Goal: Task Accomplishment & Management: Use online tool/utility

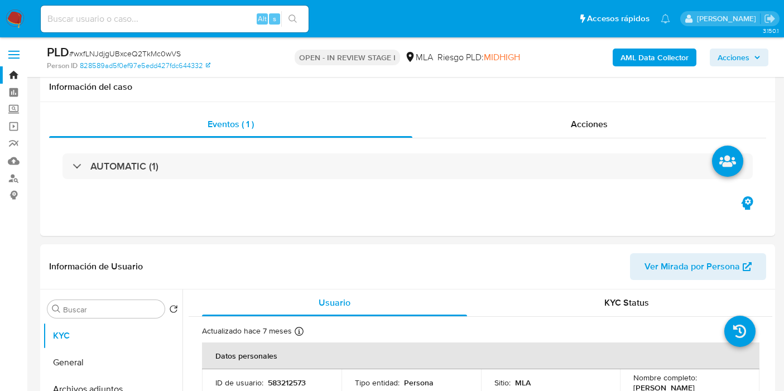
select select "10"
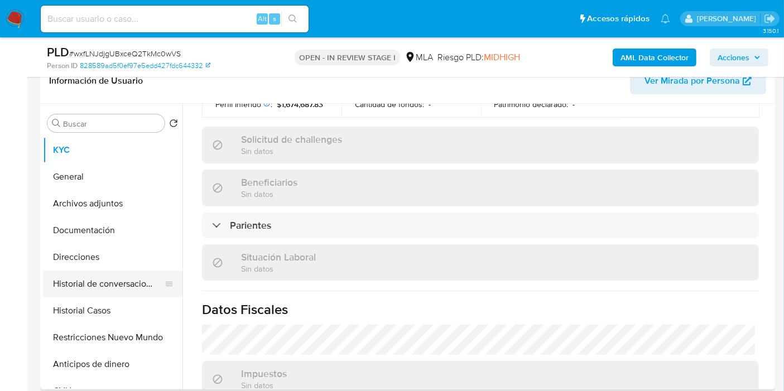
scroll to position [558, 0]
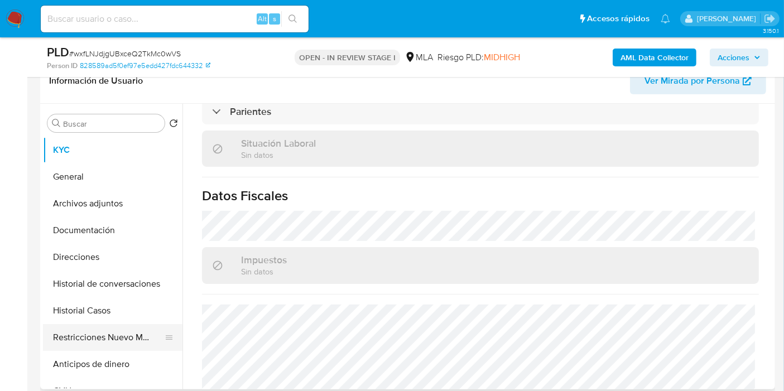
click at [80, 346] on button "Restricciones Nuevo Mundo" at bounding box center [108, 337] width 131 height 27
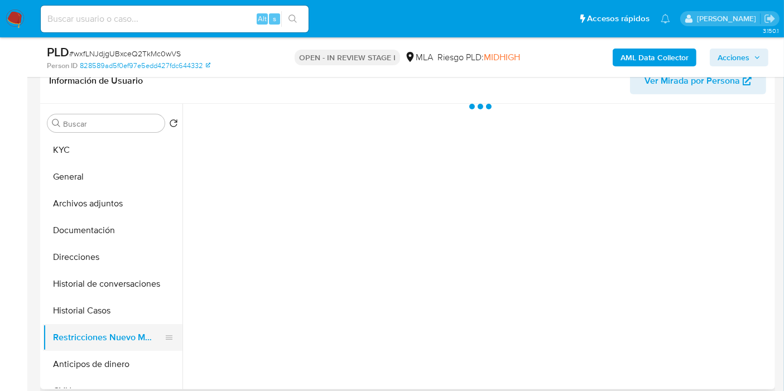
scroll to position [0, 0]
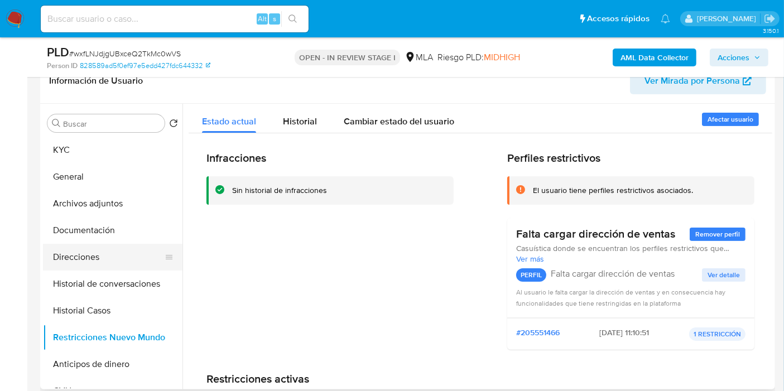
click at [106, 260] on button "Direcciones" at bounding box center [108, 257] width 131 height 27
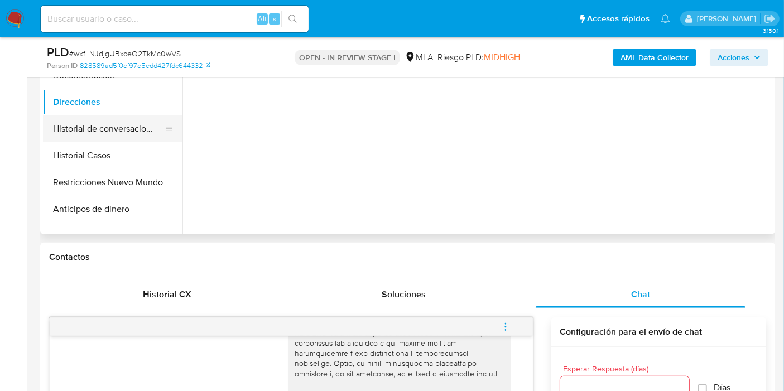
scroll to position [248, 0]
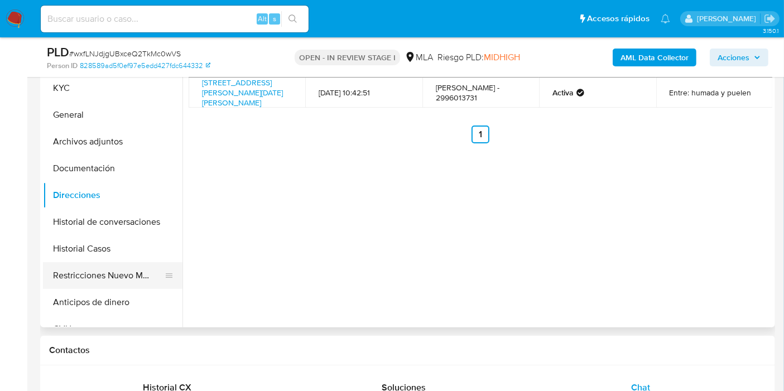
click at [135, 263] on button "Restricciones Nuevo Mundo" at bounding box center [108, 275] width 131 height 27
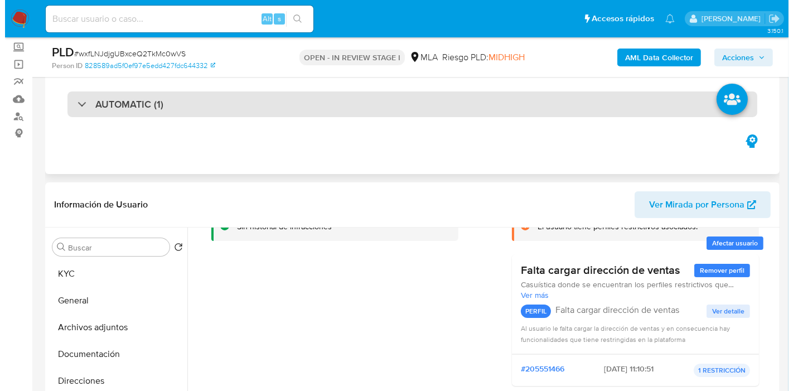
scroll to position [0, 0]
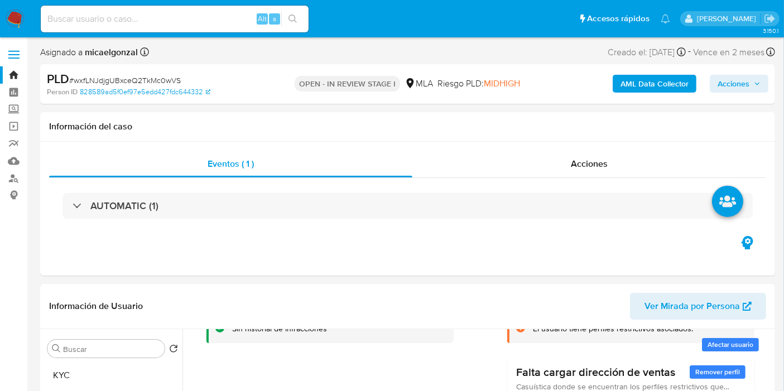
click at [650, 82] on b "AML Data Collector" at bounding box center [654, 84] width 68 height 18
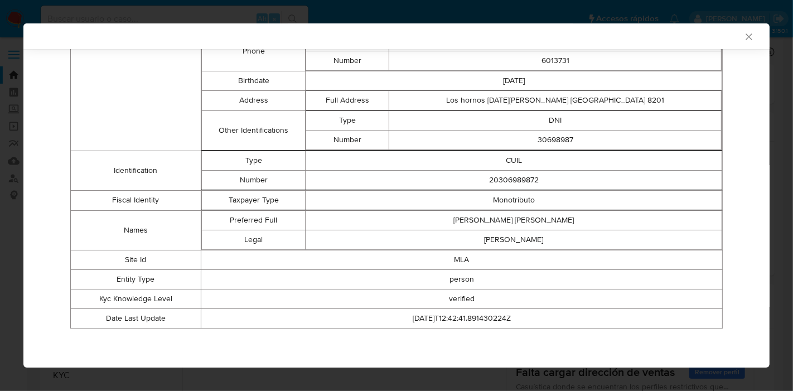
scroll to position [132, 0]
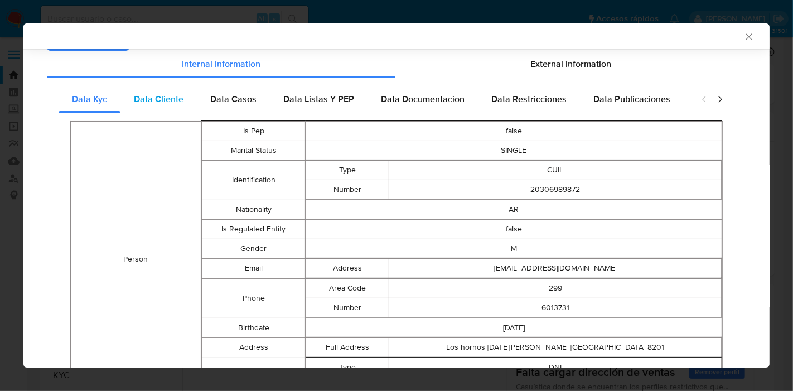
click at [186, 103] on div "Data Cliente" at bounding box center [158, 99] width 76 height 27
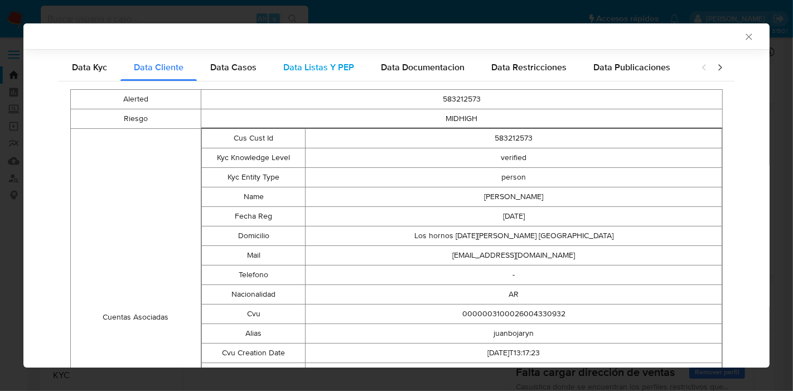
scroll to position [113, 0]
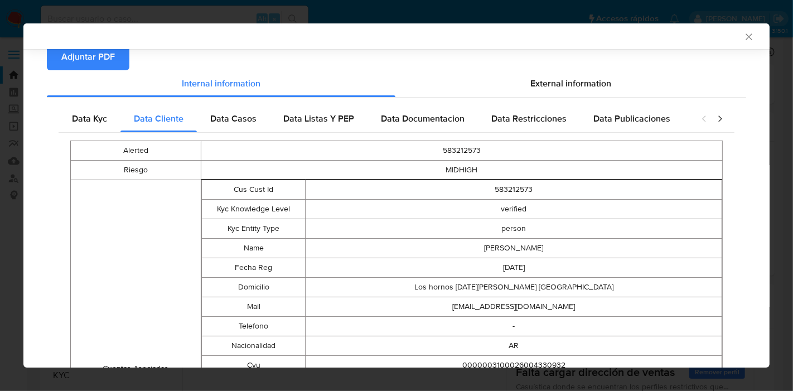
click at [212, 134] on div "Alerted 583212573 Riesgo MIDHIGH Cuentas Asociadas Cus Cust Id 583212573 Kyc Kn…" at bounding box center [397, 359] width 676 height 452
click at [231, 125] on div "Data Casos" at bounding box center [233, 118] width 73 height 27
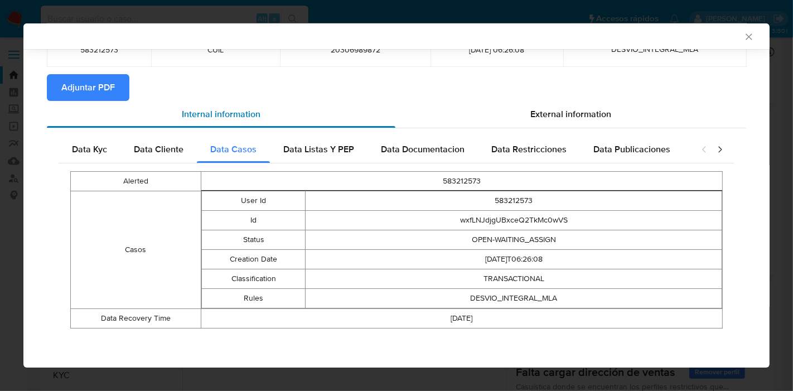
scroll to position [81, 0]
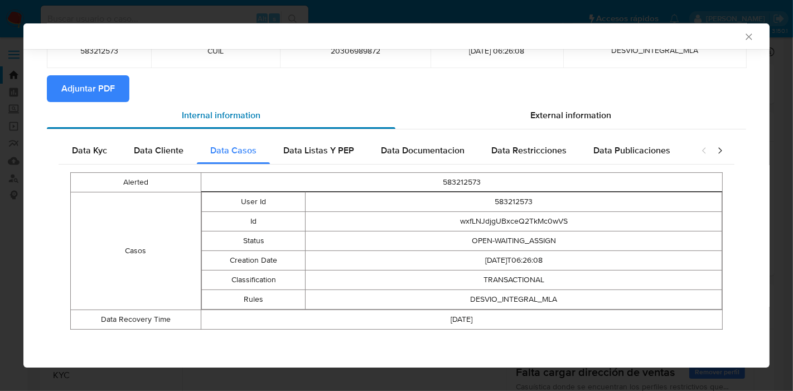
click at [316, 115] on div "Internal information" at bounding box center [221, 115] width 349 height 27
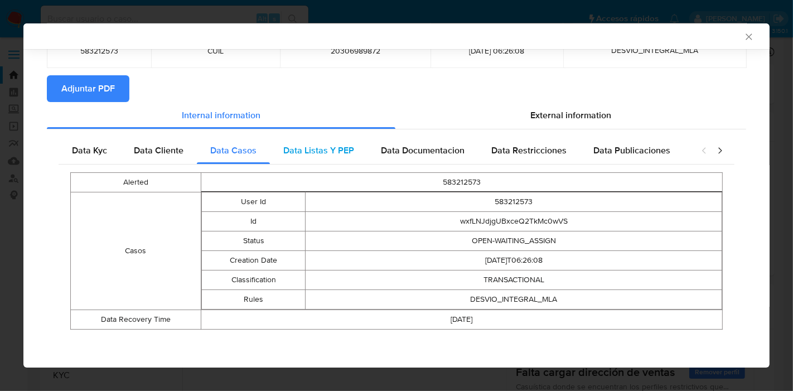
click at [341, 147] on span "Data Listas Y PEP" at bounding box center [318, 150] width 71 height 13
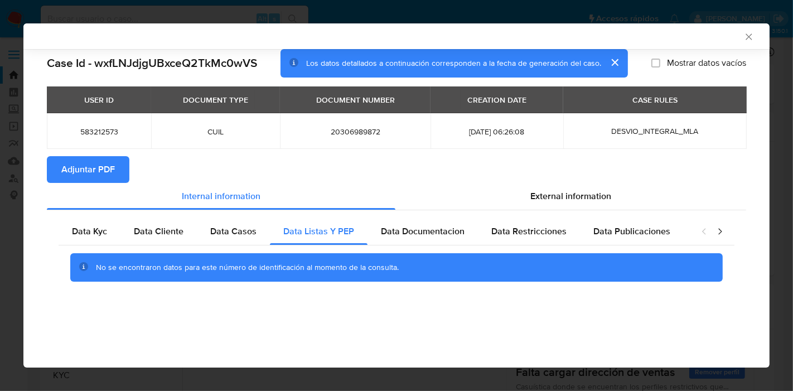
scroll to position [0, 0]
click at [439, 225] on span "Data Documentacion" at bounding box center [423, 231] width 84 height 13
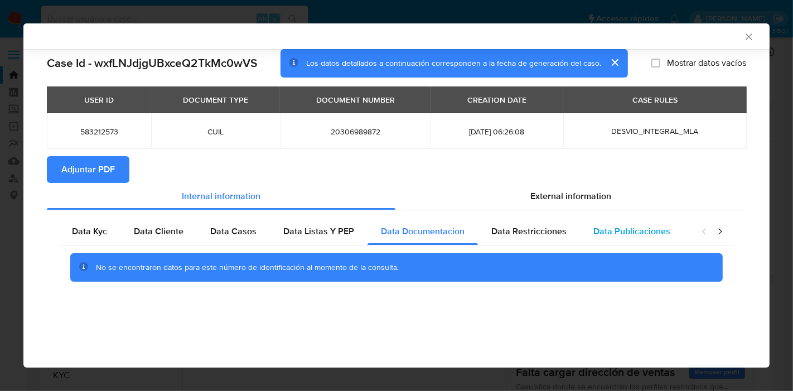
drag, startPoint x: 536, startPoint y: 241, endPoint x: 641, endPoint y: 240, distance: 105.4
click at [542, 241] on div "Data Restricciones" at bounding box center [529, 231] width 102 height 27
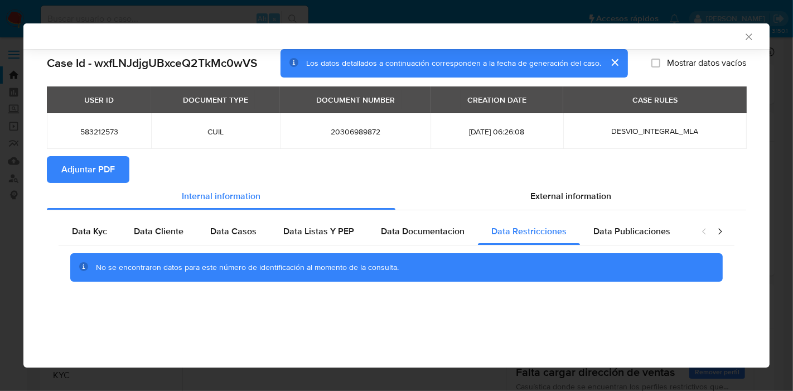
drag, startPoint x: 637, startPoint y: 235, endPoint x: 707, endPoint y: 235, distance: 69.7
click at [657, 236] on span "Data Publicaciones" at bounding box center [631, 231] width 77 height 13
click at [722, 238] on div "closure-recommendation-modal" at bounding box center [712, 231] width 45 height 27
click at [721, 229] on icon "closure-recommendation-modal" at bounding box center [719, 231] width 11 height 11
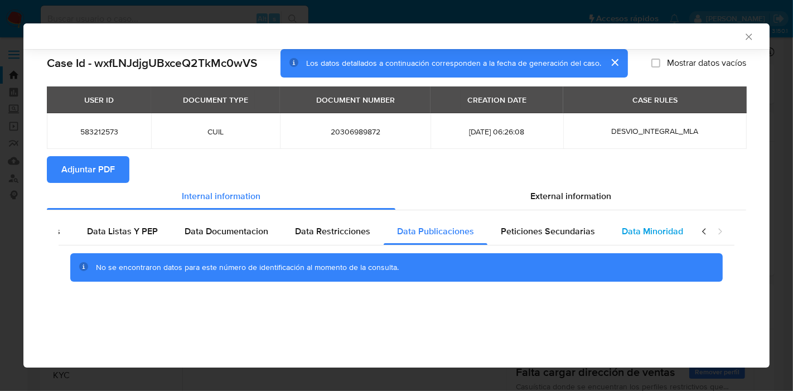
drag, startPoint x: 607, startPoint y: 235, endPoint x: 597, endPoint y: 230, distance: 10.7
click at [608, 235] on div "Data Minoridad" at bounding box center [652, 231] width 88 height 27
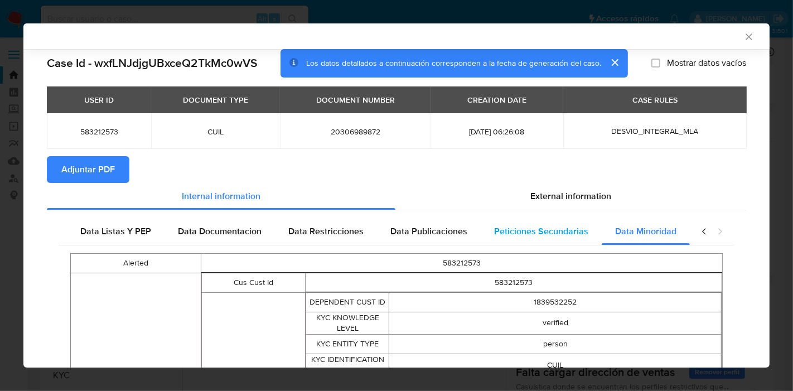
click at [568, 227] on span "Peticiones Secundarias" at bounding box center [541, 231] width 94 height 13
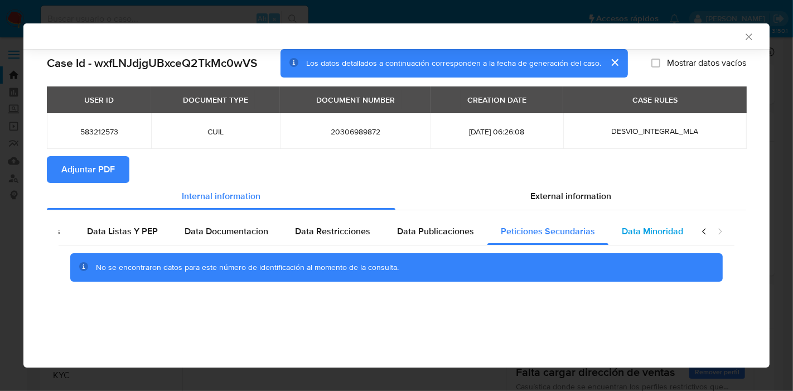
click at [639, 231] on span "Data Minoridad" at bounding box center [652, 231] width 61 height 13
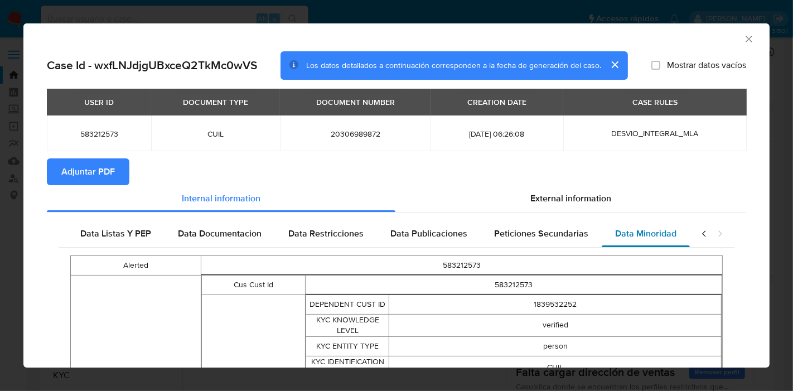
drag, startPoint x: 583, startPoint y: 204, endPoint x: 620, endPoint y: 221, distance: 40.9
click at [699, 231] on icon "closure-recommendation-modal" at bounding box center [704, 233] width 11 height 11
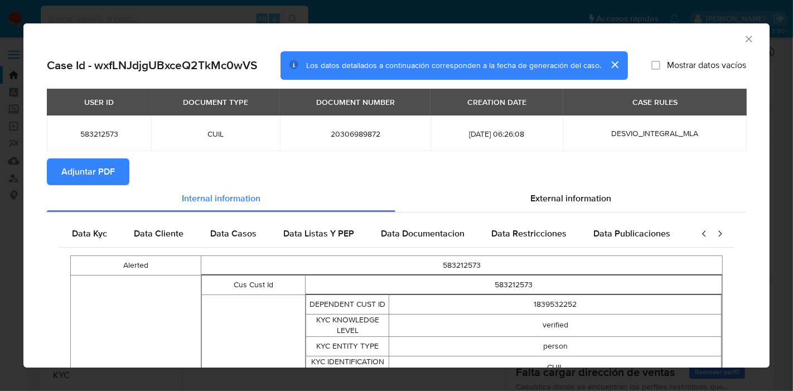
drag, startPoint x: 94, startPoint y: 236, endPoint x: 135, endPoint y: 218, distance: 44.9
click at [98, 236] on span "Data Kyc" at bounding box center [89, 233] width 35 height 13
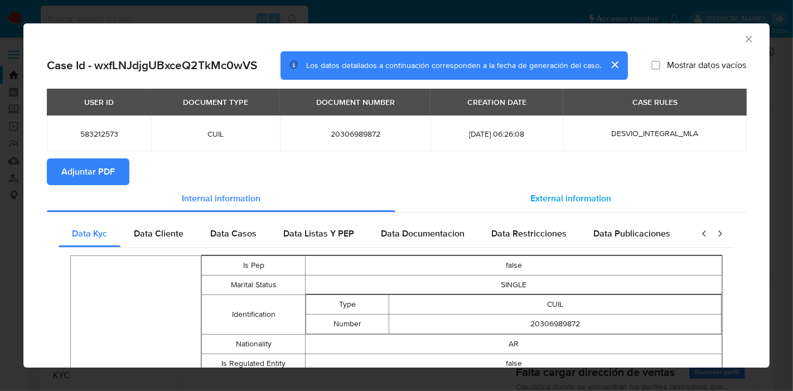
click at [592, 188] on div "External information" at bounding box center [570, 198] width 351 height 27
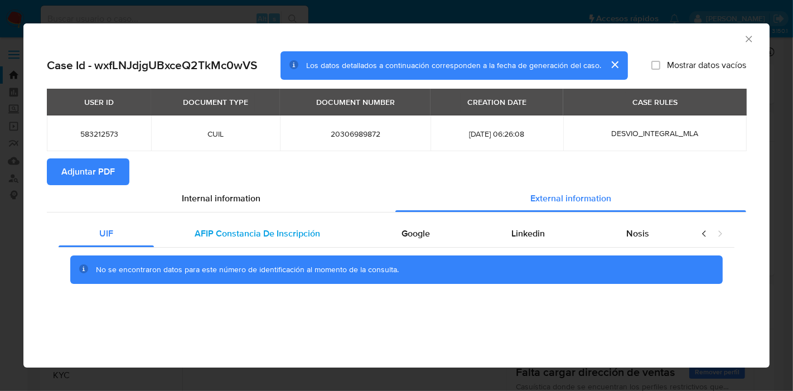
click at [254, 225] on div "AFIP Constancia De Inscripción" at bounding box center [257, 233] width 207 height 27
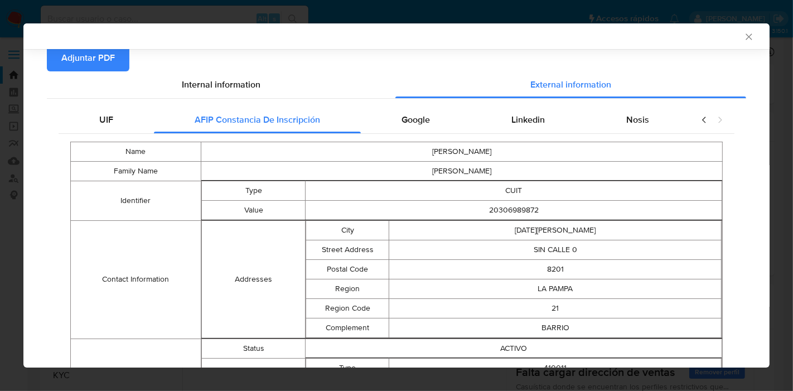
scroll to position [81, 0]
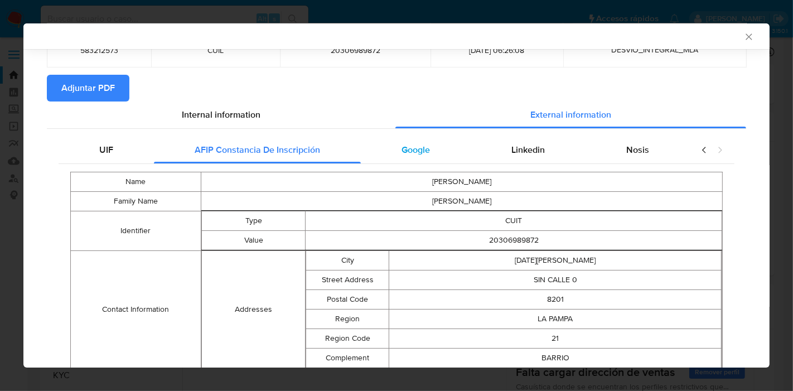
click at [405, 144] on span "Google" at bounding box center [416, 149] width 28 height 13
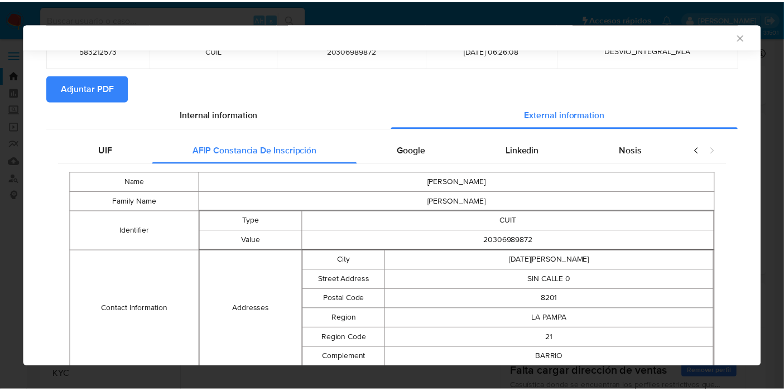
scroll to position [0, 0]
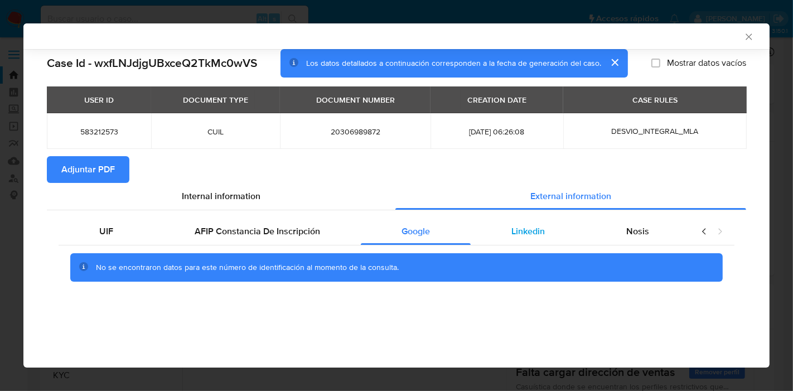
click at [521, 236] on span "Linkedin" at bounding box center [527, 231] width 33 height 13
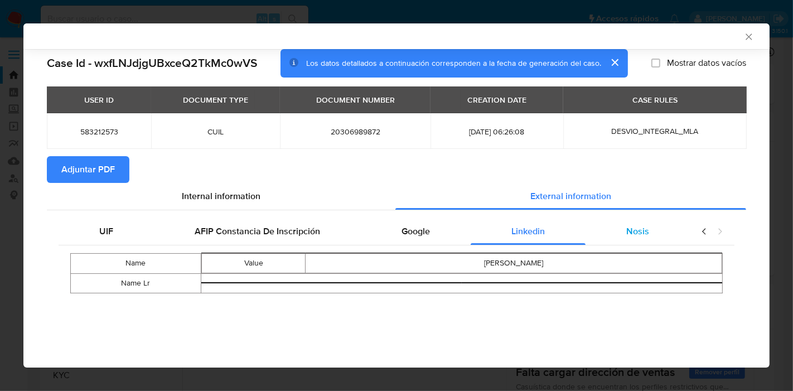
click at [633, 227] on span "Nosis" at bounding box center [637, 231] width 23 height 13
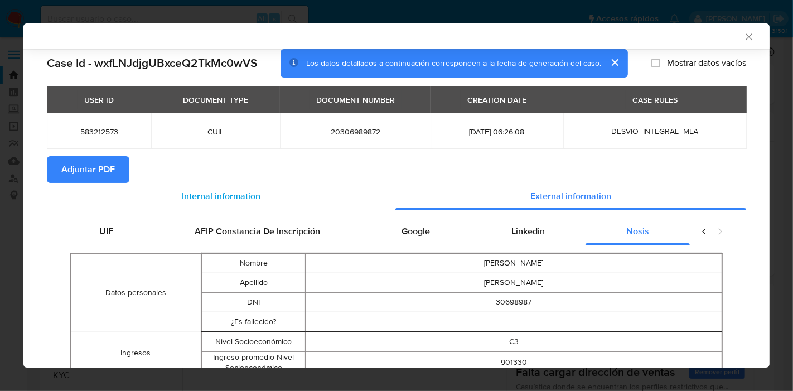
drag, startPoint x: 105, startPoint y: 236, endPoint x: 204, endPoint y: 190, distance: 109.0
click at [107, 235] on span "UIF" at bounding box center [106, 231] width 14 height 13
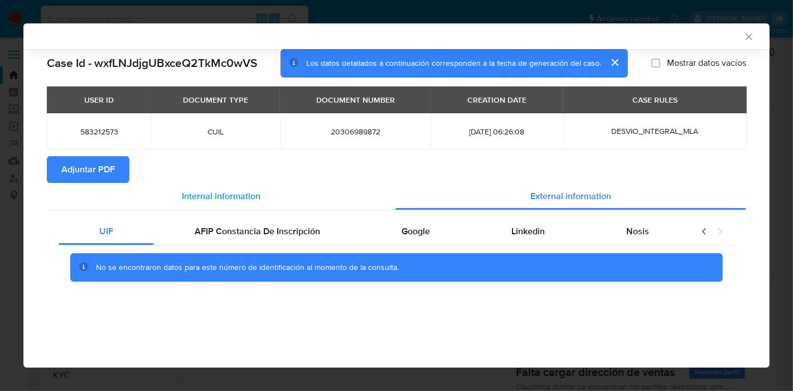
click at [205, 190] on span "Internal information" at bounding box center [221, 196] width 79 height 13
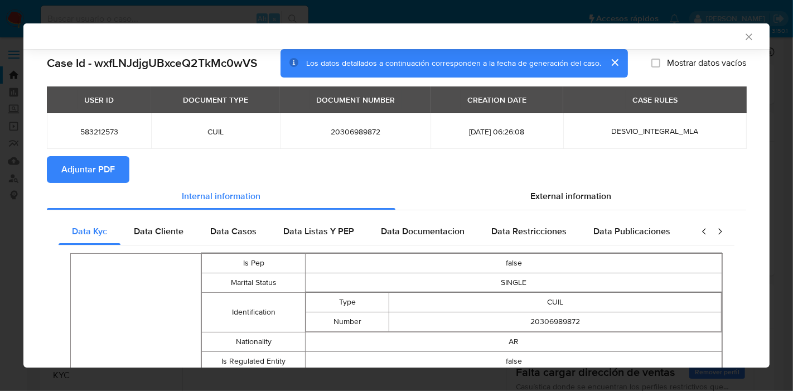
click at [92, 170] on span "Adjuntar PDF" at bounding box center [88, 169] width 54 height 25
click at [743, 37] on icon "Cerrar ventana" at bounding box center [748, 36] width 11 height 11
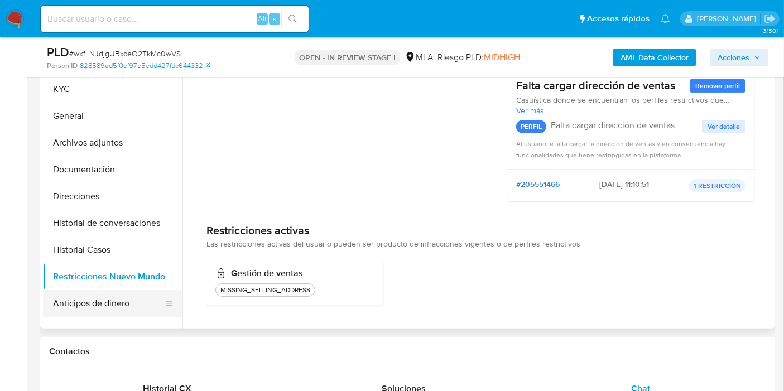
scroll to position [248, 0]
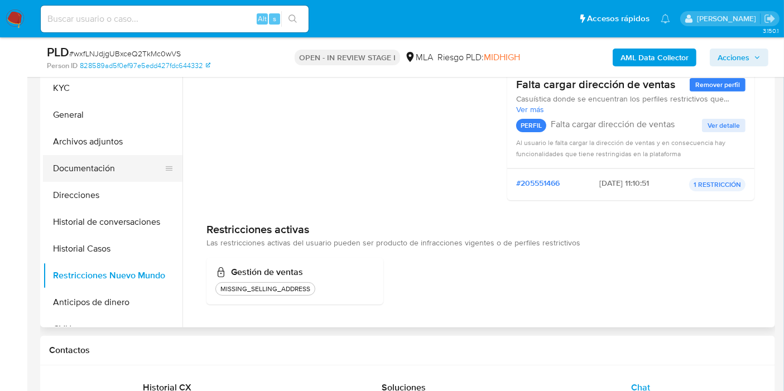
click at [112, 160] on button "Documentación" at bounding box center [108, 168] width 131 height 27
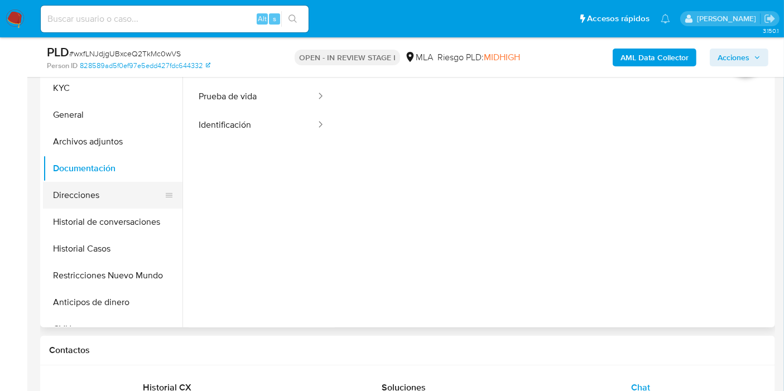
click at [94, 199] on button "Direcciones" at bounding box center [108, 195] width 131 height 27
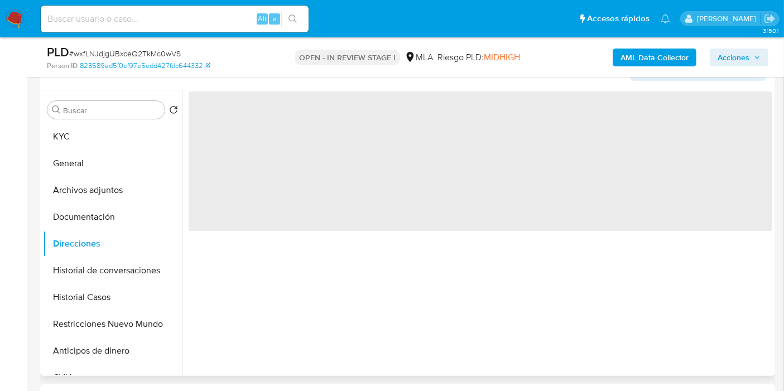
scroll to position [124, 0]
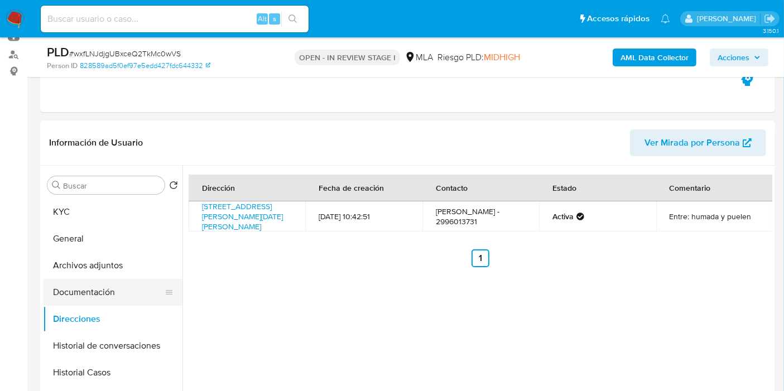
click at [79, 285] on button "Documentación" at bounding box center [108, 292] width 131 height 27
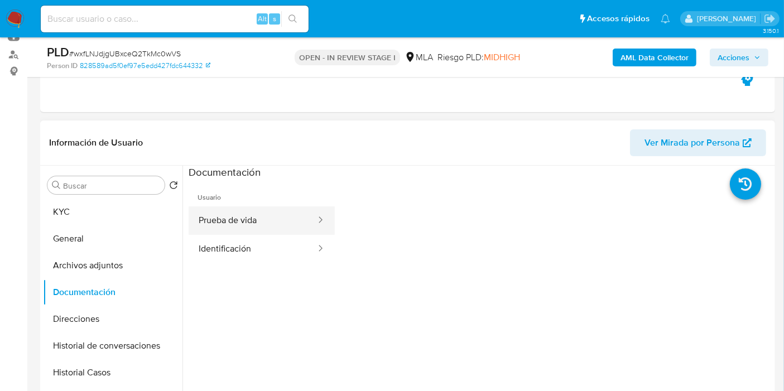
click at [226, 233] on button "Prueba de vida" at bounding box center [253, 220] width 128 height 28
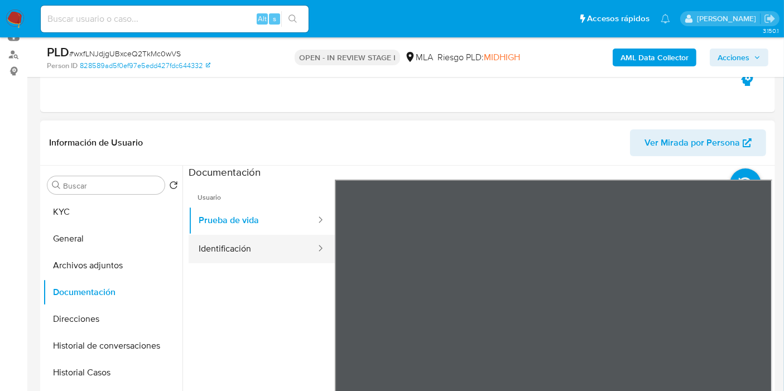
click at [283, 253] on button "Identificación" at bounding box center [253, 249] width 128 height 28
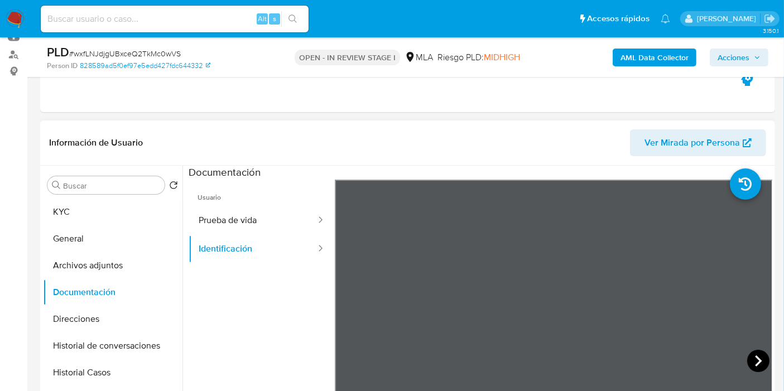
click at [761, 359] on icon at bounding box center [758, 361] width 22 height 22
click at [350, 367] on icon at bounding box center [348, 361] width 22 height 22
click at [75, 214] on button "KYC" at bounding box center [108, 212] width 131 height 27
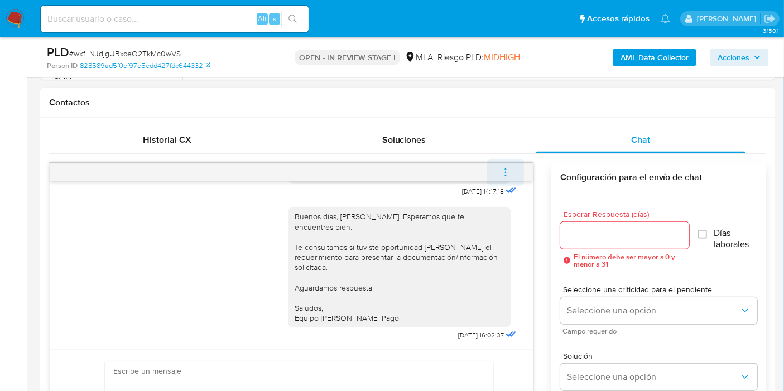
scroll to position [558, 0]
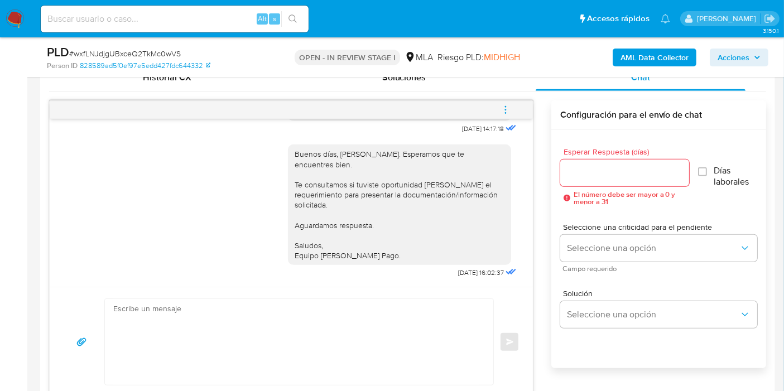
click at [509, 113] on icon "menu-action" at bounding box center [505, 110] width 10 height 10
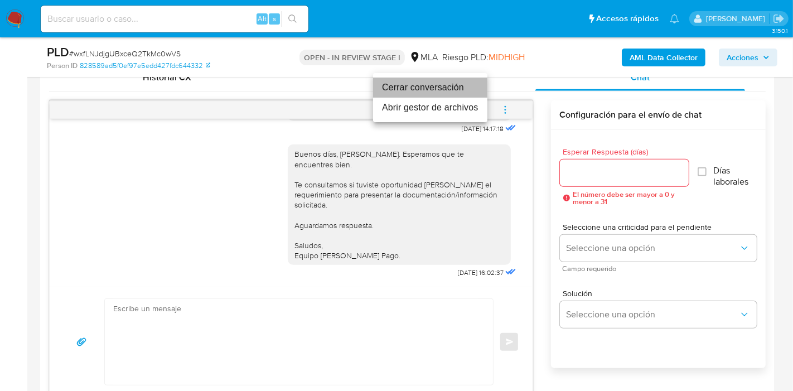
click at [460, 95] on li "Cerrar conversación" at bounding box center [430, 88] width 114 height 20
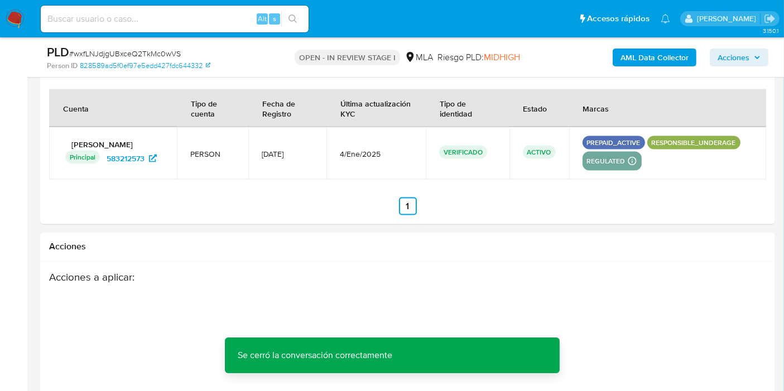
scroll to position [2004, 0]
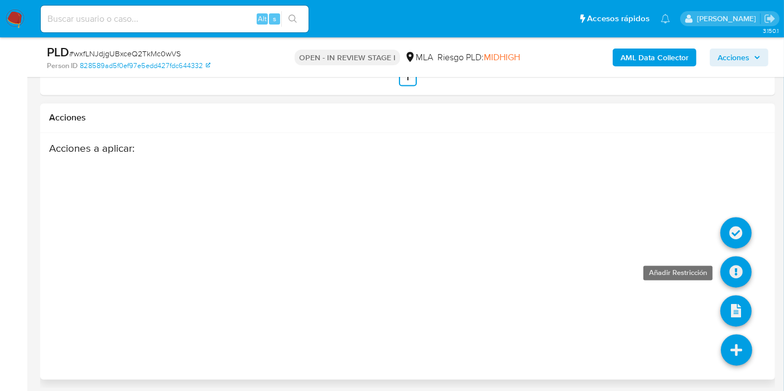
click at [741, 272] on icon at bounding box center [735, 272] width 31 height 31
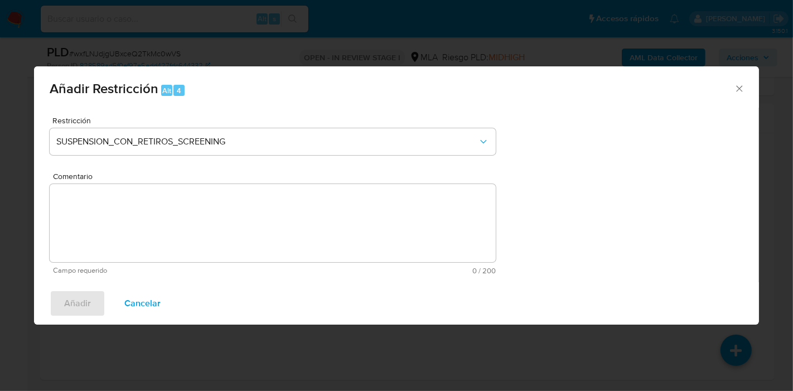
click at [0, 248] on div "Añadir Restricción Alt 4 Restricción SUSPENSION_CON_RETIROS_SCREENING Comentari…" at bounding box center [396, 195] width 793 height 391
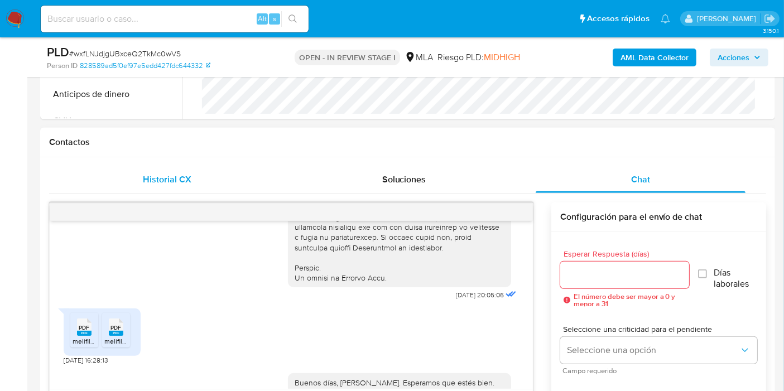
scroll to position [455, 0]
click at [190, 171] on div "Historial CX" at bounding box center [167, 180] width 210 height 27
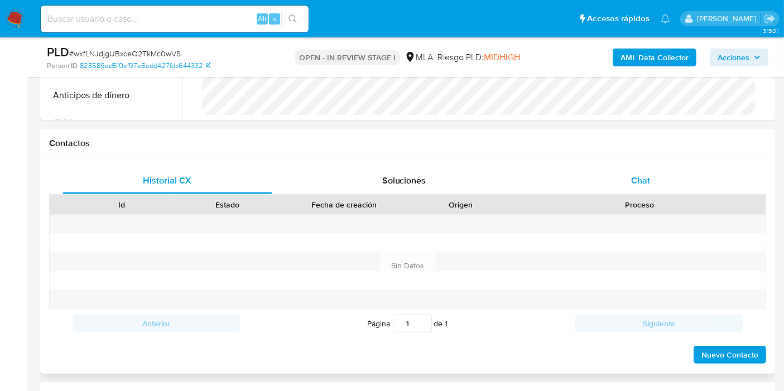
click at [599, 175] on div "Chat" at bounding box center [640, 180] width 210 height 27
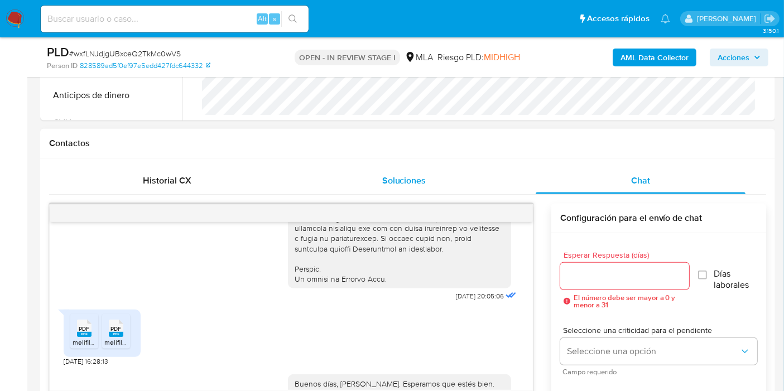
drag, startPoint x: 403, startPoint y: 176, endPoint x: 342, endPoint y: 191, distance: 62.1
click at [403, 176] on span "Soluciones" at bounding box center [404, 180] width 44 height 13
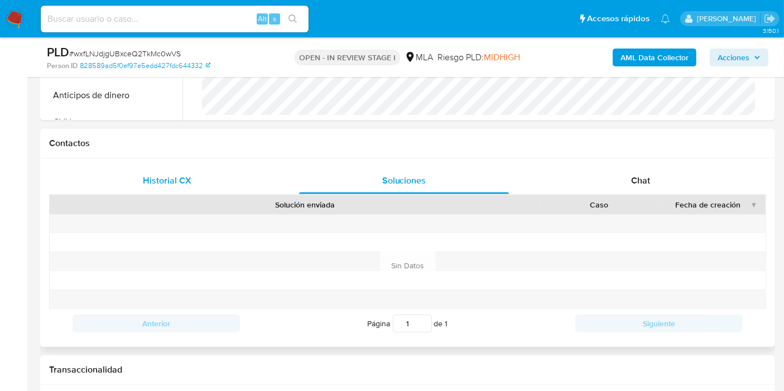
click at [204, 171] on div "Historial CX" at bounding box center [167, 180] width 210 height 27
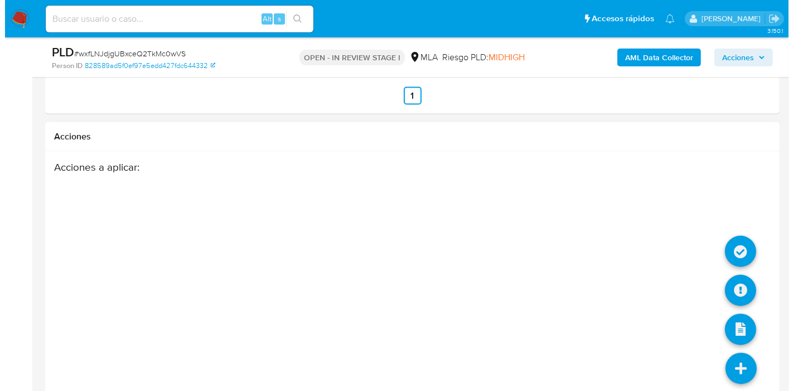
scroll to position [1868, 0]
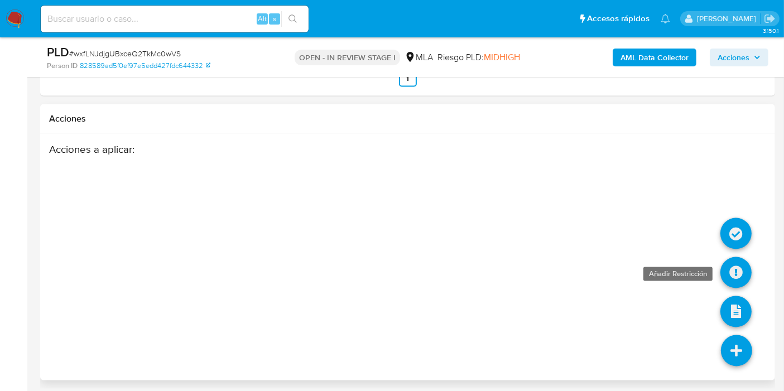
click at [731, 264] on icon at bounding box center [735, 272] width 31 height 31
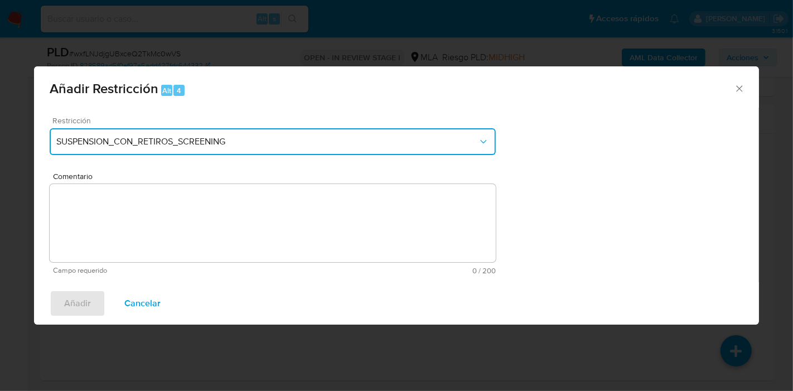
click at [368, 144] on span "SUSPENSION_CON_RETIROS_SCREENING" at bounding box center [267, 141] width 422 height 11
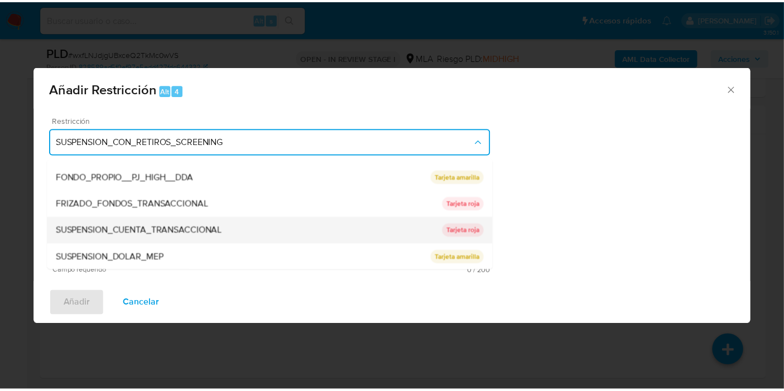
scroll to position [183, 0]
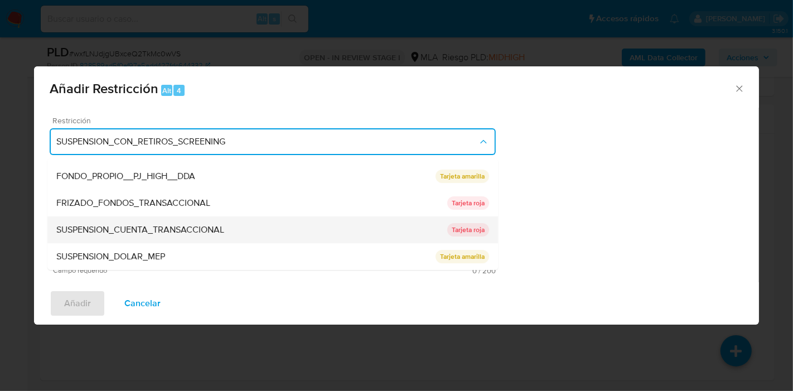
click at [186, 231] on span "SUSPENSION_CUENTA_TRANSACCIONAL" at bounding box center [140, 229] width 168 height 11
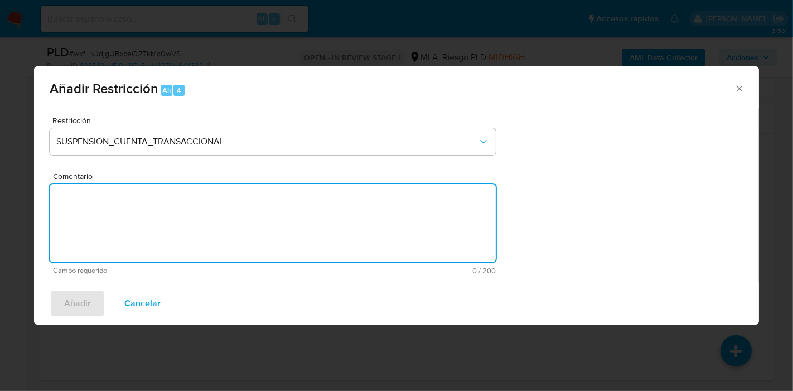
click at [209, 214] on textarea "Comentario" at bounding box center [273, 223] width 446 height 78
type textarea "AML"
click at [49, 308] on div "Añadir Cancelar" at bounding box center [396, 303] width 725 height 42
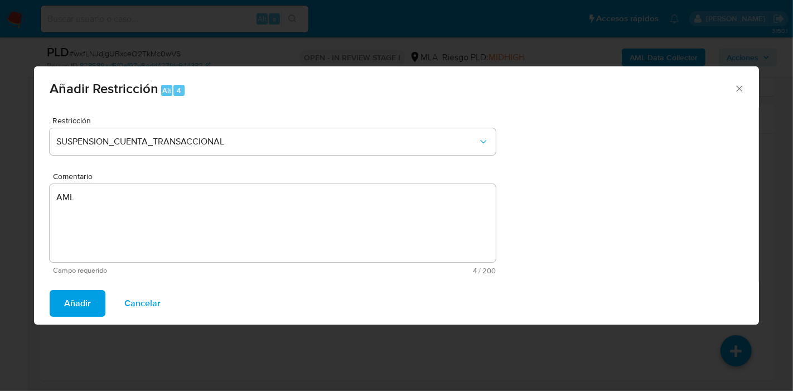
click at [57, 305] on button "Añadir" at bounding box center [78, 303] width 56 height 27
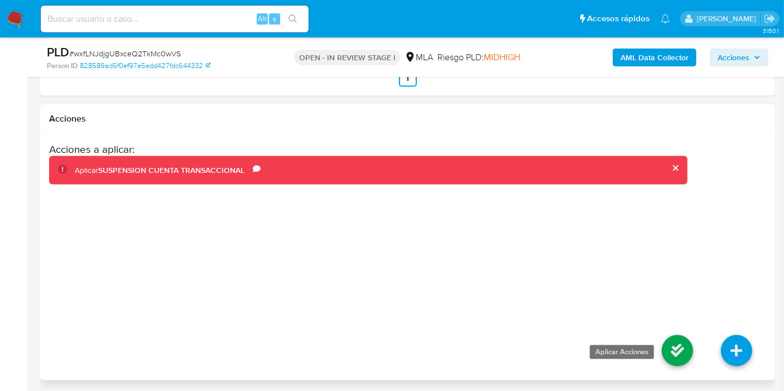
click at [671, 347] on icon at bounding box center [676, 350] width 31 height 31
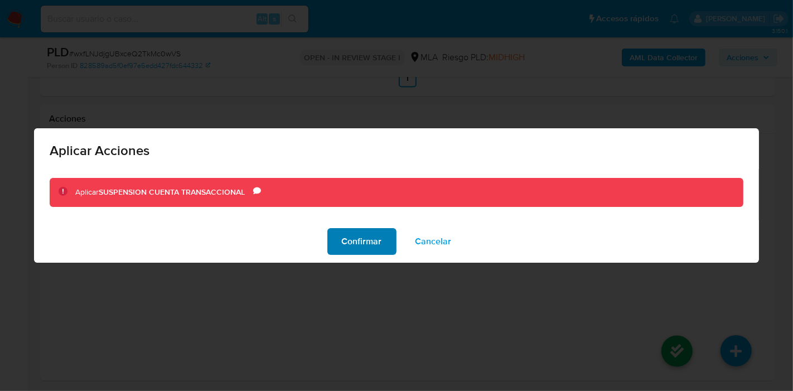
click at [361, 246] on span "Confirmar" at bounding box center [362, 241] width 40 height 25
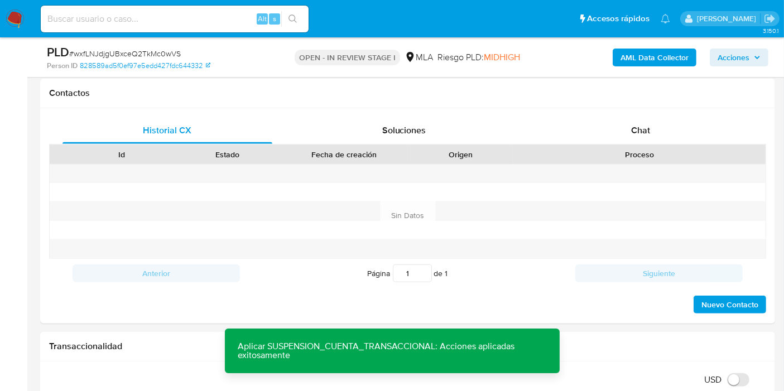
scroll to position [257, 0]
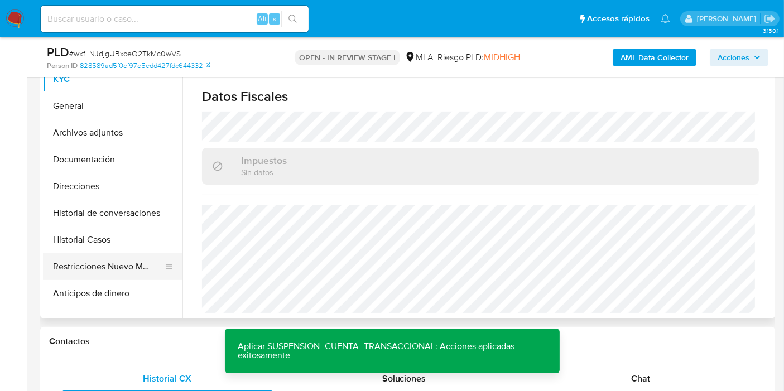
click at [75, 274] on button "Restricciones Nuevo Mundo" at bounding box center [108, 266] width 131 height 27
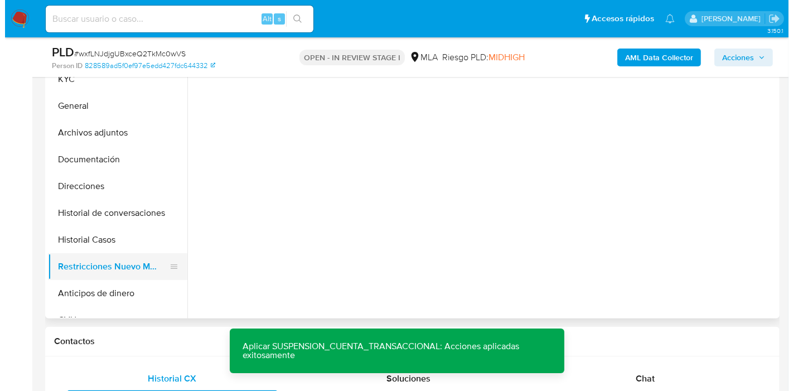
scroll to position [0, 0]
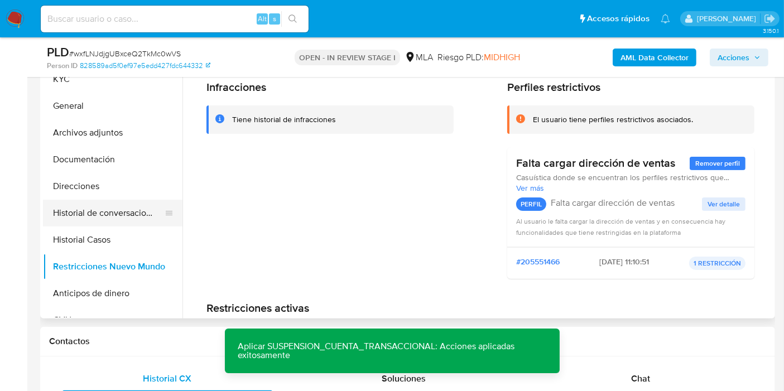
click at [95, 222] on button "Historial de conversaciones" at bounding box center [108, 213] width 131 height 27
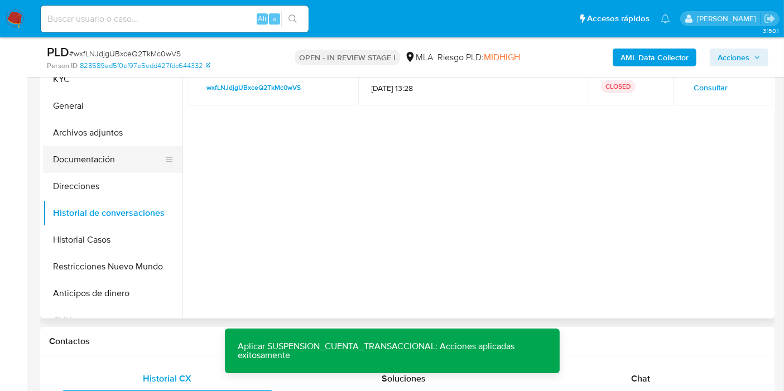
click at [104, 166] on button "Documentación" at bounding box center [108, 159] width 131 height 27
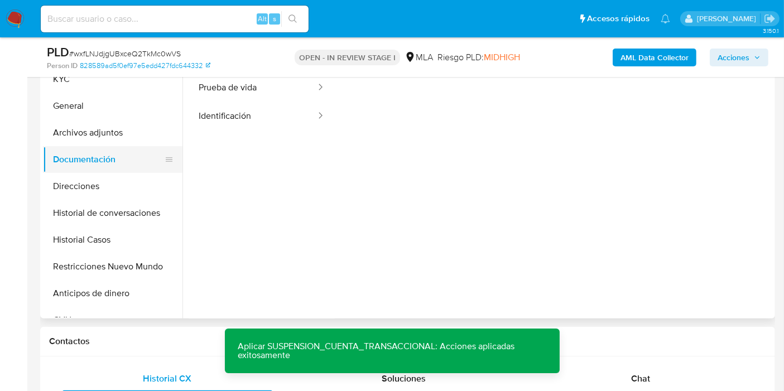
click at [102, 169] on button "Documentación" at bounding box center [108, 159] width 131 height 27
click at [136, 143] on button "Archivos adjuntos" at bounding box center [108, 132] width 131 height 27
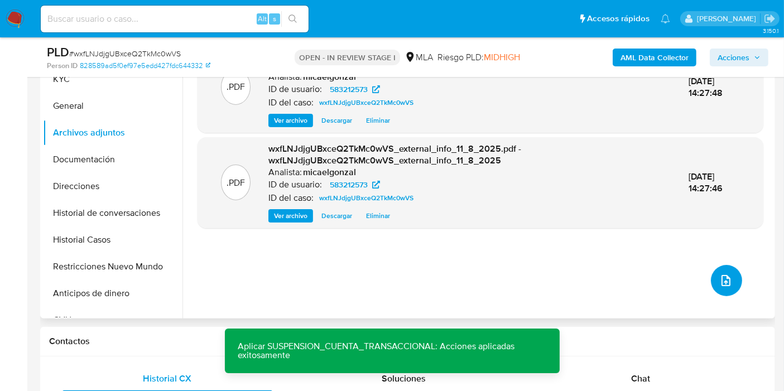
click at [720, 265] on button "upload-file" at bounding box center [726, 280] width 31 height 31
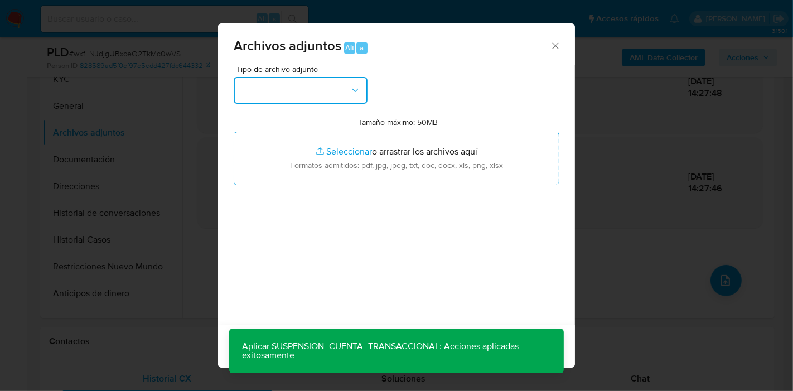
click at [327, 86] on button "button" at bounding box center [301, 90] width 134 height 27
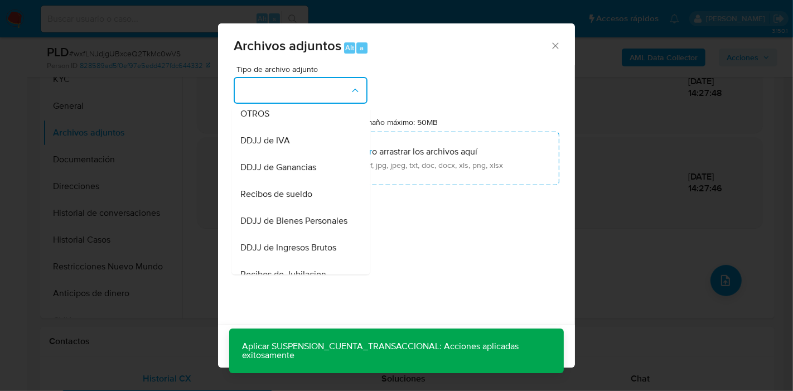
scroll to position [450, 0]
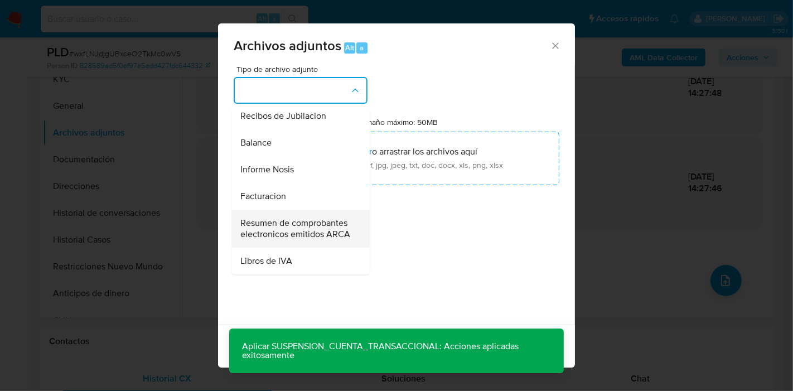
click at [311, 218] on span "Resumen de comprobantes electronicos emitidos ARCA" at bounding box center [297, 229] width 114 height 22
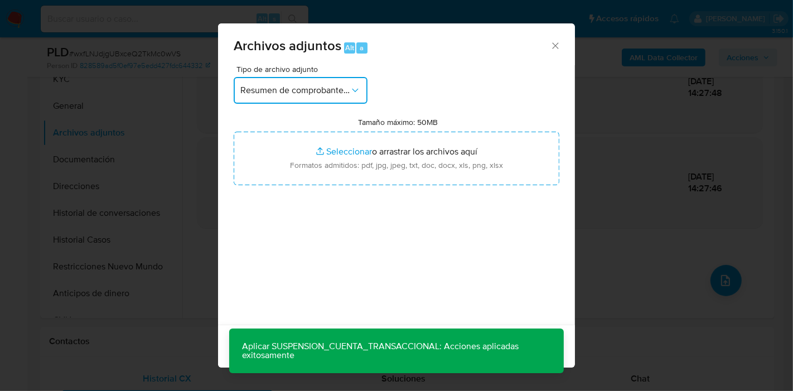
click at [321, 92] on span "Resumen de comprobantes electronicos emitidos ARCA" at bounding box center [294, 90] width 109 height 11
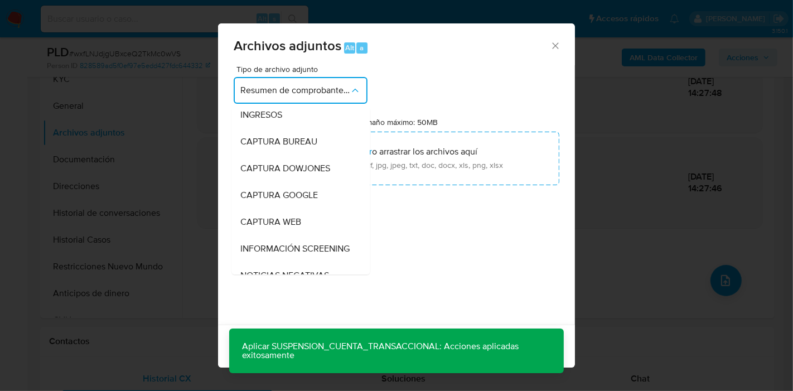
scroll to position [0, 0]
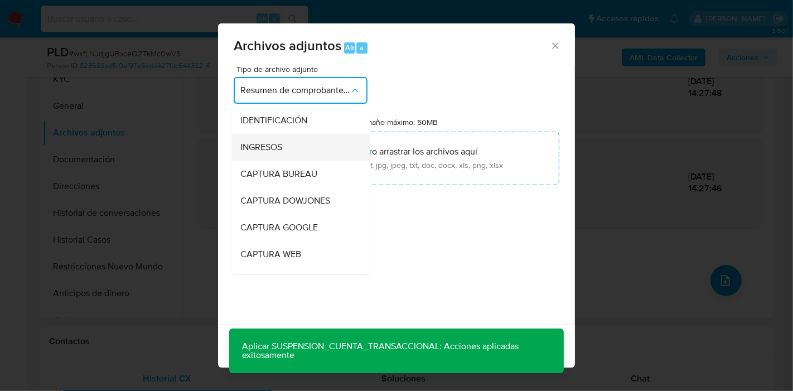
click at [297, 148] on div "INGRESOS" at bounding box center [297, 147] width 114 height 27
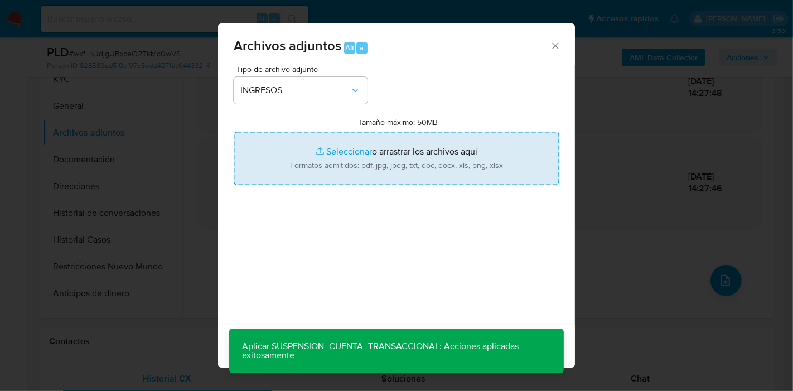
click at [317, 165] on input "Tamaño máximo: 50MB Seleccionar archivos" at bounding box center [397, 159] width 326 height 54
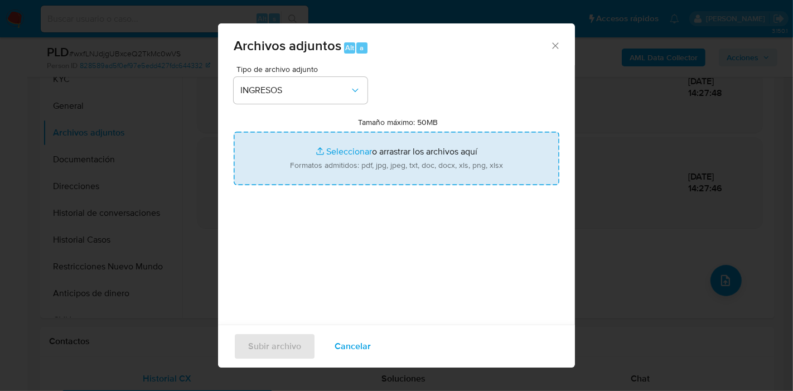
type input "C:\fakepath\Mis Comprobantes Emitidos - febrero a junio 2025.pdf"
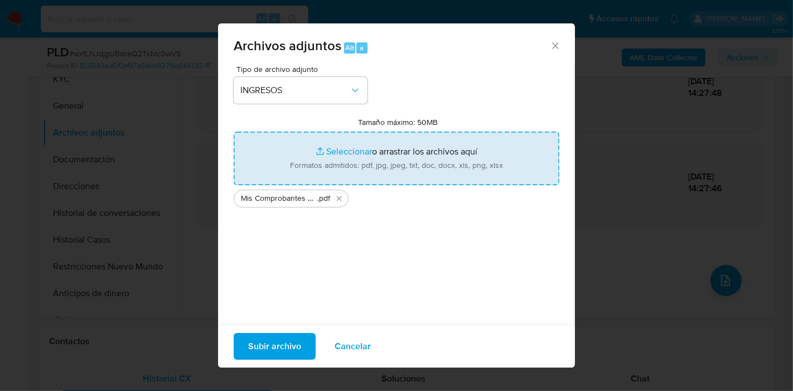
click at [285, 337] on span "Subir archivo" at bounding box center [274, 346] width 53 height 25
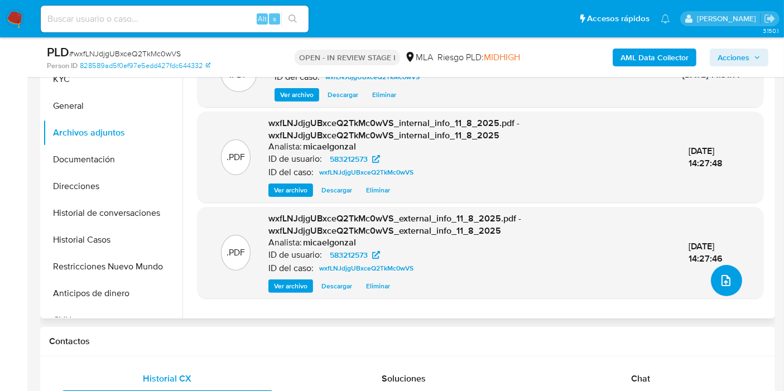
click at [719, 276] on span "upload-file" at bounding box center [725, 280] width 13 height 13
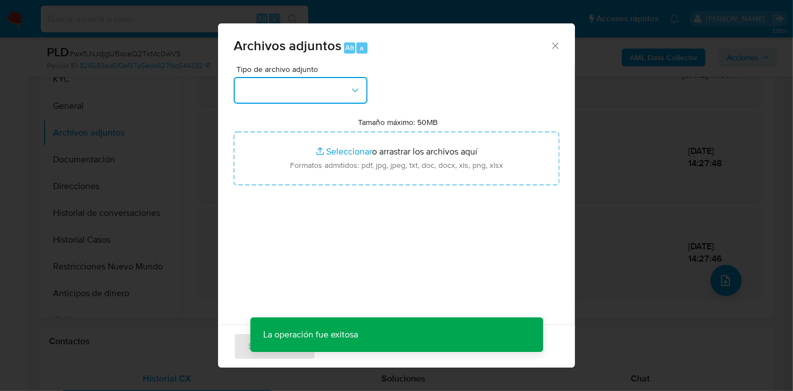
click at [282, 91] on button "button" at bounding box center [301, 90] width 134 height 27
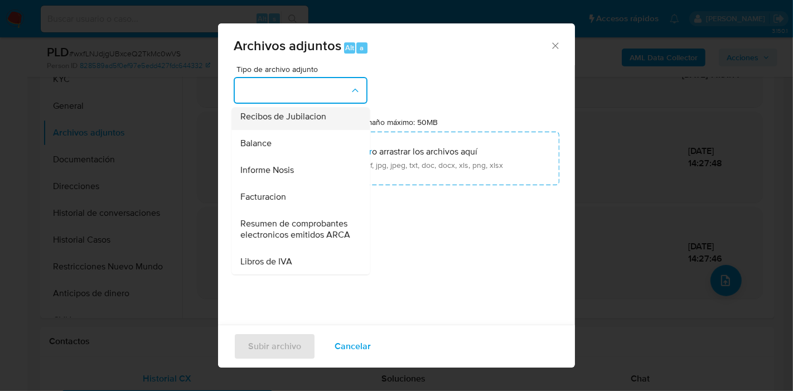
scroll to position [450, 0]
click at [319, 156] on div "Informe Nosis" at bounding box center [297, 169] width 114 height 27
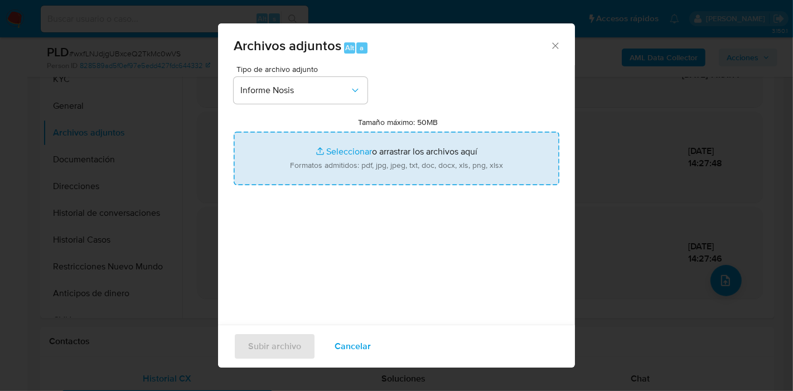
click at [377, 163] on input "Tamaño máximo: 50MB Seleccionar archivos" at bounding box center [397, 159] width 326 height 54
type input "C:\fakepath\NOSIS de Juan Cristobal Bojaryn.pdf"
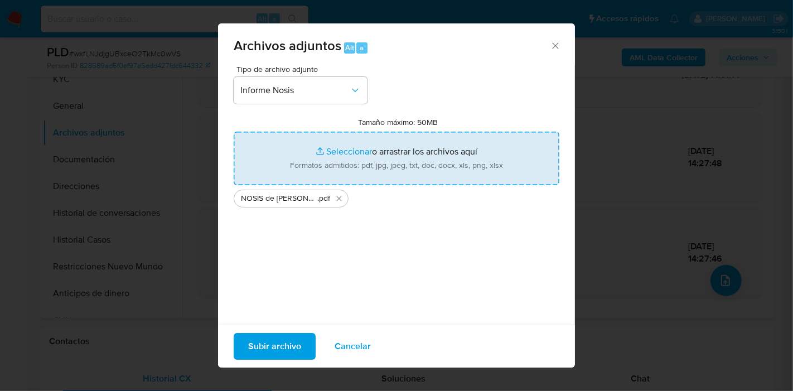
click at [274, 344] on span "Subir archivo" at bounding box center [274, 346] width 53 height 25
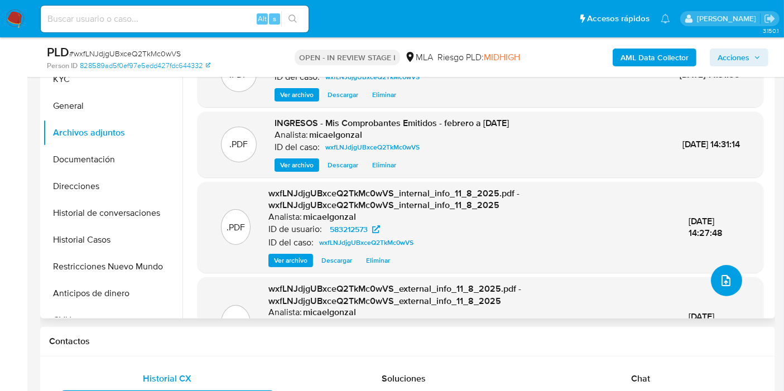
click at [732, 286] on button "upload-file" at bounding box center [726, 280] width 31 height 31
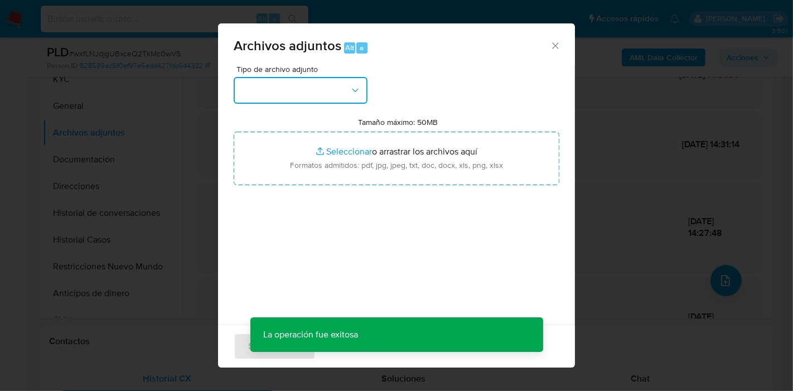
click at [341, 86] on button "button" at bounding box center [301, 90] width 134 height 27
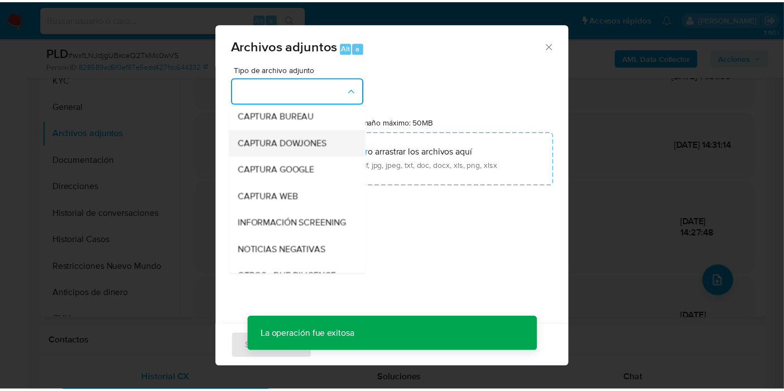
scroll to position [124, 0]
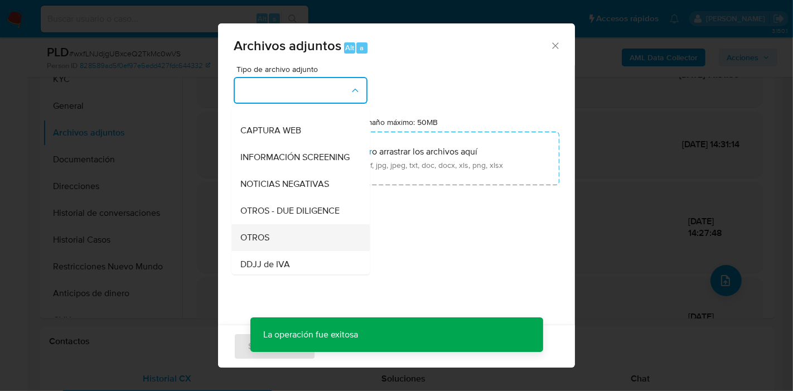
click at [271, 240] on div "OTROS" at bounding box center [297, 237] width 114 height 27
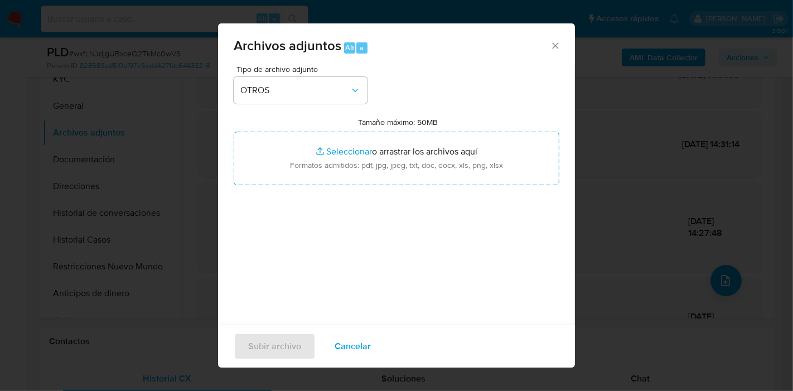
click at [448, 124] on div "Tamaño máximo: 50MB Seleccionar archivos Seleccionar o arrastrar los archivos a…" at bounding box center [397, 151] width 326 height 68
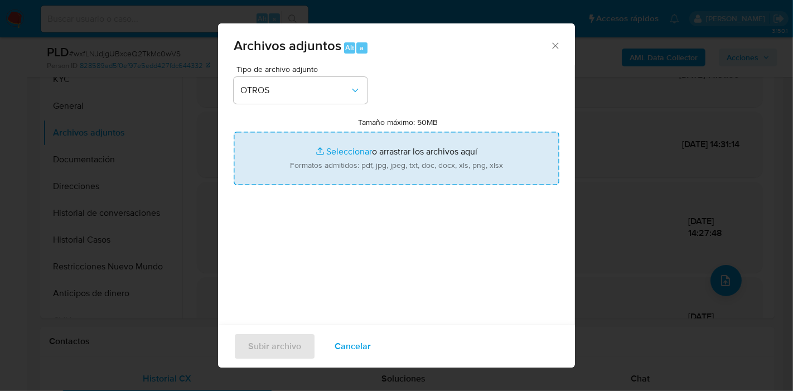
click at [412, 152] on input "Tamaño máximo: 50MB Seleccionar archivos" at bounding box center [397, 159] width 326 height 54
type input "C:\fakepath\Explicación de operatoria.pdf"
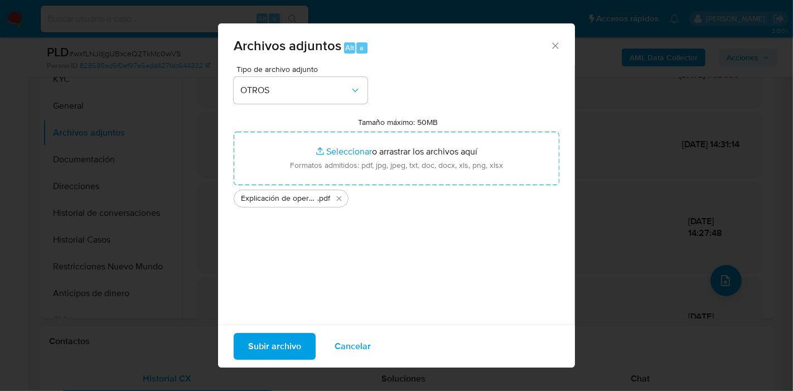
click at [283, 340] on span "Subir archivo" at bounding box center [274, 346] width 53 height 25
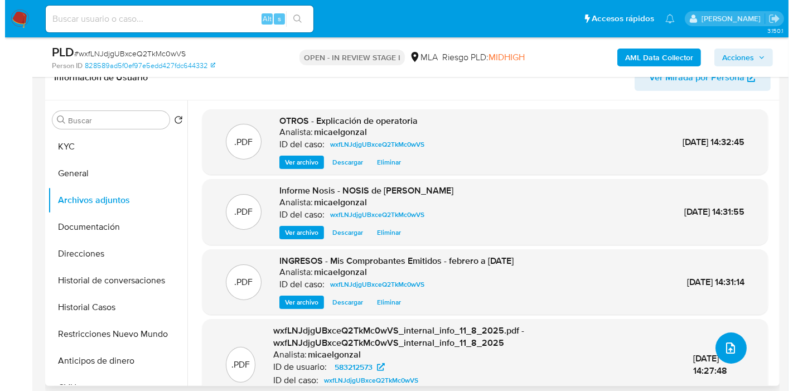
scroll to position [195, 0]
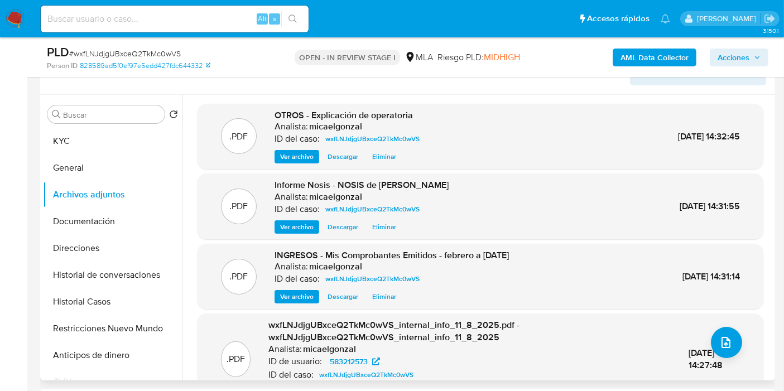
click at [683, 341] on div ".PDF wxfLNJdjgUBxceQ2TkMc0wVS_internal_info_11_8_2025.pdf - wxfLNJdjgUBxceQ2TkM…" at bounding box center [480, 359] width 554 height 80
click at [741, 341] on div ".PDF wxfLNJdjgUBxceQ2TkMc0wVS_internal_info_11_8_2025.pdf - wxfLNJdjgUBxceQ2TkM…" at bounding box center [480, 359] width 554 height 80
click at [726, 344] on icon "upload-file" at bounding box center [725, 342] width 13 height 13
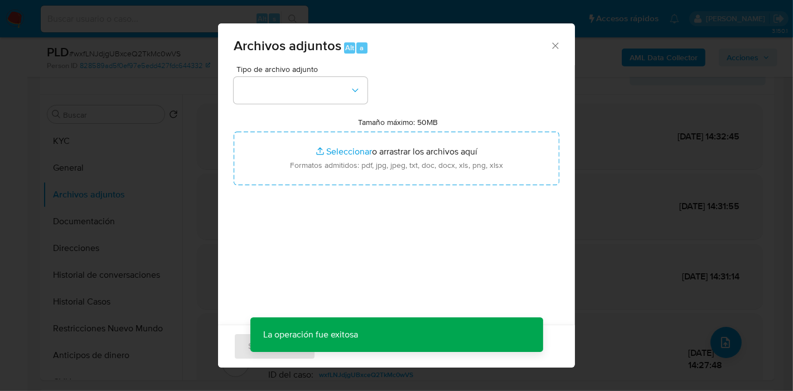
click at [341, 109] on div "Tipo de archivo adjunto Tamaño máximo: 50MB Seleccionar archivos Seleccionar o …" at bounding box center [397, 196] width 326 height 263
click at [338, 96] on button "button" at bounding box center [301, 90] width 134 height 27
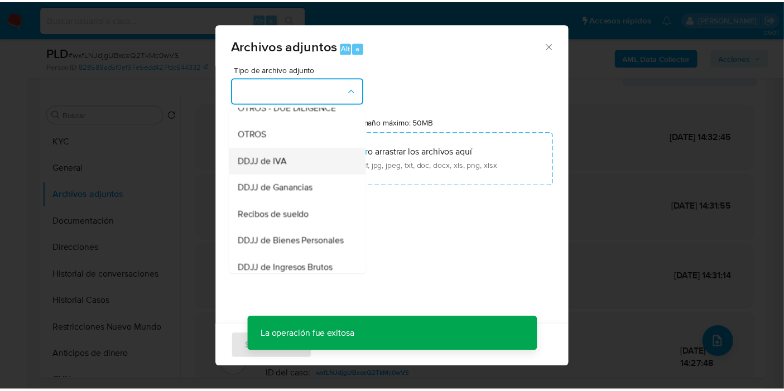
scroll to position [186, 0]
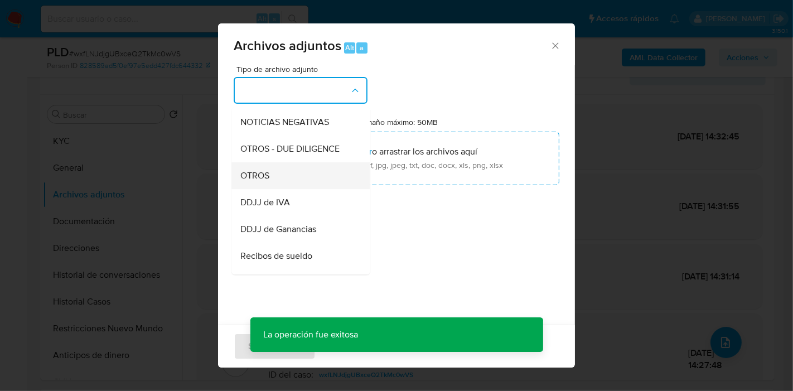
click at [269, 181] on span "OTROS" at bounding box center [254, 175] width 29 height 11
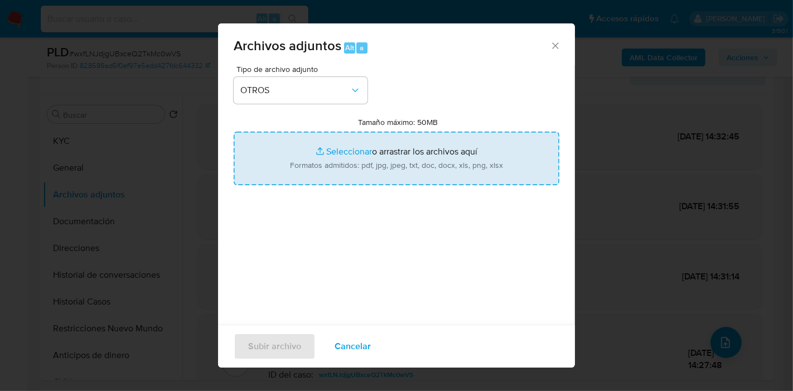
click at [312, 175] on input "Tamaño máximo: 50MB Seleccionar archivos" at bounding box center [397, 159] width 326 height 54
type input "C:\fakepath\Caselog wxfLNJdjgUBxceQ2TkMc0wVS_2025_07_18_03_00_12.docx"
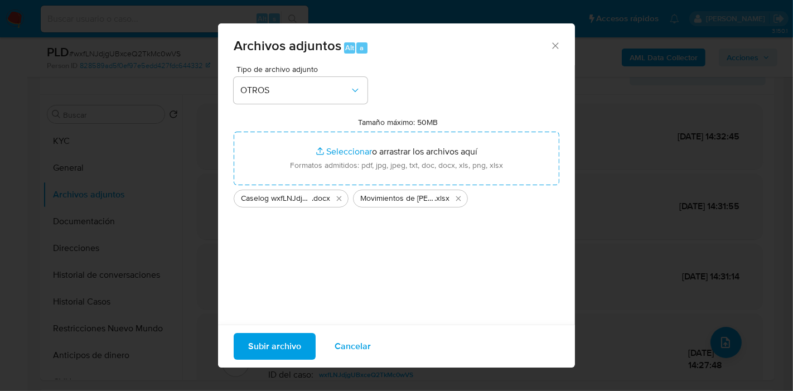
click at [388, 262] on div "Tipo de archivo adjunto OTROS Tamaño máximo: 50MB Seleccionar archivos Seleccio…" at bounding box center [397, 196] width 326 height 263
click at [287, 345] on span "Subir archivo" at bounding box center [274, 346] width 53 height 25
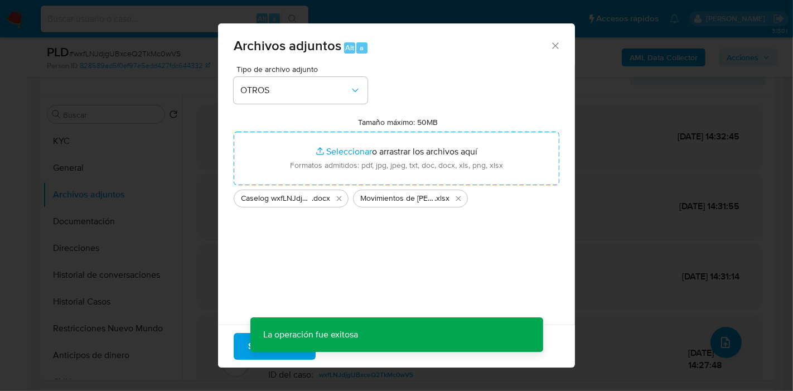
click at [699, 296] on div "Archivos adjuntos Alt a Tipo de archivo adjunto OTROS Tamaño máximo: 50MB Selec…" at bounding box center [396, 195] width 793 height 391
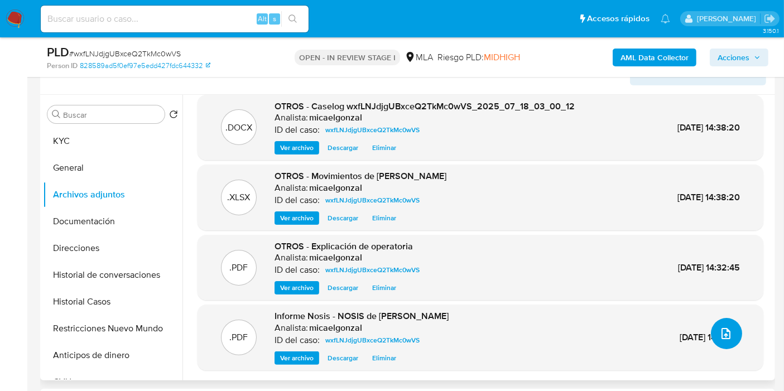
scroll to position [0, 0]
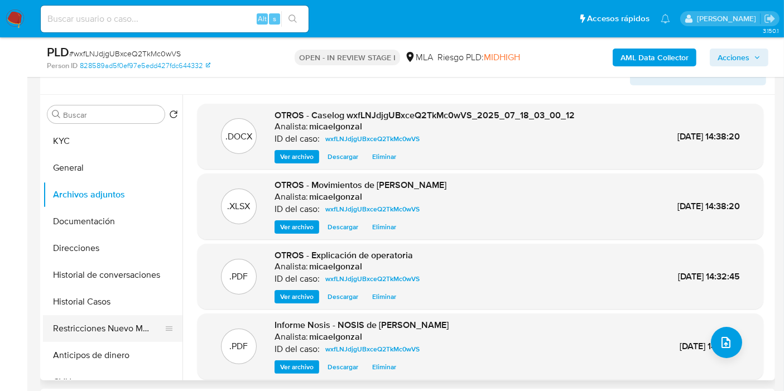
click at [131, 331] on button "Restricciones Nuevo Mundo" at bounding box center [108, 328] width 131 height 27
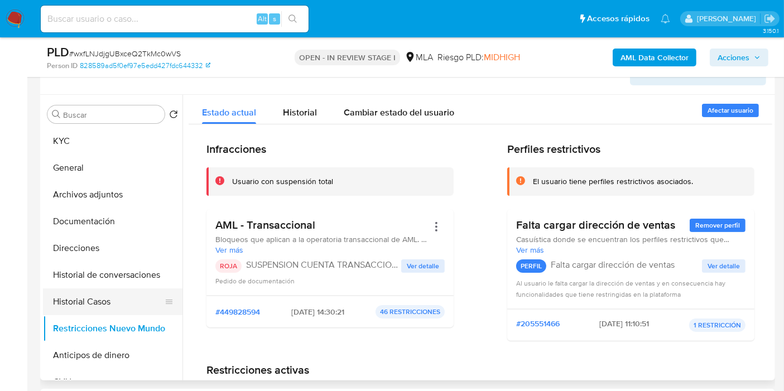
click at [96, 289] on button "Historial Casos" at bounding box center [108, 301] width 131 height 27
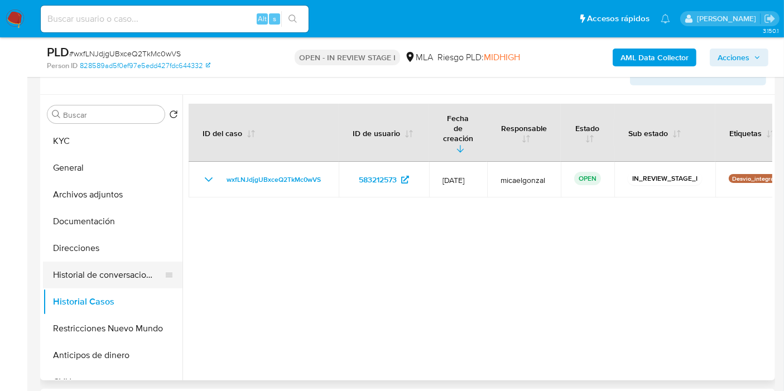
click at [97, 276] on button "Historial de conversaciones" at bounding box center [108, 275] width 131 height 27
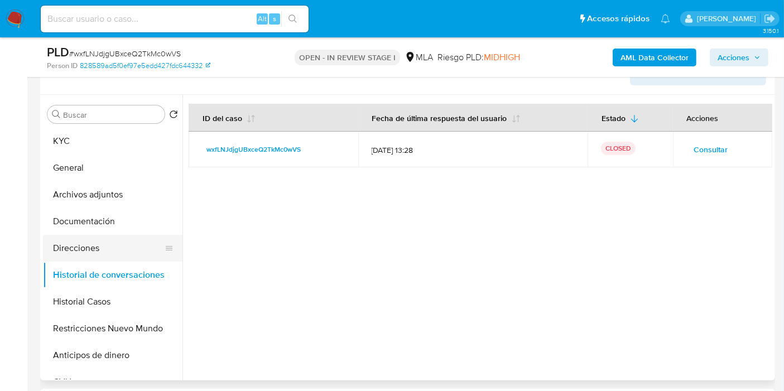
click at [101, 254] on button "Direcciones" at bounding box center [108, 248] width 131 height 27
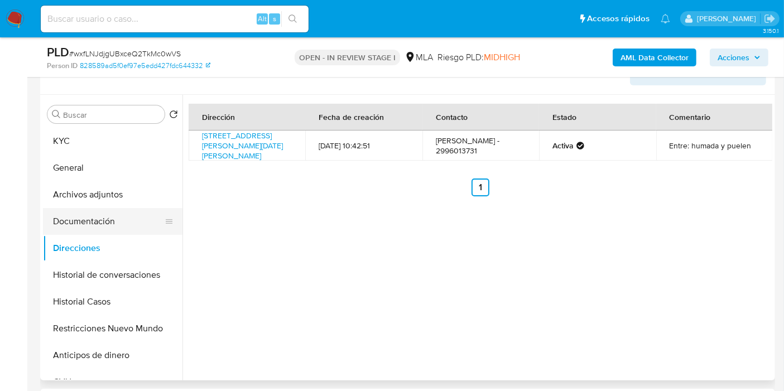
click at [116, 225] on button "Documentación" at bounding box center [108, 221] width 131 height 27
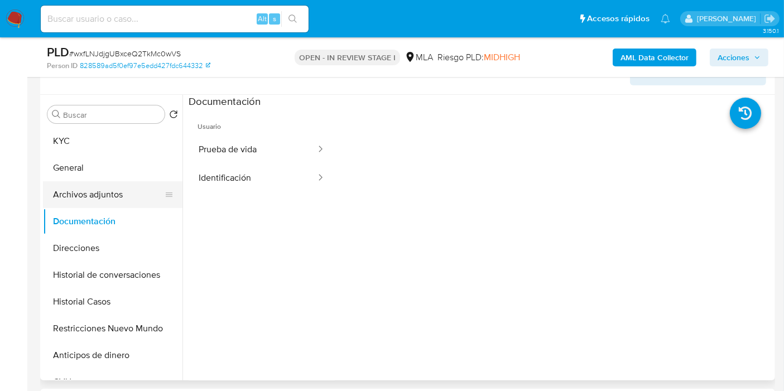
click at [120, 187] on button "Archivos adjuntos" at bounding box center [108, 194] width 131 height 27
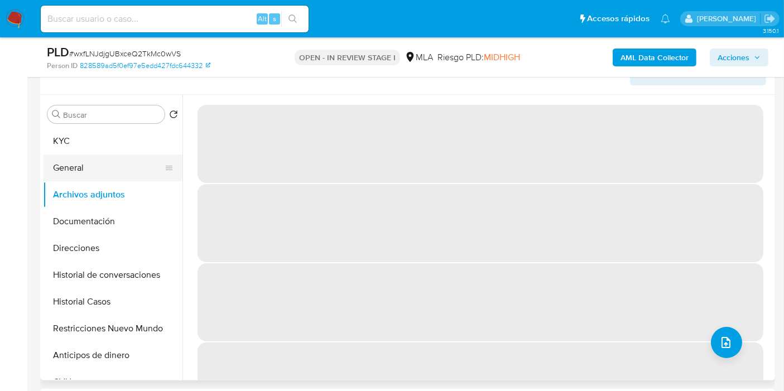
click at [120, 162] on button "General" at bounding box center [108, 167] width 131 height 27
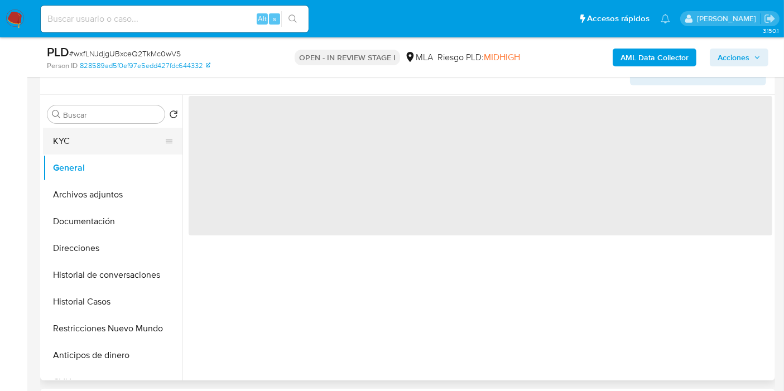
click at [124, 136] on button "KYC" at bounding box center [108, 141] width 131 height 27
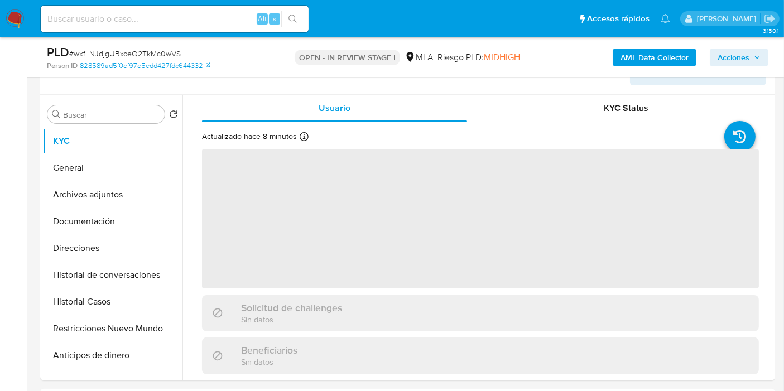
click at [743, 64] on span "Acciones" at bounding box center [733, 58] width 32 height 18
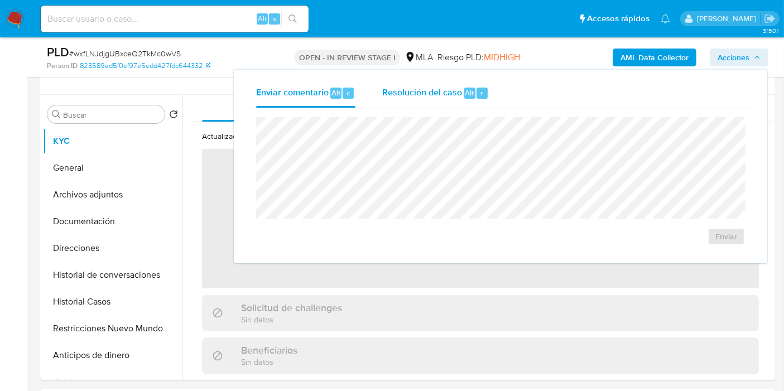
click at [446, 88] on span "Resolución del caso" at bounding box center [422, 92] width 80 height 13
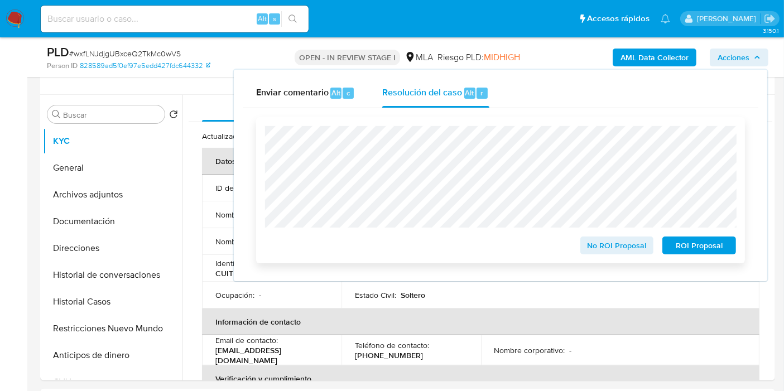
click at [717, 246] on span "ROI Proposal" at bounding box center [699, 246] width 58 height 16
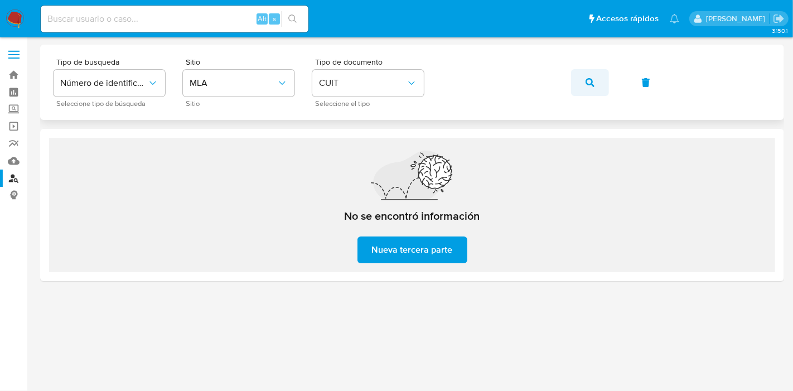
click at [583, 86] on button "button" at bounding box center [590, 82] width 38 height 27
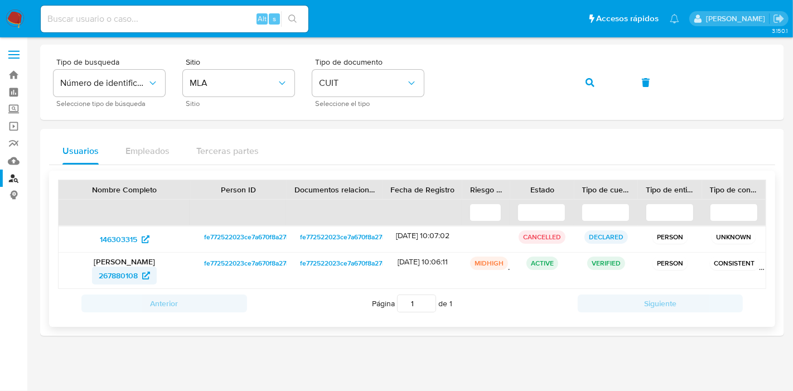
click at [112, 279] on span "267880108" at bounding box center [118, 276] width 39 height 18
click at [580, 81] on button "button" at bounding box center [590, 82] width 38 height 27
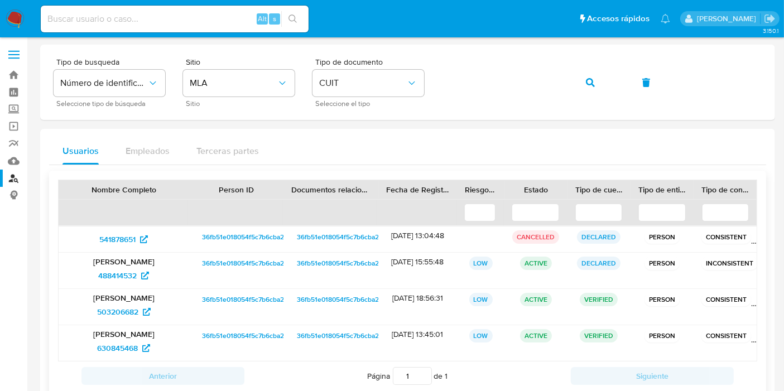
click at [268, 302] on span "36fb51e018054f5c7b6cba288225ae0b" at bounding box center [260, 299] width 117 height 13
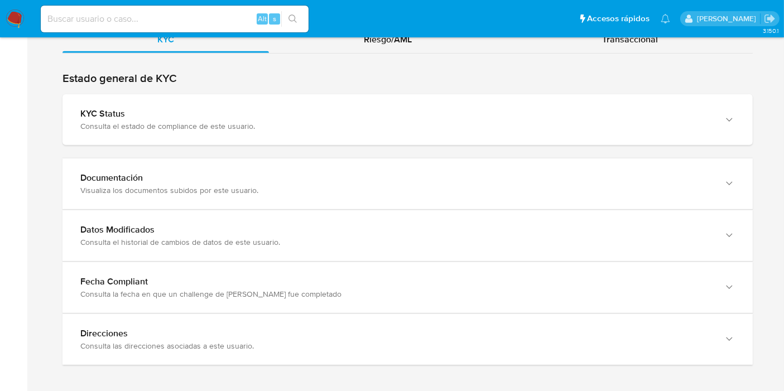
scroll to position [1055, 0]
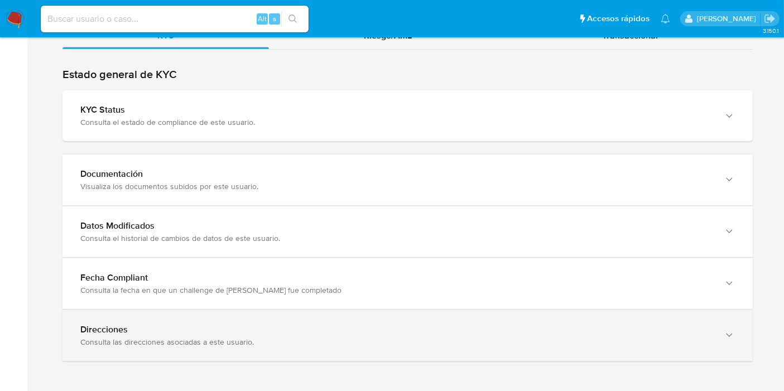
click at [203, 316] on div "Direcciones Consulta las direcciones asociadas a este usuario." at bounding box center [407, 335] width 690 height 51
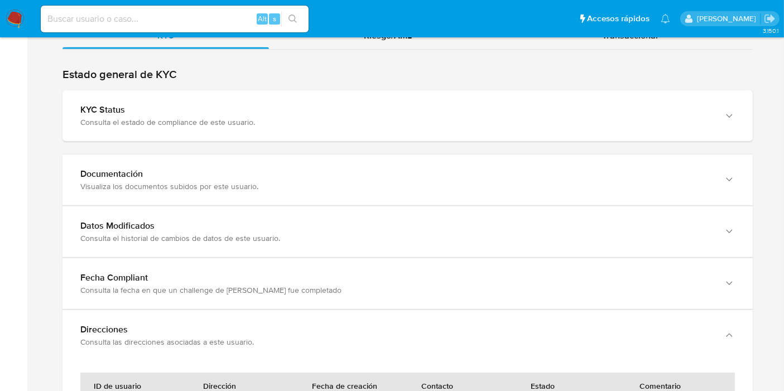
scroll to position [869, 0]
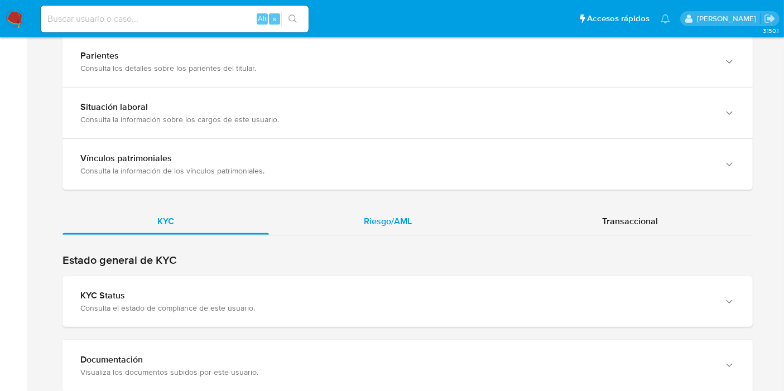
click at [323, 215] on div "Riesgo/AML" at bounding box center [388, 221] width 238 height 27
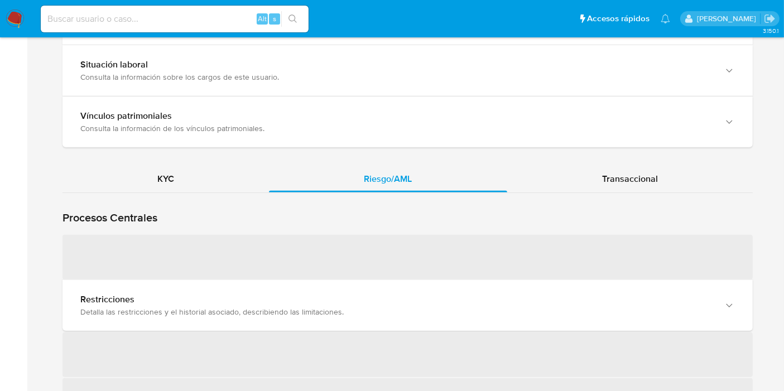
scroll to position [931, 0]
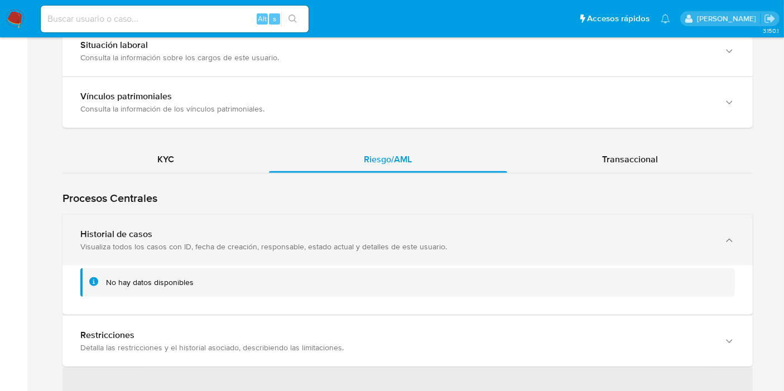
click at [151, 243] on div "Visualiza todos los casos con ID, fecha de creación, responsable, estado actual…" at bounding box center [396, 246] width 632 height 10
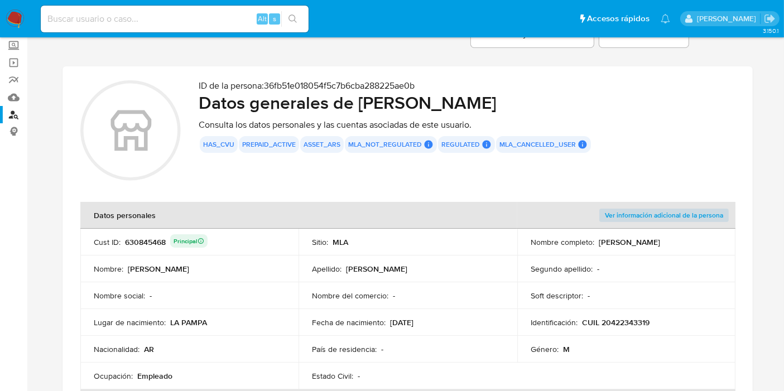
scroll to position [0, 0]
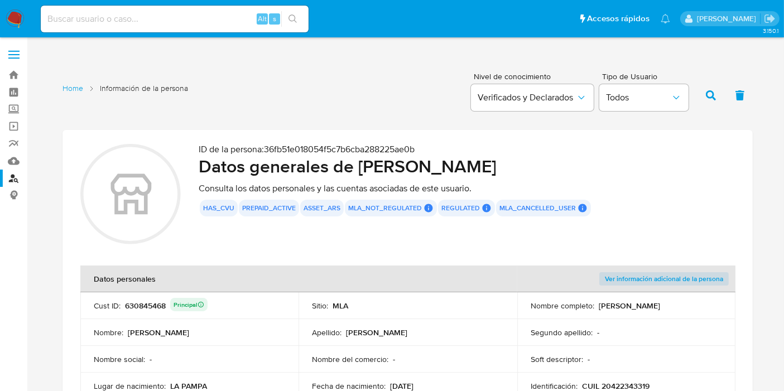
click at [7, 177] on link "Buscador de personas" at bounding box center [66, 178] width 133 height 17
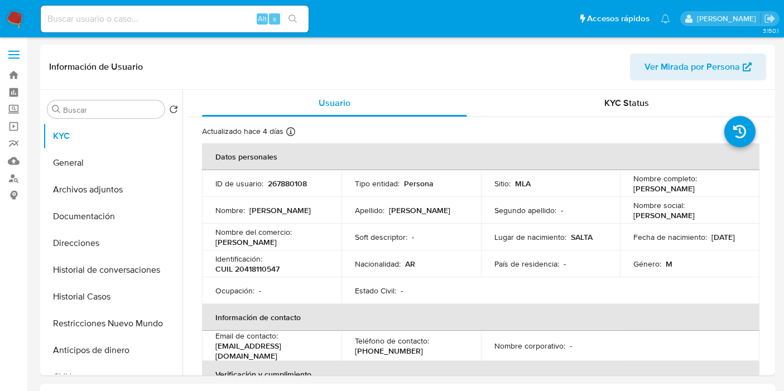
select select "10"
click at [64, 297] on button "Historial Casos" at bounding box center [108, 296] width 131 height 27
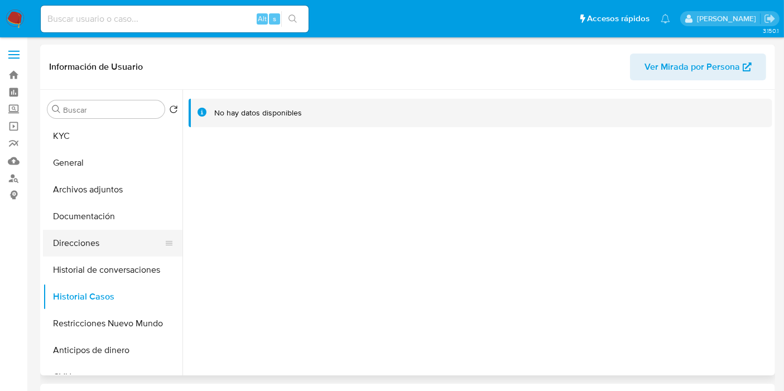
click at [99, 243] on button "Direcciones" at bounding box center [108, 243] width 131 height 27
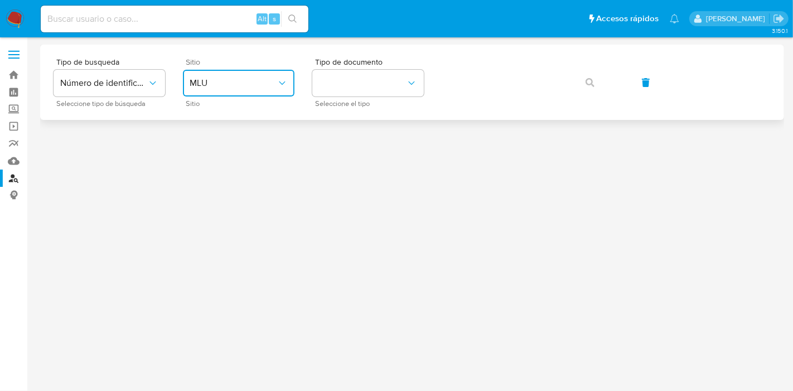
click at [245, 82] on span "MLU" at bounding box center [233, 83] width 87 height 11
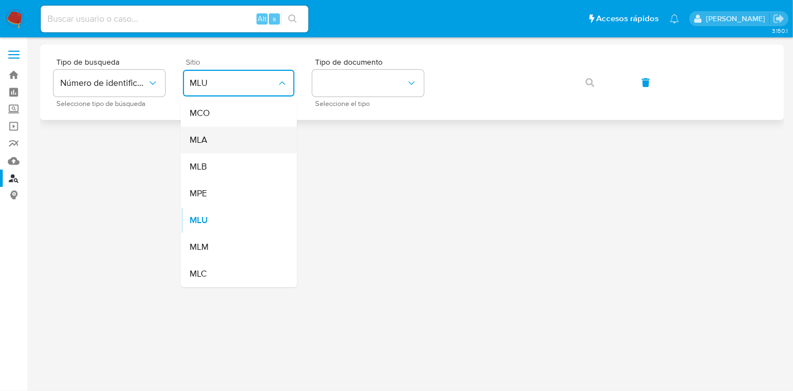
click at [239, 146] on div "MLA" at bounding box center [235, 140] width 91 height 27
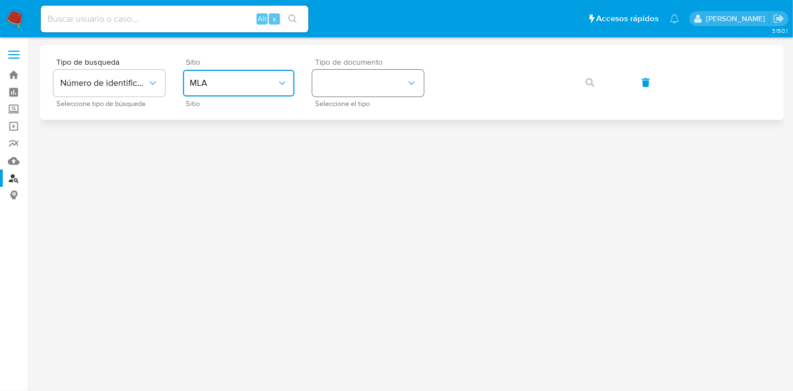
click at [366, 83] on button "identificationType" at bounding box center [368, 83] width 112 height 27
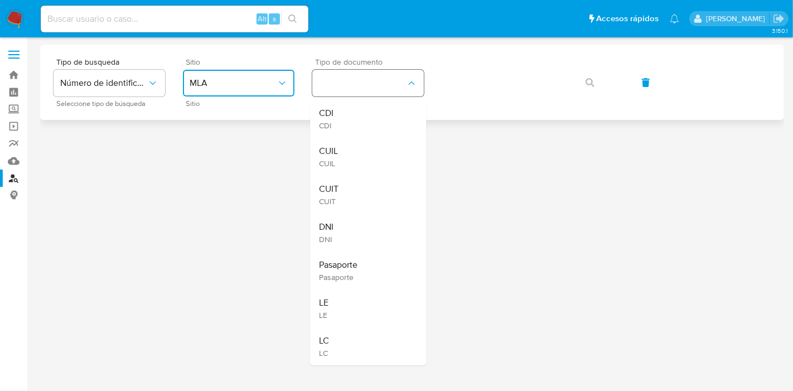
click at [339, 137] on div "CDI CDI" at bounding box center [364, 119] width 91 height 38
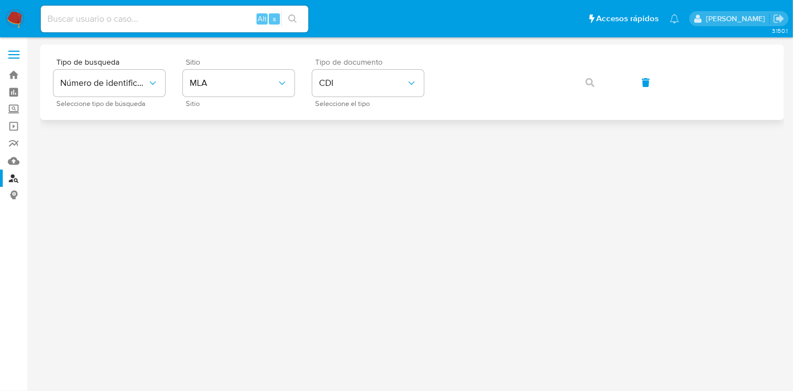
click at [366, 97] on div "Tipo de documento CDI Seleccione el tipo" at bounding box center [368, 82] width 112 height 49
click at [374, 85] on span "CDI" at bounding box center [362, 83] width 87 height 11
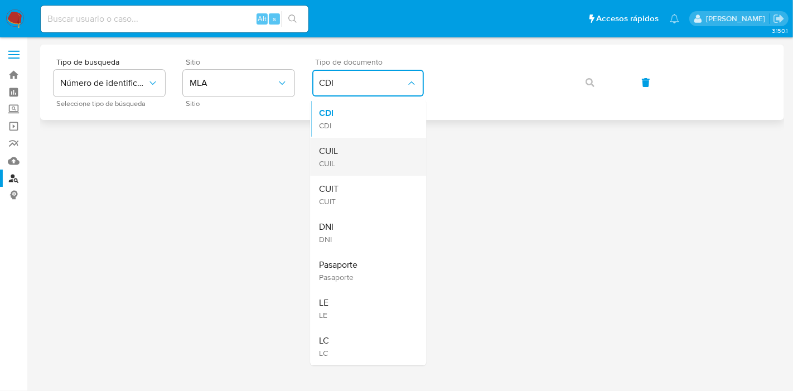
click at [358, 143] on div "CUIL CUIL" at bounding box center [364, 157] width 91 height 38
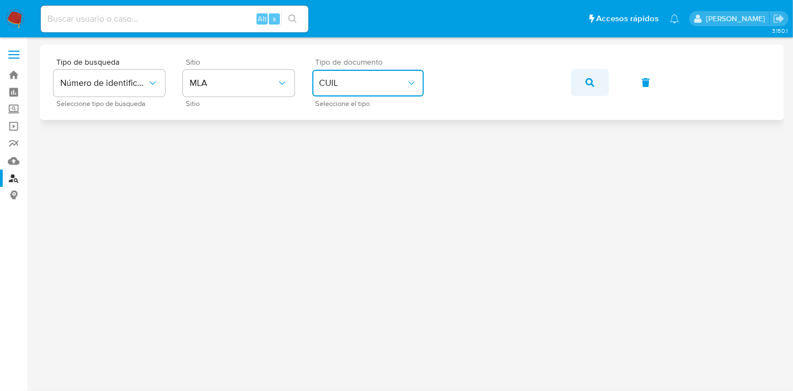
click at [592, 80] on icon "button" at bounding box center [590, 82] width 9 height 9
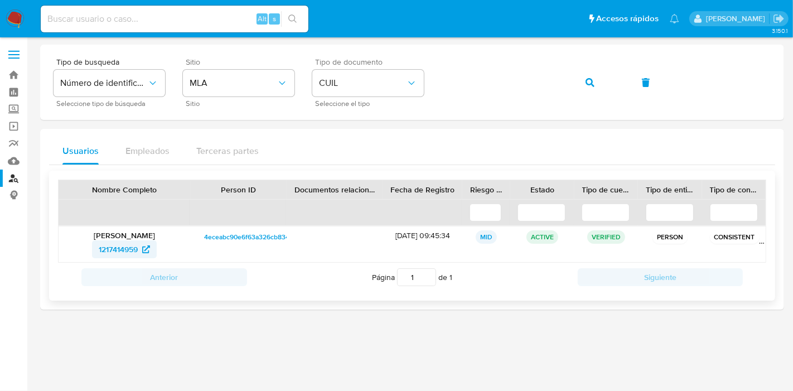
click at [132, 253] on span "1217414959" at bounding box center [118, 249] width 39 height 18
click at [584, 79] on button "button" at bounding box center [590, 82] width 38 height 27
click at [93, 253] on link "248247913" at bounding box center [125, 249] width 64 height 18
click at [16, 2] on nav "Pausado Ver notificaciones Alt s Accesos rápidos Presiona las siguientes teclas…" at bounding box center [396, 18] width 793 height 37
click at [14, 22] on img at bounding box center [15, 18] width 19 height 19
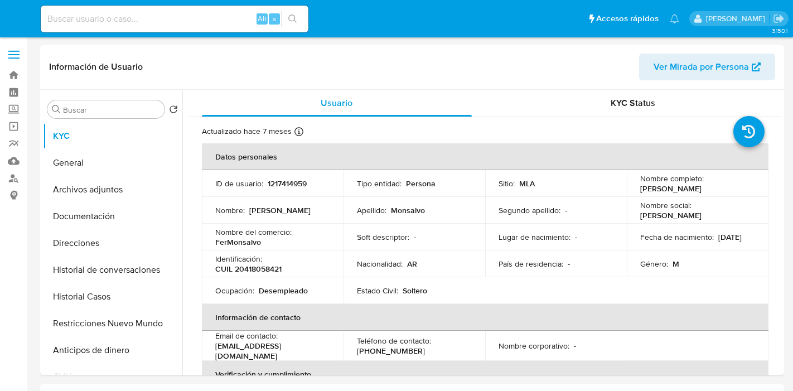
select select "10"
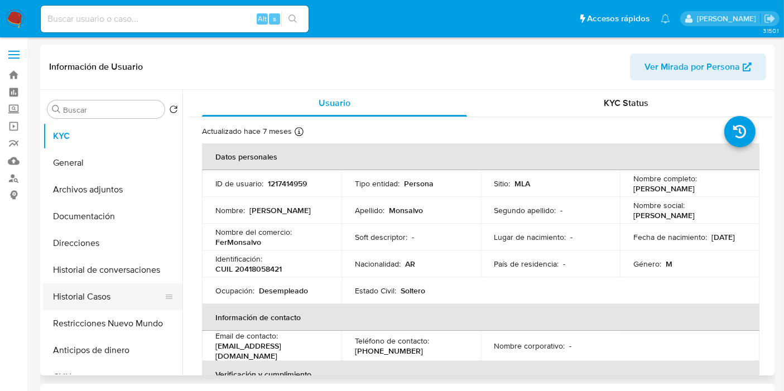
click at [82, 286] on button "Historial Casos" at bounding box center [108, 296] width 131 height 27
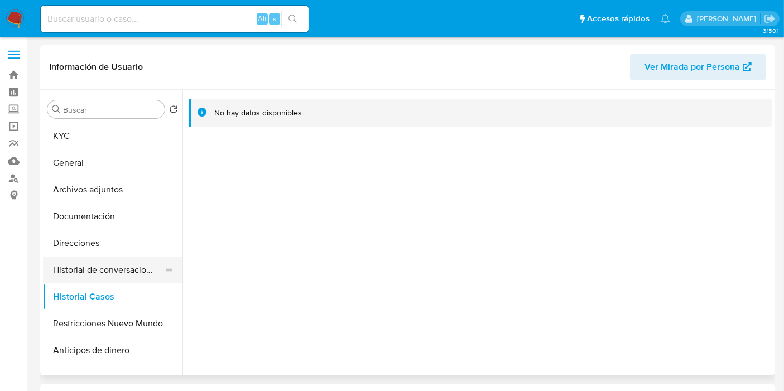
click at [123, 274] on button "Historial de conversaciones" at bounding box center [108, 270] width 131 height 27
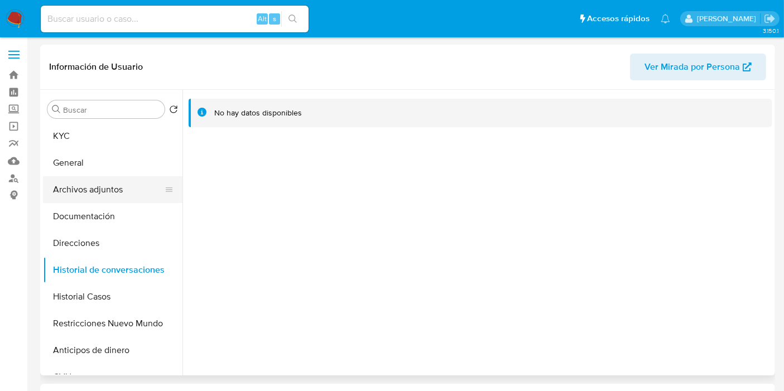
click at [115, 194] on button "Archivos adjuntos" at bounding box center [108, 189] width 131 height 27
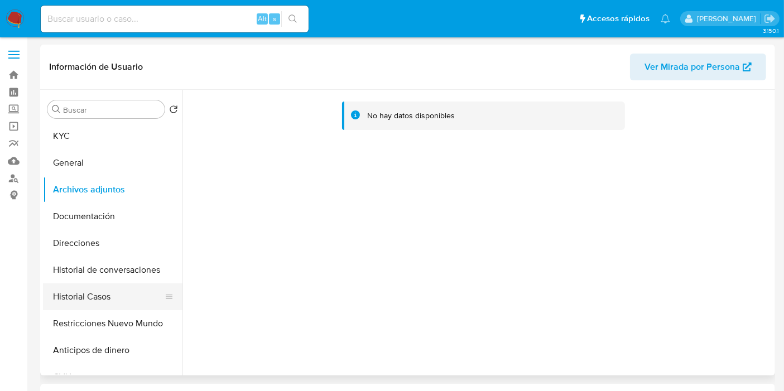
click at [127, 298] on button "Historial Casos" at bounding box center [108, 296] width 131 height 27
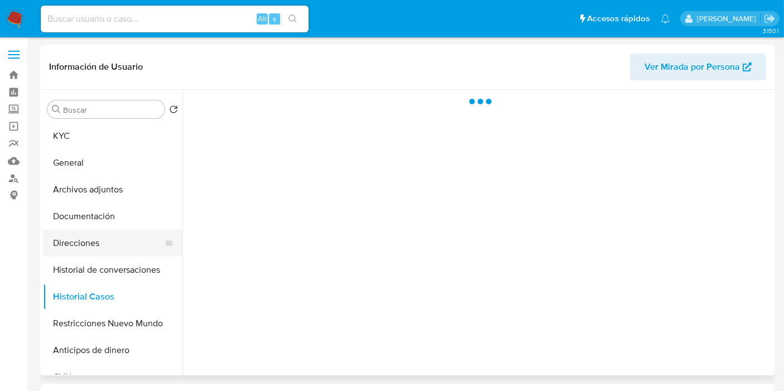
click at [51, 241] on button "Direcciones" at bounding box center [108, 243] width 131 height 27
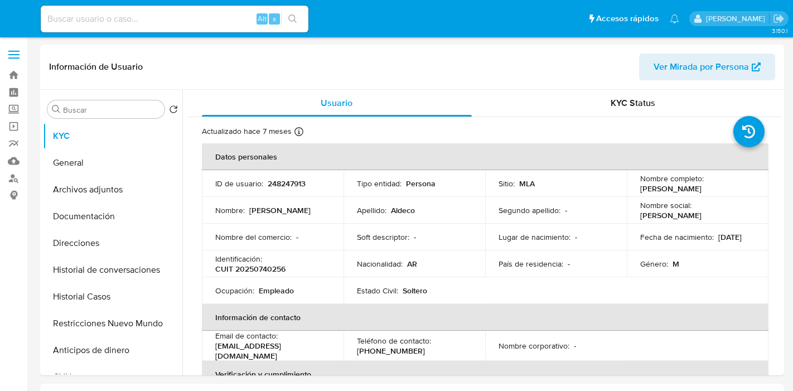
select select "10"
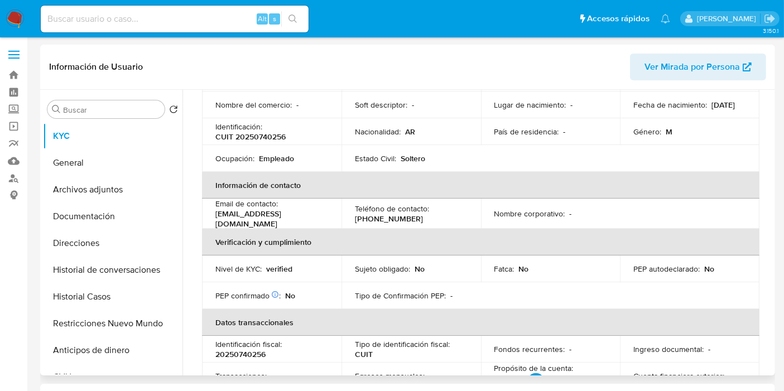
scroll to position [186, 0]
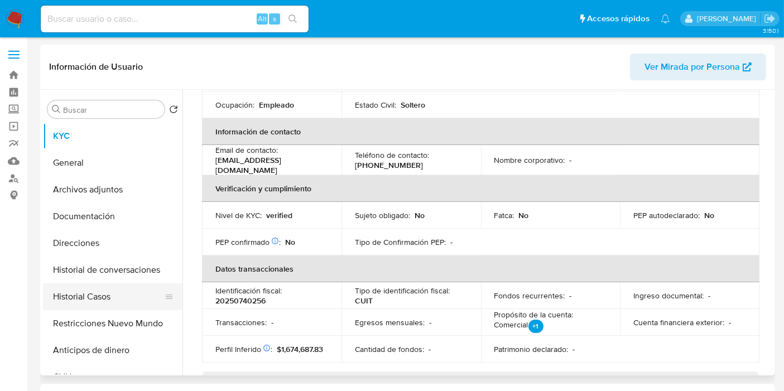
click at [90, 296] on button "Historial Casos" at bounding box center [108, 296] width 131 height 27
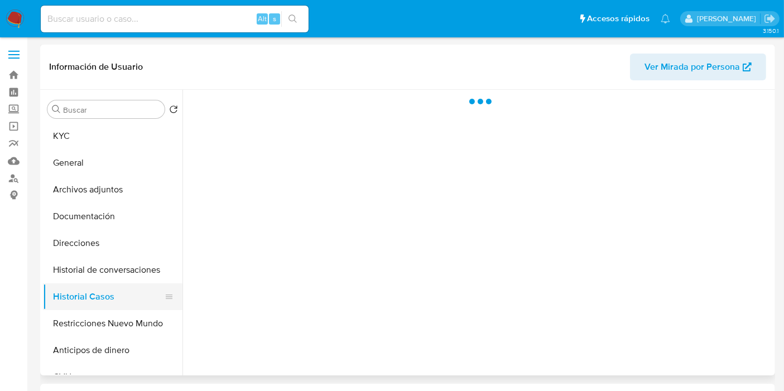
scroll to position [0, 0]
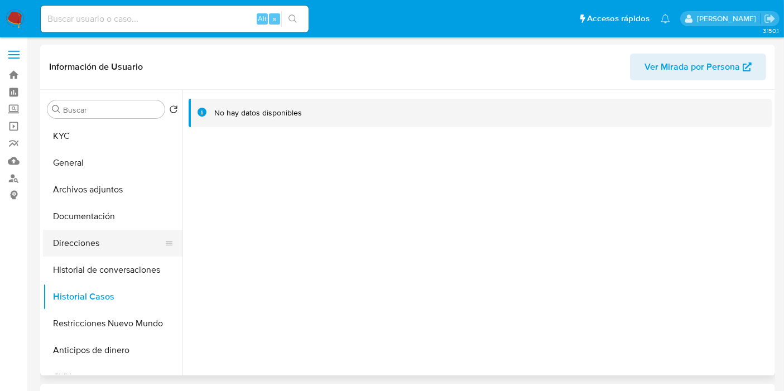
click at [118, 240] on button "Direcciones" at bounding box center [108, 243] width 131 height 27
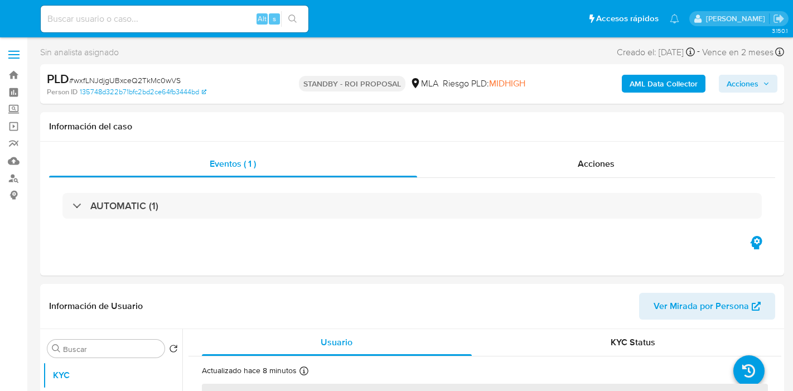
select select "10"
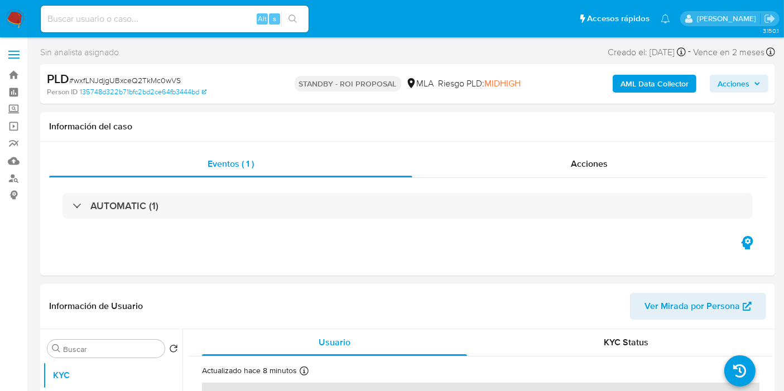
click at [28, 17] on nav "Pausado Ver notificaciones Alt s Accesos rápidos Presiona las siguientes teclas…" at bounding box center [392, 18] width 784 height 37
click at [19, 18] on img at bounding box center [15, 18] width 19 height 19
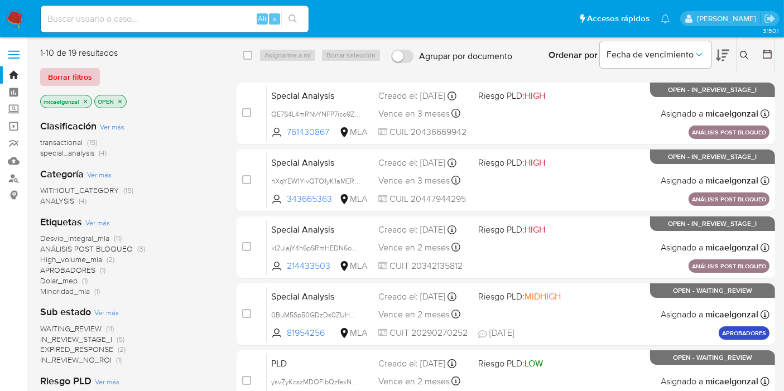
click at [88, 78] on span "Borrar filtros" at bounding box center [70, 77] width 44 height 16
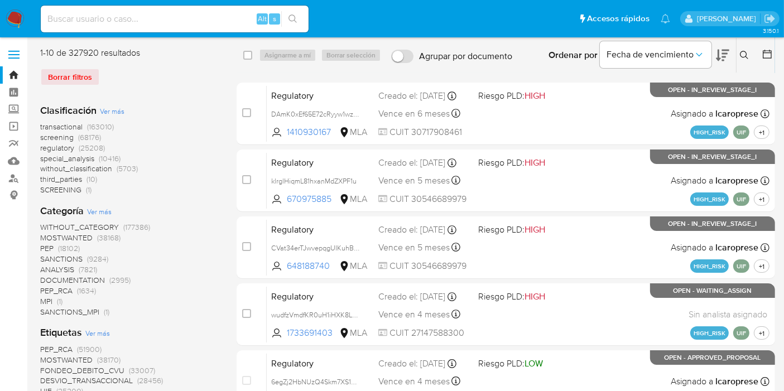
click at [741, 55] on icon at bounding box center [744, 55] width 9 height 9
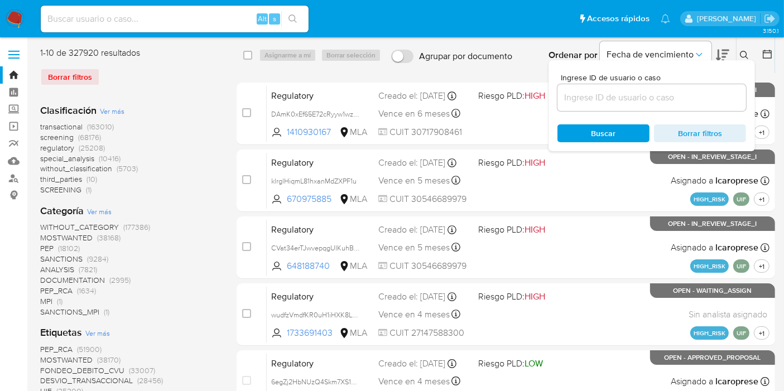
click at [673, 90] on input at bounding box center [651, 97] width 189 height 15
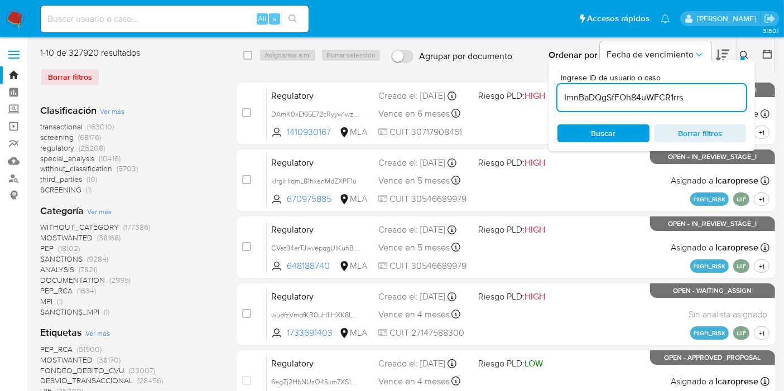
type input "ImnBaDQgSfFOh84uWFCR1rrs"
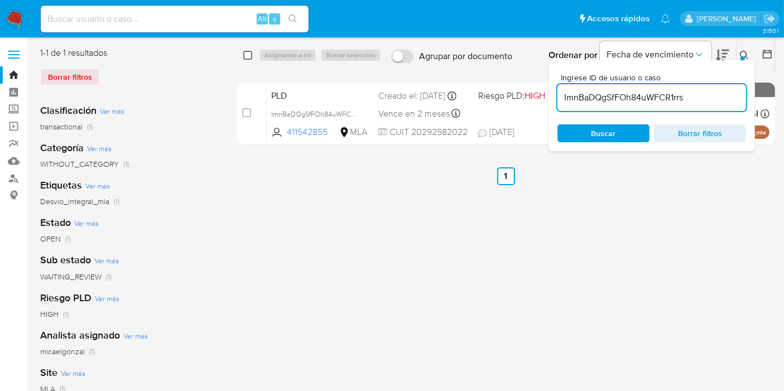
click at [246, 58] on input "checkbox" at bounding box center [247, 55] width 9 height 9
checkbox input "true"
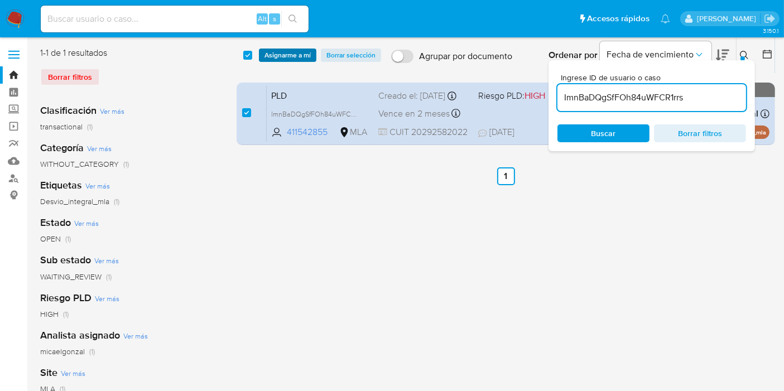
click at [277, 57] on span "Asignarme a mí" at bounding box center [287, 55] width 46 height 11
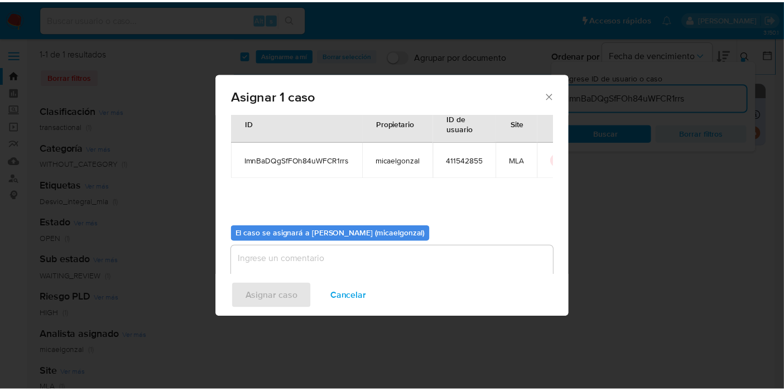
scroll to position [57, 0]
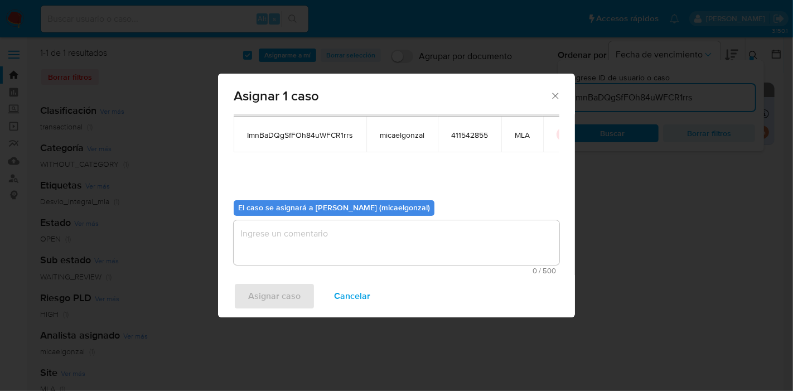
click at [332, 258] on textarea "assign-modal" at bounding box center [397, 242] width 326 height 45
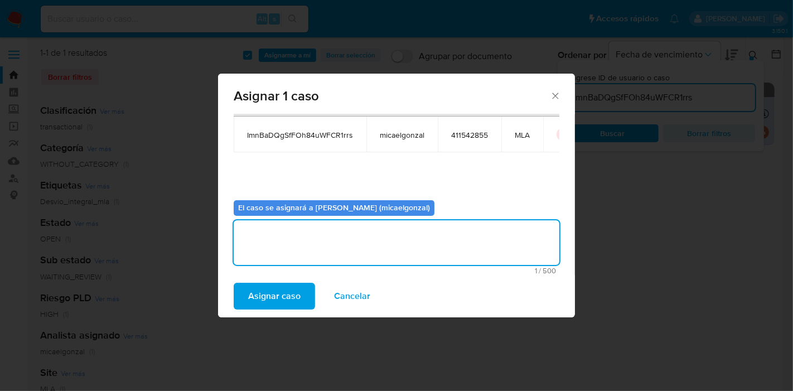
click at [294, 294] on span "Asignar caso" at bounding box center [274, 296] width 52 height 25
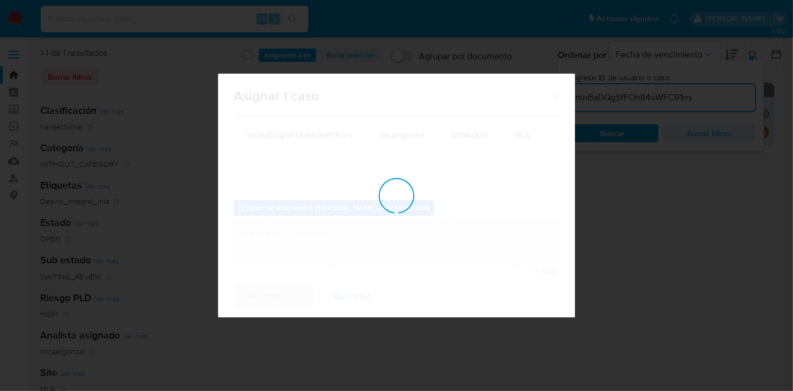
checkbox input "false"
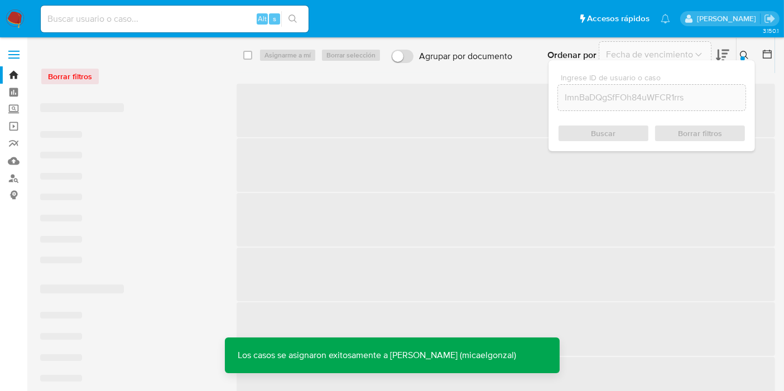
click at [197, 21] on input at bounding box center [175, 19] width 268 height 15
paste input "ImnBaDQgSfFOh84uWFCR1rrs"
type input "ImnBaDQgSfFOh84uWFCR1rrs"
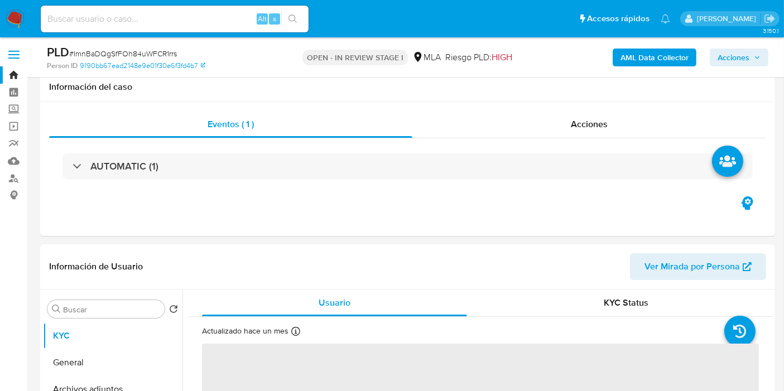
scroll to position [186, 0]
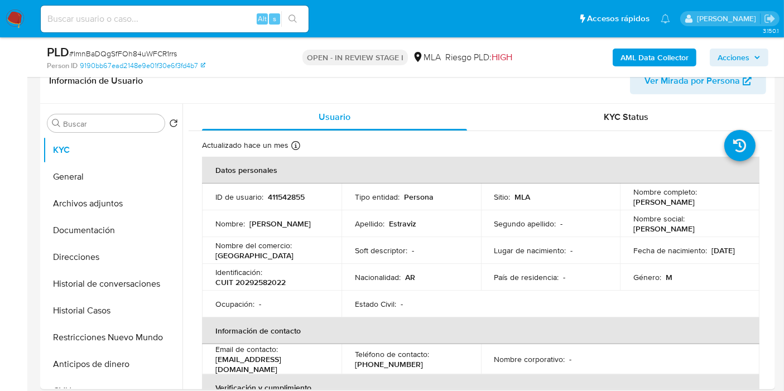
select select "10"
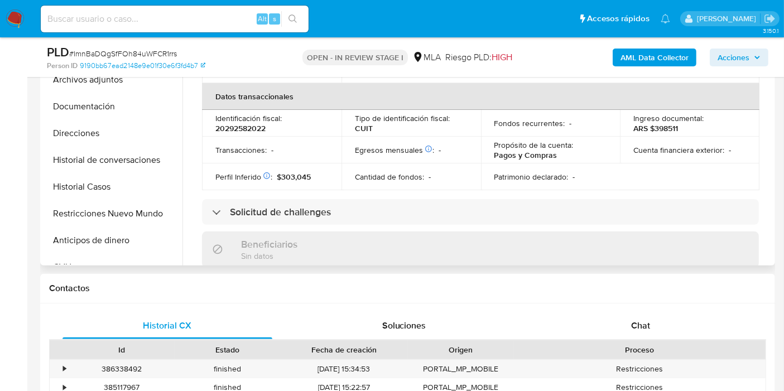
scroll to position [433, 0]
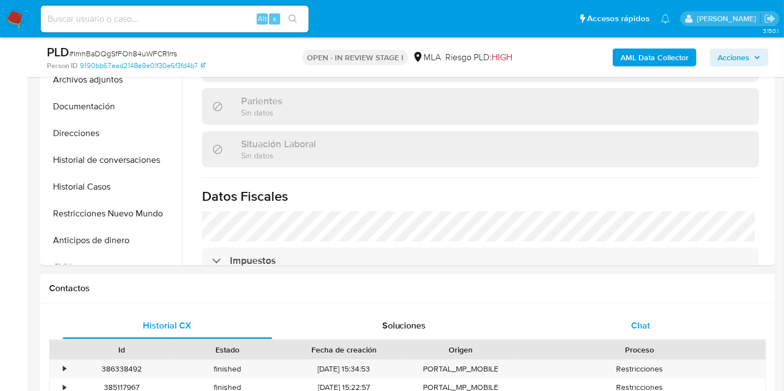
click at [676, 325] on div "Chat" at bounding box center [640, 325] width 210 height 27
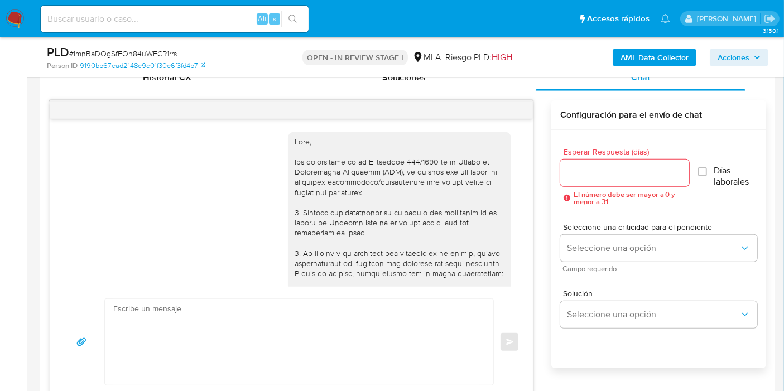
scroll to position [808, 0]
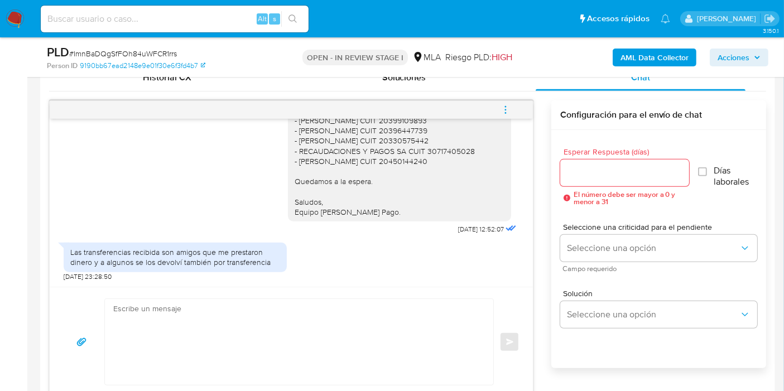
click at [178, 240] on div "Las transferencias recibida son amigos que me prestaron dinero y a algunos se l…" at bounding box center [175, 259] width 223 height 44
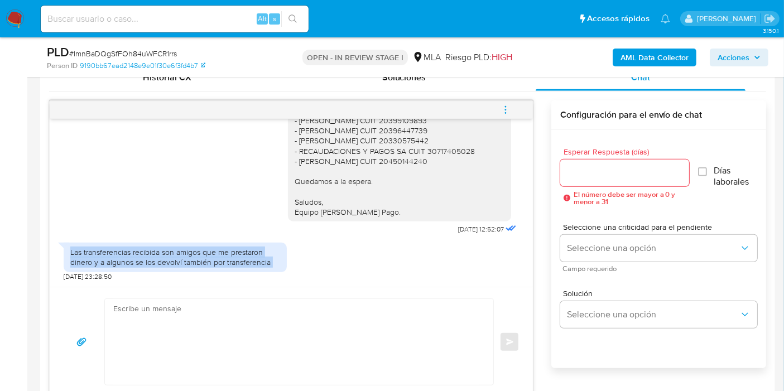
click at [178, 240] on div "Las transferencias recibida son amigos que me prestaron dinero y a algunos se l…" at bounding box center [175, 259] width 223 height 44
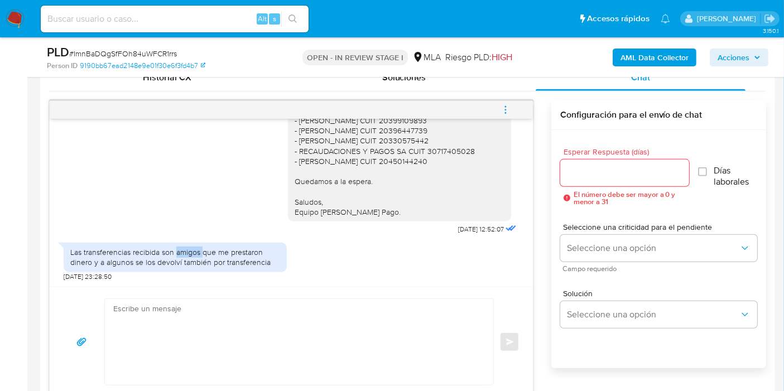
click at [178, 240] on div "Las transferencias recibida son amigos que me prestaron dinero y a algunos se l…" at bounding box center [175, 259] width 223 height 44
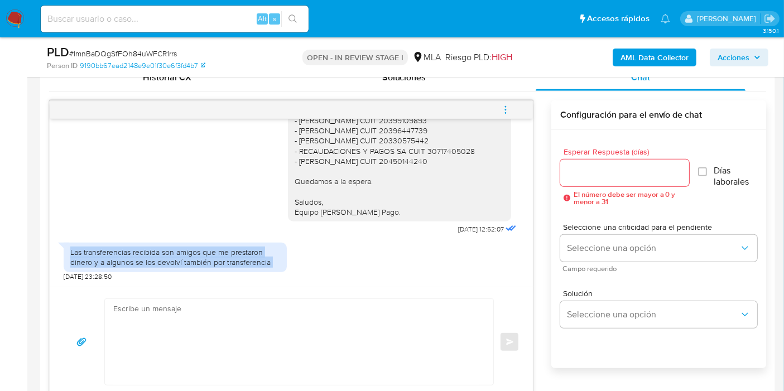
click at [178, 240] on div "Las transferencias recibida son amigos que me prestaron dinero y a algunos se l…" at bounding box center [175, 259] width 223 height 44
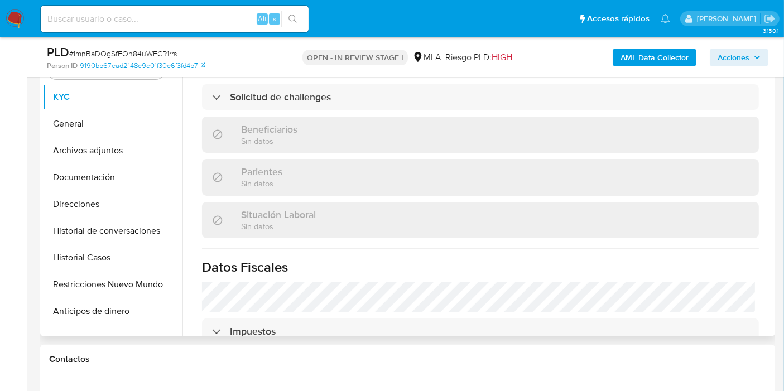
scroll to position [124, 0]
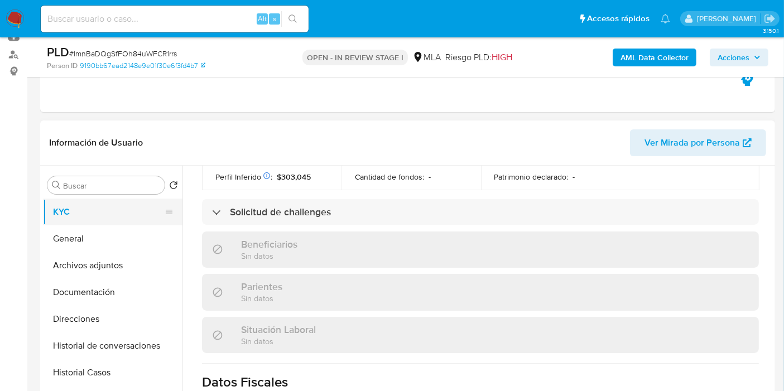
click at [131, 223] on button "KYC" at bounding box center [108, 212] width 131 height 27
click at [114, 233] on button "General" at bounding box center [108, 238] width 131 height 27
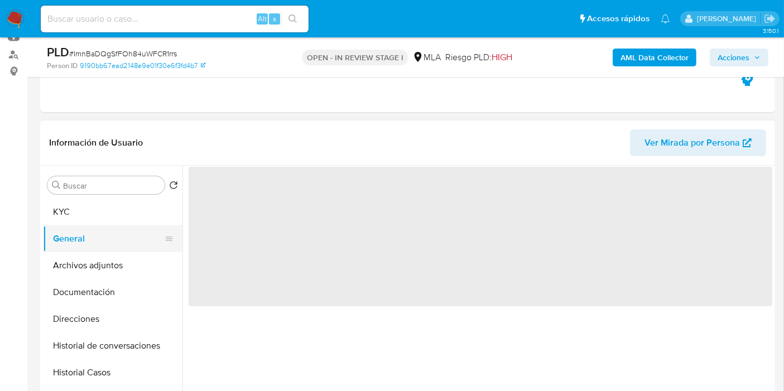
scroll to position [0, 0]
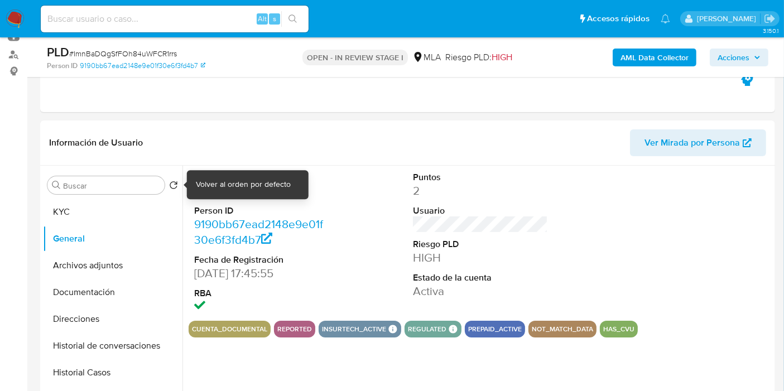
click at [204, 189] on div "Volver al orden por defecto" at bounding box center [243, 184] width 95 height 11
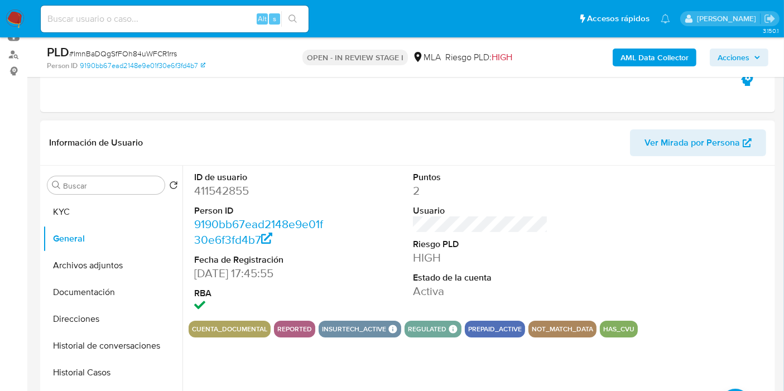
click at [216, 190] on dd "411542855" at bounding box center [261, 191] width 135 height 16
copy dd "411542855"
click at [60, 209] on button "KYC" at bounding box center [108, 212] width 131 height 27
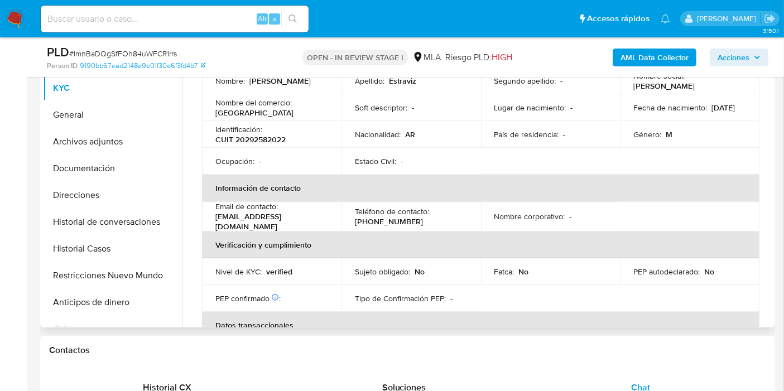
scroll to position [62, 0]
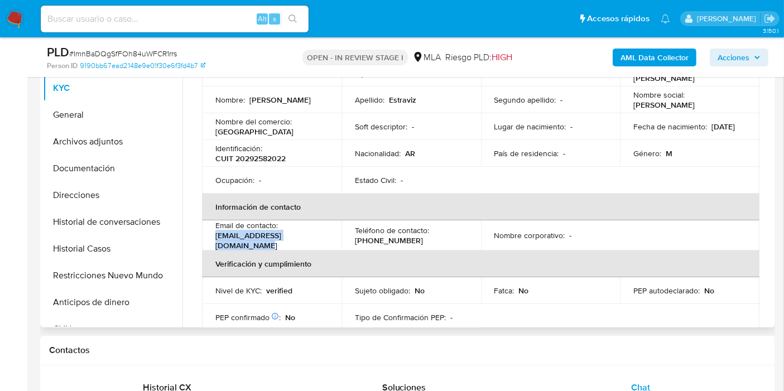
drag, startPoint x: 323, startPoint y: 240, endPoint x: 216, endPoint y: 235, distance: 107.2
click at [216, 235] on div "Email de contacto : pabloestraviz2016@gmail.com" at bounding box center [271, 235] width 113 height 30
copy p "[EMAIL_ADDRESS][DOMAIN_NAME]"
click at [94, 278] on button "Restricciones Nuevo Mundo" at bounding box center [108, 275] width 131 height 27
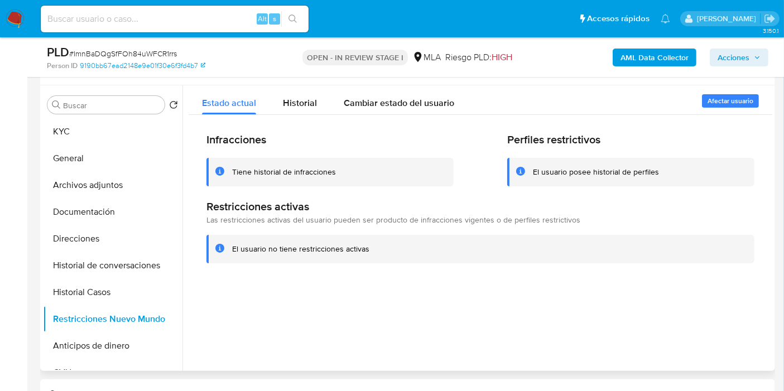
scroll to position [186, 0]
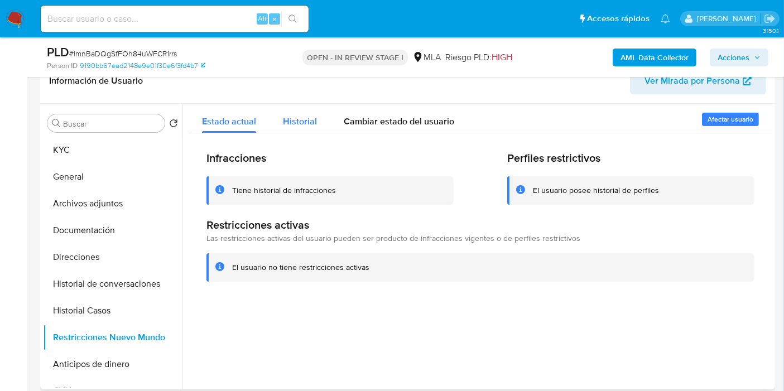
click at [317, 119] on button "Historial" at bounding box center [299, 119] width 61 height 30
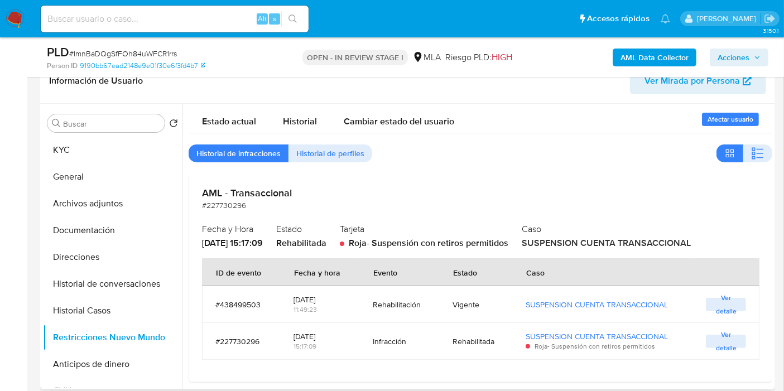
click at [315, 306] on div "11:49:23" at bounding box center [319, 310] width 52 height 10
click at [320, 291] on div "2025-05-28 11:49:23" at bounding box center [319, 304] width 52 height 37
click at [123, 260] on button "Direcciones" at bounding box center [108, 257] width 131 height 27
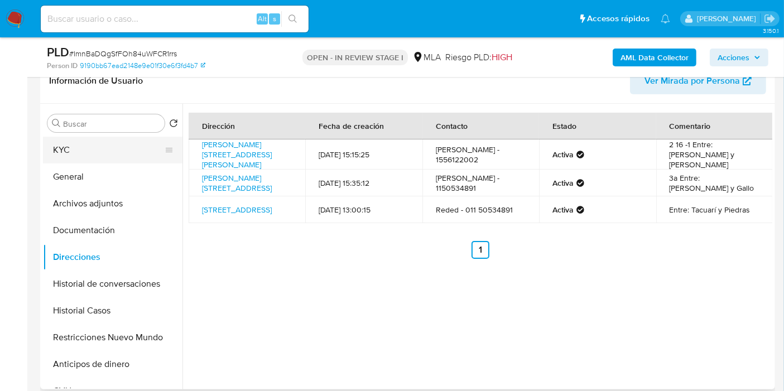
click at [79, 141] on button "KYC" at bounding box center [108, 150] width 131 height 27
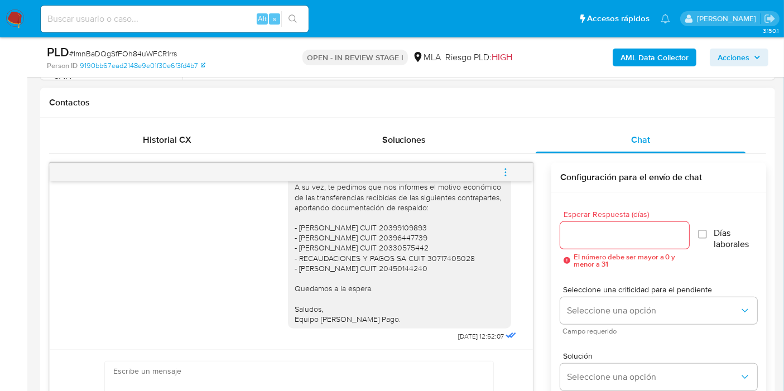
scroll to position [808, 0]
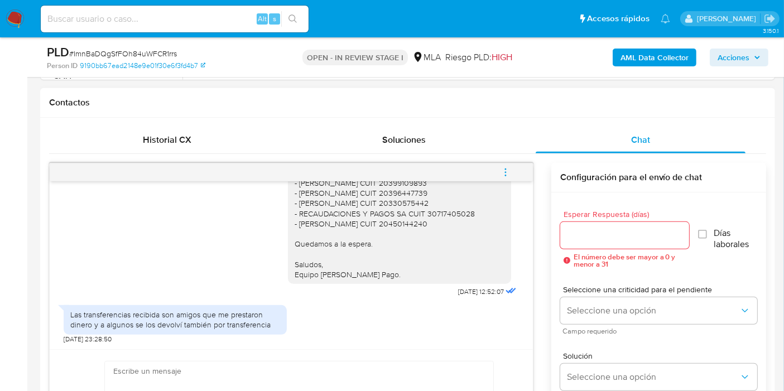
click at [112, 335] on span "[DATE] 23:28:50" at bounding box center [88, 339] width 48 height 9
click at [138, 321] on div "Las transferencias recibida son amigos que me prestaron dinero y a algunos se l…" at bounding box center [175, 320] width 210 height 20
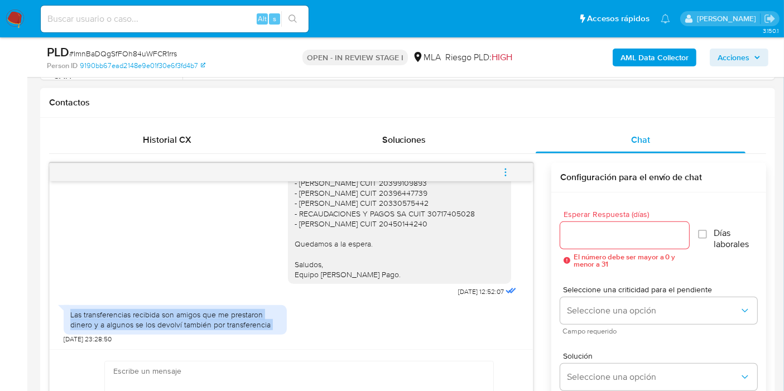
click at [138, 321] on div "Las transferencias recibida son amigos que me prestaron dinero y a algunos se l…" at bounding box center [175, 320] width 210 height 20
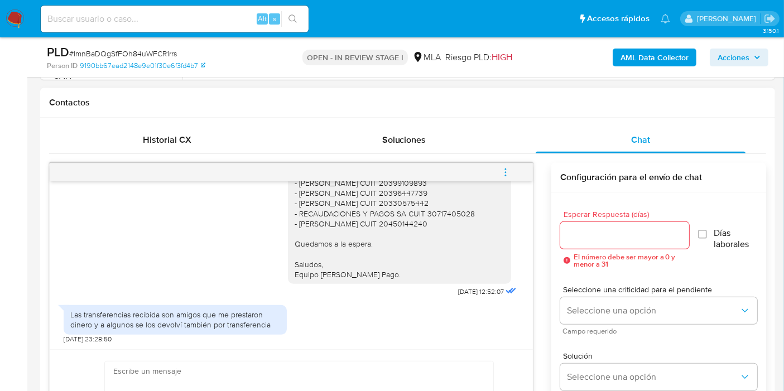
click at [233, 123] on div "Historial CX Soluciones Chat Id Estado Fecha de creación Origen Proceso • 38633…" at bounding box center [407, 293] width 735 height 351
click at [175, 311] on div "Las transferencias recibida son amigos que me prestaron dinero y a algunos se l…" at bounding box center [175, 320] width 210 height 20
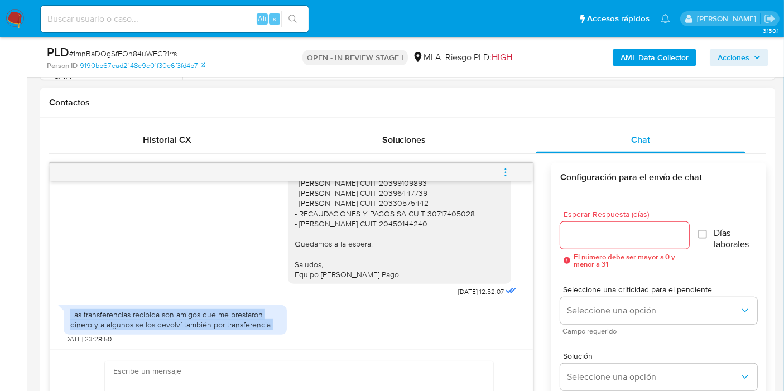
click at [175, 311] on div "Las transferencias recibida son amigos que me prestaron dinero y a algunos se l…" at bounding box center [175, 320] width 210 height 20
copy div "Las transferencias recibida son amigos que me prestaron dinero y a algunos se l…"
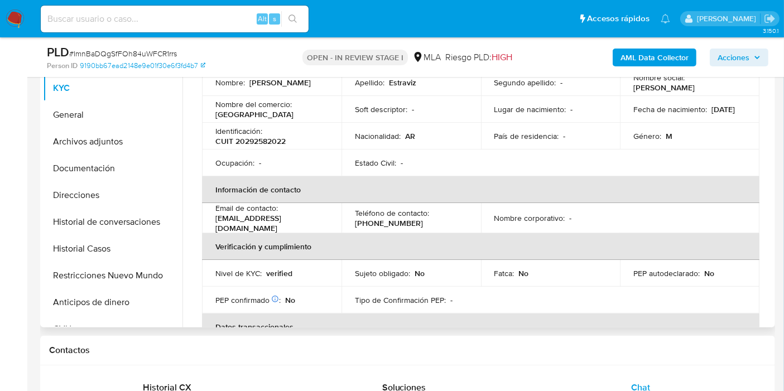
scroll to position [0, 0]
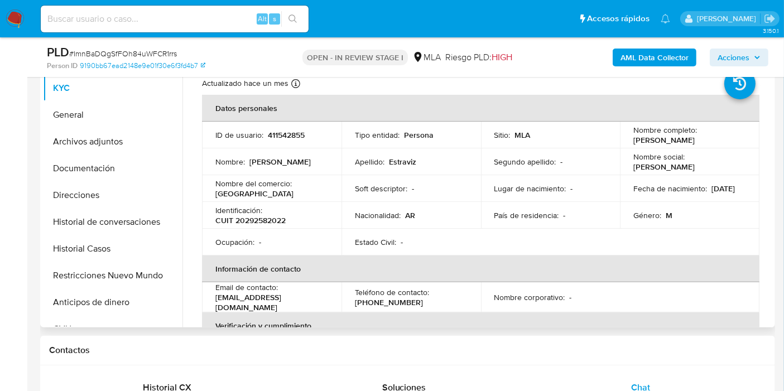
click at [675, 155] on td "Nombre social : PABLO" at bounding box center [689, 161] width 139 height 27
click at [393, 176] on td "Soft descriptor : -" at bounding box center [410, 188] width 139 height 27
click at [711, 187] on p "15/01/1982" at bounding box center [722, 188] width 23 height 10
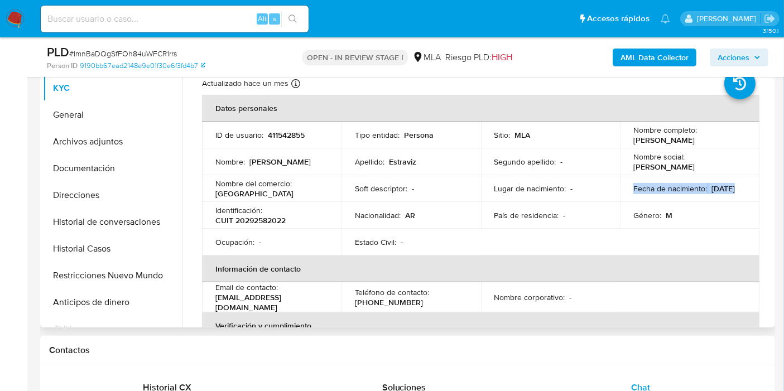
click at [711, 192] on p "15/01/1982" at bounding box center [722, 188] width 23 height 10
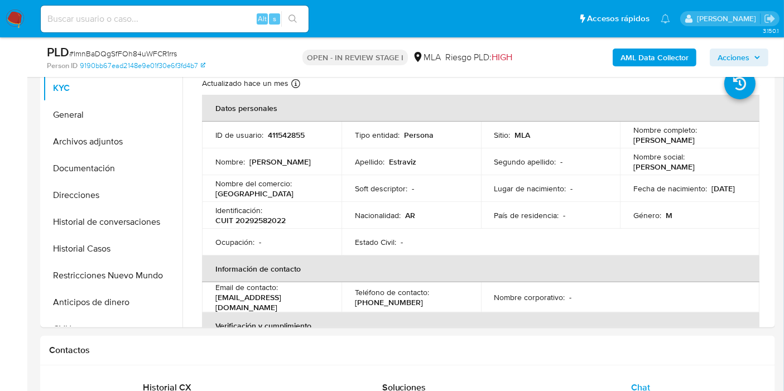
drag, startPoint x: 2, startPoint y: 16, endPoint x: 10, endPoint y: 15, distance: 8.4
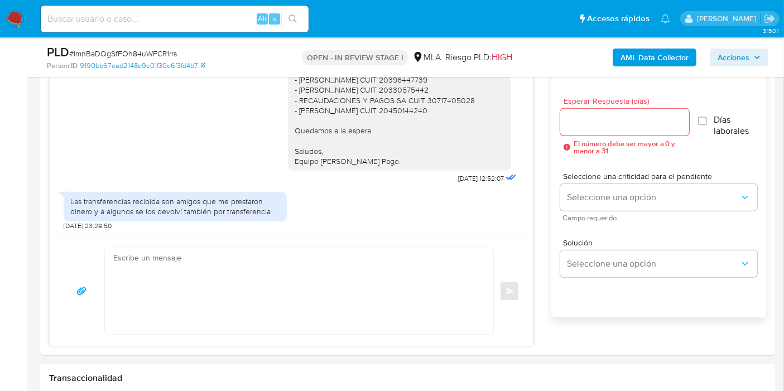
scroll to position [682, 0]
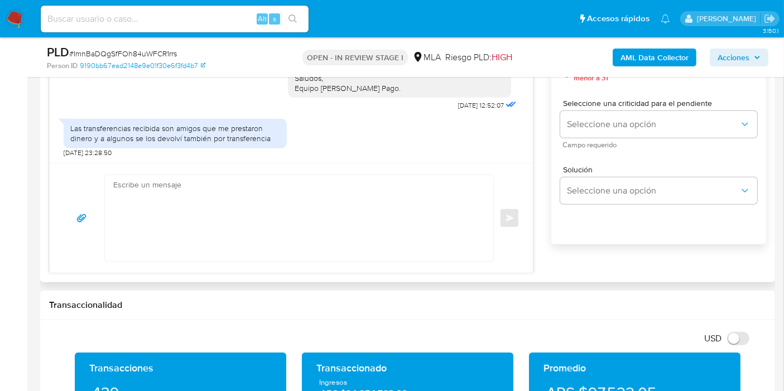
drag, startPoint x: 206, startPoint y: 118, endPoint x: 185, endPoint y: 200, distance: 84.7
click at [205, 123] on div "Las transferencias recibida son amigos que me prestaron dinero y a algunos se l…" at bounding box center [175, 133] width 223 height 29
click at [185, 200] on textarea at bounding box center [296, 218] width 366 height 86
paste textarea "Muchas gracias por la respuesta. Analizamos tu caso y notamos que la informació…"
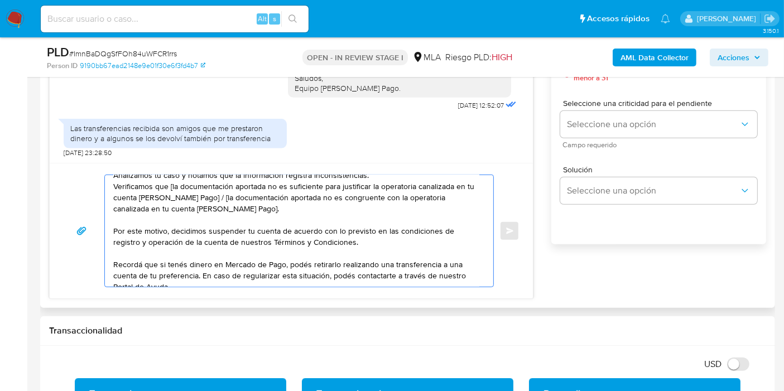
scroll to position [0, 0]
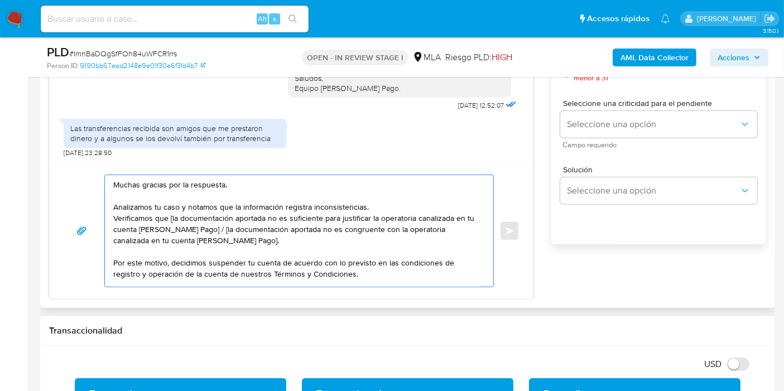
click at [115, 181] on textarea "Muchas gracias por la respuesta. Analizamos tu caso y notamos que la informació…" at bounding box center [296, 231] width 366 height 112
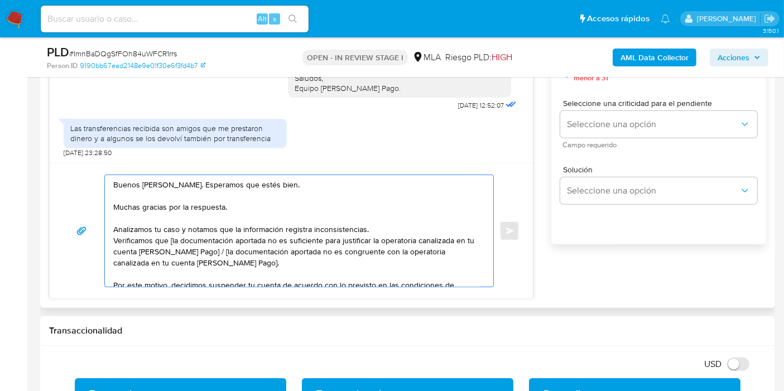
click at [299, 257] on textarea "Buenos días, Pablo. Esperamos que estés bien. Muchas gracias por la respuesta. …" at bounding box center [296, 231] width 366 height 112
drag, startPoint x: 117, startPoint y: 226, endPoint x: 384, endPoint y: 224, distance: 267.2
click at [384, 224] on textarea "Buenos días, Pablo. Esperamos que estés bien. Muchas gracias por la respuesta. …" at bounding box center [296, 231] width 366 height 112
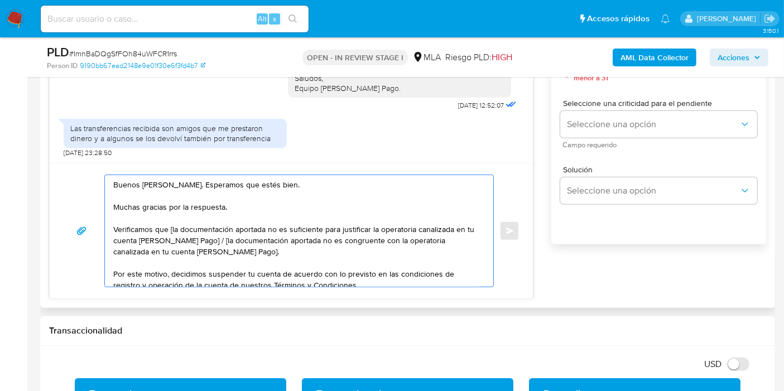
click at [171, 225] on textarea "Buenos días, Pablo. Esperamos que estés bien. Muchas gracias por la respuesta. …" at bounding box center [296, 231] width 366 height 112
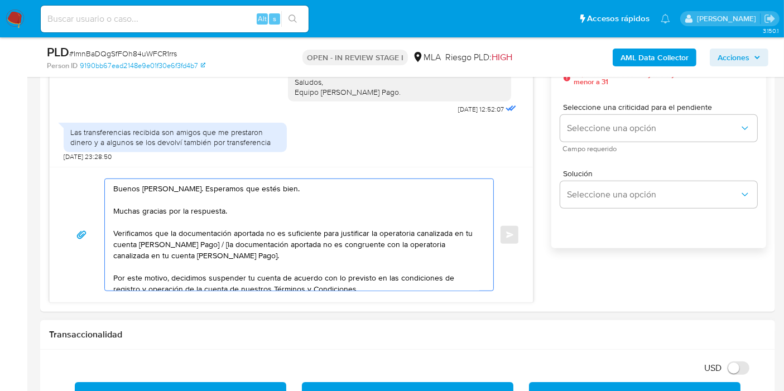
scroll to position [743, 0]
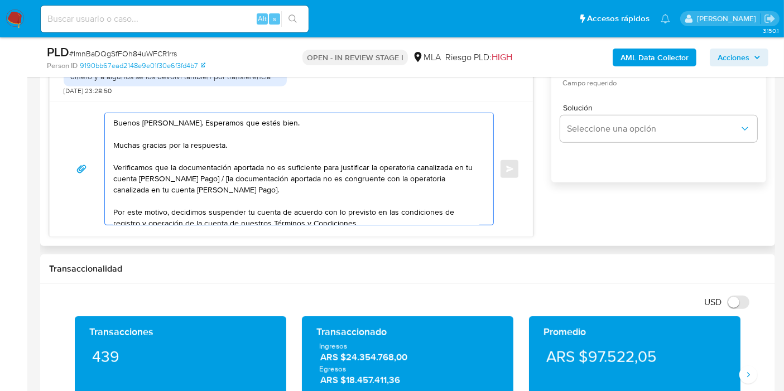
click at [224, 165] on textarea "Buenos días, Pablo. Esperamos que estés bien. Muchas gracias por la respuesta. …" at bounding box center [296, 169] width 366 height 112
drag, startPoint x: 258, startPoint y: 181, endPoint x: 320, endPoint y: 190, distance: 63.2
click at [320, 190] on textarea "Buenos días, Pablo. Esperamos que estés bien. Muchas gracias por la respuesta. …" at bounding box center [296, 169] width 366 height 112
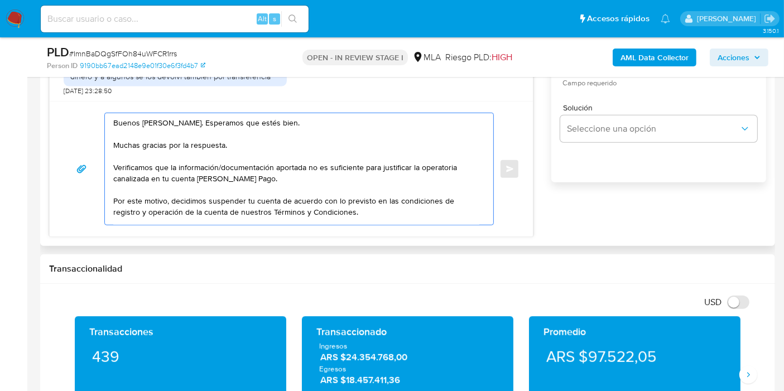
scroll to position [62, 0]
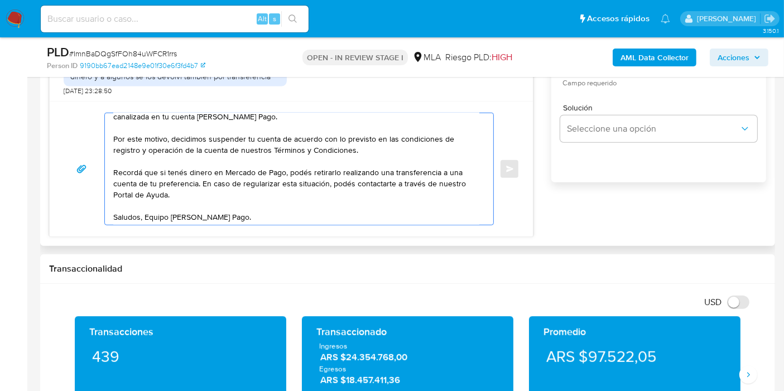
click at [319, 183] on textarea "Buenos días, Pablo. Esperamos que estés bien. Muchas gracias por la respuesta. …" at bounding box center [296, 169] width 366 height 112
click at [374, 182] on textarea "Buenos días, Pablo. Esperamos que estés bien. Muchas gracias por la respuesta. …" at bounding box center [296, 169] width 366 height 112
click at [277, 187] on textarea "Buenos días, Pablo. Esperamos que estés bien. Muchas gracias por la respuesta. …" at bounding box center [296, 169] width 366 height 112
click at [166, 192] on textarea "Buenos días, Pablo. Esperamos que estés bien. Muchas gracias por la respuesta. …" at bounding box center [296, 169] width 366 height 112
paste textarea "https://www.mercadopago.com.ar/ayuda/terminos-y-condiciones_299"
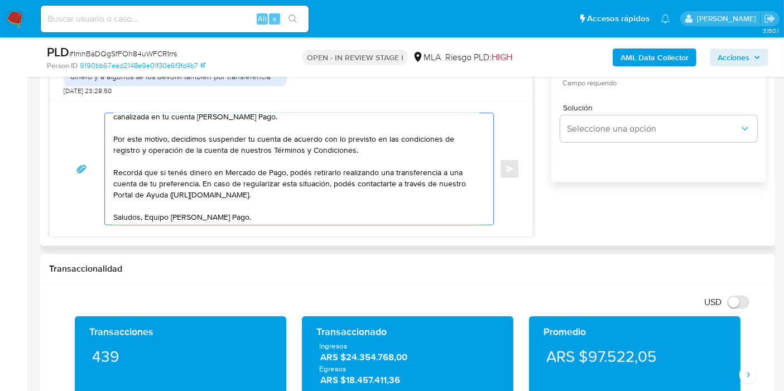
drag, startPoint x: 168, startPoint y: 195, endPoint x: 409, endPoint y: 190, distance: 241.0
click at [409, 190] on textarea "Buenos días, Pablo. Esperamos que estés bien. Muchas gracias por la respuesta. …" at bounding box center [296, 169] width 366 height 112
click at [369, 165] on textarea "Buenos días, Pablo. Esperamos que estés bien. Muchas gracias por la respuesta. …" at bounding box center [296, 169] width 366 height 112
click at [388, 149] on textarea "Buenos días, Pablo. Esperamos que estés bien. Muchas gracias por la respuesta. …" at bounding box center [296, 169] width 366 height 112
click at [354, 150] on textarea "Buenos días, Pablo. Esperamos que estés bien. Muchas gracias por la respuesta. …" at bounding box center [296, 169] width 366 height 112
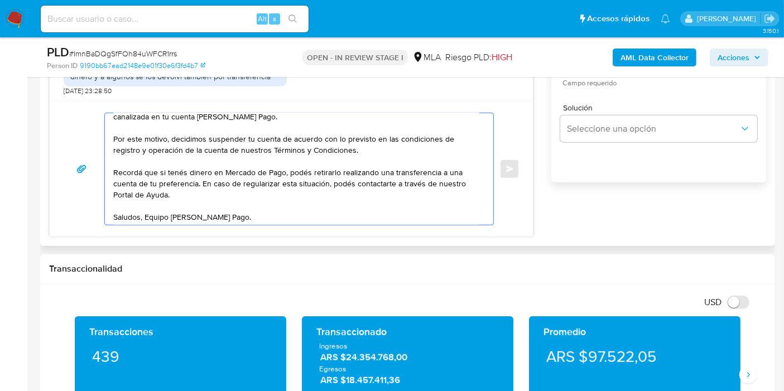
click at [351, 150] on textarea "Buenos días, Pablo. Esperamos que estés bien. Muchas gracias por la respuesta. …" at bounding box center [296, 169] width 366 height 112
paste textarea "https://www.mercadopago.com.ar/ayuda/terminos-y-condiciones_299"
click at [374, 164] on textarea "Buenos días, Pablo. Esperamos que estés bien. Muchas gracias por la respuesta. …" at bounding box center [296, 169] width 366 height 112
click at [167, 206] on textarea "Buenos días, Pablo. Esperamos que estés bien. Muchas gracias por la respuesta. …" at bounding box center [296, 169] width 366 height 112
paste textarea "http://mercadolibre.com.ar/ayuda"
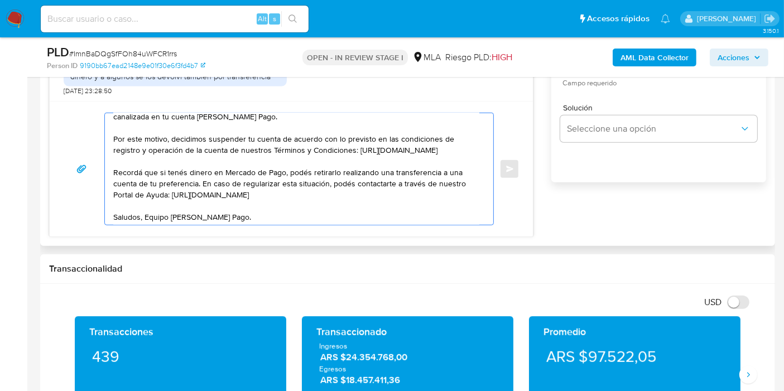
click at [231, 198] on textarea "Buenos días, Pablo. Esperamos que estés bien. Muchas gracias por la respuesta. …" at bounding box center [296, 169] width 366 height 112
drag, startPoint x: 145, startPoint y: 192, endPoint x: 145, endPoint y: 205, distance: 13.4
click at [145, 194] on textarea "Buenos días, Pablo. Esperamos que estés bien. Muchas gracias por la respuesta. …" at bounding box center [296, 169] width 366 height 112
click at [144, 212] on textarea "Buenos días, Pablo. Esperamos que estés bien. Muchas gracias por la respuesta. …" at bounding box center [296, 169] width 366 height 112
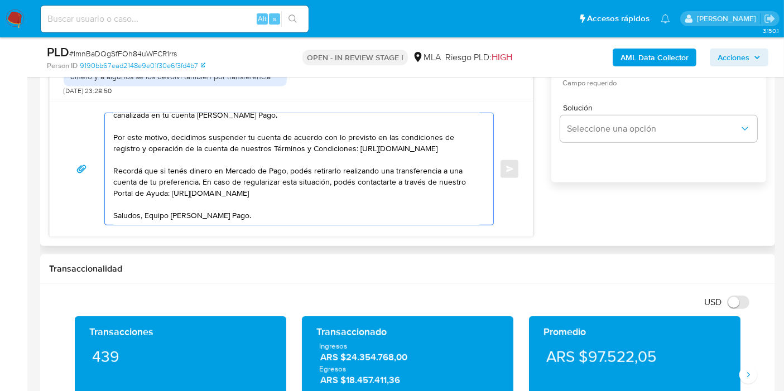
click at [146, 211] on textarea "Buenos días, Pablo. Esperamos que estés bien. Muchas gracias por la respuesta. …" at bounding box center [296, 169] width 366 height 112
click at [145, 206] on textarea "Buenos días, Pablo. Esperamos que estés bien. Muchas gracias por la respuesta. …" at bounding box center [296, 169] width 366 height 112
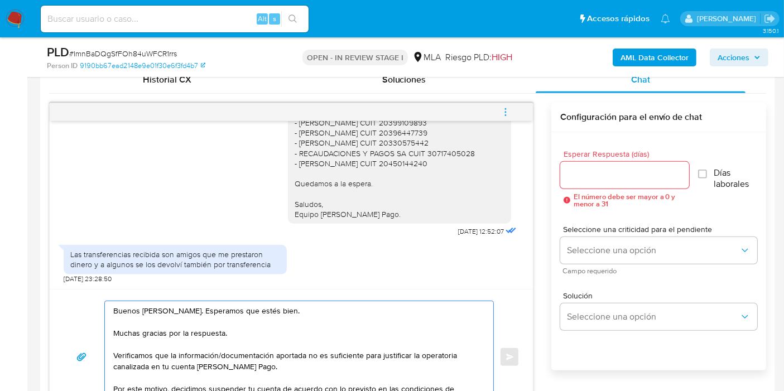
scroll to position [495, 0]
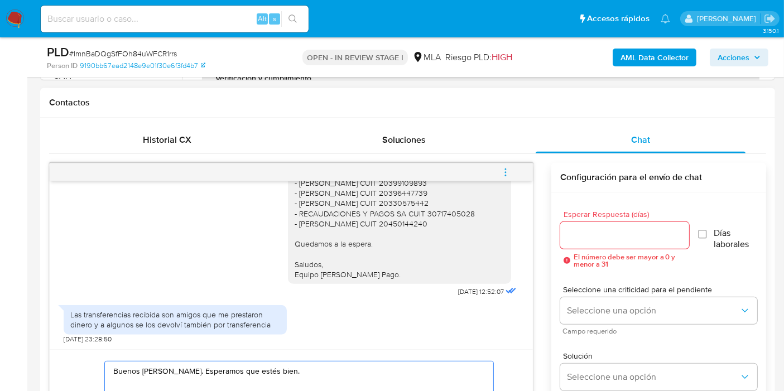
type textarea "Buenos días, Pablo. Esperamos que estés bien. Muchas gracias por la respuesta. …"
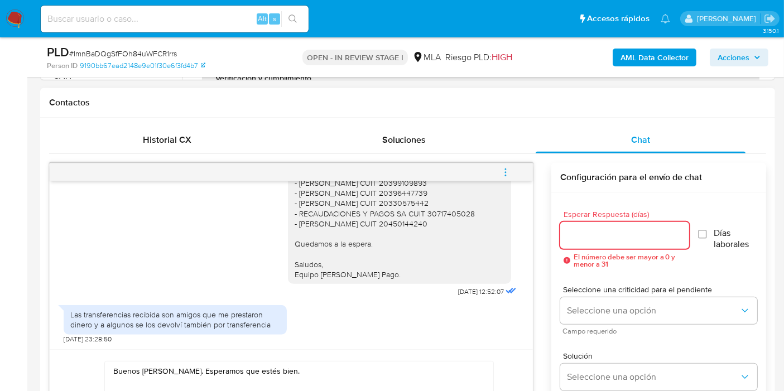
click at [597, 240] on input "Esperar Respuesta (días)" at bounding box center [624, 235] width 129 height 15
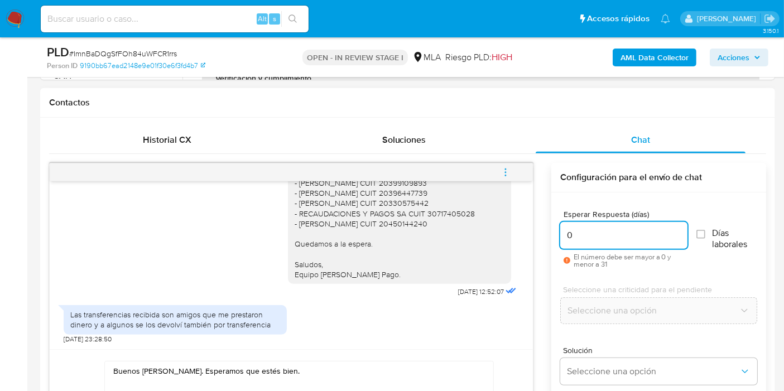
scroll to position [620, 0]
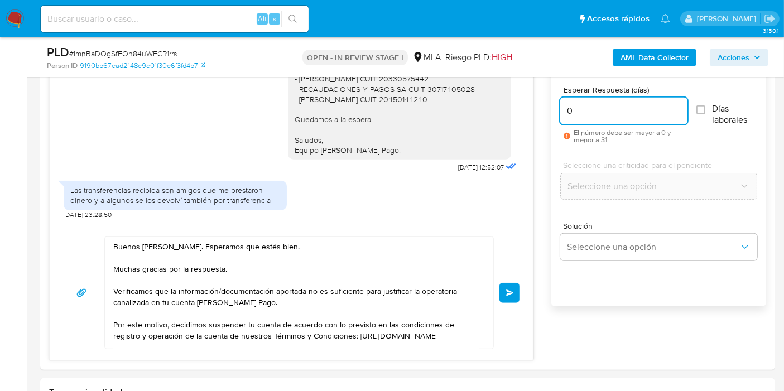
type input "0"
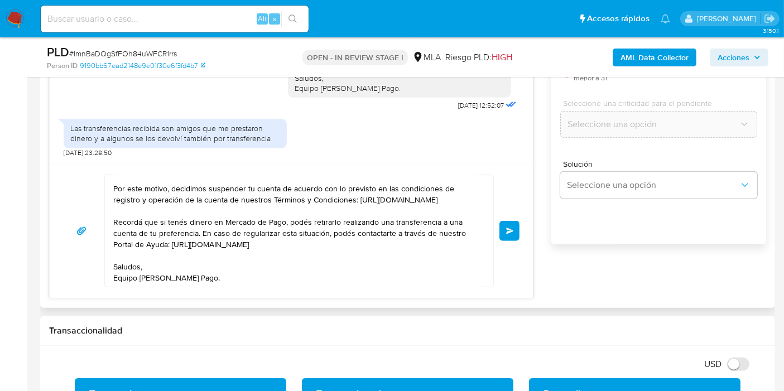
scroll to position [86, 0]
click at [305, 267] on textarea "Buenos días, Pablo. Esperamos que estés bien. Muchas gracias por la respuesta. …" at bounding box center [296, 231] width 366 height 112
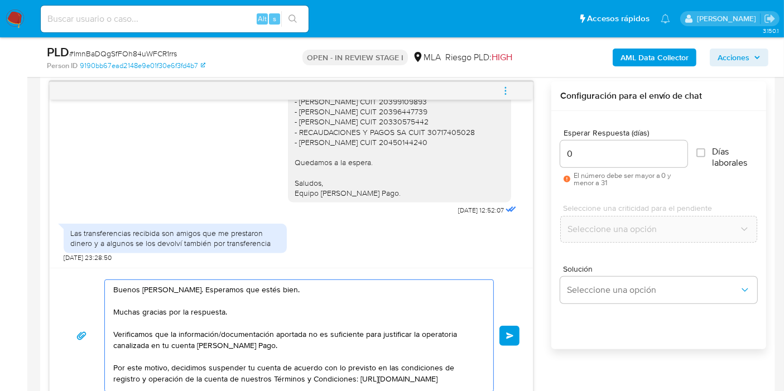
scroll to position [558, 0]
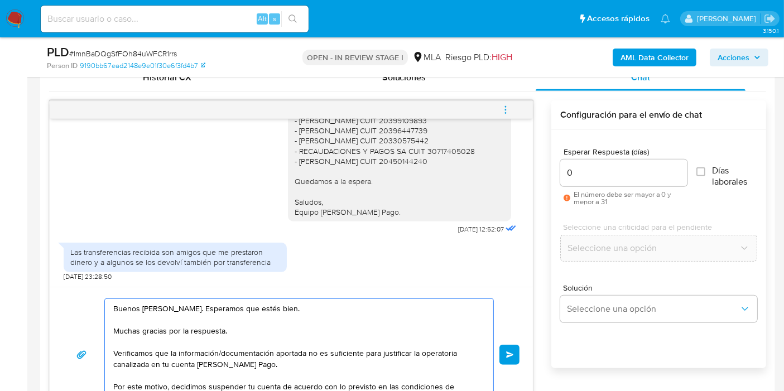
click at [191, 321] on textarea "Buenos días, Pablo. Esperamos que estés bien. Muchas gracias por la respuesta. …" at bounding box center [296, 355] width 366 height 112
click at [181, 336] on textarea "Buenos días, Pablo. Esperamos que estés bien. Muchas gracias por la respuesta. …" at bounding box center [296, 355] width 366 height 112
click at [194, 329] on textarea "Buenos días, Pablo. Esperamos que estés bien. Muchas gracias por la respuesta. …" at bounding box center [296, 355] width 366 height 112
click at [192, 329] on textarea "Buenos días, Pablo. Esperamos que estés bien. Muchas gracias por la respuesta. …" at bounding box center [296, 355] width 366 height 112
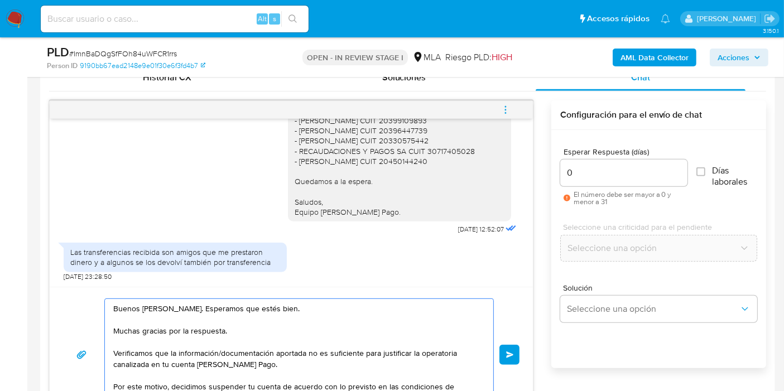
click at [192, 329] on textarea "Buenos días, Pablo. Esperamos que estés bien. Muchas gracias por la respuesta. …" at bounding box center [296, 355] width 366 height 112
click at [218, 317] on textarea "Buenos días, Pablo. Esperamos que estés bien. Muchas gracias por la respuesta. …" at bounding box center [296, 355] width 366 height 112
click at [225, 312] on textarea "Buenos días, Pablo. Esperamos que estés bien. Muchas gracias por la respuesta. …" at bounding box center [296, 355] width 366 height 112
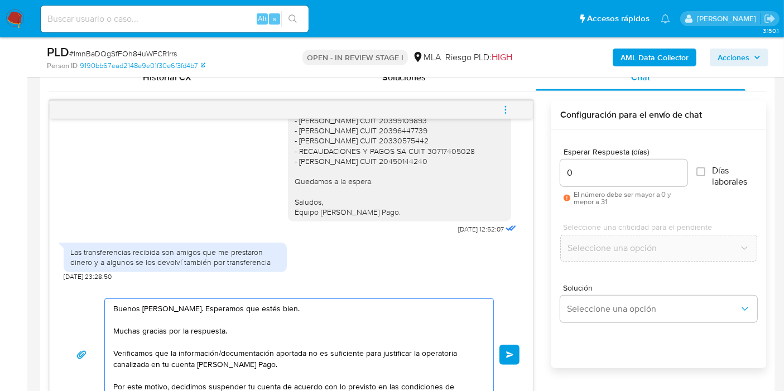
click at [207, 310] on textarea "Buenos días, Pablo. Esperamos que estés bien. Muchas gracias por la respuesta. …" at bounding box center [296, 355] width 366 height 112
click at [180, 330] on textarea "Buenos días, Pablo. Esperamos que estés bien. Muchas gracias por la respuesta. …" at bounding box center [296, 355] width 366 height 112
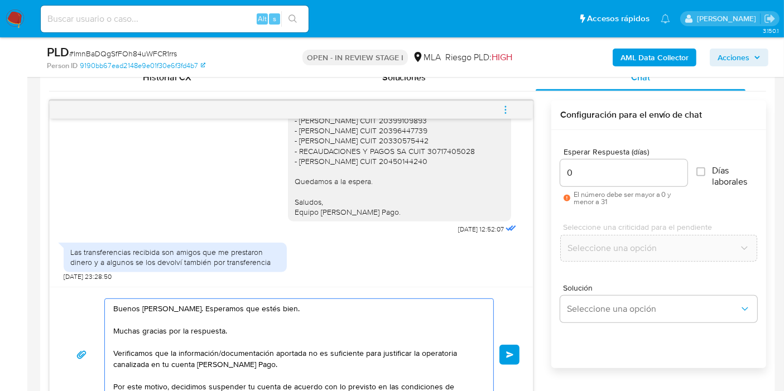
click at [180, 330] on textarea "Buenos días, Pablo. Esperamos que estés bien. Muchas gracias por la respuesta. …" at bounding box center [296, 355] width 366 height 112
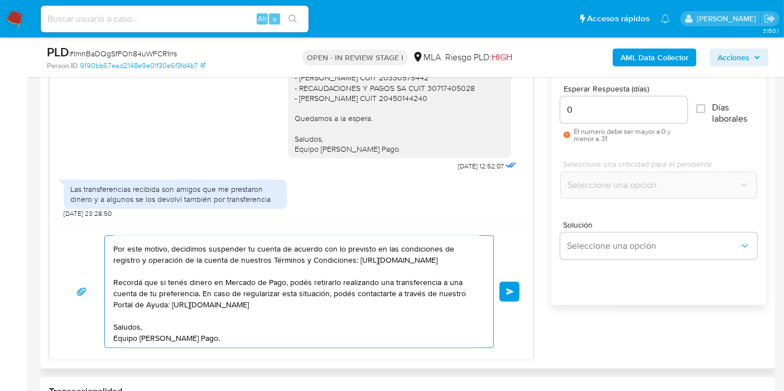
scroll to position [682, 0]
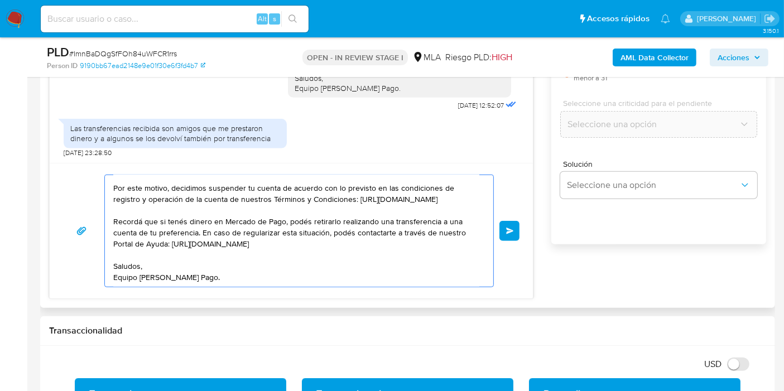
click at [283, 278] on textarea "Buenos días, Pablo. Esperamos que estés bien. Muchas gracias por la respuesta. …" at bounding box center [296, 231] width 366 height 112
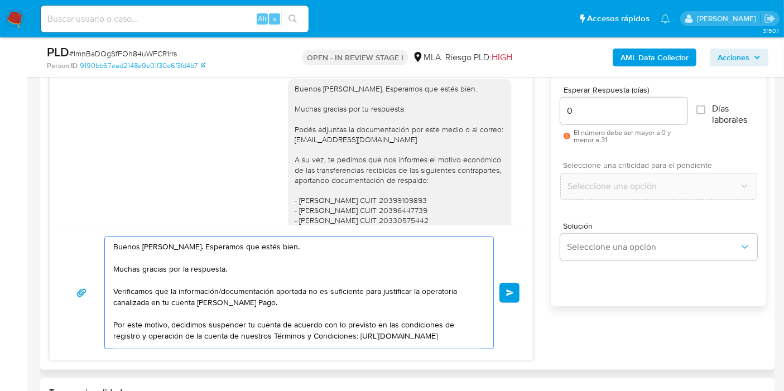
scroll to position [622, 0]
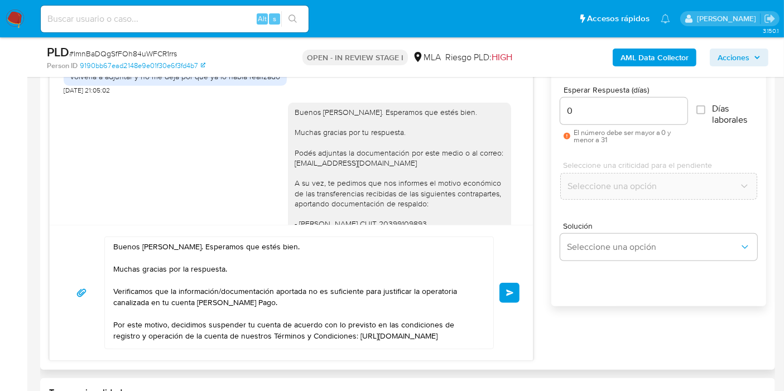
click at [508, 292] on span "Enviar" at bounding box center [510, 292] width 8 height 7
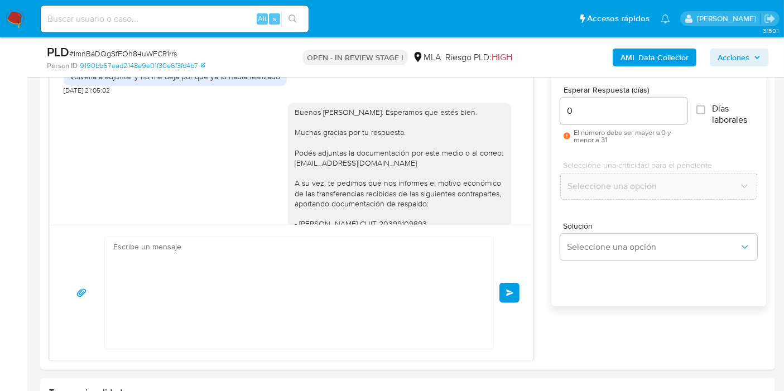
scroll to position [1064, 0]
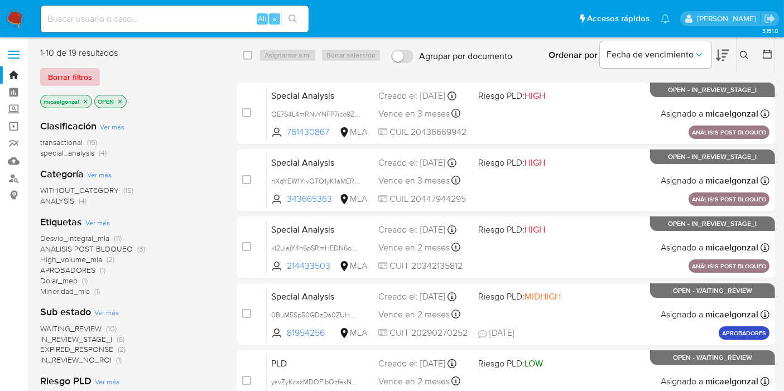
click at [84, 69] on span "Borrar filtros" at bounding box center [70, 77] width 44 height 16
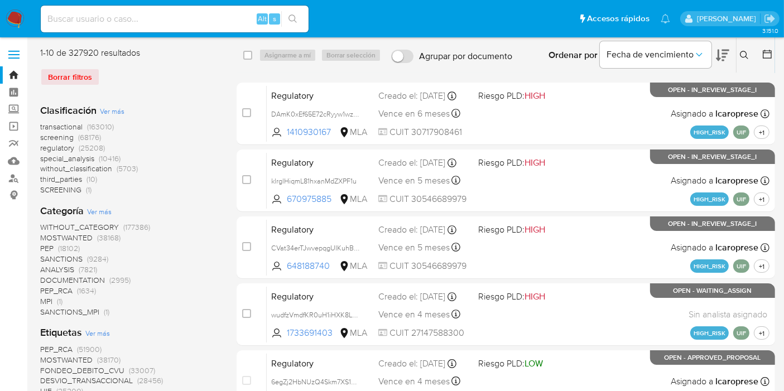
click at [740, 60] on button at bounding box center [745, 55] width 18 height 13
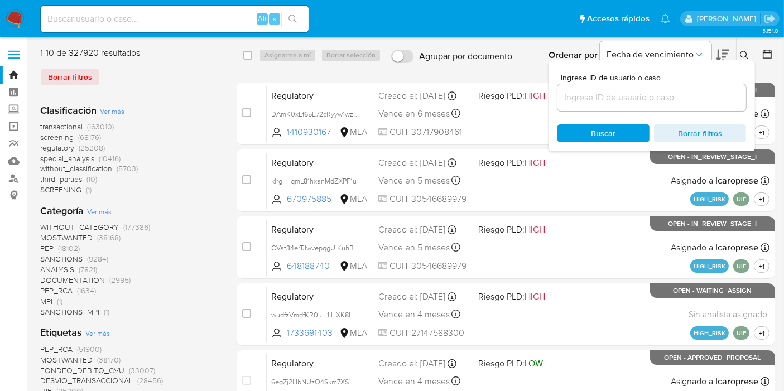
click at [650, 103] on input at bounding box center [651, 97] width 189 height 15
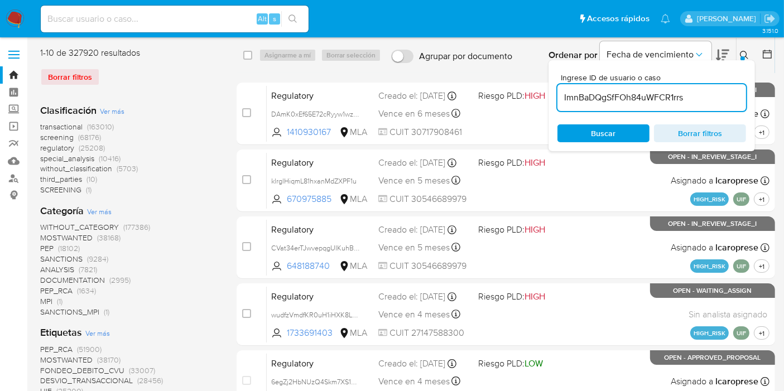
type input "ImnBaDQgSfFOh84uWFCR1rrs"
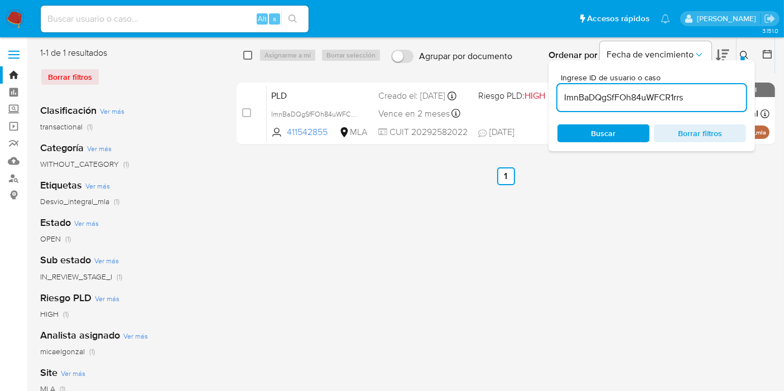
click at [250, 55] on input "checkbox" at bounding box center [247, 55] width 9 height 9
checkbox input "true"
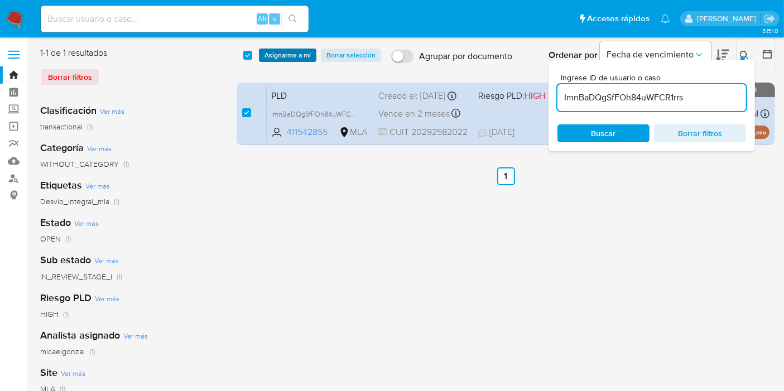
click at [307, 57] on span "Asignarme a mí" at bounding box center [287, 55] width 46 height 11
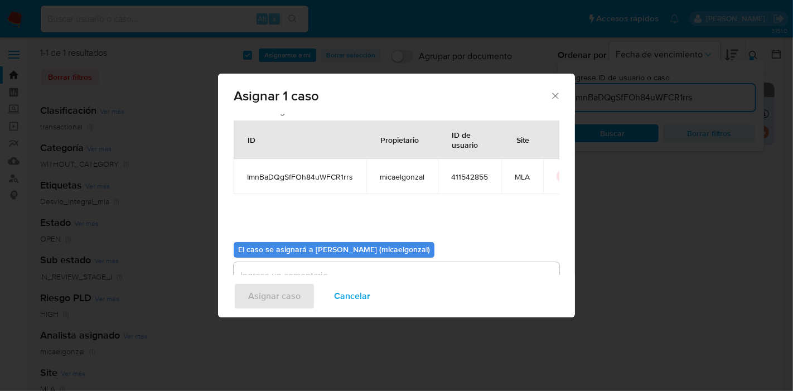
scroll to position [57, 0]
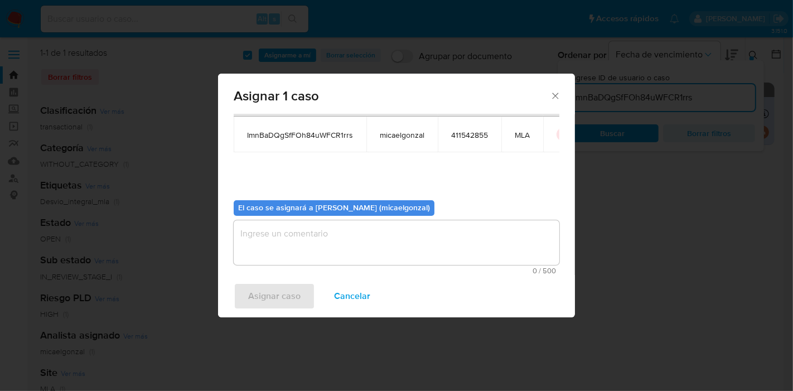
click at [368, 245] on textarea "assign-modal" at bounding box center [397, 242] width 326 height 45
click at [294, 300] on span "Asignar caso" at bounding box center [274, 296] width 52 height 25
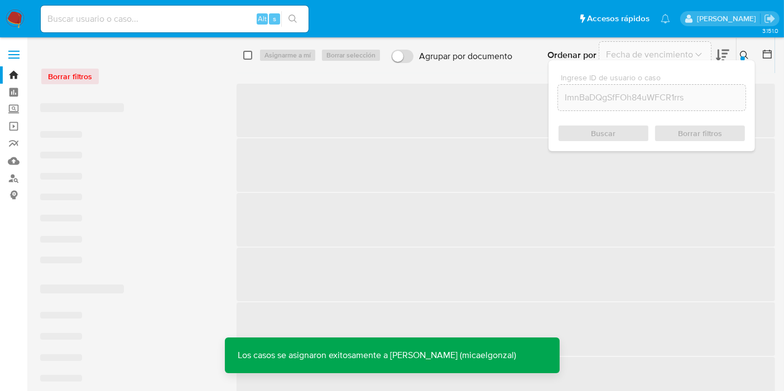
click at [248, 55] on input "checkbox" at bounding box center [247, 55] width 9 height 9
checkbox input "true"
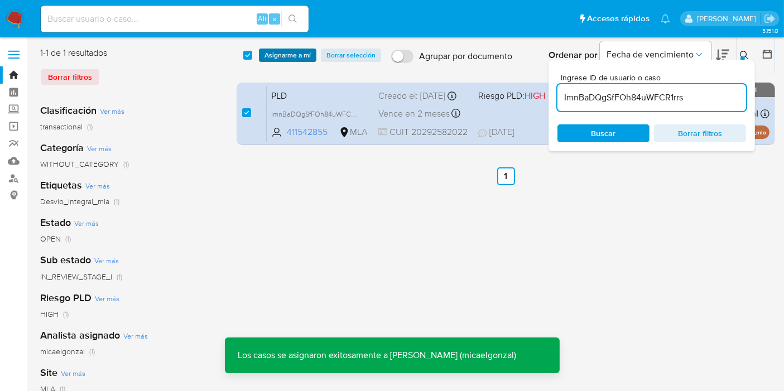
click at [280, 61] on span "Asignarme a mí" at bounding box center [287, 55] width 46 height 11
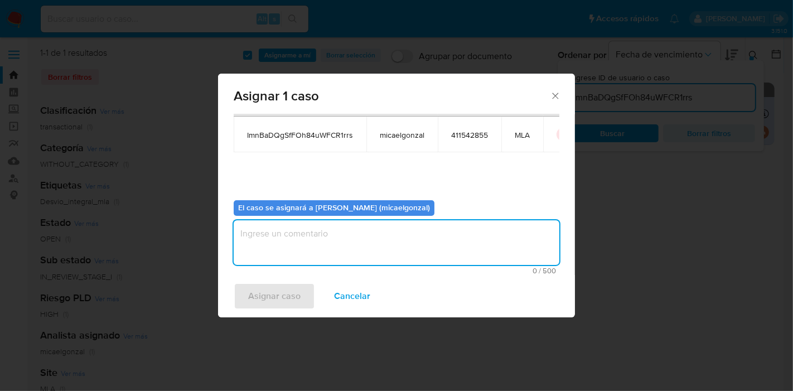
click at [311, 238] on textarea "assign-modal" at bounding box center [397, 242] width 326 height 45
click at [264, 286] on span "Asignar caso" at bounding box center [274, 296] width 52 height 25
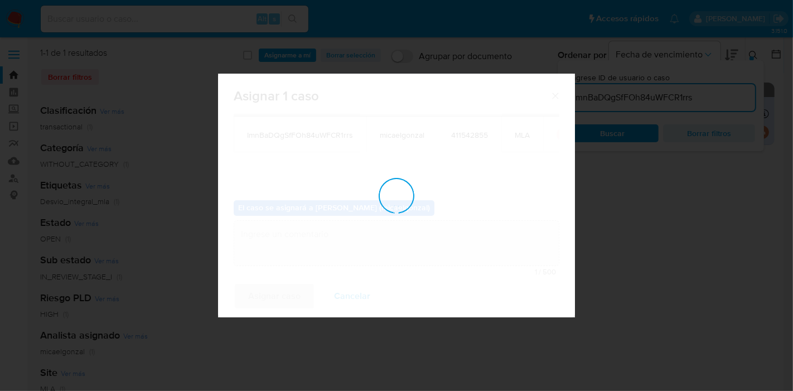
checkbox input "false"
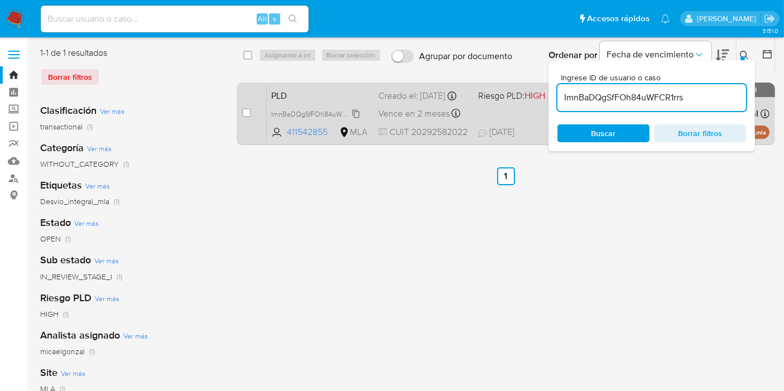
click at [336, 119] on span "ImnBaDQgSfFOh84uWFCR1rrs" at bounding box center [318, 113] width 94 height 12
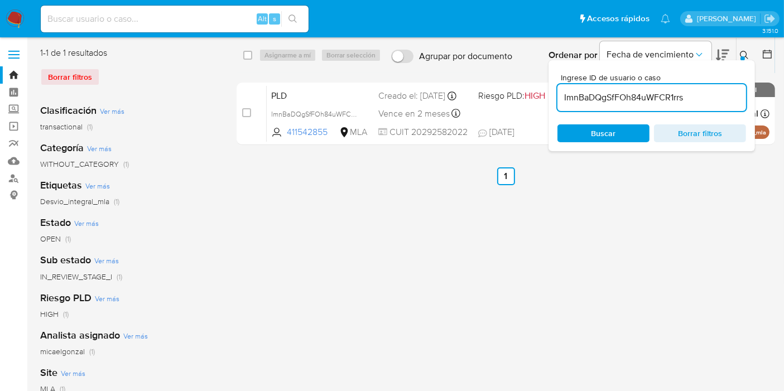
click at [139, 20] on input at bounding box center [175, 19] width 268 height 15
paste input "4RPx6fcrlnGQ9HgAy3OqV9TX"
type input "4RPx6fcrlnGQ9HgAy3OqV9TX"
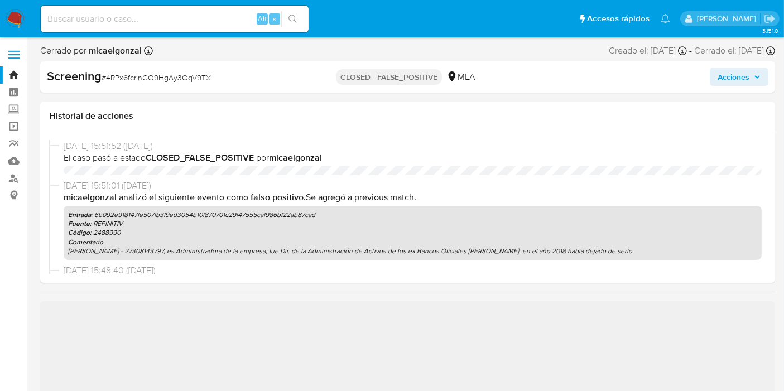
scroll to position [124, 0]
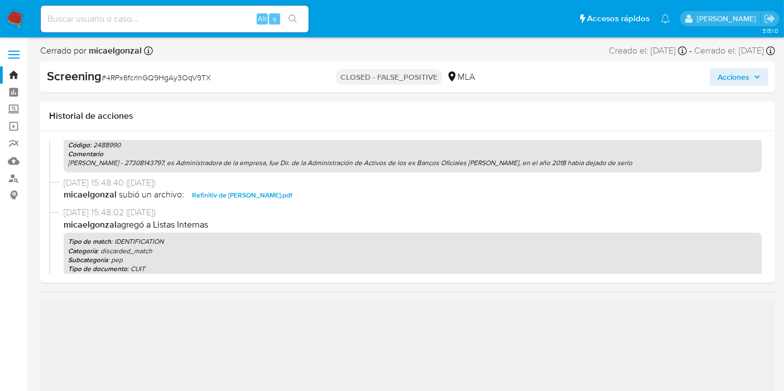
select select "10"
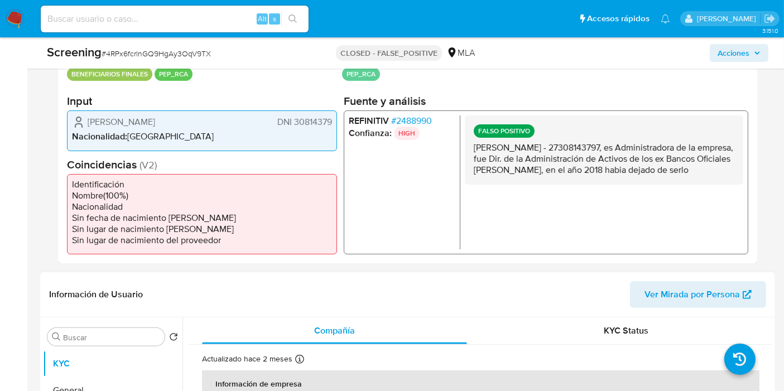
scroll to position [371, 0]
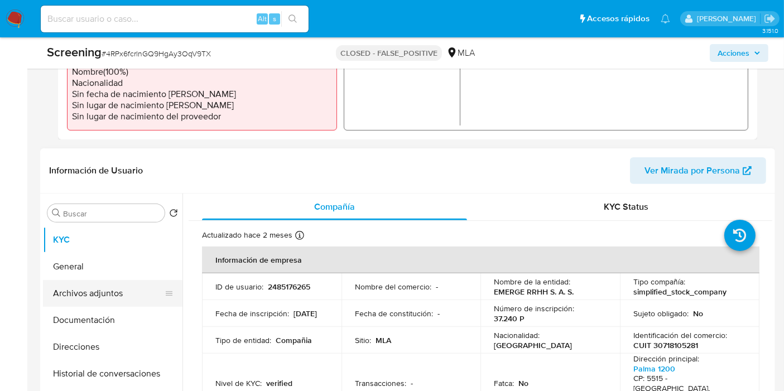
click at [94, 291] on button "Archivos adjuntos" at bounding box center [108, 293] width 131 height 27
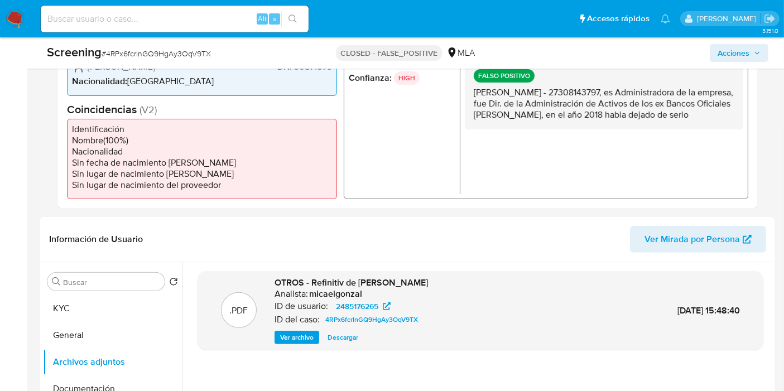
scroll to position [248, 0]
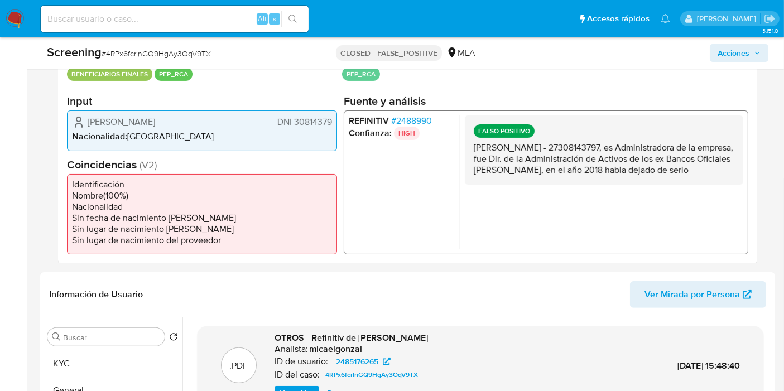
click at [315, 127] on span "DNI 30814379" at bounding box center [304, 122] width 55 height 11
click at [623, 147] on p "Graciana Veronica Furlotti Pereyra - 27308143797, es Administradora de la empre…" at bounding box center [604, 158] width 260 height 33
click at [9, 12] on img at bounding box center [15, 18] width 19 height 19
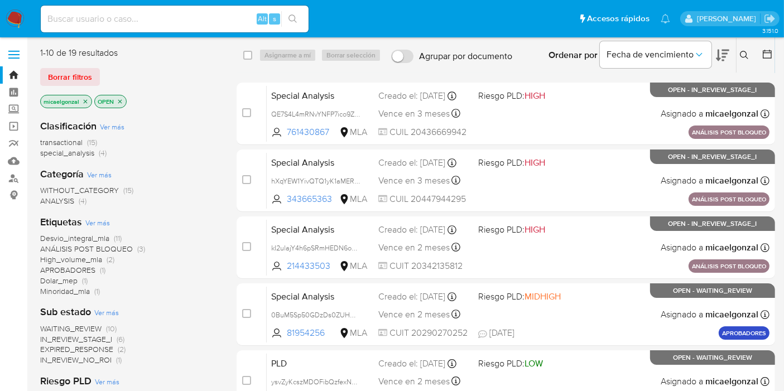
click at [199, 20] on input at bounding box center [175, 19] width 268 height 15
paste input "397731132"
type input "397731132"
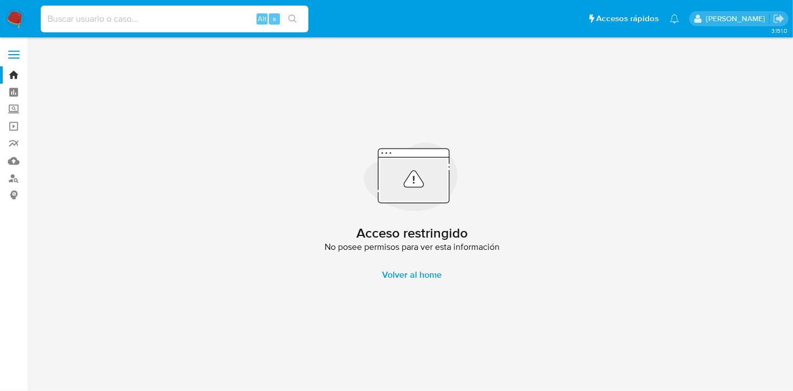
click at [140, 25] on input at bounding box center [175, 19] width 268 height 15
paste input "QE7S4L4mRNvYNFP7ico9ZfTX"
type input "QE7S4L4mRNvYNFP7ico9ZfTX"
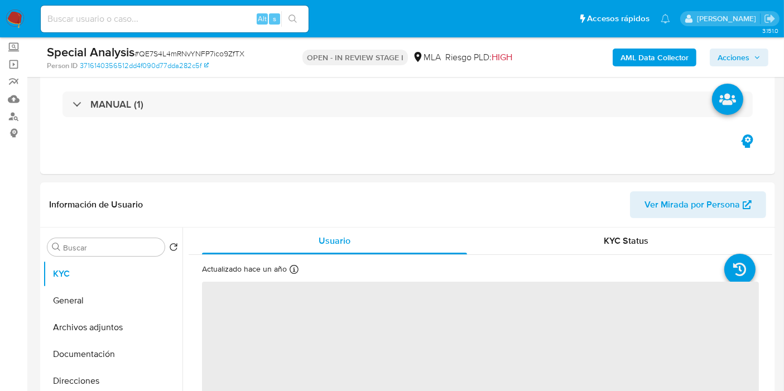
scroll to position [186, 0]
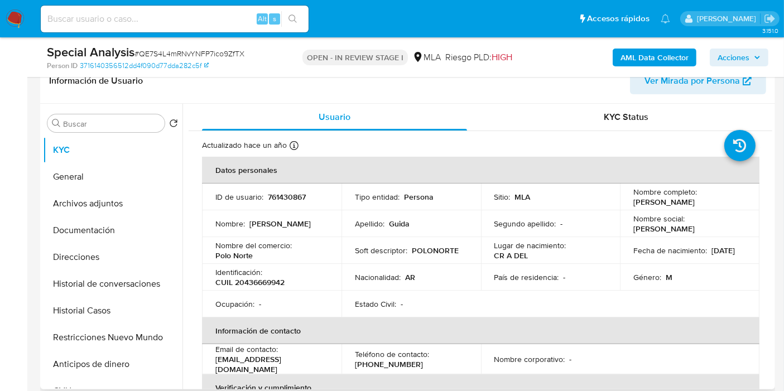
select select "10"
drag, startPoint x: 664, startPoint y: 247, endPoint x: 673, endPoint y: 252, distance: 9.8
click at [673, 252] on div "Fecha de nacimiento : [DEMOGRAPHIC_DATA]" at bounding box center [689, 250] width 113 height 10
drag, startPoint x: 675, startPoint y: 252, endPoint x: 635, endPoint y: 254, distance: 40.2
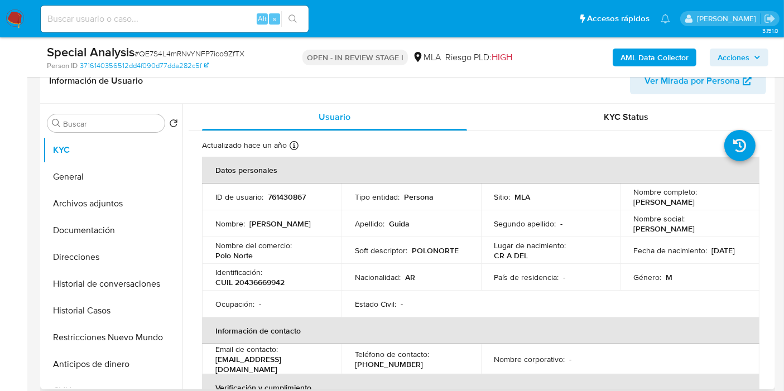
click at [635, 254] on div "Fecha de nacimiento : [DEMOGRAPHIC_DATA]" at bounding box center [689, 250] width 113 height 10
click at [711, 254] on p "[DATE]" at bounding box center [722, 250] width 23 height 10
drag, startPoint x: 635, startPoint y: 254, endPoint x: 669, endPoint y: 263, distance: 34.8
click at [711, 254] on p "[DATE]" at bounding box center [722, 250] width 23 height 10
click at [679, 290] on td "Género : M" at bounding box center [689, 277] width 139 height 27
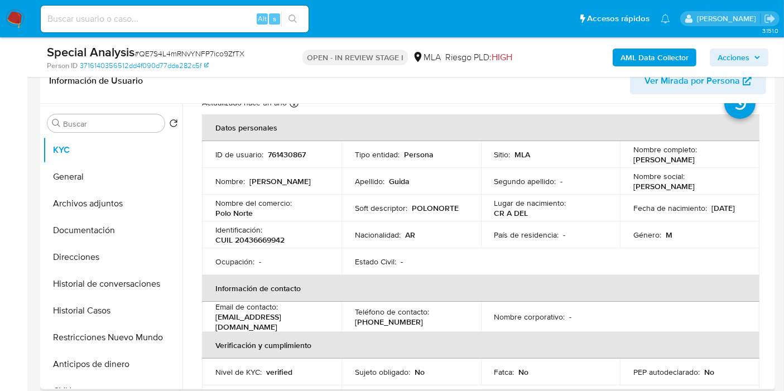
scroll to position [62, 0]
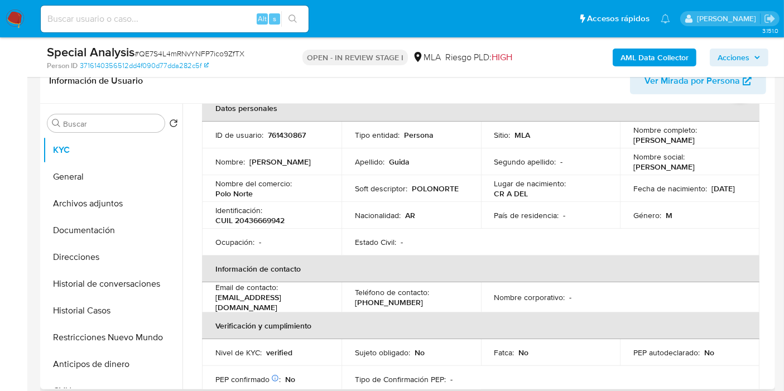
click at [426, 221] on td "Nacionalidad : AR" at bounding box center [410, 215] width 139 height 27
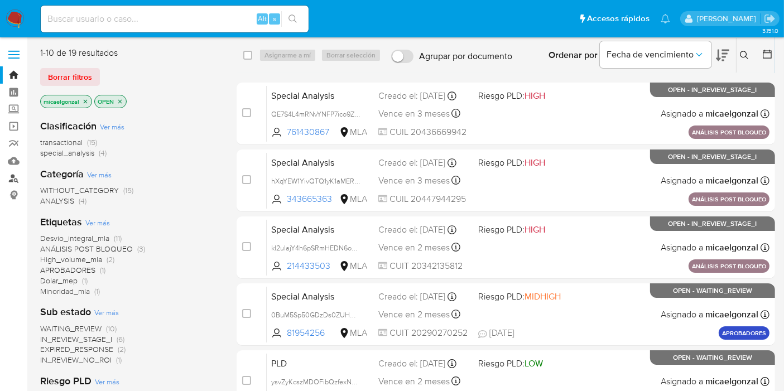
click at [12, 181] on link "Buscador de personas" at bounding box center [66, 178] width 133 height 17
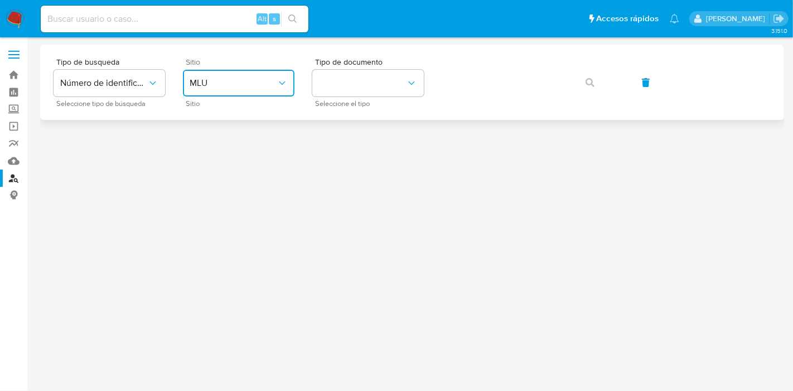
click at [259, 80] on span "MLU" at bounding box center [233, 83] width 87 height 11
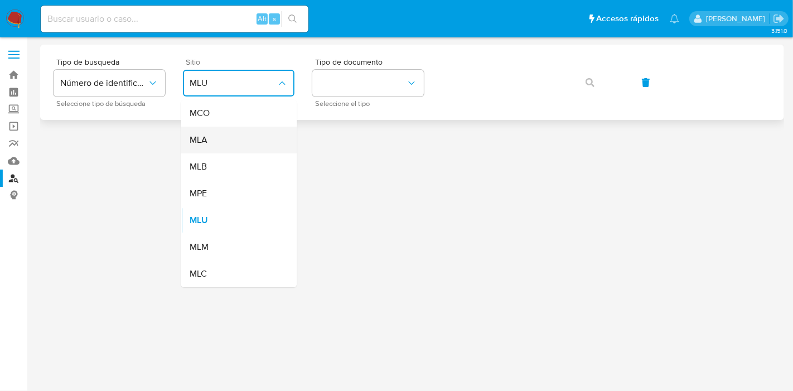
click at [254, 143] on div "MLA" at bounding box center [235, 140] width 91 height 27
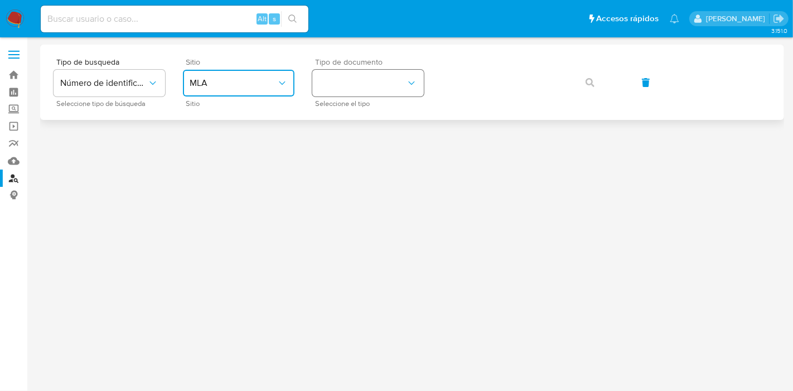
click at [358, 79] on button "identificationType" at bounding box center [368, 83] width 112 height 27
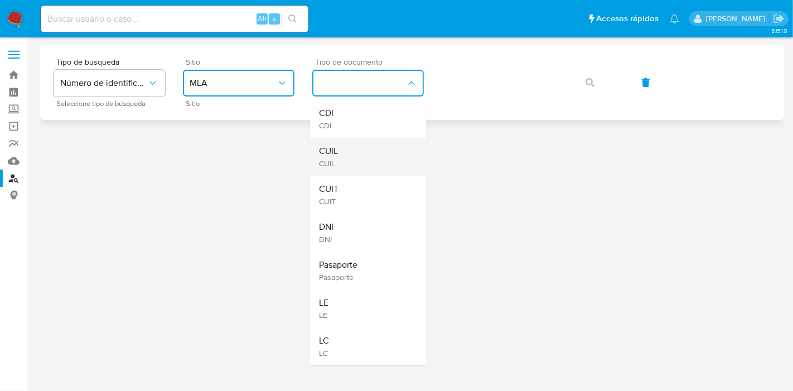
click at [341, 155] on div "CUIL CUIL" at bounding box center [364, 157] width 91 height 38
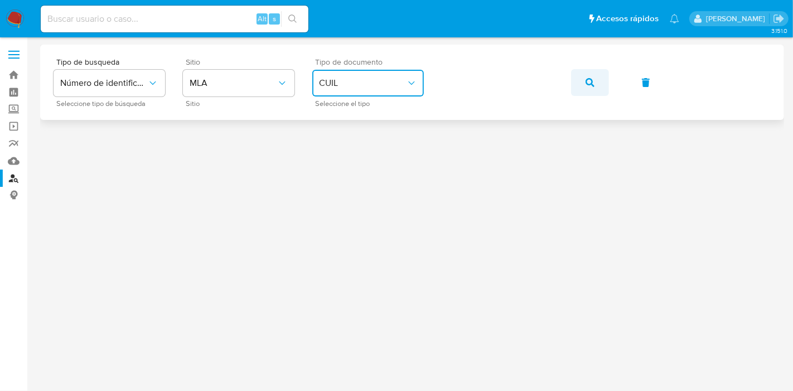
click at [586, 79] on icon "button" at bounding box center [590, 82] width 9 height 9
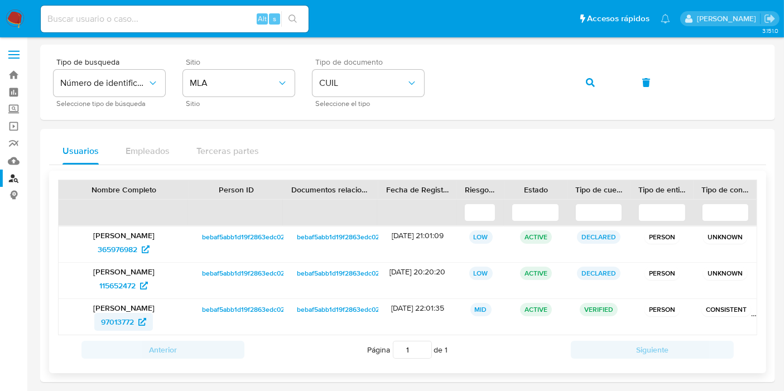
click at [136, 327] on span "97013772" at bounding box center [123, 322] width 45 height 18
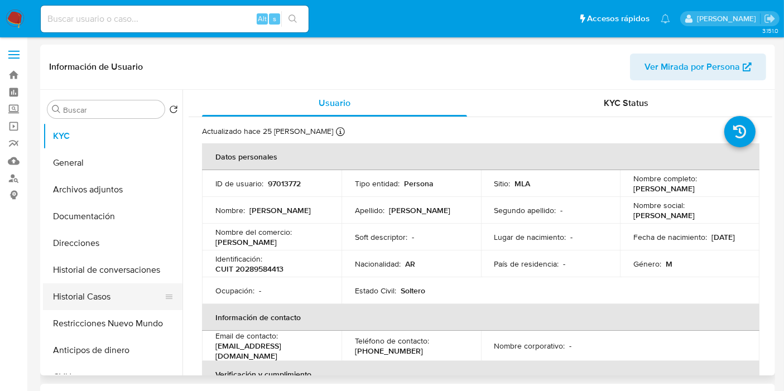
click at [75, 300] on button "Historial Casos" at bounding box center [108, 296] width 131 height 27
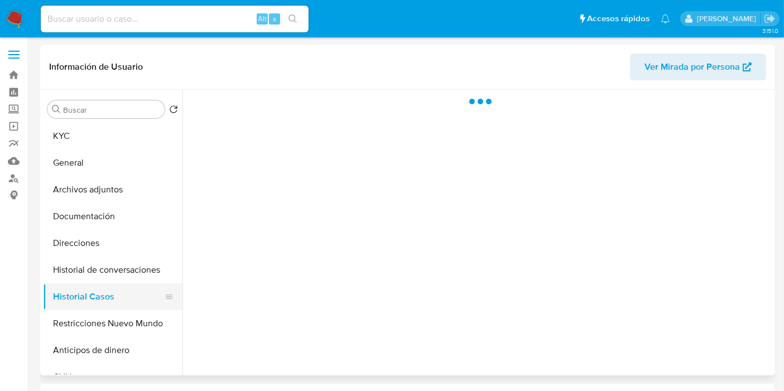
select select "10"
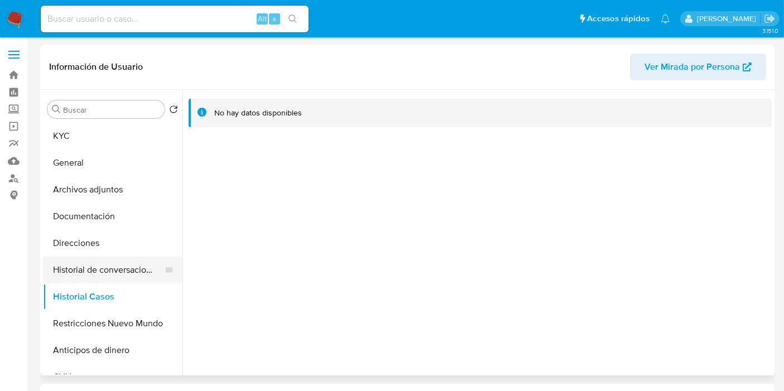
click at [102, 280] on button "Historial de conversaciones" at bounding box center [108, 270] width 131 height 27
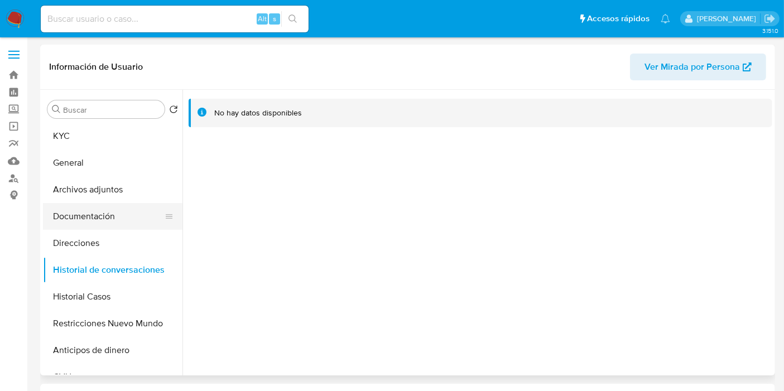
click at [123, 206] on button "Documentación" at bounding box center [108, 216] width 131 height 27
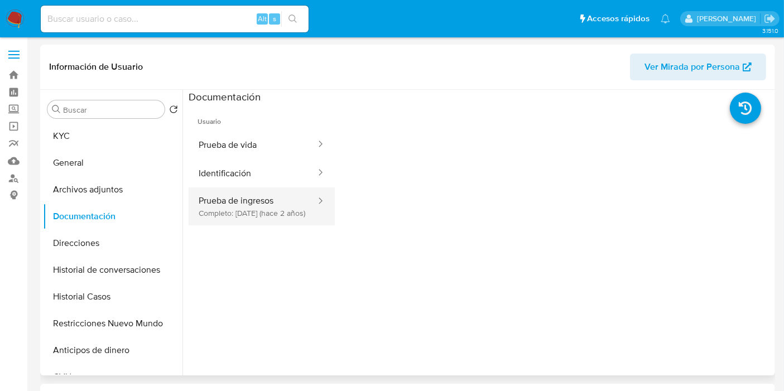
click at [211, 224] on button "Prueba de ingresos Completo: 11/01/2024 (hace 2 años)" at bounding box center [253, 206] width 128 height 38
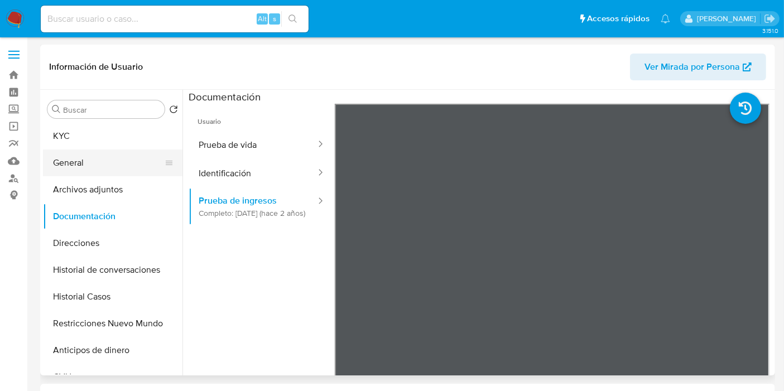
click at [60, 162] on button "General" at bounding box center [108, 162] width 131 height 27
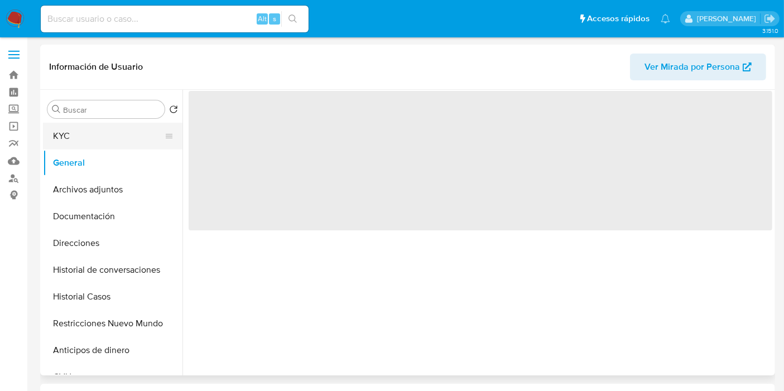
click at [56, 145] on button "KYC" at bounding box center [108, 136] width 131 height 27
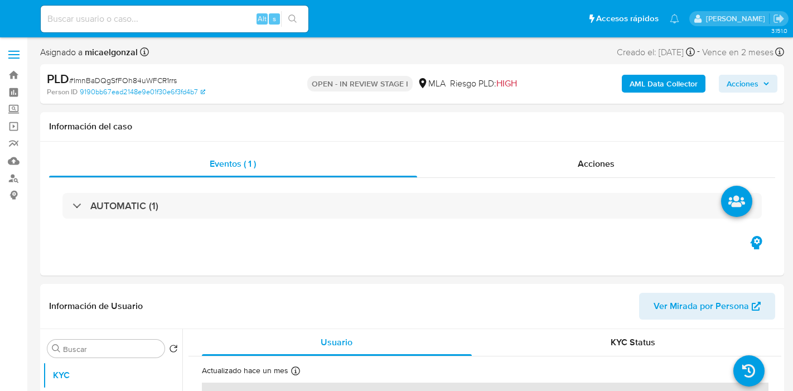
select select "10"
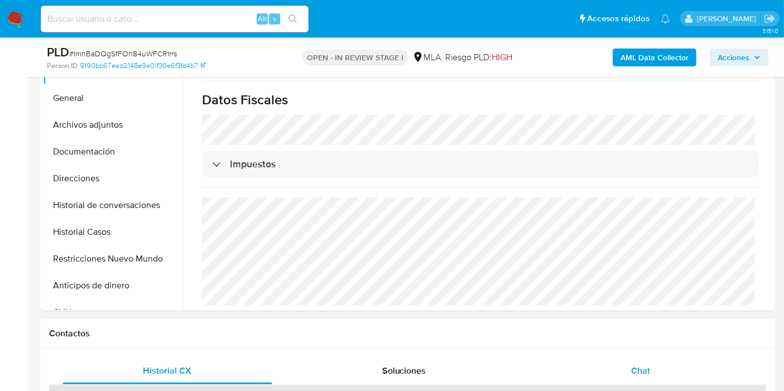
scroll to position [310, 0]
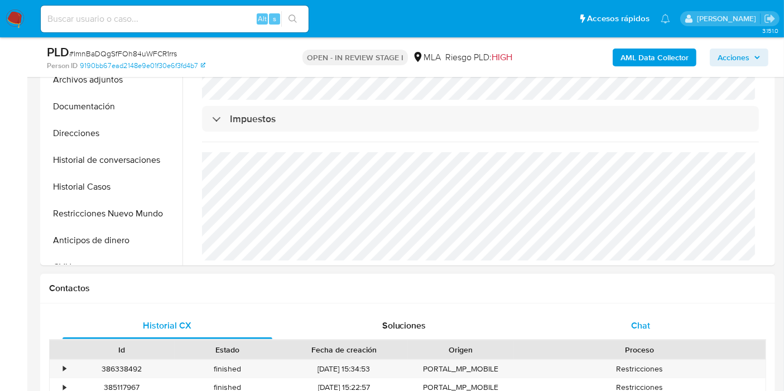
click at [625, 337] on div "Chat" at bounding box center [640, 325] width 210 height 27
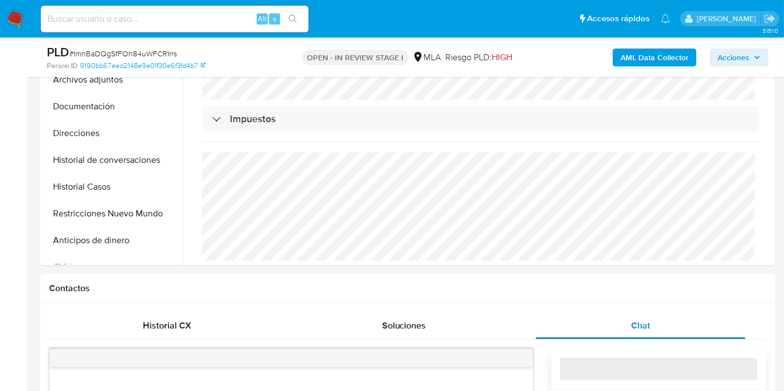
click at [631, 332] on div "Chat" at bounding box center [640, 325] width 210 height 27
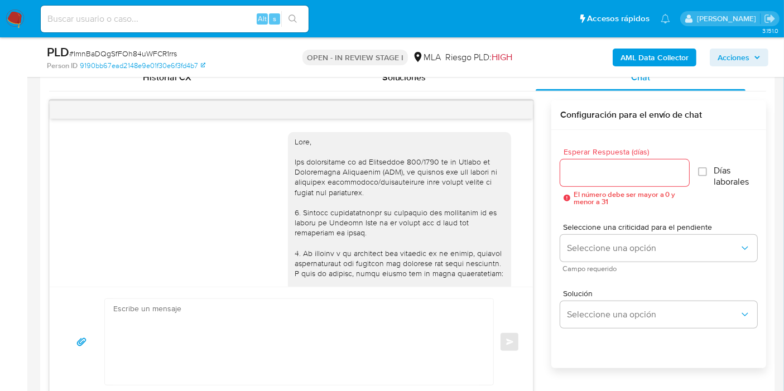
scroll to position [1064, 0]
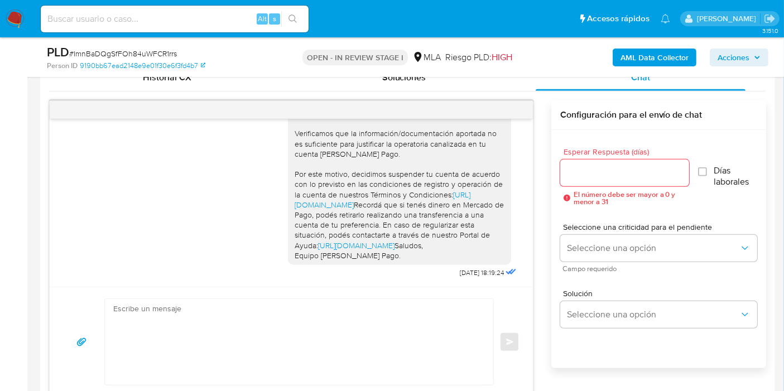
click at [510, 109] on div at bounding box center [291, 110] width 483 height 18
click at [506, 109] on icon "menu-action" at bounding box center [505, 110] width 10 height 10
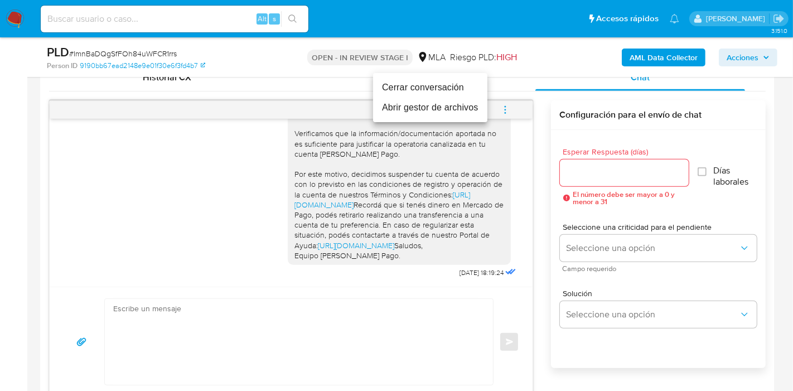
drag, startPoint x: 465, startPoint y: 103, endPoint x: 453, endPoint y: 89, distance: 18.2
click at [453, 89] on ul "Cerrar conversación Abrir gestor de archivos" at bounding box center [430, 97] width 114 height 49
click at [453, 89] on li "Cerrar conversación" at bounding box center [430, 88] width 114 height 20
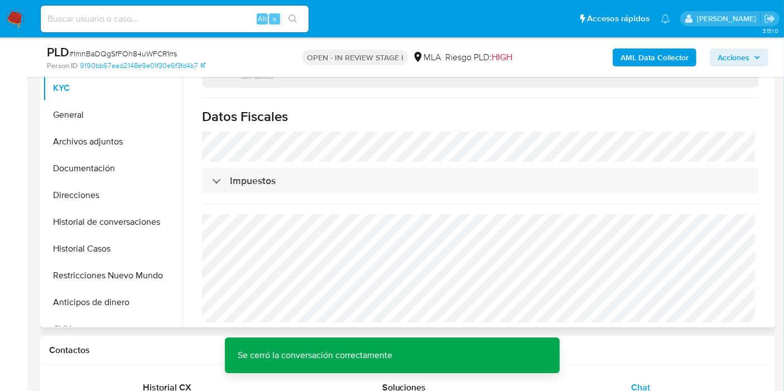
scroll to position [327, 0]
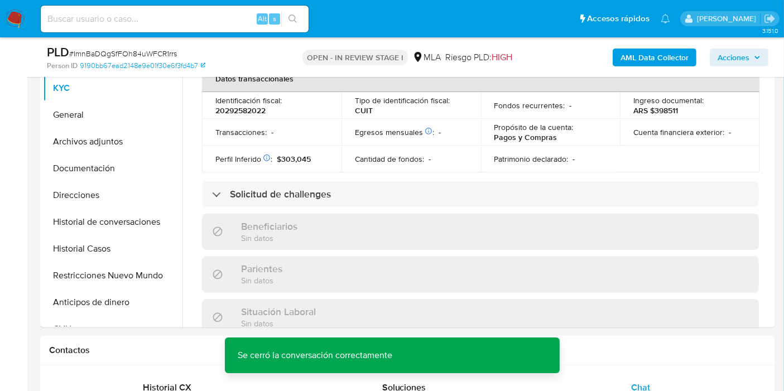
click at [127, 52] on span "# ImnBaDQgSfFOh84uWFCR1rrs" at bounding box center [123, 53] width 108 height 11
copy span "ImnBaDQgSfFOh84uWFCR1rrs"
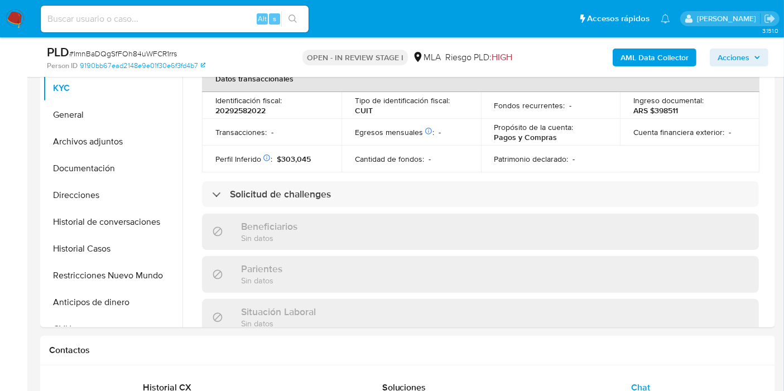
click at [25, 23] on nav "Pausado Ver notificaciones Alt s Accesos rápidos Presiona las siguientes teclas…" at bounding box center [392, 18] width 784 height 37
click at [16, 20] on img at bounding box center [15, 18] width 19 height 19
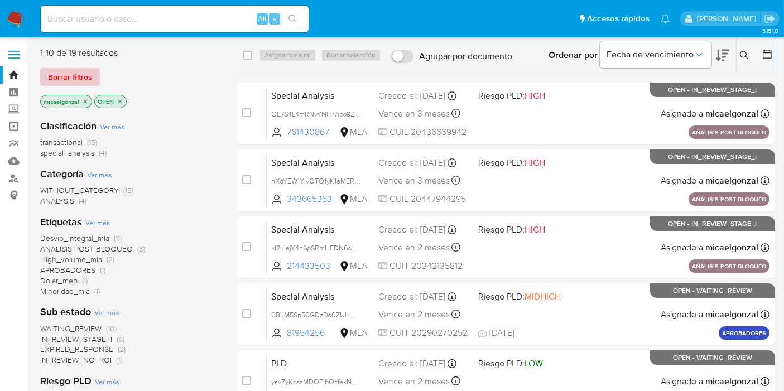
click at [75, 73] on span "Borrar filtros" at bounding box center [70, 77] width 44 height 16
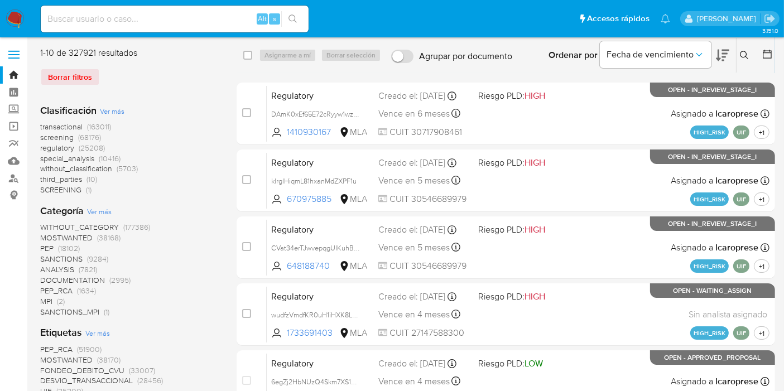
click at [746, 55] on icon at bounding box center [744, 55] width 8 height 8
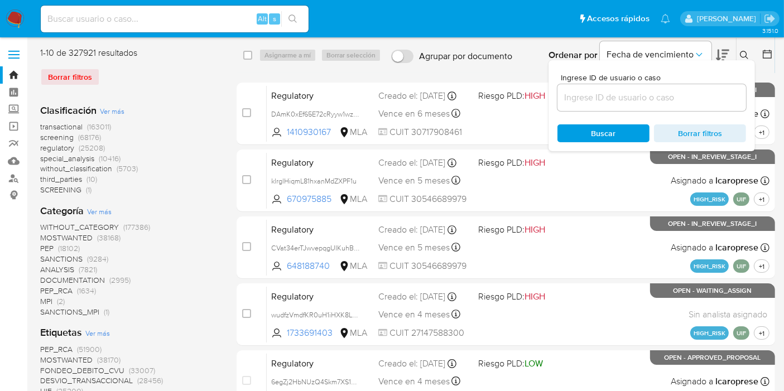
click at [615, 101] on input at bounding box center [651, 97] width 189 height 15
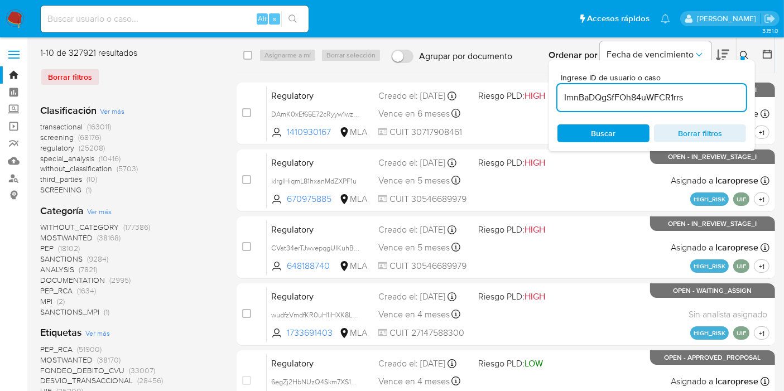
type input "ImnBaDQgSfFOh84uWFCR1rrs"
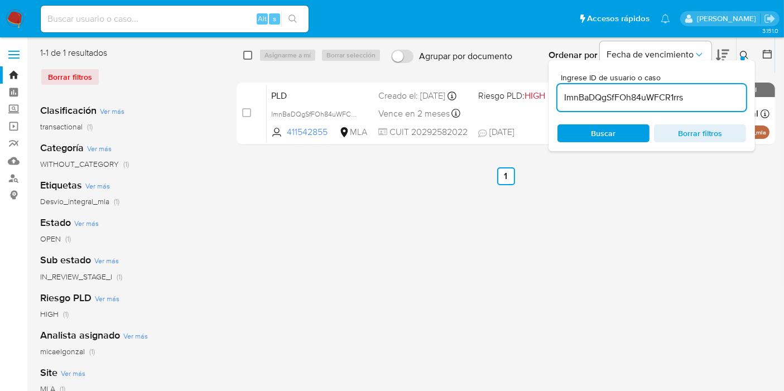
click at [248, 56] on input "checkbox" at bounding box center [247, 55] width 9 height 9
checkbox input "true"
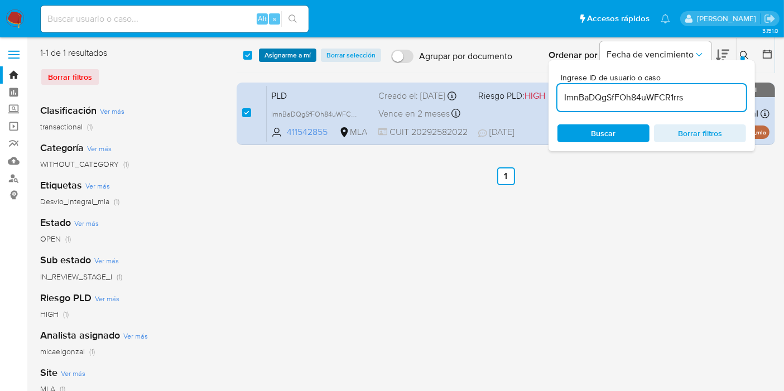
click at [304, 58] on span "Asignarme a mí" at bounding box center [287, 55] width 46 height 11
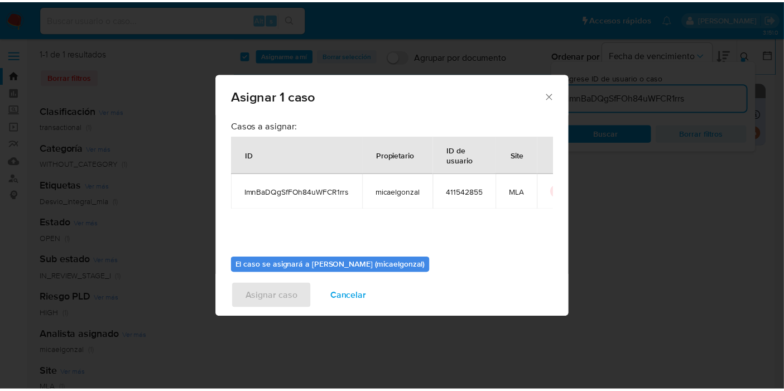
scroll to position [57, 0]
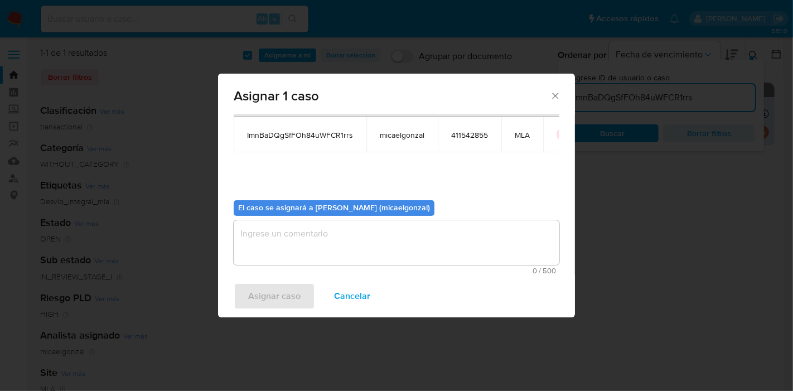
click at [378, 247] on textarea "assign-modal" at bounding box center [397, 242] width 326 height 45
click at [265, 284] on span "Asignar caso" at bounding box center [274, 296] width 52 height 25
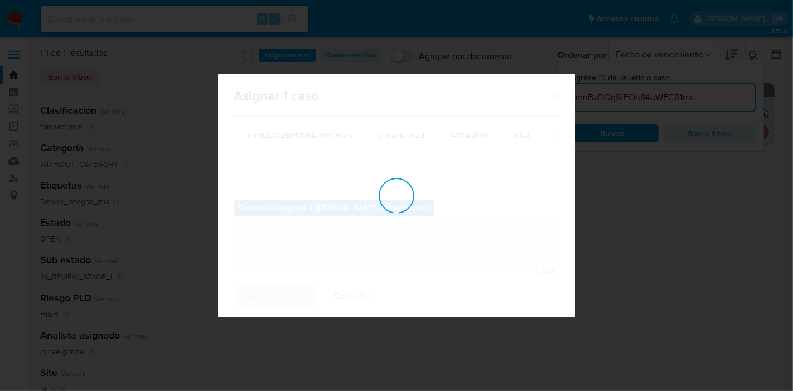
checkbox input "false"
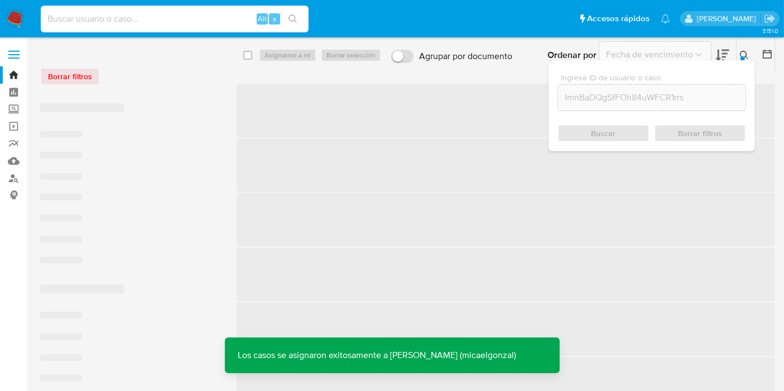
click at [108, 22] on input at bounding box center [175, 19] width 268 height 15
paste input "ImnBaDQgSfFOh84uWFCR1rrs"
type input "ImnBaDQgSfFOh84uWFCR1rrs"
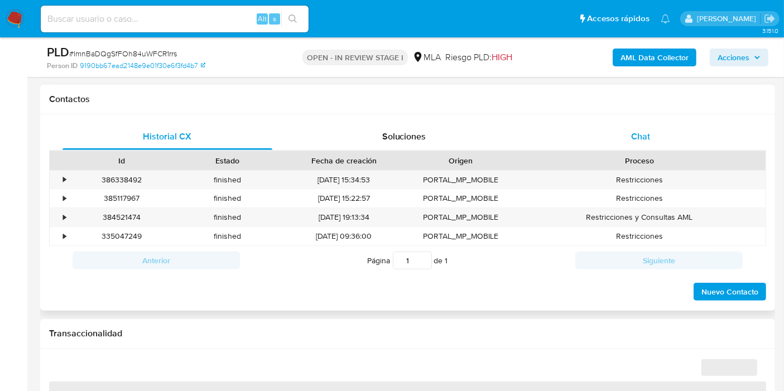
scroll to position [495, 0]
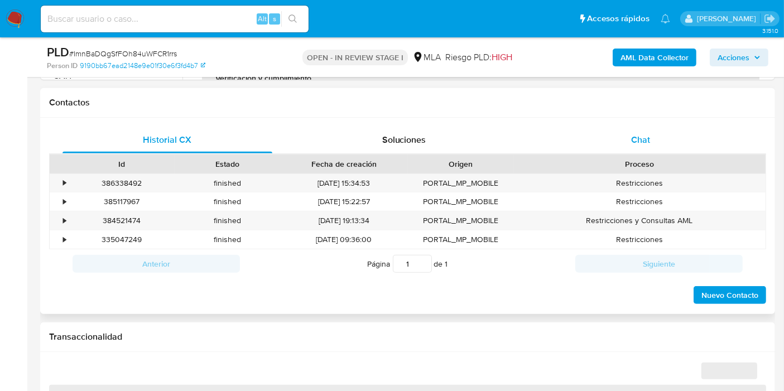
click at [660, 134] on div "Chat" at bounding box center [640, 140] width 210 height 27
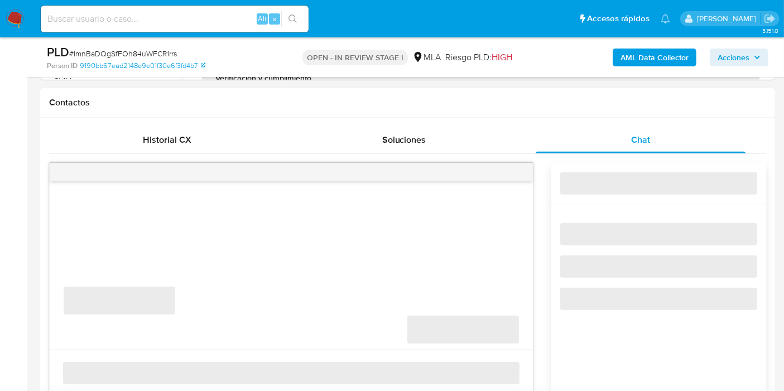
select select "10"
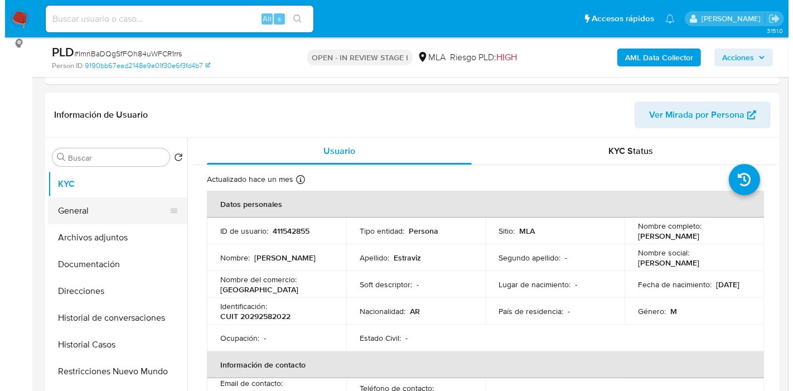
scroll to position [124, 0]
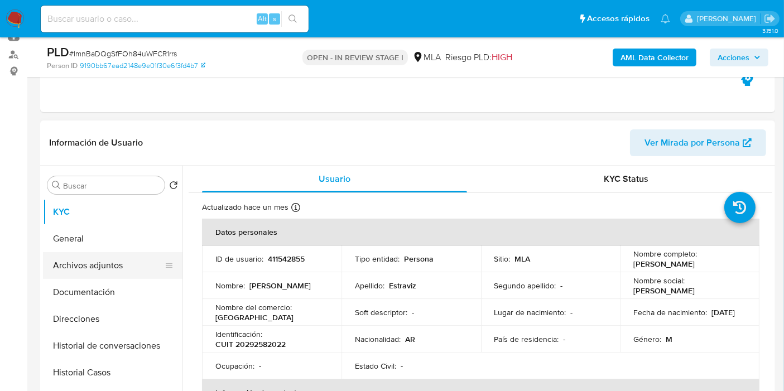
click at [83, 260] on button "Archivos adjuntos" at bounding box center [108, 265] width 131 height 27
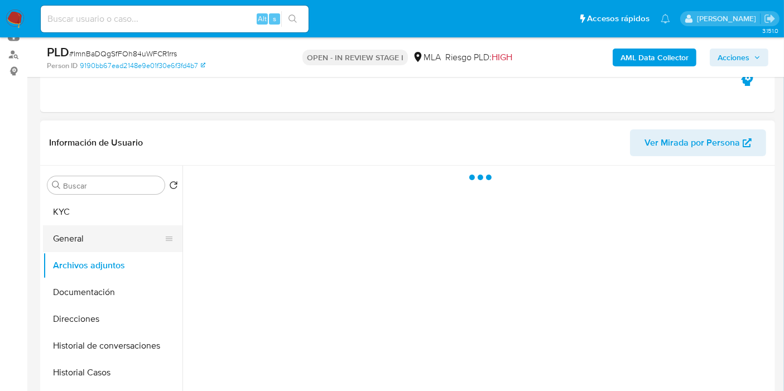
click at [116, 244] on button "General" at bounding box center [108, 238] width 131 height 27
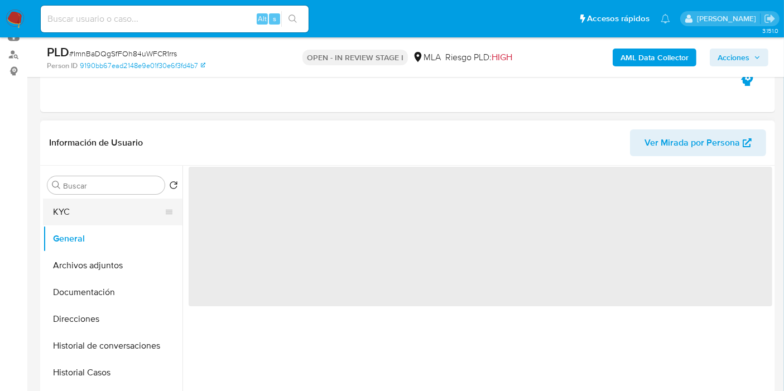
click at [132, 218] on button "KYC" at bounding box center [108, 212] width 131 height 27
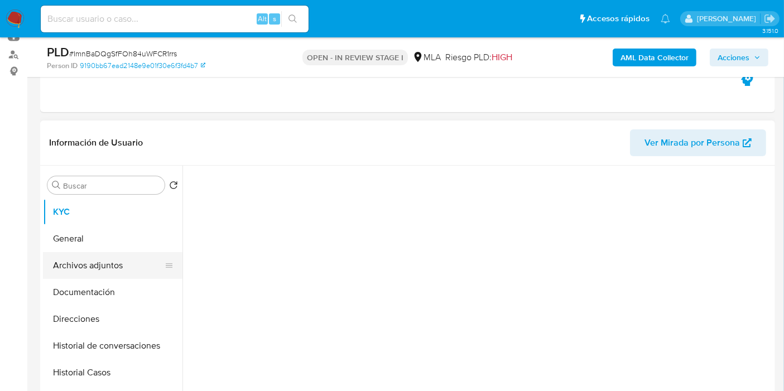
click at [113, 257] on button "Archivos adjuntos" at bounding box center [108, 265] width 131 height 27
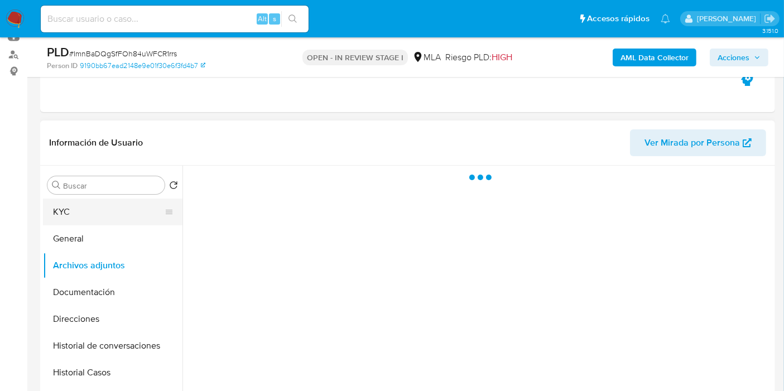
click at [126, 224] on button "KYC" at bounding box center [108, 212] width 131 height 27
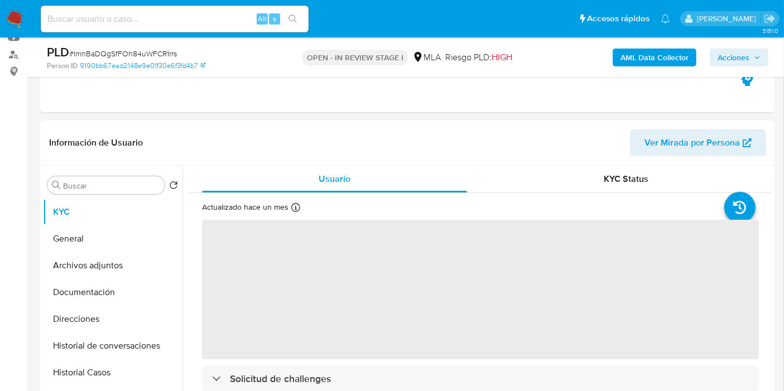
click at [668, 51] on b "AML Data Collector" at bounding box center [654, 58] width 68 height 18
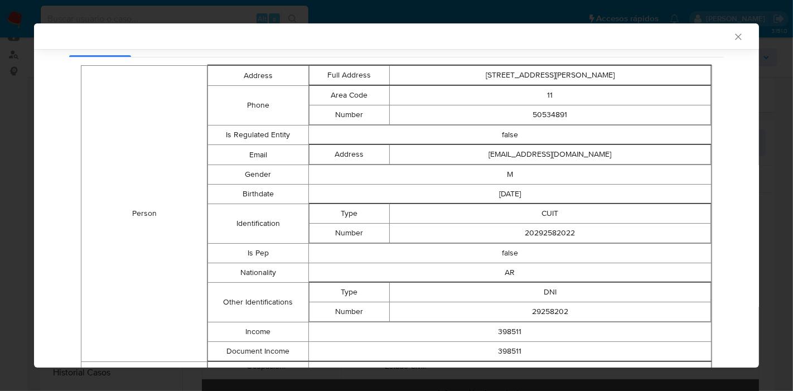
scroll to position [73, 0]
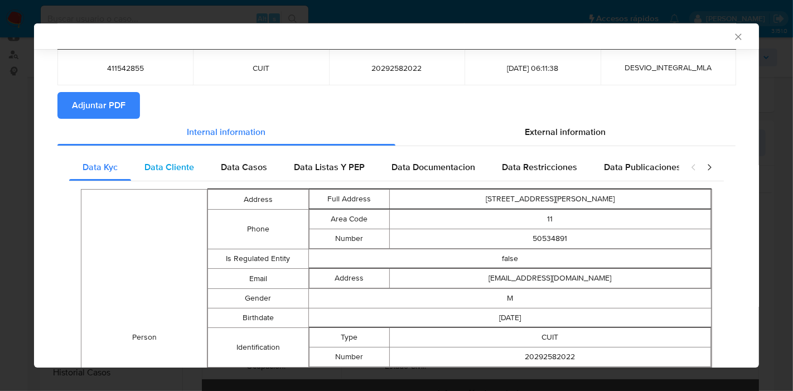
click at [166, 170] on span "Data Cliente" at bounding box center [169, 167] width 50 height 13
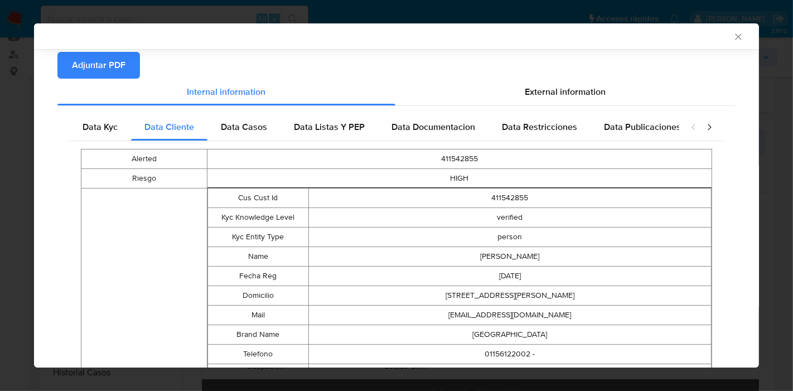
scroll to position [0, 0]
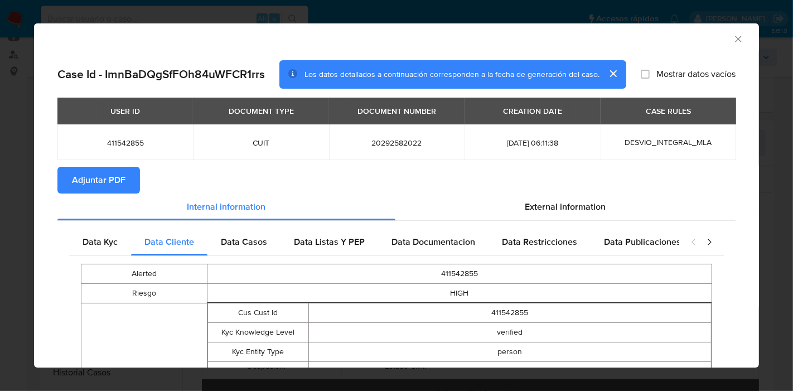
drag, startPoint x: 252, startPoint y: 221, endPoint x: 248, endPoint y: 249, distance: 28.2
click at [248, 249] on div "Data Casos" at bounding box center [243, 242] width 73 height 27
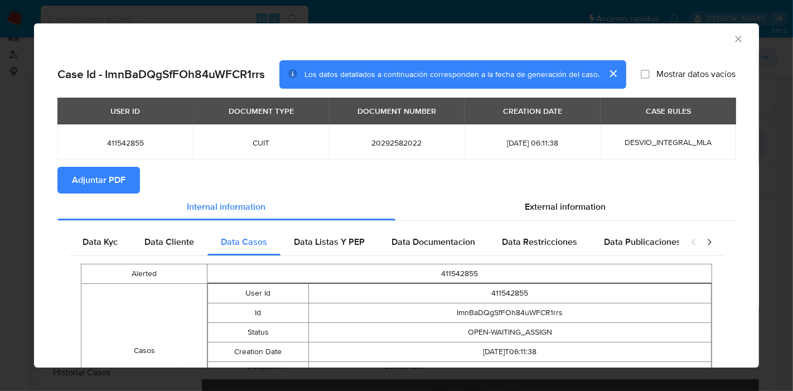
click at [324, 222] on div "Data Kyc Data Cliente Data Casos Data Listas Y PEP Data Documentacion Data Rest…" at bounding box center [396, 337] width 678 height 233
click at [332, 236] on span "Data Listas Y PEP" at bounding box center [329, 241] width 71 height 13
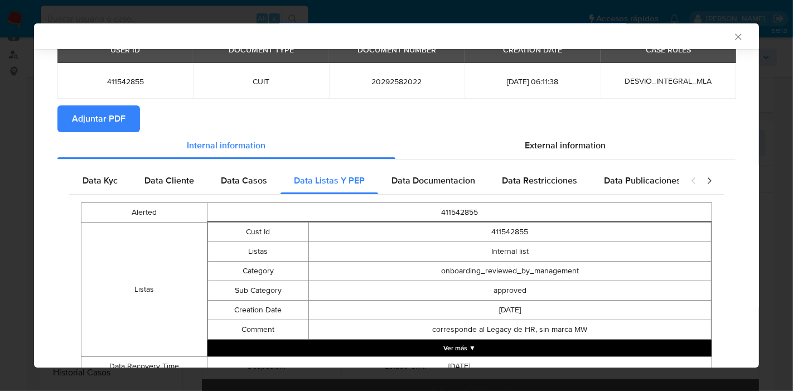
scroll to position [107, 0]
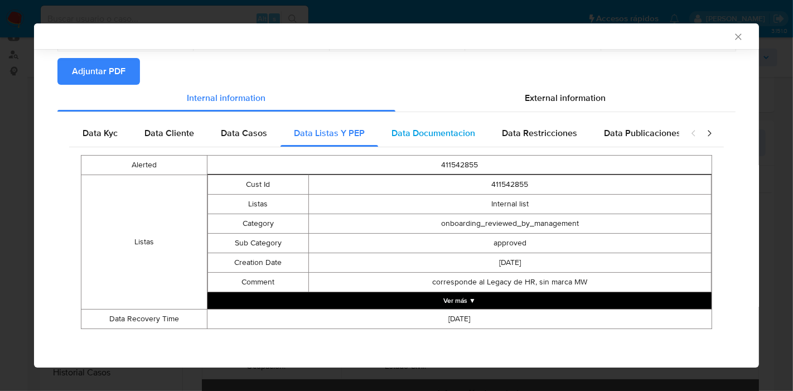
click at [436, 144] on div "Data Documentacion" at bounding box center [433, 133] width 110 height 27
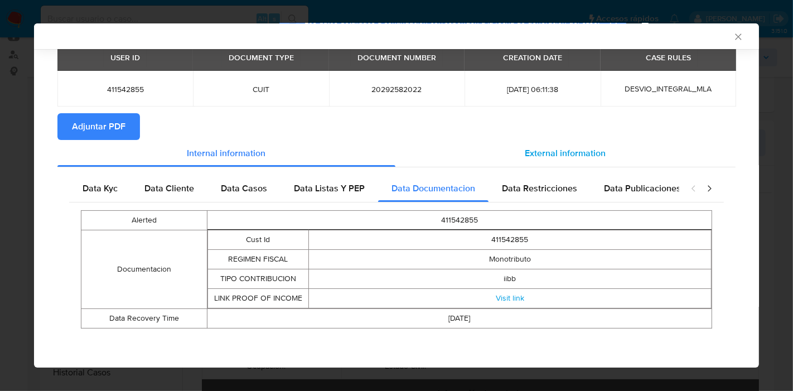
scroll to position [51, 0]
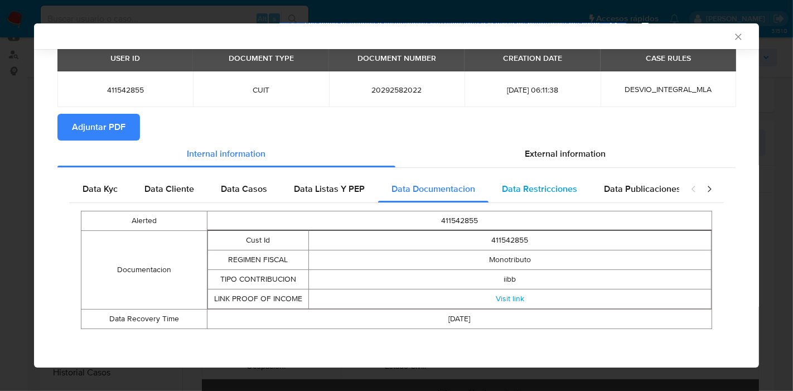
click at [539, 190] on span "Data Restricciones" at bounding box center [539, 188] width 75 height 13
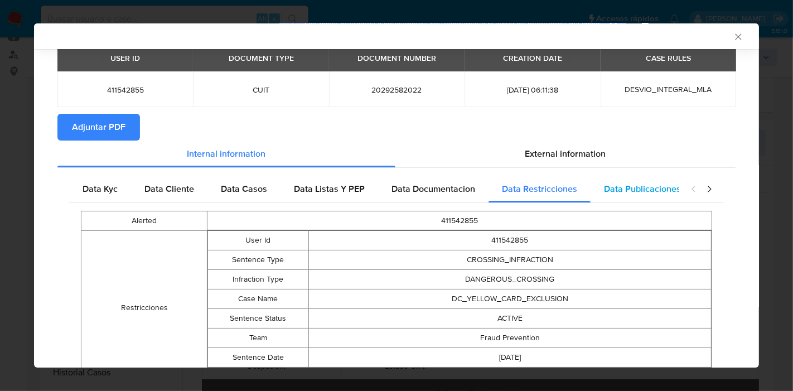
click at [629, 185] on span "Data Publicaciones" at bounding box center [642, 188] width 77 height 13
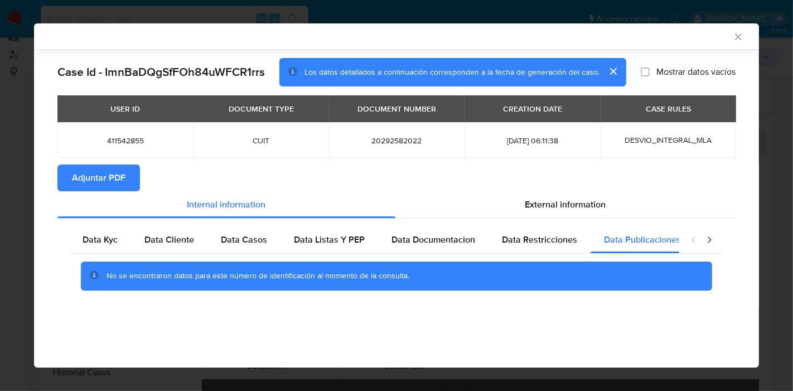
click at [707, 231] on div "closure-recommendation-modal" at bounding box center [701, 239] width 45 height 27
click at [711, 239] on icon "closure-recommendation-modal" at bounding box center [709, 240] width 3 height 6
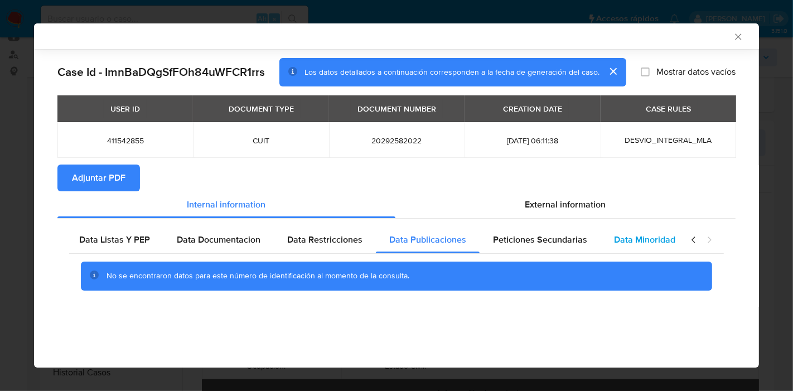
scroll to position [0, 218]
click at [661, 244] on span "Data Minoridad" at bounding box center [641, 239] width 61 height 13
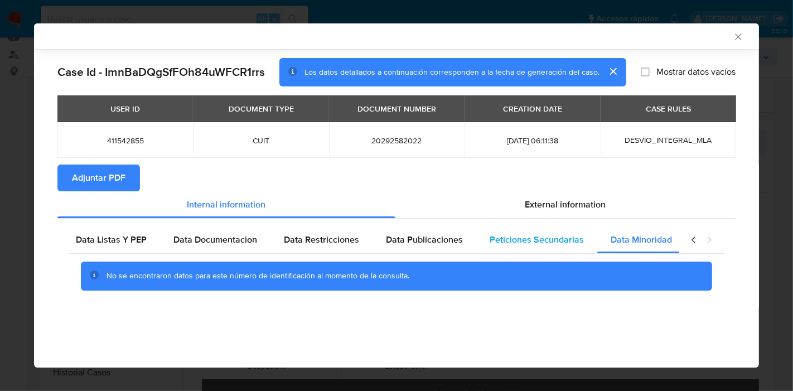
click at [564, 241] on span "Peticiones Secundarias" at bounding box center [537, 239] width 94 height 13
click at [696, 239] on icon "closure-recommendation-modal" at bounding box center [693, 239] width 11 height 11
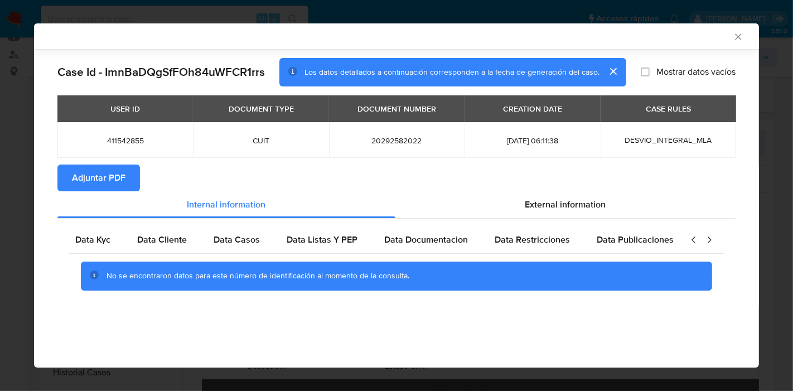
scroll to position [0, 0]
click at [696, 239] on icon "closure-recommendation-modal" at bounding box center [693, 239] width 11 height 11
click at [94, 236] on span "Data Kyc" at bounding box center [100, 239] width 35 height 13
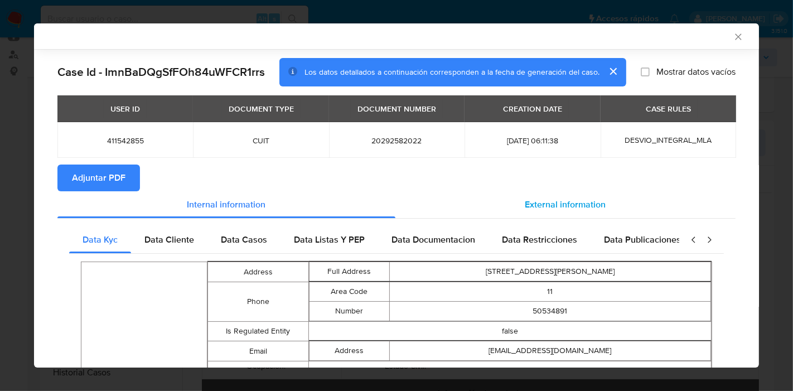
click at [602, 207] on div "External information" at bounding box center [565, 204] width 340 height 27
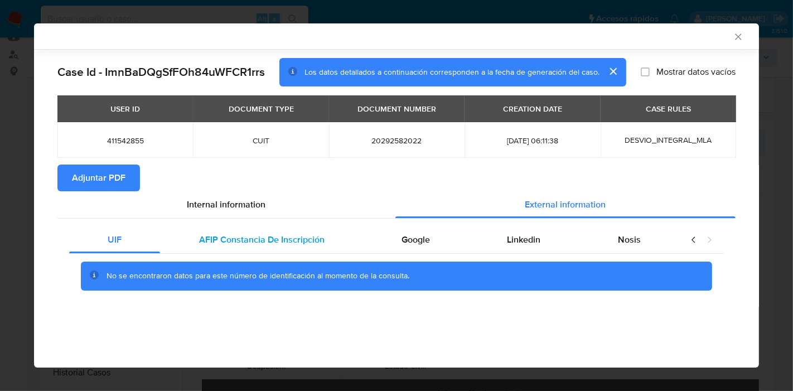
click at [274, 243] on span "AFIP Constancia De Inscripción" at bounding box center [261, 239] width 125 height 13
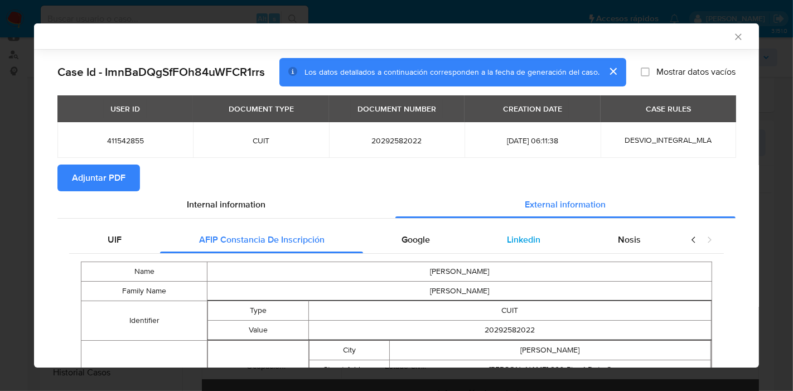
click at [470, 230] on div "Linkedin" at bounding box center [523, 239] width 110 height 27
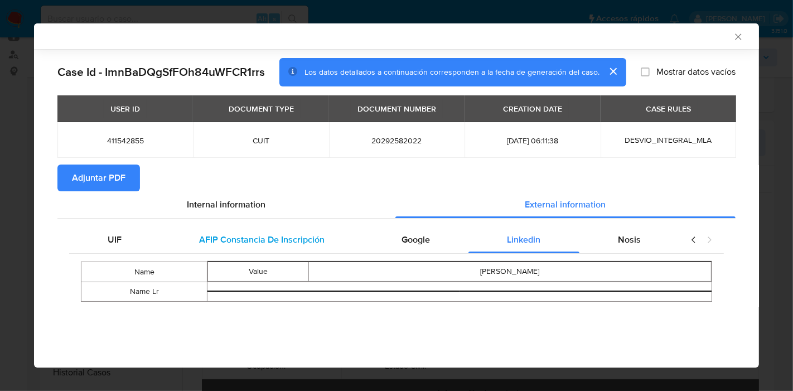
click at [343, 240] on div "AFIP Constancia De Inscripción" at bounding box center [261, 239] width 202 height 27
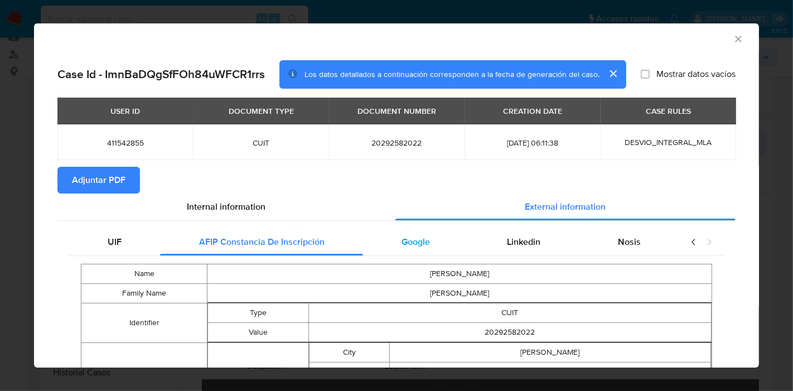
click at [416, 237] on span "Google" at bounding box center [416, 241] width 28 height 13
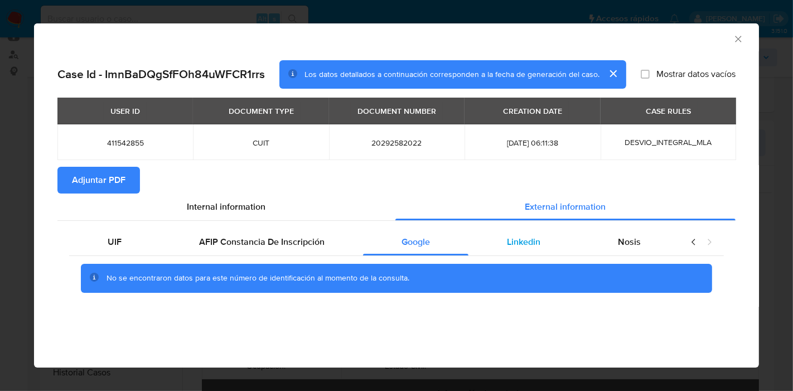
drag, startPoint x: 508, startPoint y: 239, endPoint x: 645, endPoint y: 251, distance: 137.7
click at [509, 239] on span "Linkedin" at bounding box center [523, 241] width 33 height 13
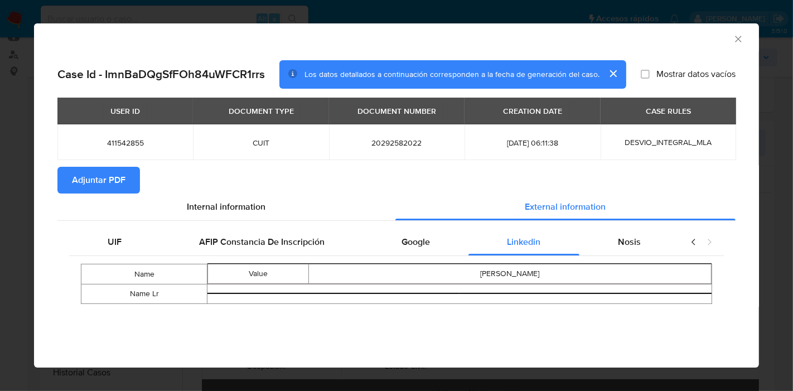
drag, startPoint x: 637, startPoint y: 243, endPoint x: 686, endPoint y: 243, distance: 49.1
click at [639, 243] on span "Nosis" at bounding box center [629, 241] width 23 height 13
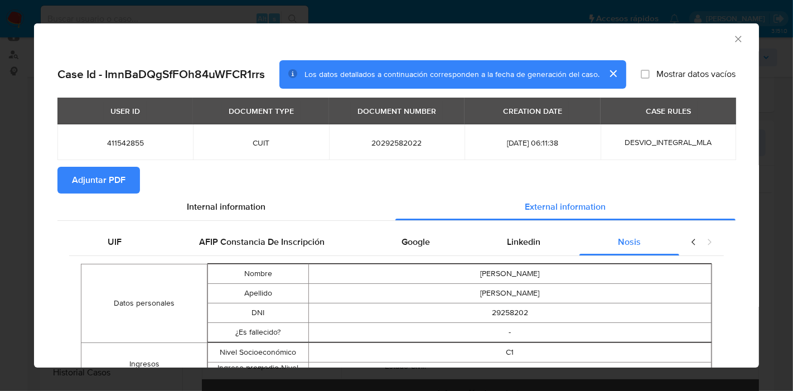
click at [688, 240] on icon "closure-recommendation-modal" at bounding box center [693, 241] width 11 height 11
click at [122, 231] on div "UIF" at bounding box center [114, 242] width 91 height 27
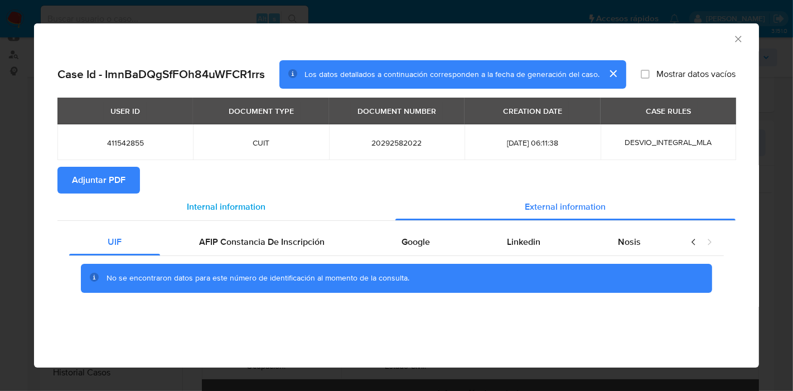
click at [244, 206] on span "Internal information" at bounding box center [226, 206] width 79 height 13
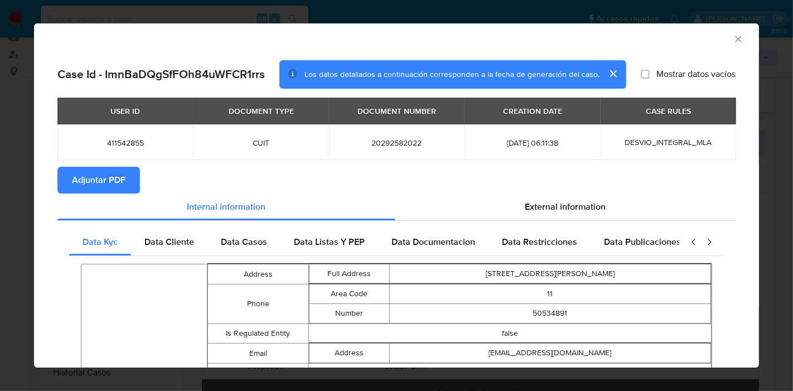
click at [110, 182] on span "Adjuntar PDF" at bounding box center [99, 180] width 54 height 25
click at [0, 98] on div "AML Data Collector Case Id - ImnBaDQgSfFOh84uWFCR1rrs Los datos detallados a co…" at bounding box center [396, 195] width 793 height 391
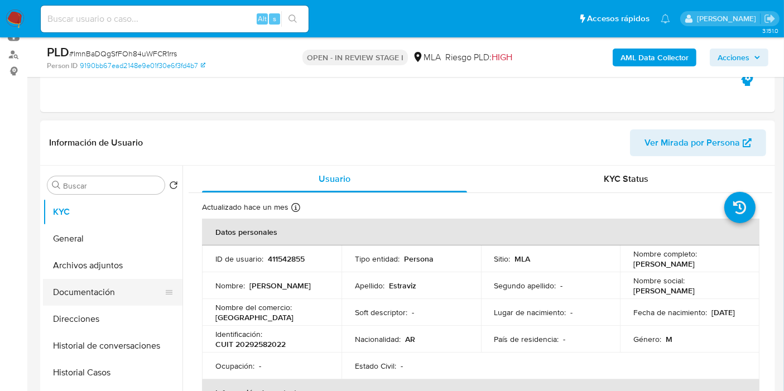
click at [86, 279] on button "Documentación" at bounding box center [108, 292] width 131 height 27
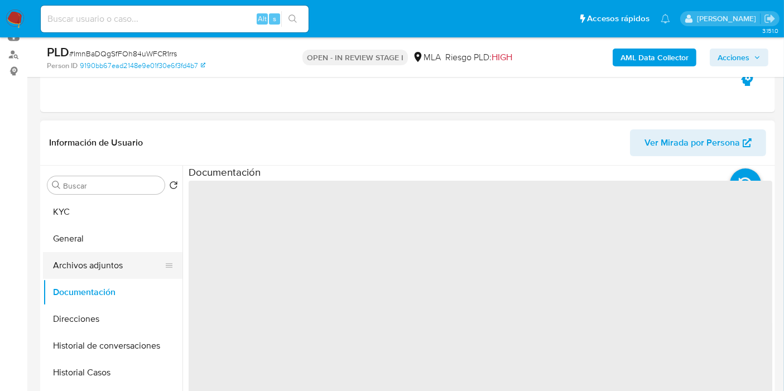
click at [104, 266] on button "Archivos adjuntos" at bounding box center [108, 265] width 131 height 27
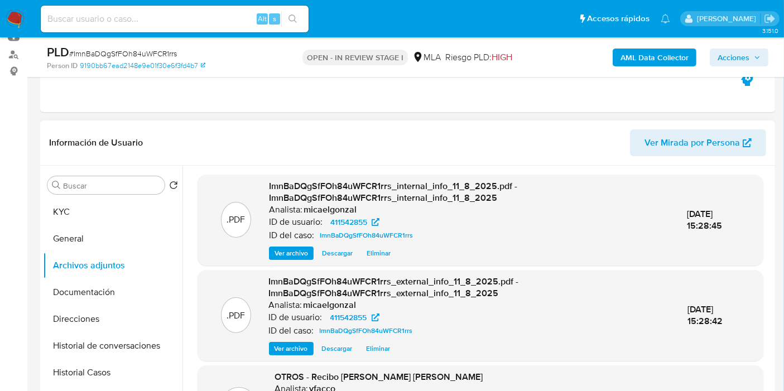
scroll to position [118, 0]
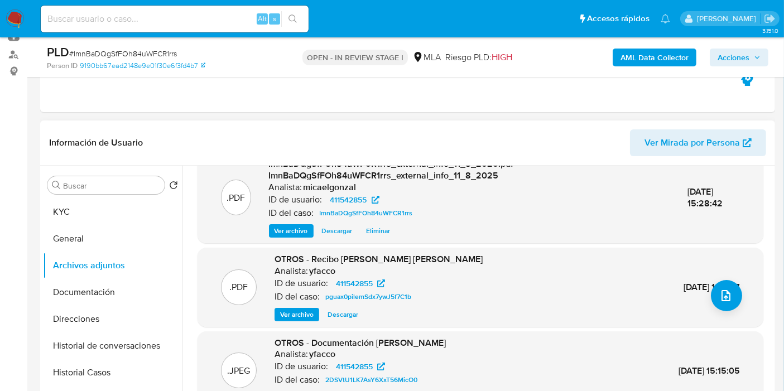
click at [288, 313] on span "Ver archivo" at bounding box center [296, 314] width 33 height 11
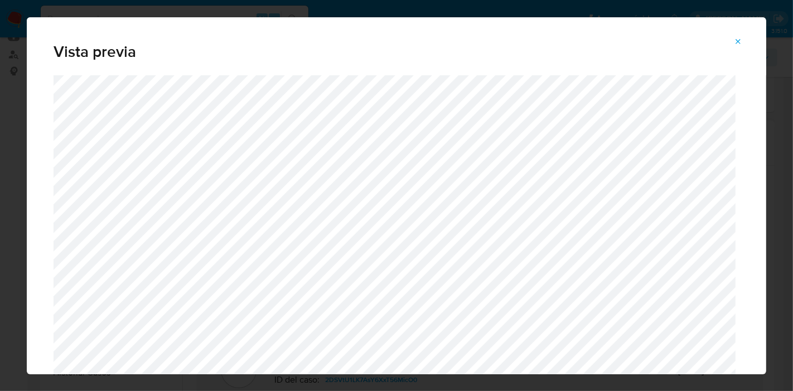
click at [0, 128] on div "Vista previa" at bounding box center [396, 195] width 793 height 391
click at [736, 44] on icon "Attachment preview" at bounding box center [738, 41] width 9 height 9
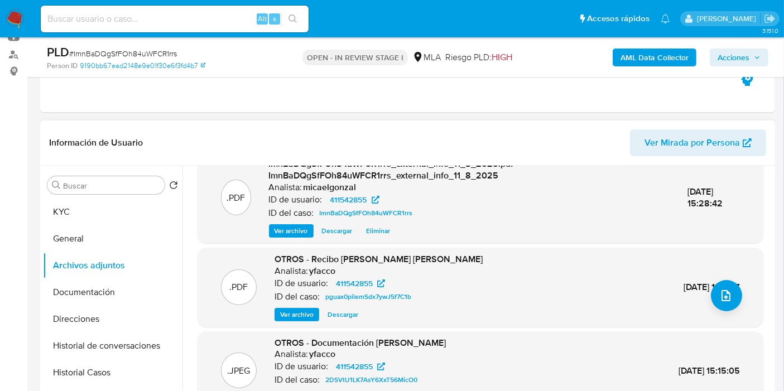
scroll to position [248, 0]
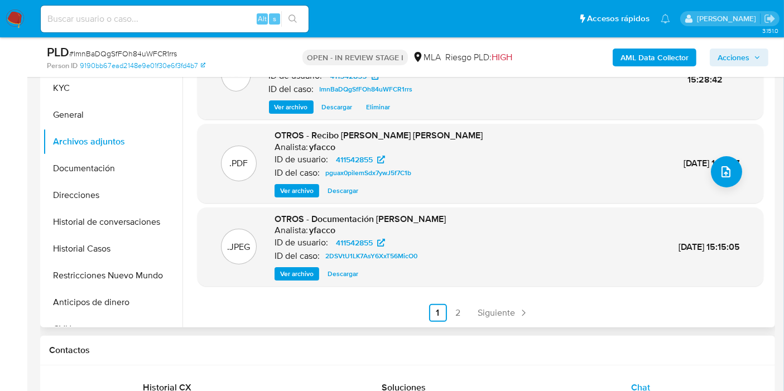
click at [306, 276] on span "Ver archivo" at bounding box center [296, 273] width 33 height 11
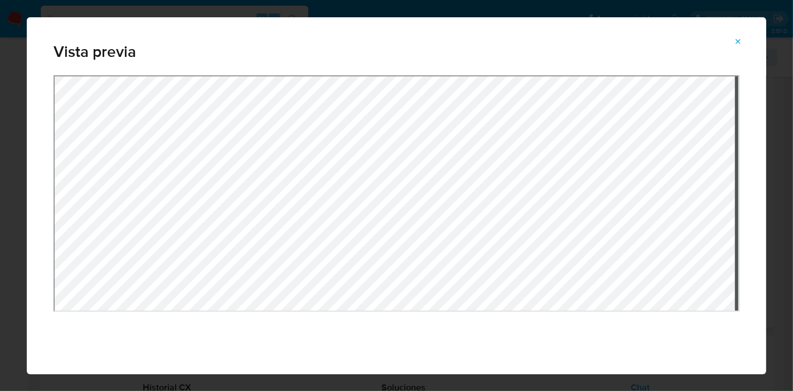
click at [503, 322] on div "Attachment preview" at bounding box center [397, 231] width 686 height 312
click at [482, 330] on div "Attachment preview" at bounding box center [397, 231] width 686 height 312
click at [730, 36] on button "Attachment preview" at bounding box center [738, 42] width 25 height 18
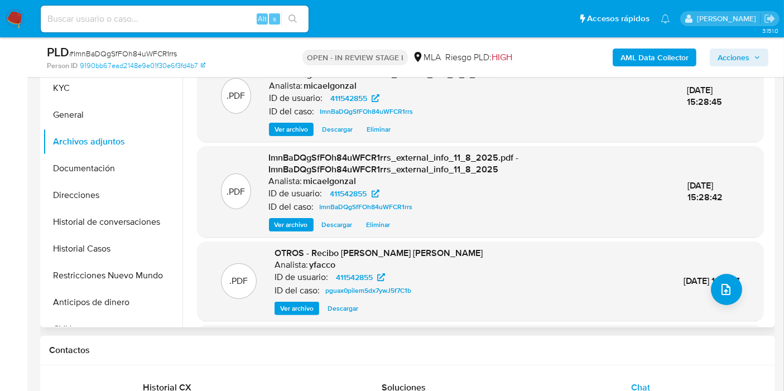
scroll to position [62, 0]
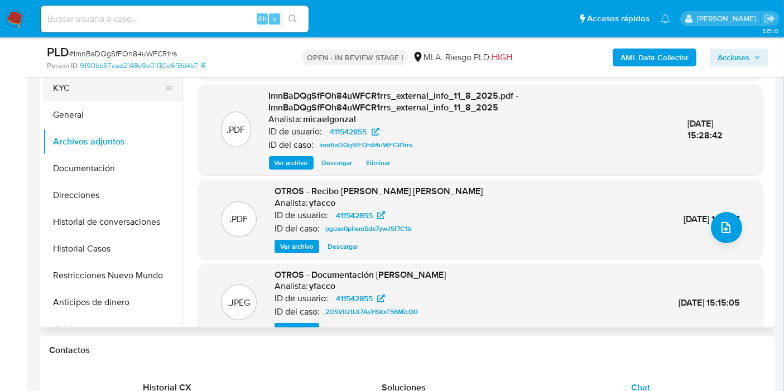
click at [118, 91] on button "KYC" at bounding box center [108, 88] width 131 height 27
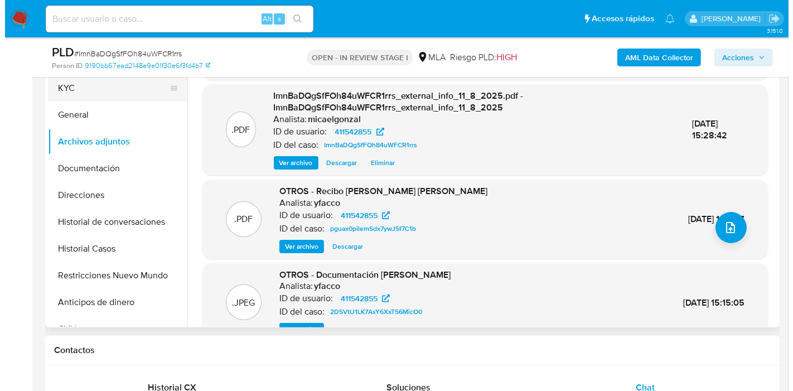
scroll to position [0, 0]
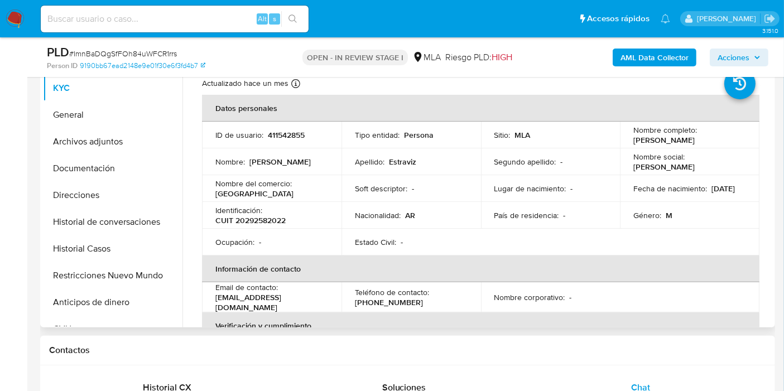
click at [273, 222] on p "CUIT 20292582022" at bounding box center [250, 220] width 70 height 10
click at [272, 223] on p "CUIT 20292582022" at bounding box center [250, 220] width 70 height 10
copy p "20292582022"
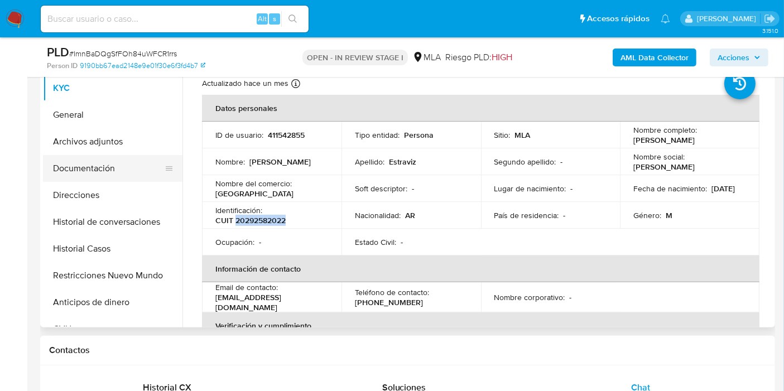
click at [76, 156] on button "Documentación" at bounding box center [108, 168] width 131 height 27
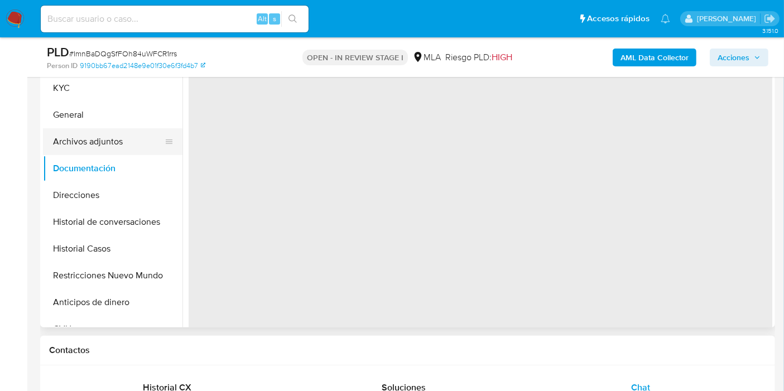
click at [81, 143] on button "Archivos adjuntos" at bounding box center [108, 141] width 131 height 27
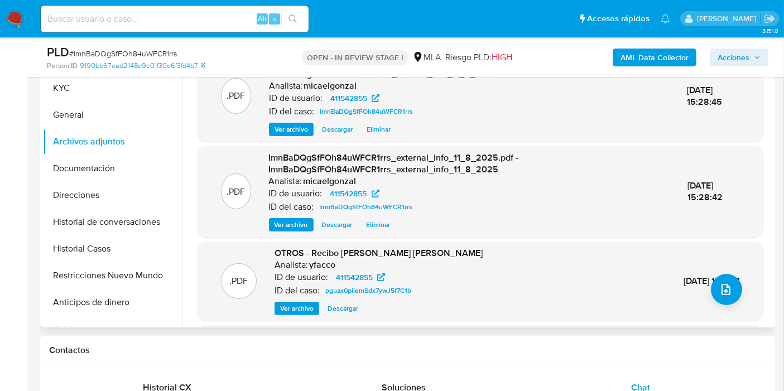
click at [295, 310] on span "Ver archivo" at bounding box center [296, 308] width 33 height 11
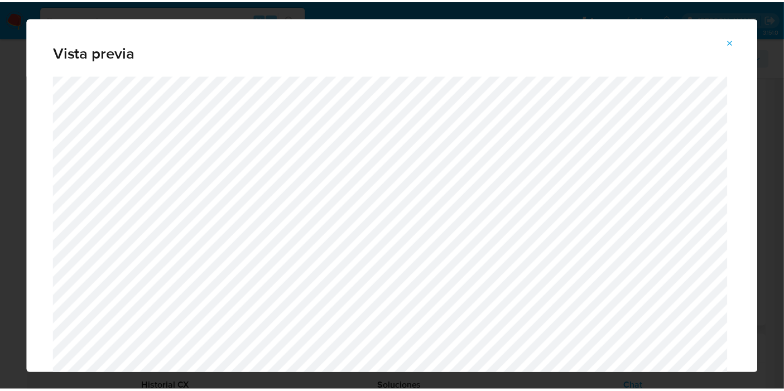
scroll to position [57, 0]
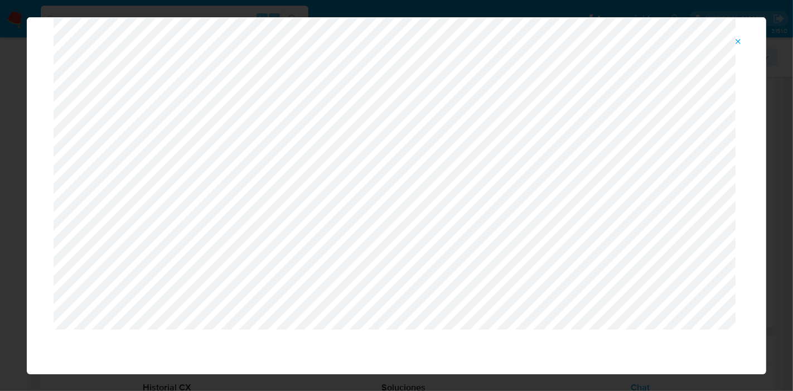
click at [742, 45] on icon "Attachment preview" at bounding box center [738, 41] width 9 height 9
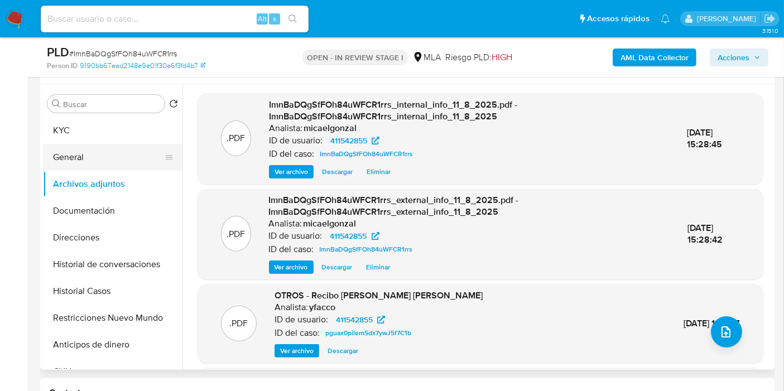
scroll to position [186, 0]
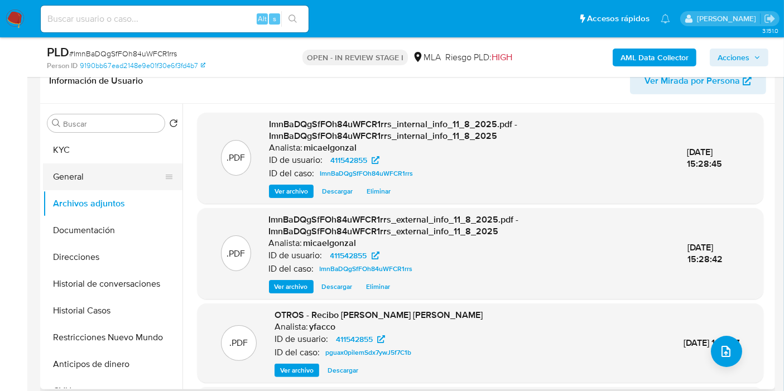
click at [79, 166] on button "General" at bounding box center [108, 176] width 131 height 27
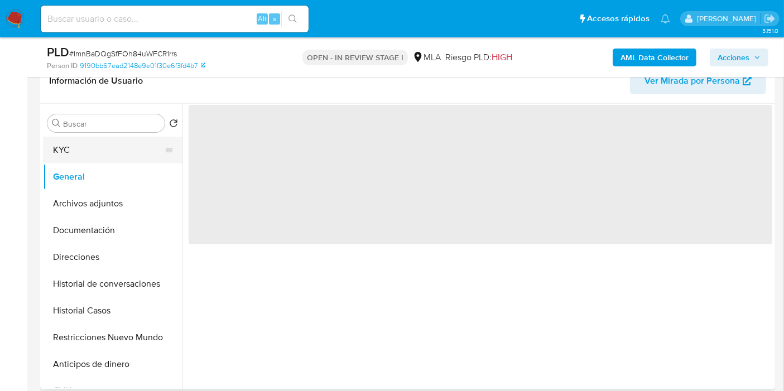
click at [113, 149] on button "KYC" at bounding box center [108, 150] width 131 height 27
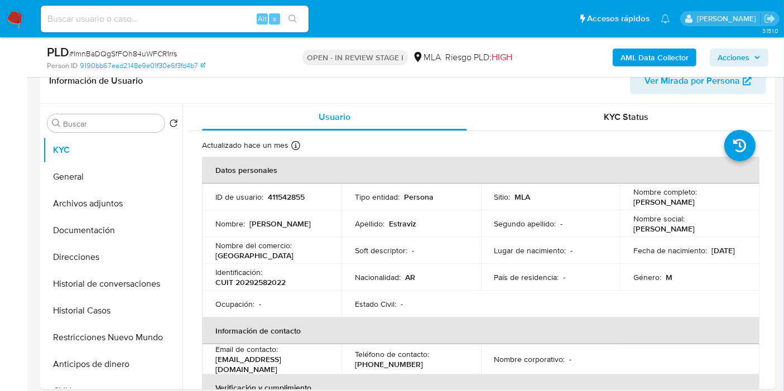
click at [257, 282] on p "CUIT 20292582022" at bounding box center [250, 282] width 70 height 10
copy p "20292582022"
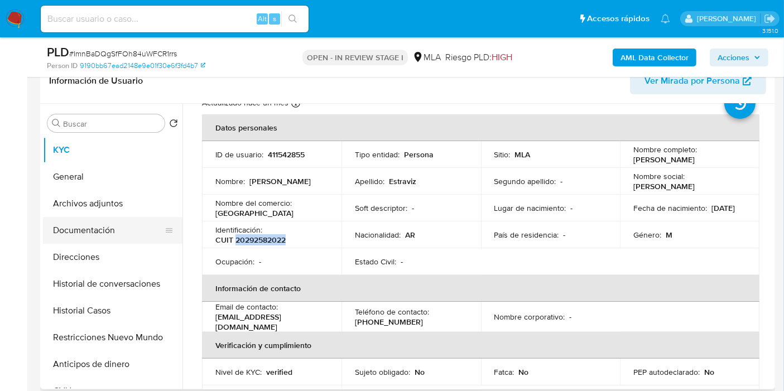
scroll to position [62, 0]
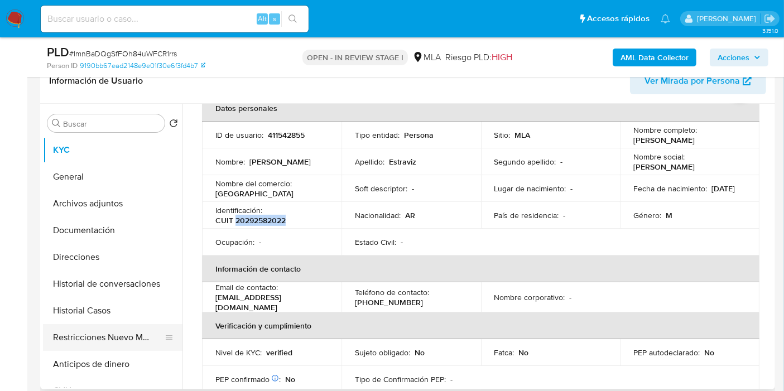
click at [94, 325] on button "Restricciones Nuevo Mundo" at bounding box center [108, 337] width 131 height 27
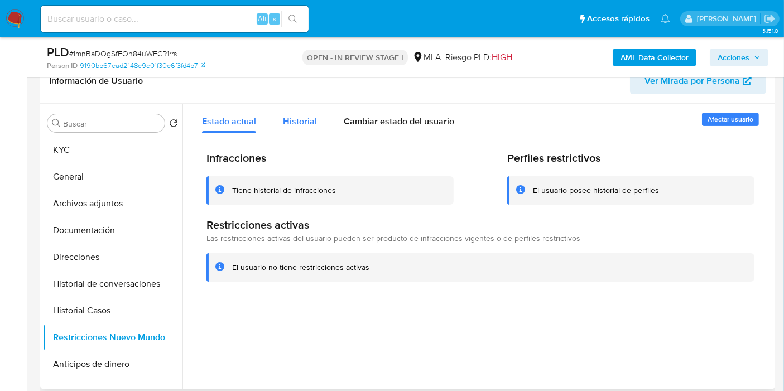
click at [297, 105] on div "Historial" at bounding box center [300, 119] width 34 height 30
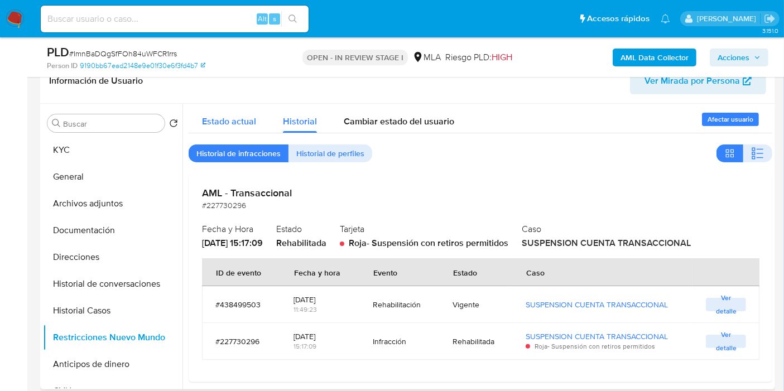
click at [244, 117] on span "Estado actual" at bounding box center [229, 121] width 54 height 13
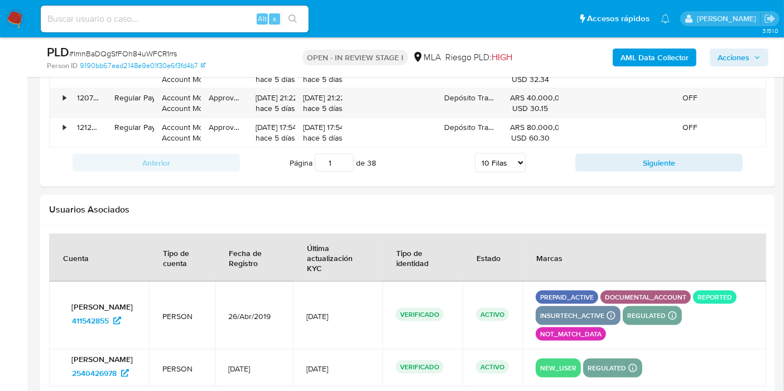
scroll to position [1797, 0]
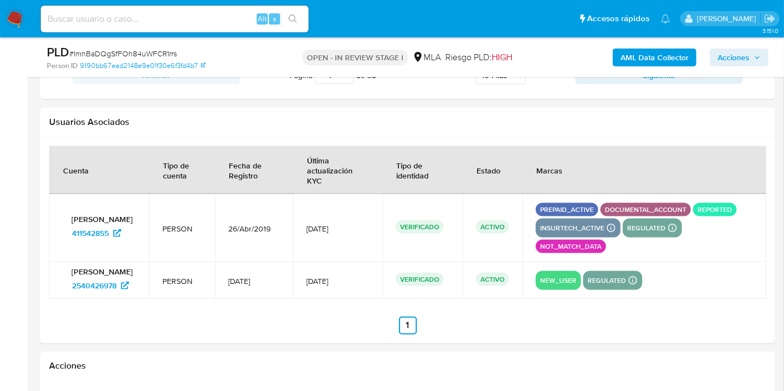
drag, startPoint x: 736, startPoint y: 355, endPoint x: 776, endPoint y: 331, distance: 46.0
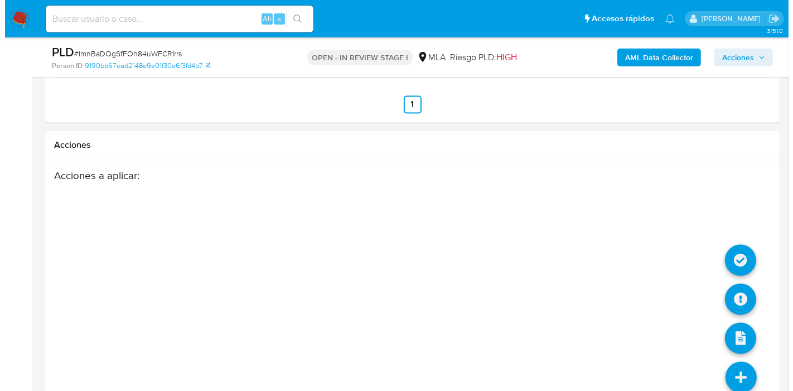
scroll to position [2046, 0]
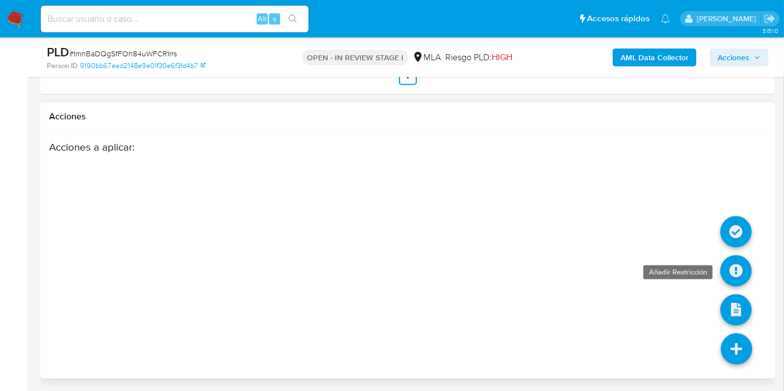
click at [733, 262] on link at bounding box center [735, 270] width 31 height 31
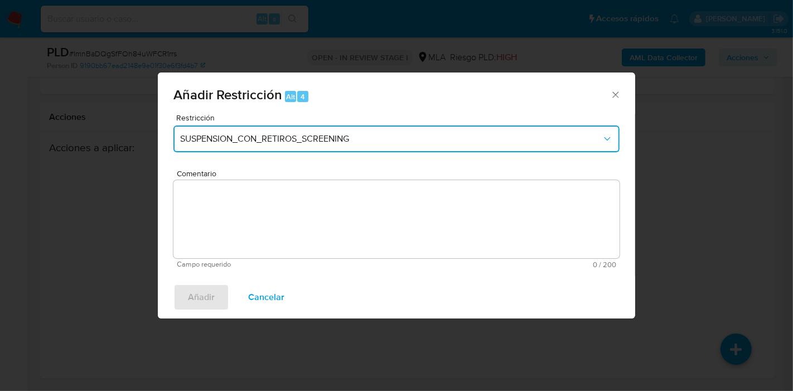
click at [284, 134] on span "SUSPENSION_CON_RETIROS_SCREENING" at bounding box center [391, 138] width 422 height 11
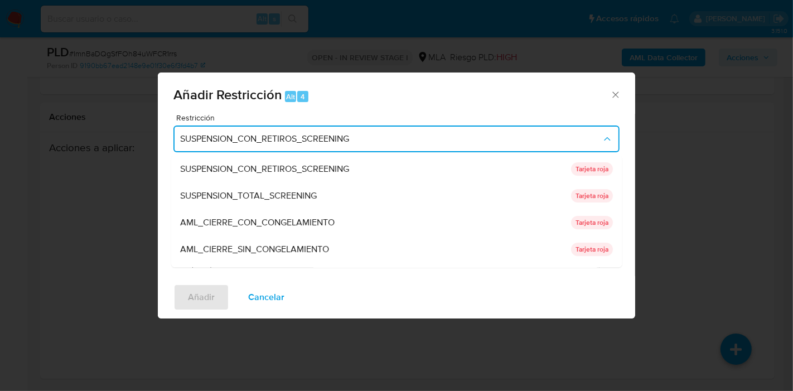
scroll to position [182, 0]
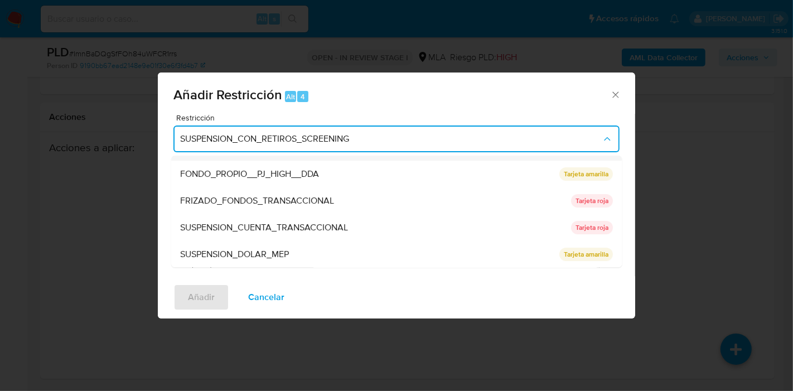
click at [283, 225] on span "SUSPENSION_CUENTA_TRANSACCIONAL" at bounding box center [264, 227] width 168 height 11
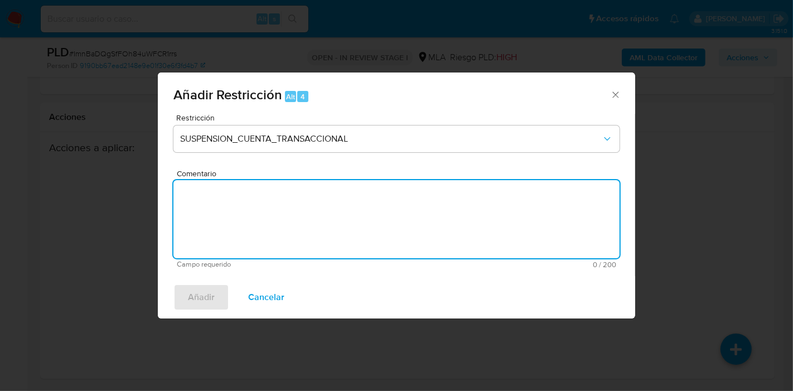
click at [319, 231] on textarea "Comentario" at bounding box center [396, 219] width 446 height 78
type textarea "AML"
click at [172, 289] on div "Añadir Cancelar" at bounding box center [396, 297] width 477 height 42
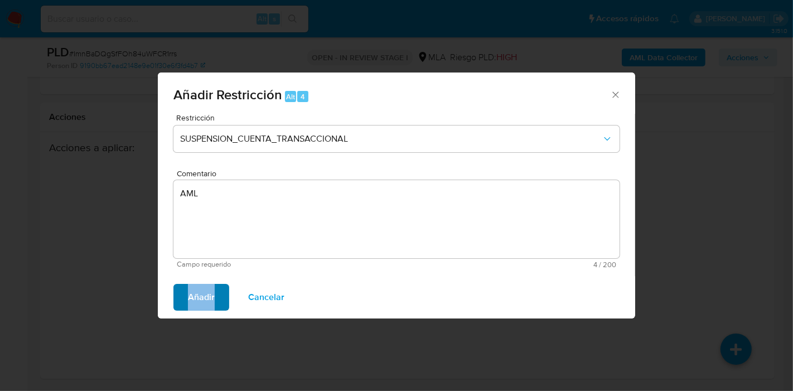
drag, startPoint x: 172, startPoint y: 289, endPoint x: 190, endPoint y: 289, distance: 17.3
click at [178, 289] on div "Añadir Cancelar" at bounding box center [396, 297] width 477 height 42
click at [190, 289] on span "Añadir" at bounding box center [201, 297] width 27 height 25
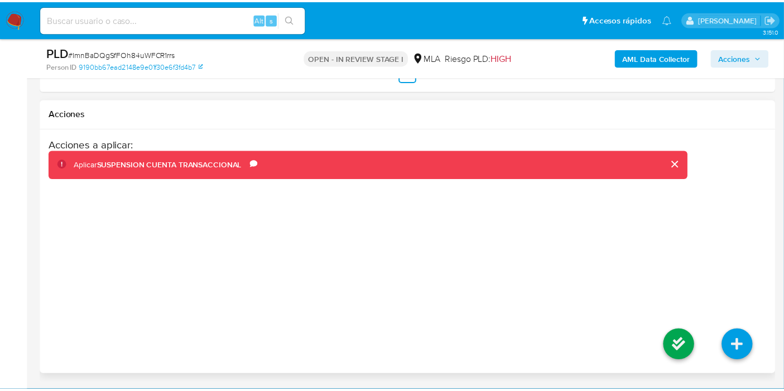
scroll to position [2031, 0]
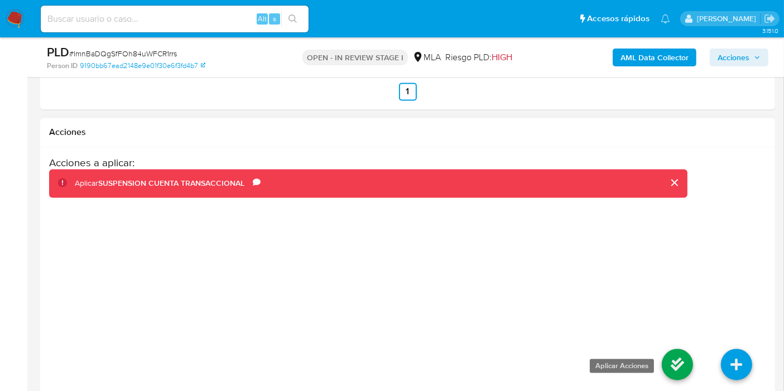
click at [670, 355] on link at bounding box center [676, 364] width 31 height 31
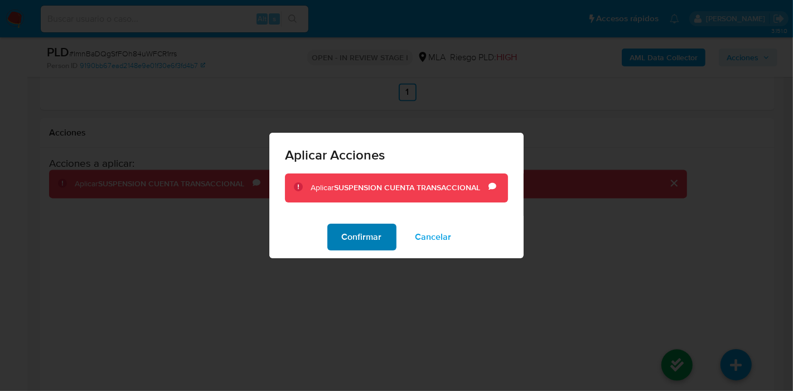
click at [366, 236] on span "Confirmar" at bounding box center [362, 237] width 40 height 25
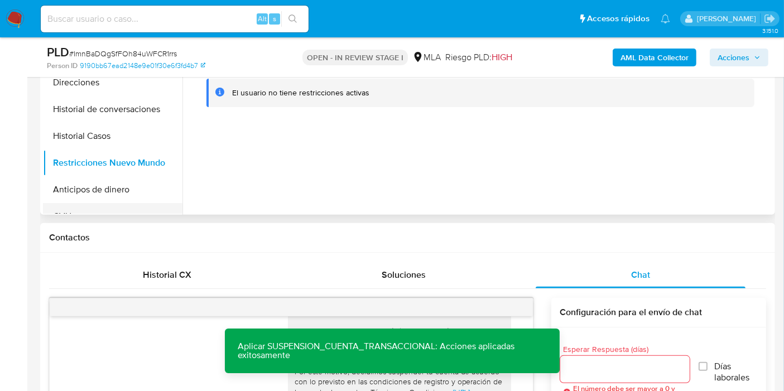
scroll to position [296, 0]
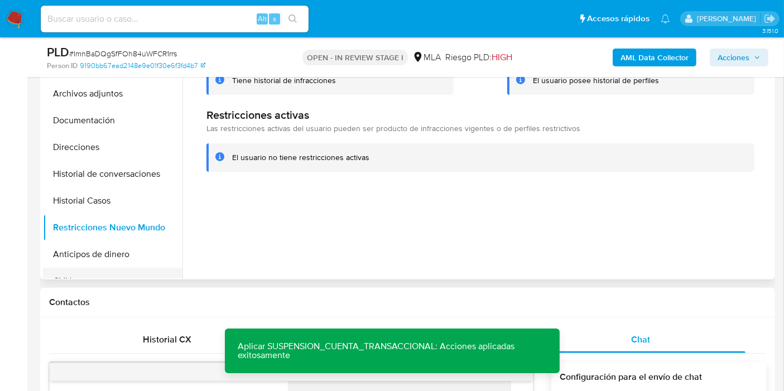
click at [95, 268] on button "CVU" at bounding box center [108, 281] width 131 height 27
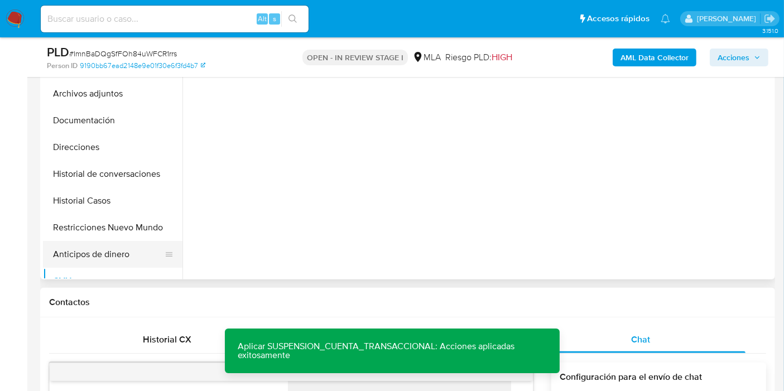
click at [114, 255] on button "Anticipos de dinero" at bounding box center [108, 254] width 131 height 27
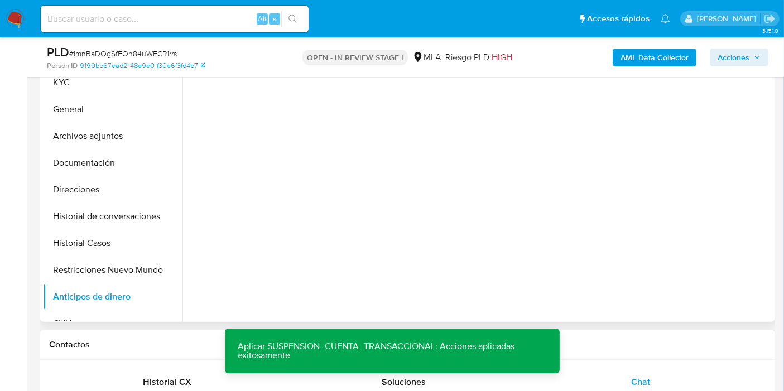
scroll to position [234, 0]
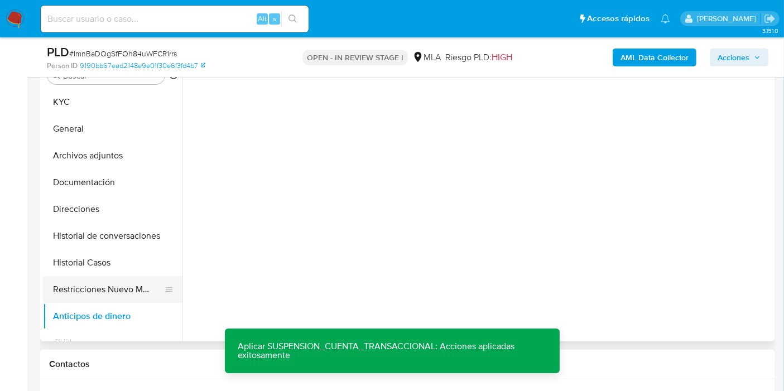
click at [88, 296] on button "Restricciones Nuevo Mundo" at bounding box center [108, 289] width 131 height 27
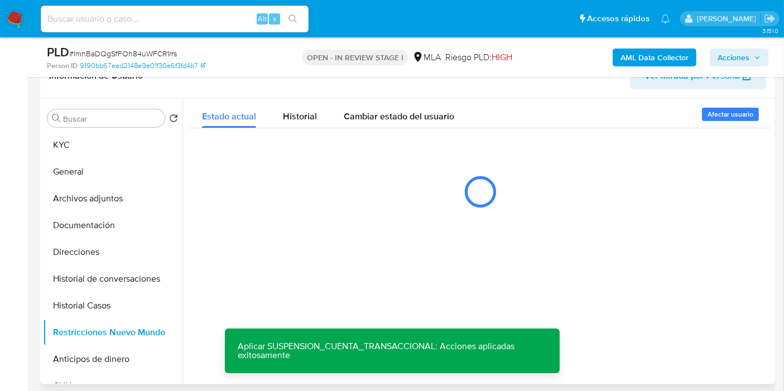
scroll to position [172, 0]
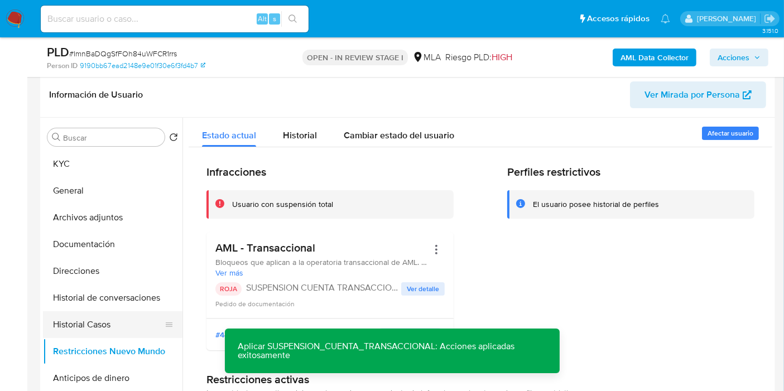
click at [104, 316] on button "Historial Casos" at bounding box center [108, 324] width 131 height 27
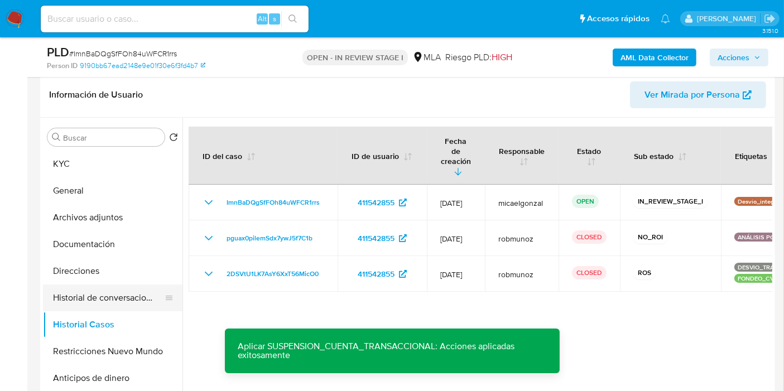
click at [125, 287] on button "Historial de conversaciones" at bounding box center [108, 297] width 131 height 27
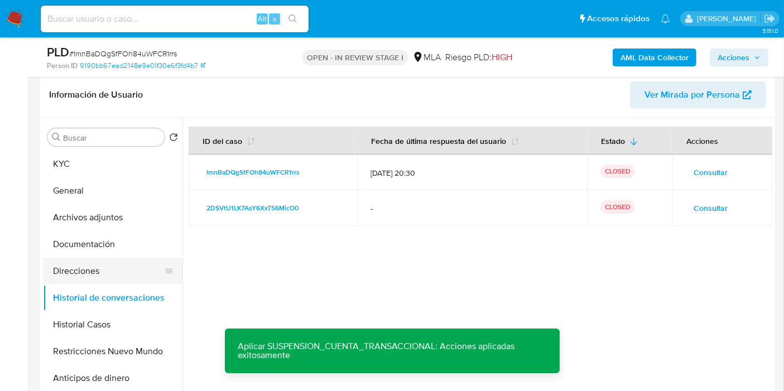
click at [130, 262] on button "Direcciones" at bounding box center [108, 271] width 131 height 27
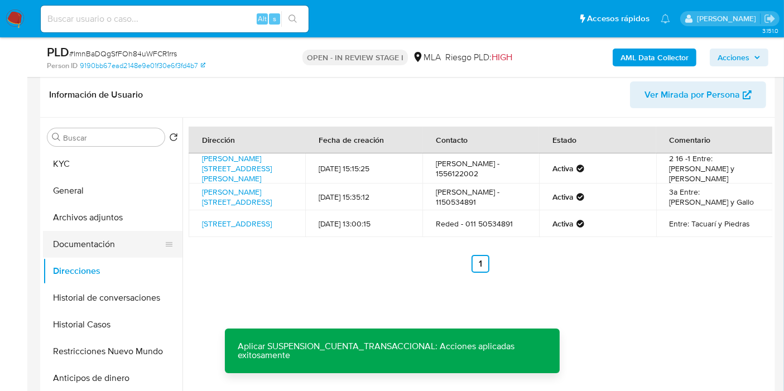
click at [129, 234] on button "Documentación" at bounding box center [108, 244] width 131 height 27
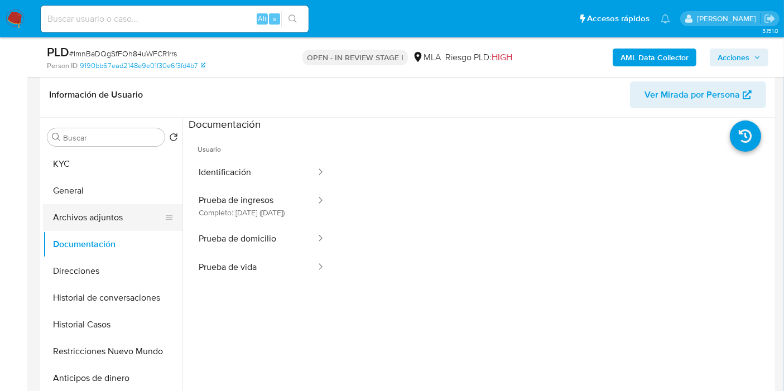
click at [131, 226] on button "Archivos adjuntos" at bounding box center [108, 217] width 131 height 27
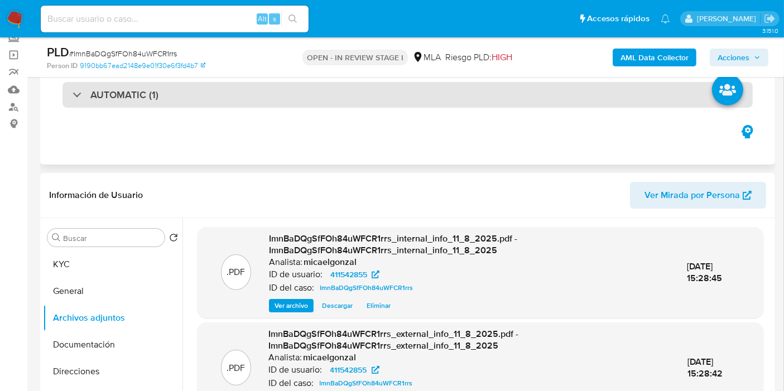
scroll to position [0, 0]
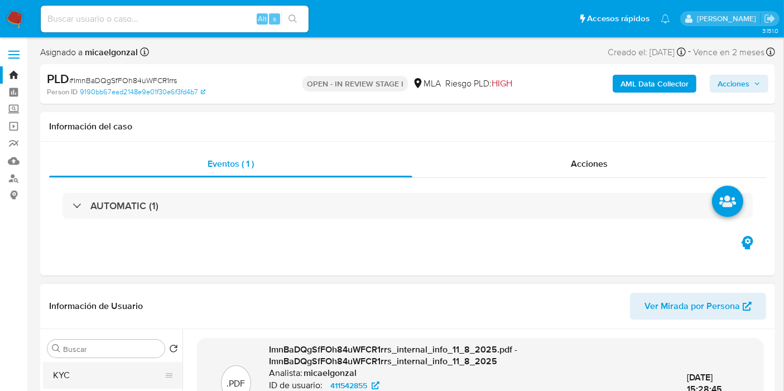
click at [105, 371] on button "KYC" at bounding box center [108, 375] width 131 height 27
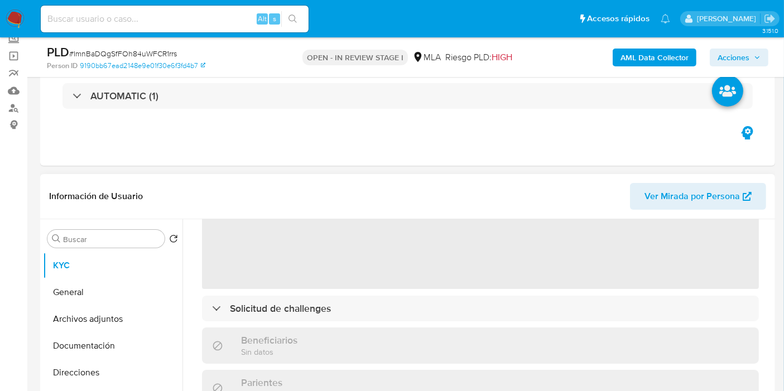
scroll to position [186, 0]
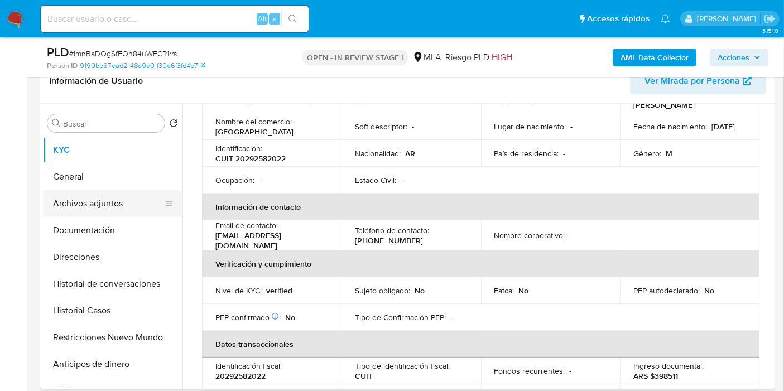
click at [108, 196] on button "Archivos adjuntos" at bounding box center [108, 203] width 131 height 27
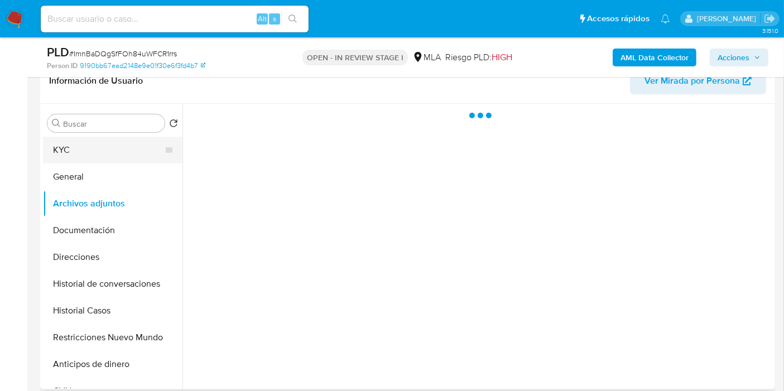
drag, startPoint x: 113, startPoint y: 177, endPoint x: 129, endPoint y: 147, distance: 33.7
click at [114, 176] on button "General" at bounding box center [112, 176] width 139 height 27
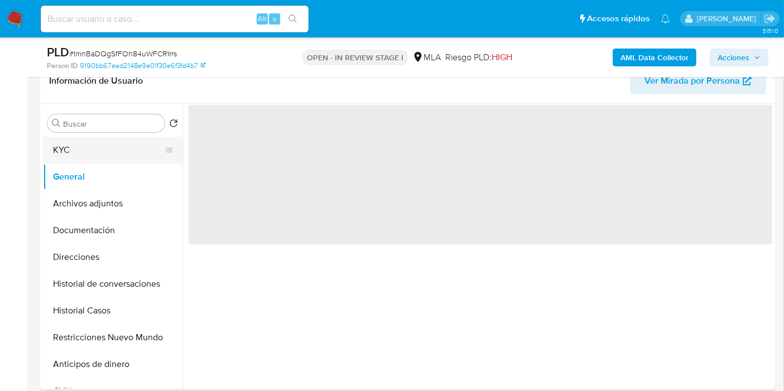
click at [129, 147] on button "KYC" at bounding box center [108, 150] width 131 height 27
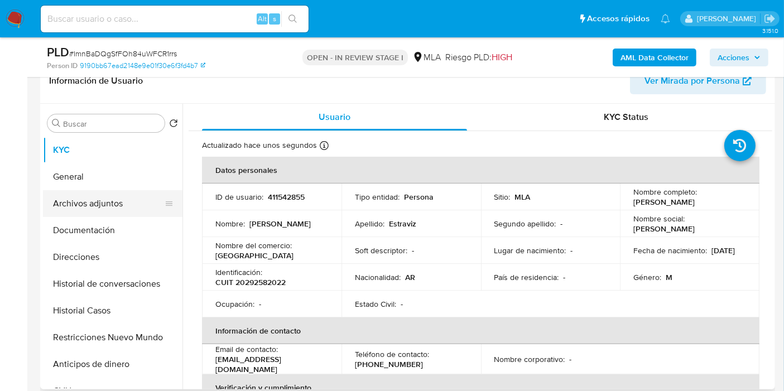
click at [108, 206] on button "Archivos adjuntos" at bounding box center [108, 203] width 131 height 27
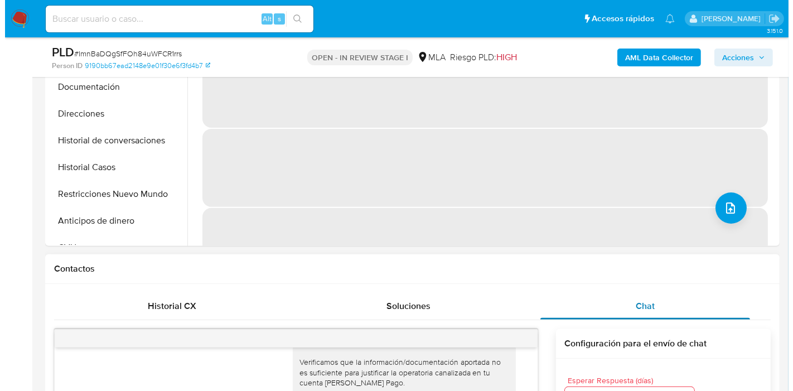
scroll to position [310, 0]
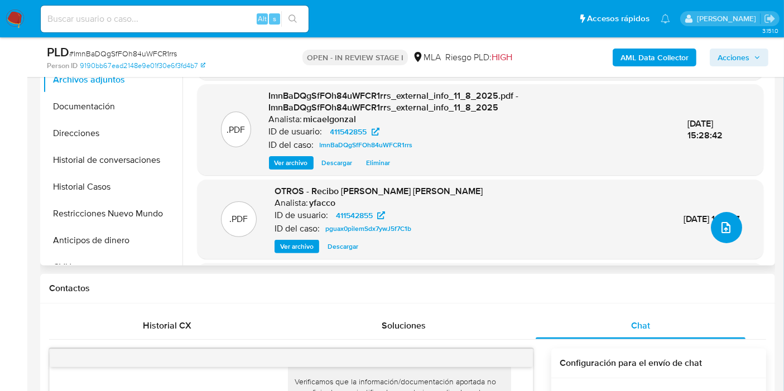
click at [722, 230] on icon "upload-file" at bounding box center [725, 227] width 13 height 13
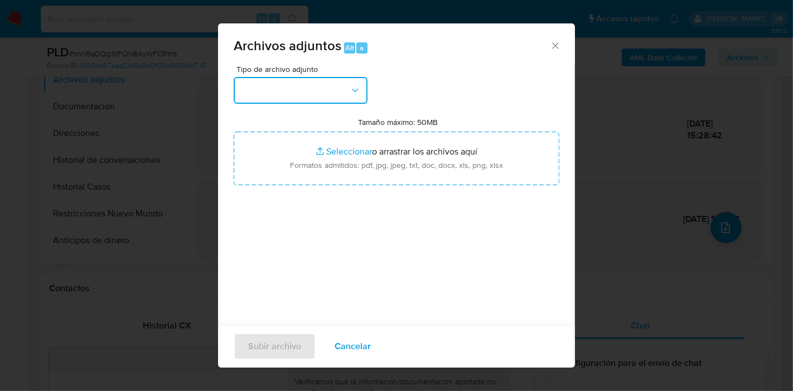
click at [285, 84] on button "button" at bounding box center [301, 90] width 134 height 27
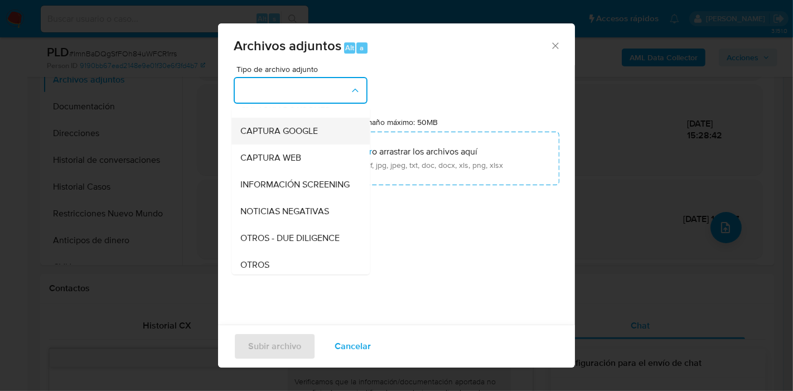
scroll to position [124, 0]
click at [344, 118] on div "CAPTURA WEB" at bounding box center [297, 130] width 114 height 27
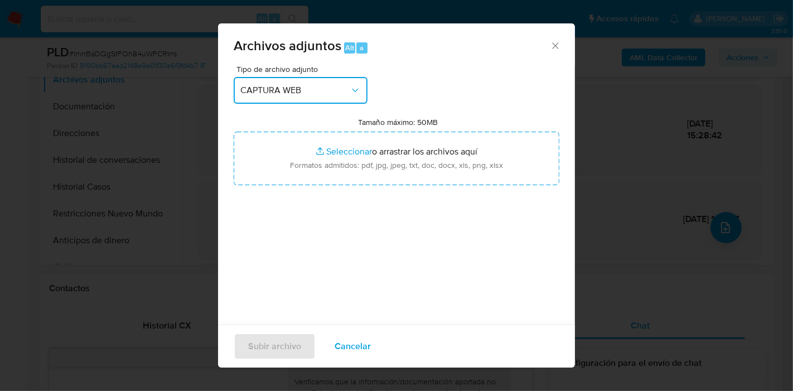
click at [342, 98] on button "CAPTURA WEB" at bounding box center [301, 90] width 134 height 27
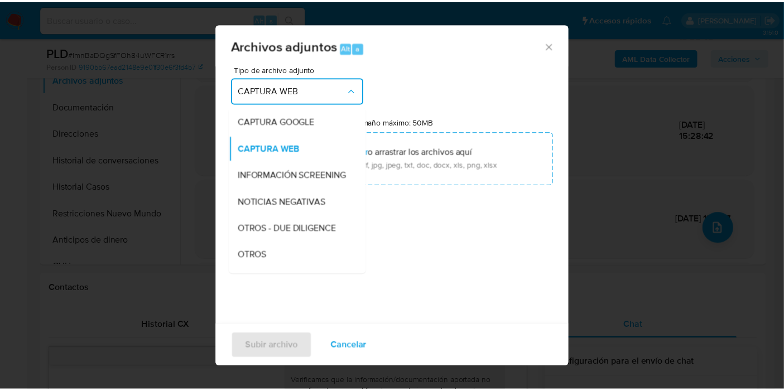
scroll to position [186, 0]
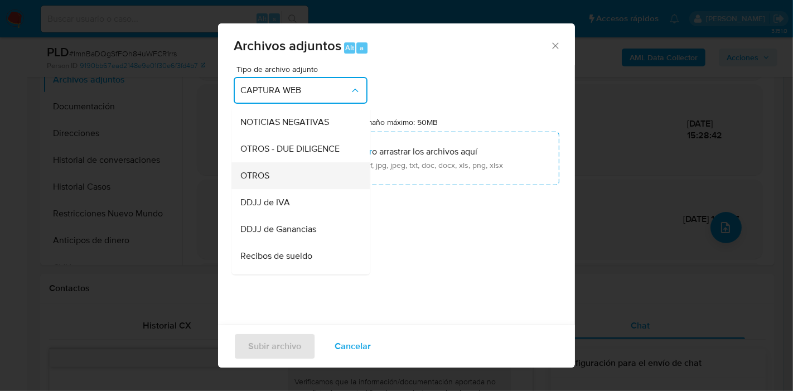
click at [291, 185] on div "OTROS" at bounding box center [297, 175] width 114 height 27
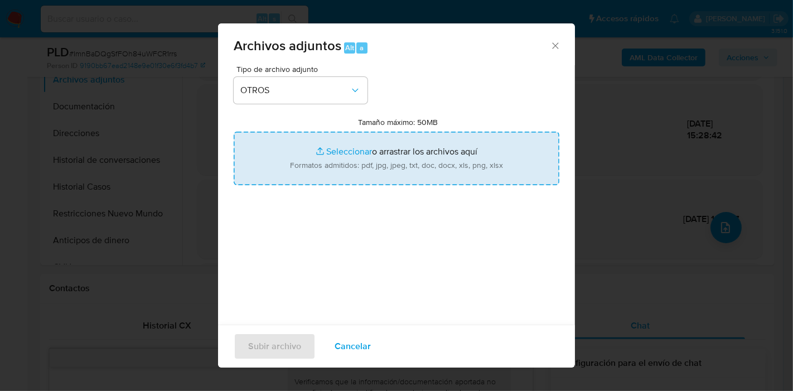
click at [371, 166] on input "Tamaño máximo: 50MB Seleccionar archivos" at bounding box center [397, 159] width 326 height 54
type input "C:\fakepath\Caselog ImnBaDQgSfFOh84uWFCR1rrs_2025_07_18_18_07_22.docx"
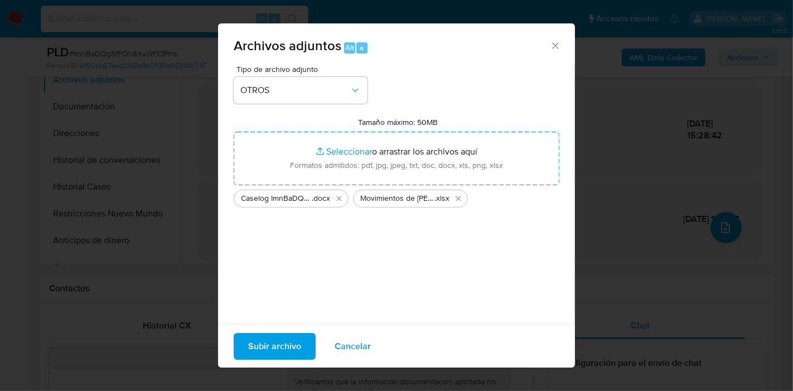
click at [282, 341] on span "Subir archivo" at bounding box center [274, 346] width 53 height 25
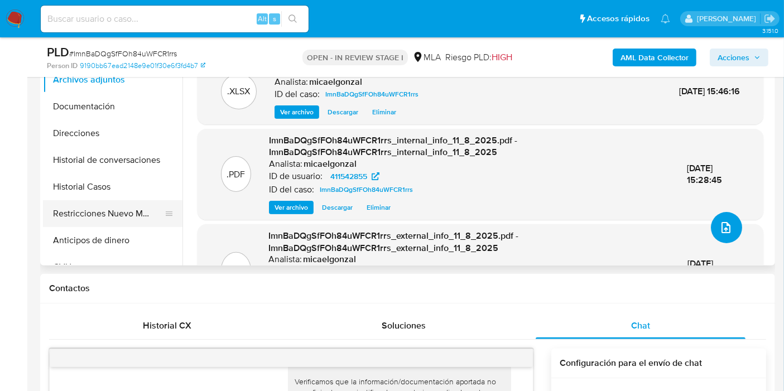
scroll to position [248, 0]
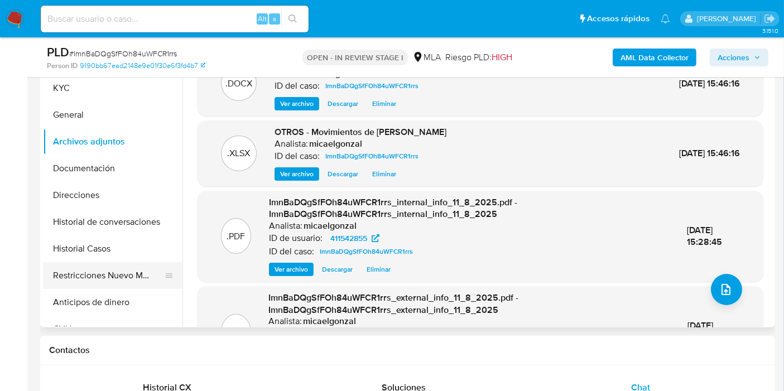
click at [113, 268] on button "Restricciones Nuevo Mundo" at bounding box center [108, 275] width 131 height 27
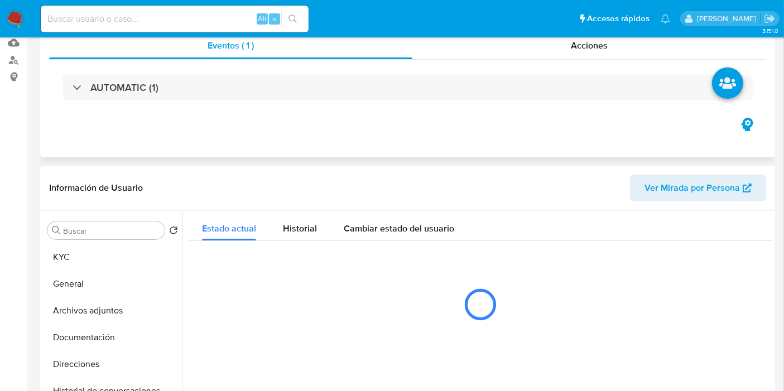
scroll to position [0, 0]
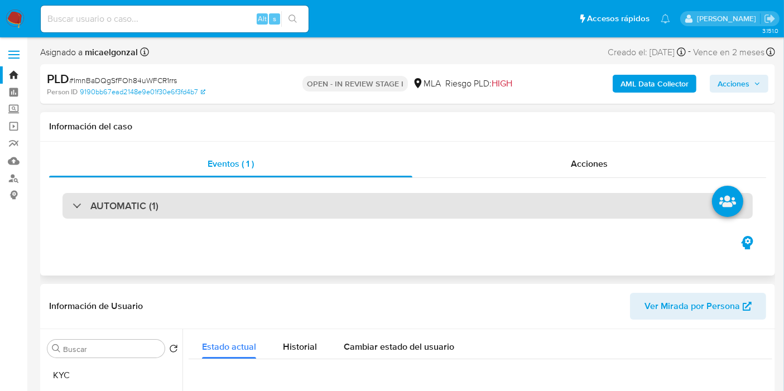
click at [117, 214] on div "AUTOMATIC (1)" at bounding box center [407, 206] width 690 height 26
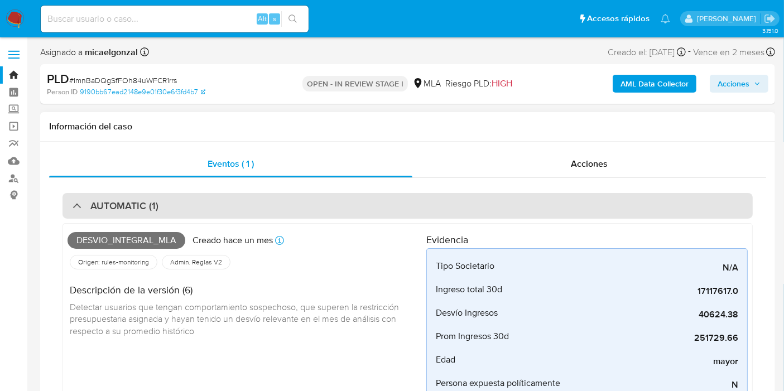
drag, startPoint x: 124, startPoint y: 243, endPoint x: 98, endPoint y: 203, distance: 48.0
click at [121, 236] on span "Desvio_integral_mla" at bounding box center [126, 240] width 118 height 17
click at [94, 195] on div "AUTOMATIC (1)" at bounding box center [407, 206] width 690 height 26
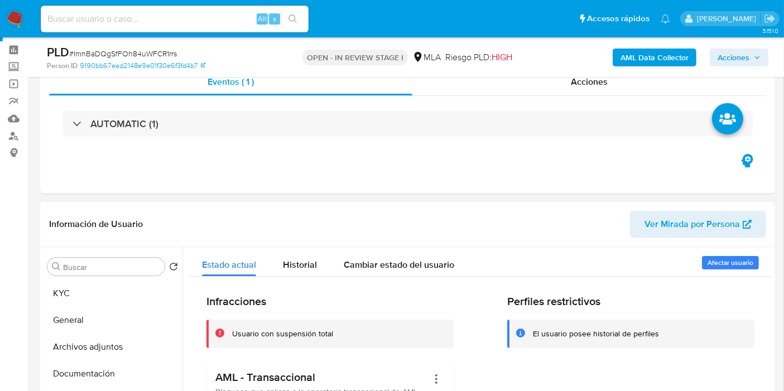
scroll to position [62, 0]
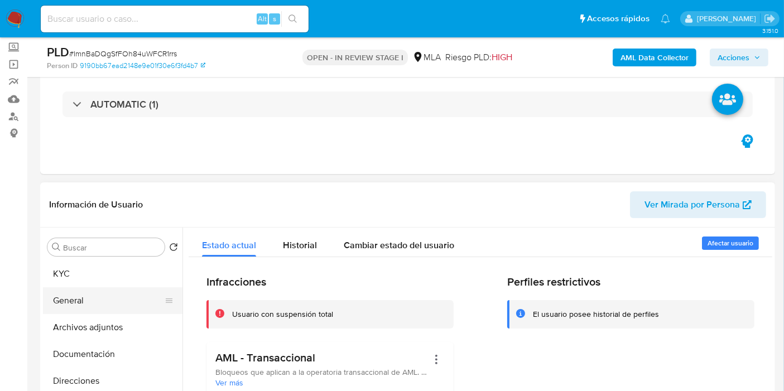
click at [103, 301] on button "General" at bounding box center [108, 300] width 131 height 27
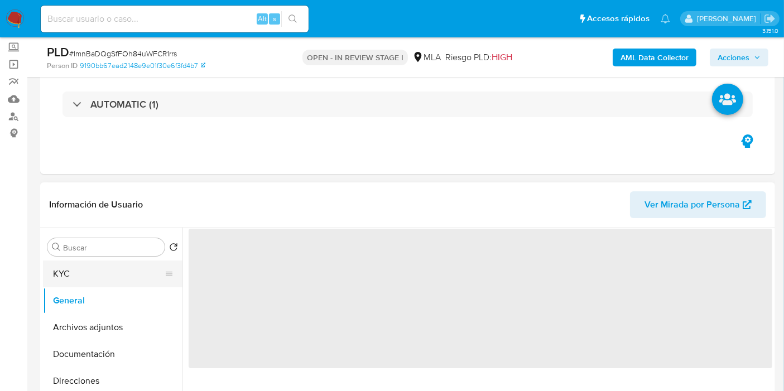
click at [113, 273] on button "KYC" at bounding box center [108, 273] width 131 height 27
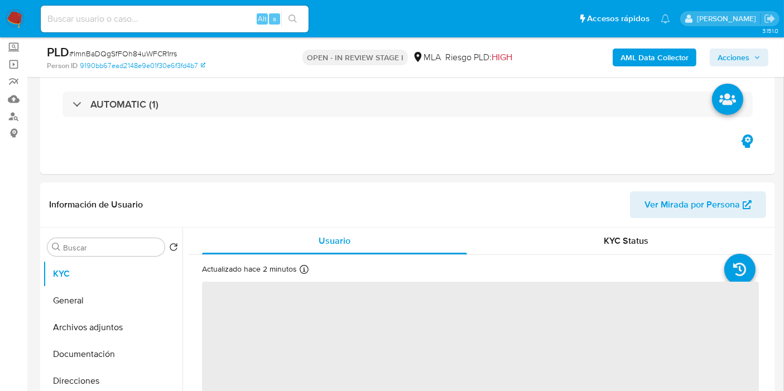
click at [760, 59] on icon "button" at bounding box center [756, 57] width 7 height 7
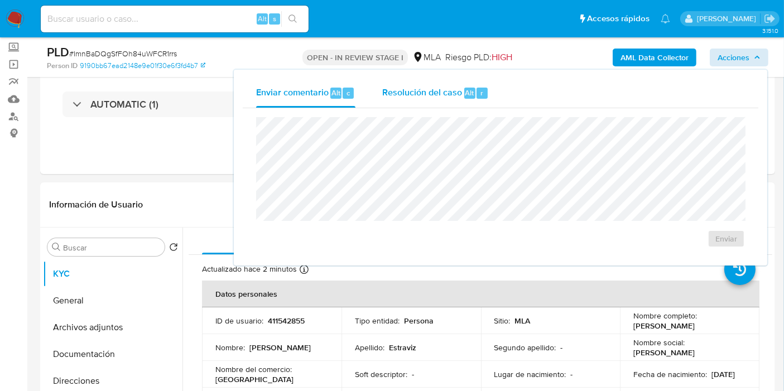
click at [447, 91] on span "Resolución del caso" at bounding box center [422, 92] width 80 height 13
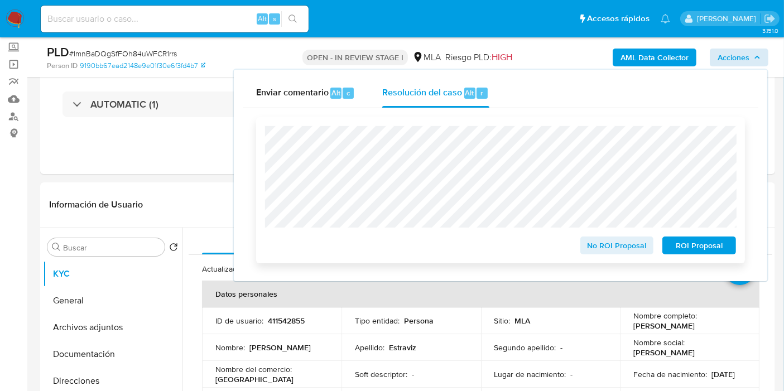
click at [690, 243] on span "ROI Proposal" at bounding box center [699, 246] width 58 height 16
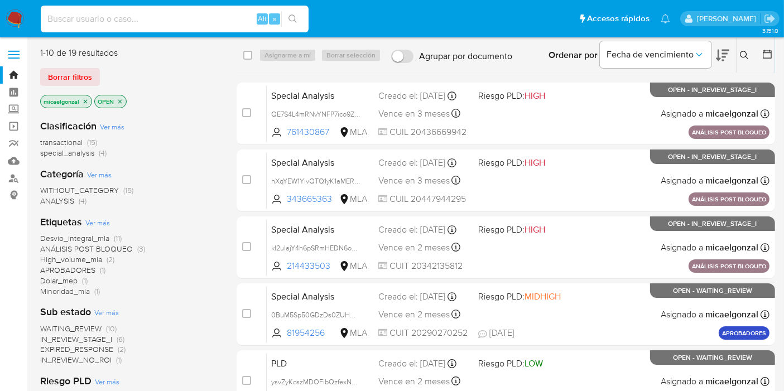
click at [140, 12] on input at bounding box center [175, 19] width 268 height 15
paste input "ysvZyKcszMDOFibQzfexN3g0"
type input "ysvZyKcszMDOFibQzfexN3g0"
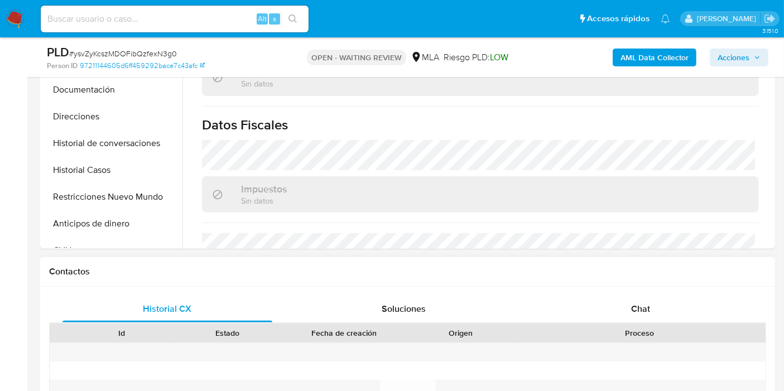
scroll to position [371, 0]
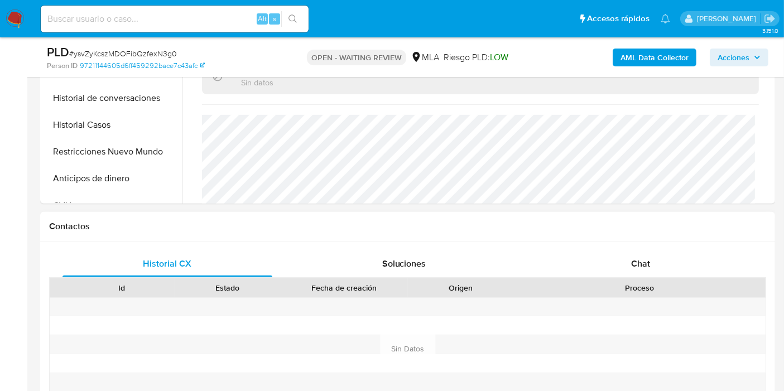
click at [654, 247] on div "Historial CX Soluciones Chat Id Estado Fecha de creación Origen Proceso Anterio…" at bounding box center [407, 335] width 735 height 189
click at [648, 259] on span "Chat" at bounding box center [640, 263] width 19 height 13
select select "10"
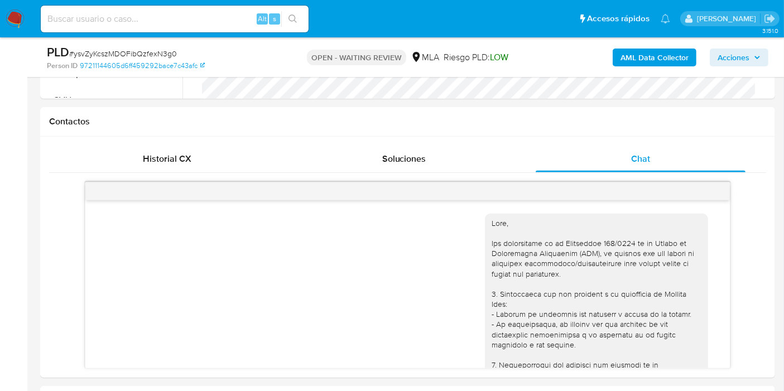
scroll to position [495, 0]
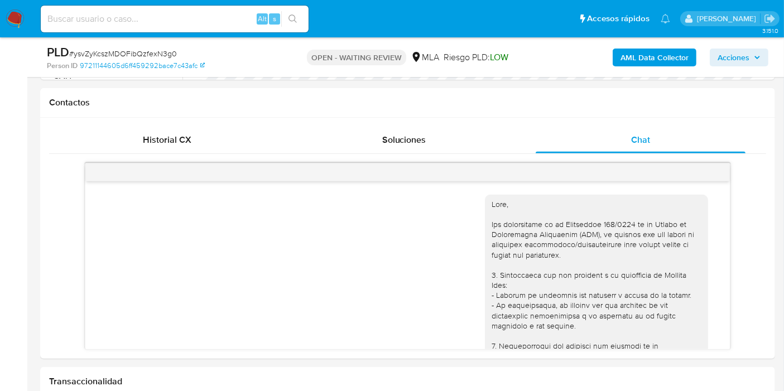
click at [158, 51] on span "# ysvZyKcszMDOFibQzfexN3g0" at bounding box center [123, 53] width 108 height 11
copy span "ysvZyKcszMDOFibQzfexN3g0"
click at [24, 22] on nav "Pausado Ver notificaciones Alt s Accesos rápidos Presiona las siguientes teclas…" at bounding box center [392, 18] width 784 height 37
click at [13, 21] on img at bounding box center [15, 18] width 19 height 19
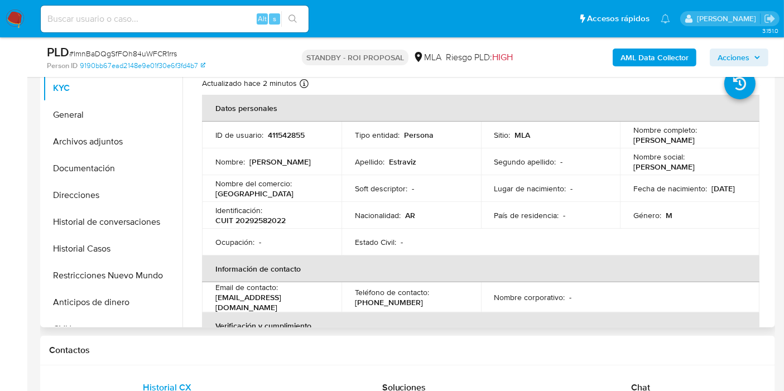
select select "10"
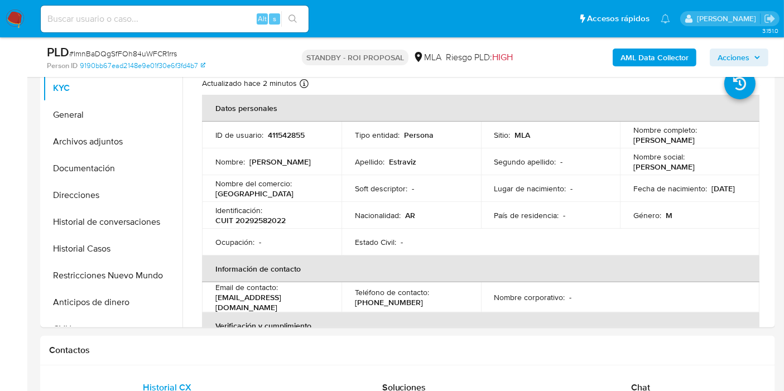
click at [18, 23] on img at bounding box center [15, 18] width 19 height 19
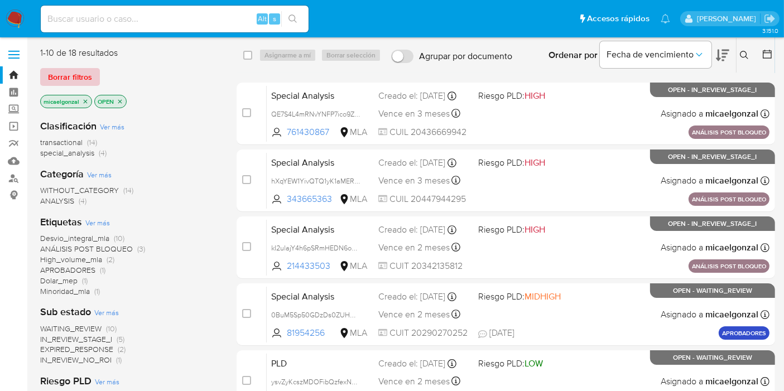
click at [59, 73] on span "Borrar filtros" at bounding box center [70, 77] width 44 height 16
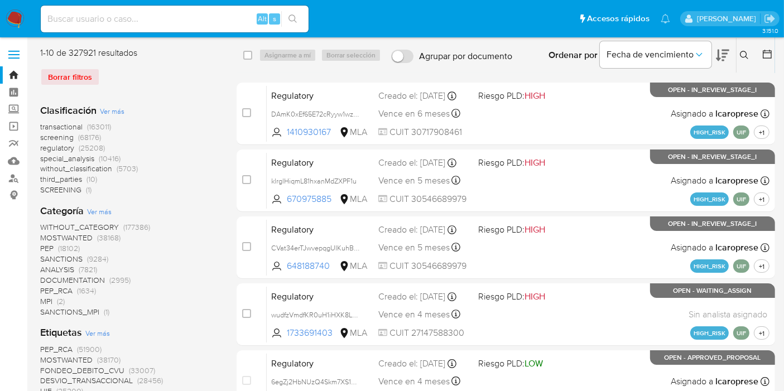
click at [747, 52] on icon at bounding box center [744, 55] width 9 height 9
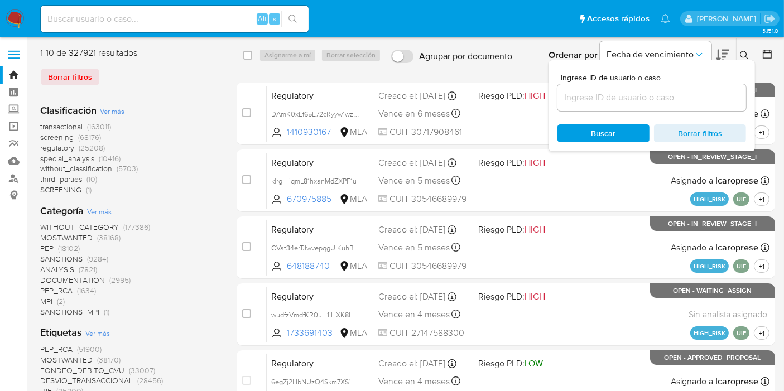
click at [652, 102] on input at bounding box center [651, 97] width 189 height 15
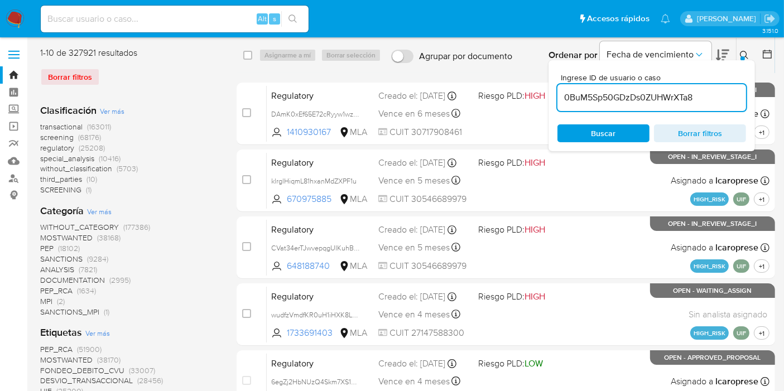
type input "0BuM5Sp50GDzDs0ZUHWrXTa8"
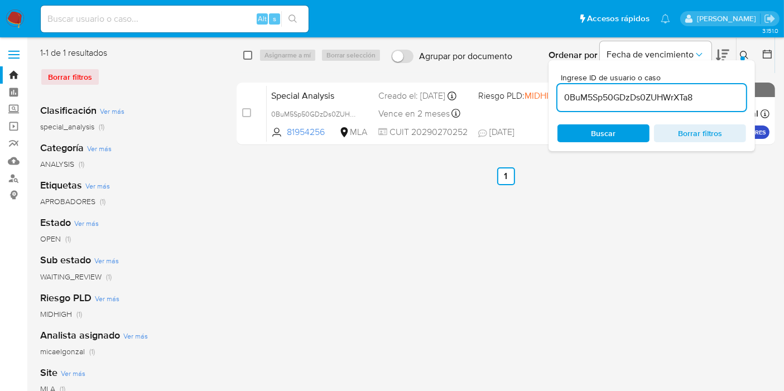
click at [247, 58] on input "checkbox" at bounding box center [247, 55] width 9 height 9
checkbox input "true"
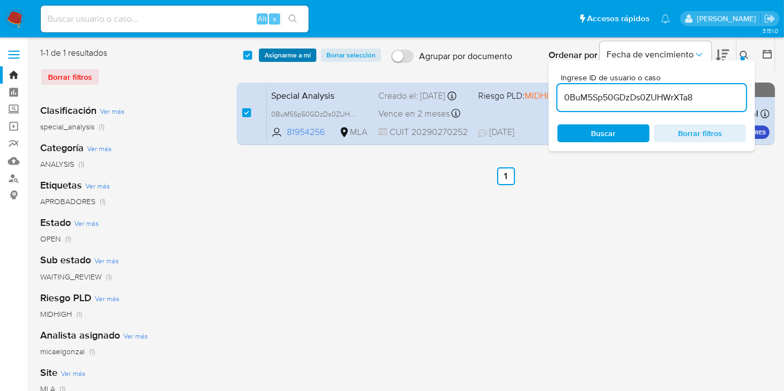
click at [268, 61] on span "Asignarme a mí" at bounding box center [287, 55] width 46 height 11
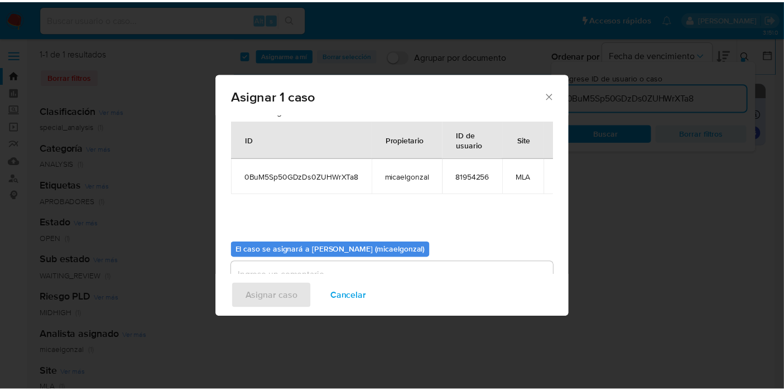
scroll to position [57, 0]
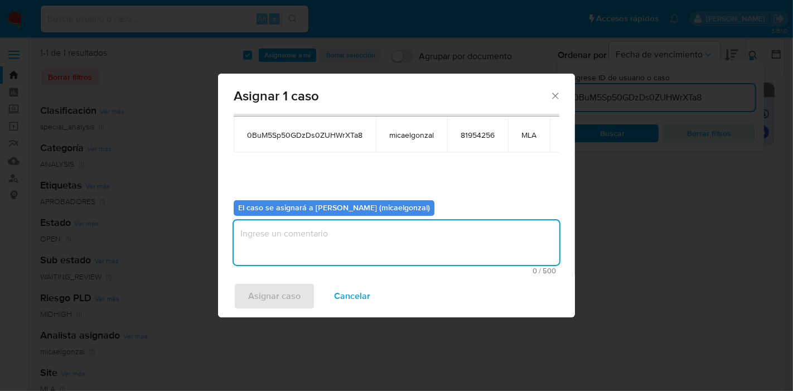
click at [318, 227] on textarea "assign-modal" at bounding box center [397, 242] width 326 height 45
click at [294, 296] on span "Asignar caso" at bounding box center [274, 296] width 52 height 25
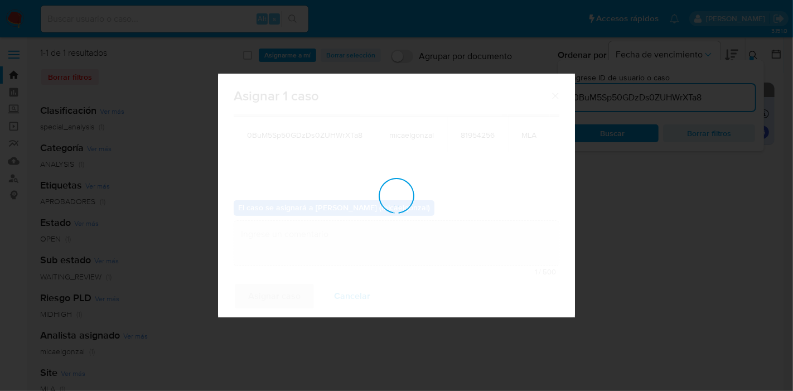
checkbox input "false"
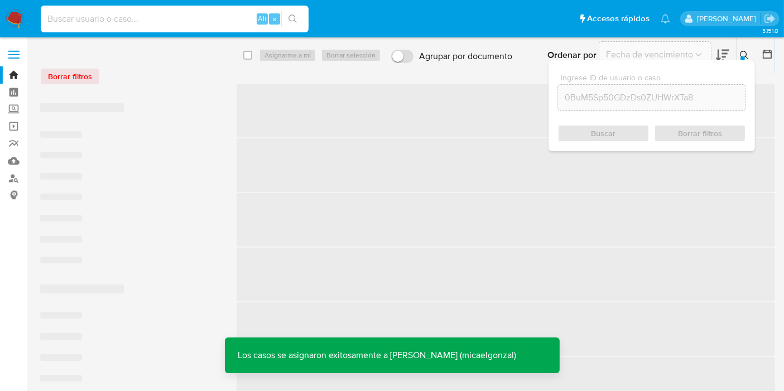
click at [236, 23] on input at bounding box center [175, 19] width 268 height 15
paste input "0BuM5Sp50GDzDs0ZUHWrXTa8"
type input "0BuM5Sp50GDzDs0ZUHWrXTa8"
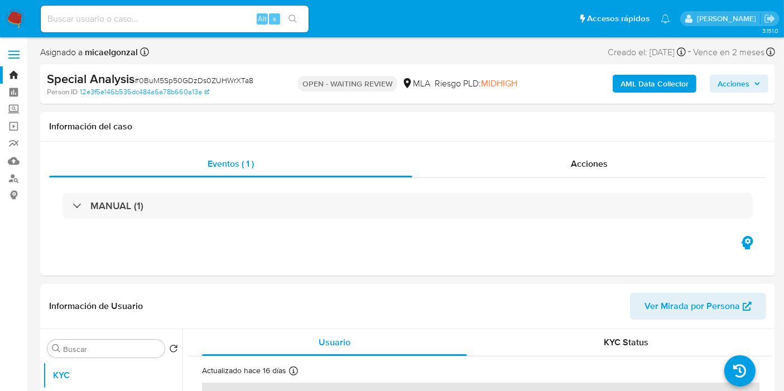
select select "10"
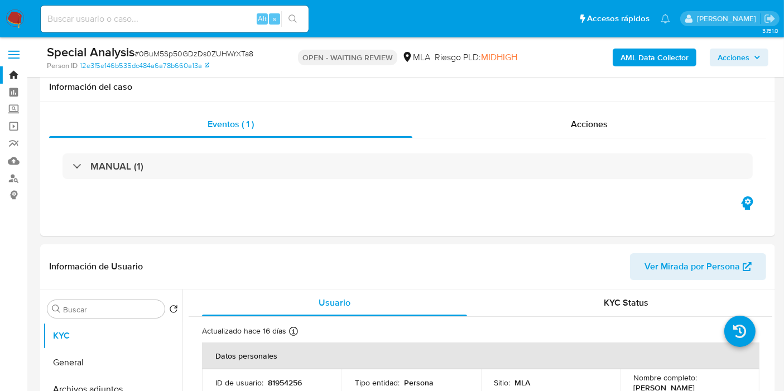
scroll to position [186, 0]
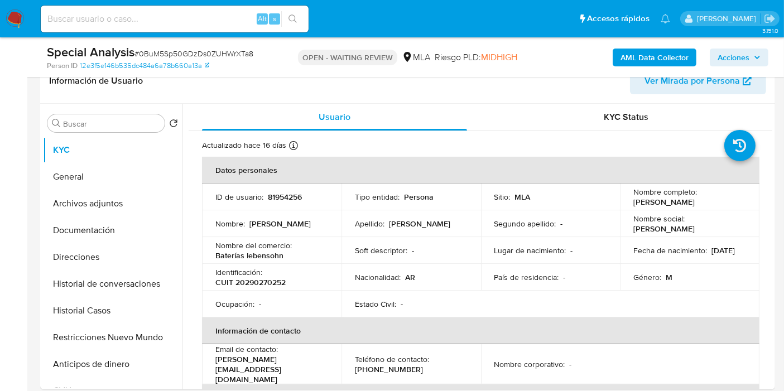
click at [0, 26] on nav "Pausado Ver notificaciones Alt s Accesos rápidos Presiona las siguientes teclas…" at bounding box center [392, 18] width 784 height 37
click at [9, 23] on img at bounding box center [15, 18] width 19 height 19
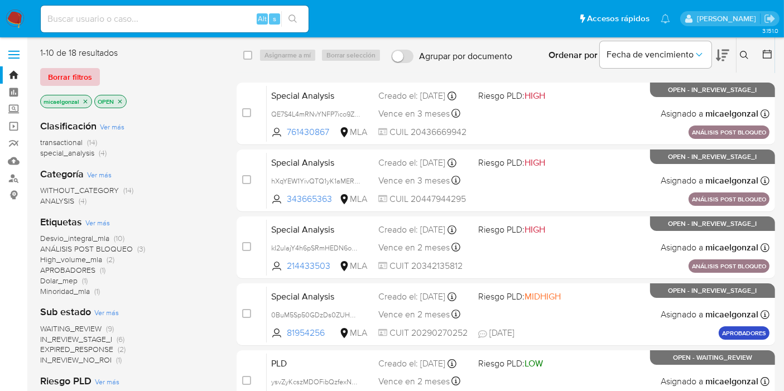
click at [70, 76] on span "Borrar filtros" at bounding box center [70, 77] width 44 height 16
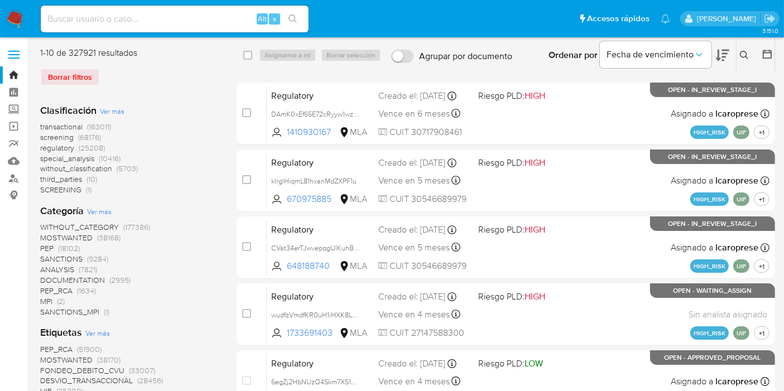
click at [737, 62] on div "Ingrese ID de usuario o caso Buscar Borrar filtros" at bounding box center [745, 55] width 19 height 35
click at [740, 55] on icon at bounding box center [744, 55] width 8 height 8
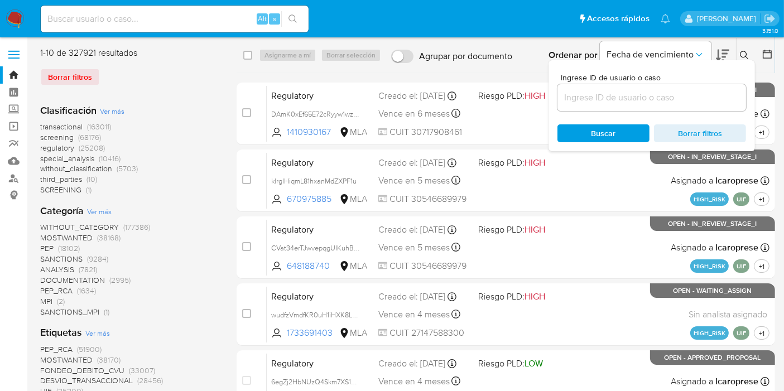
click at [709, 91] on input at bounding box center [651, 97] width 189 height 15
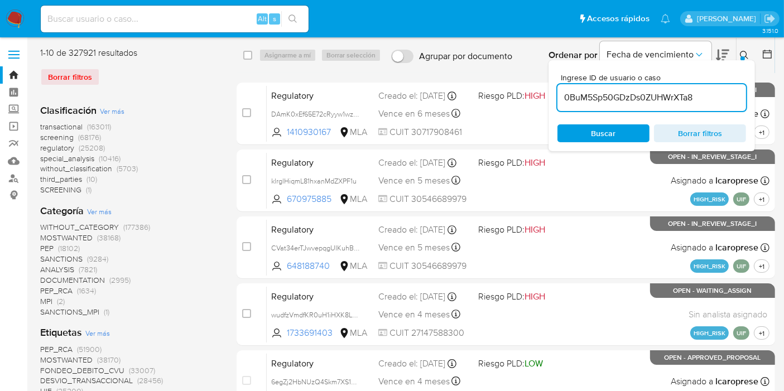
type input "0BuM5Sp50GDzDs0ZUHWrXTa8"
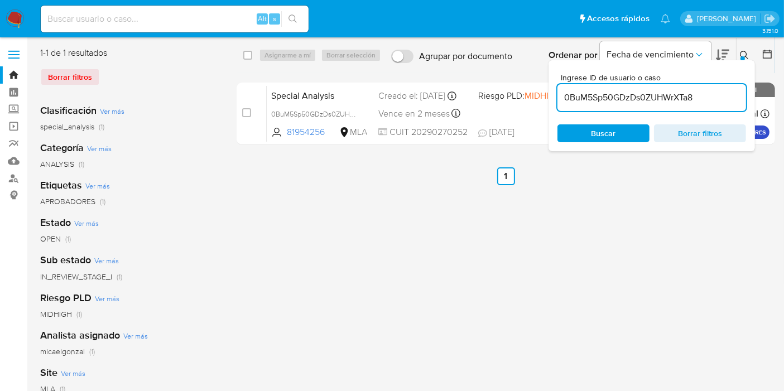
drag, startPoint x: 250, startPoint y: 55, endPoint x: 288, endPoint y: 60, distance: 38.3
click at [251, 55] on input "checkbox" at bounding box center [247, 55] width 9 height 9
checkbox input "true"
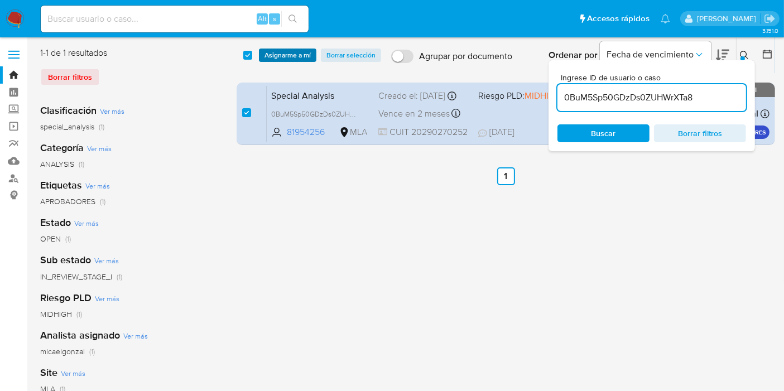
click at [294, 54] on span "Asignarme a mí" at bounding box center [287, 55] width 46 height 11
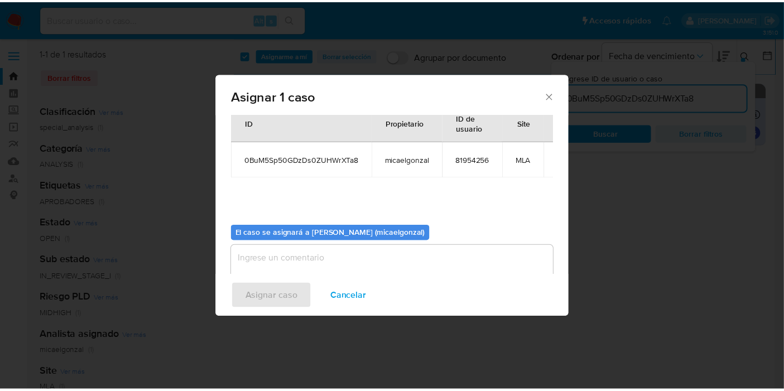
scroll to position [57, 0]
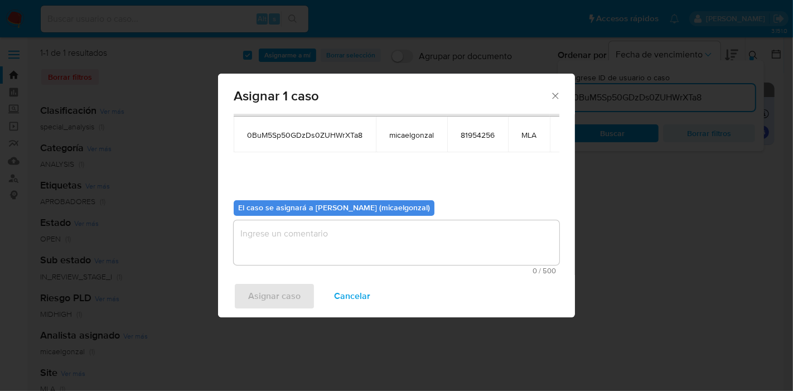
click at [395, 241] on textarea "assign-modal" at bounding box center [397, 242] width 326 height 45
click at [283, 296] on span "Asignar caso" at bounding box center [274, 296] width 52 height 25
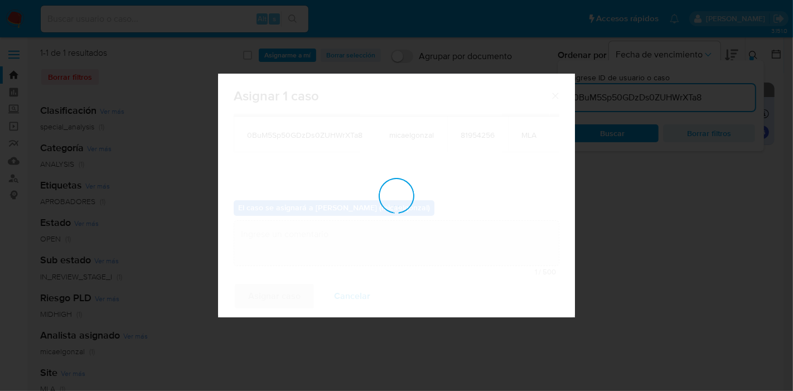
checkbox input "false"
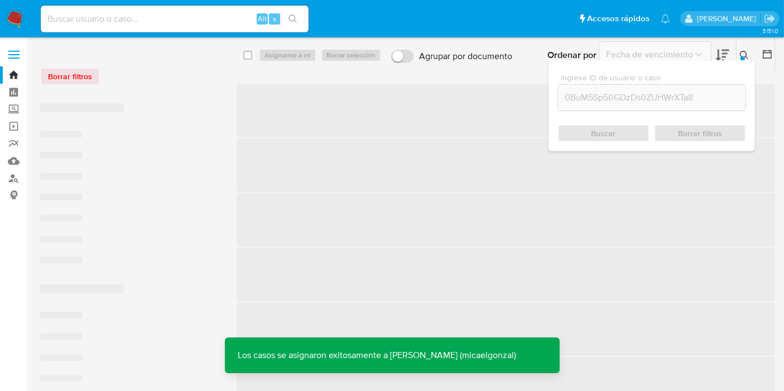
click at [240, 25] on input at bounding box center [175, 19] width 268 height 15
paste input "0BuM5Sp50GDzDs0ZUHWrXTa8"
type input "0BuM5Sp50GDzDs0ZUHWrXTa8"
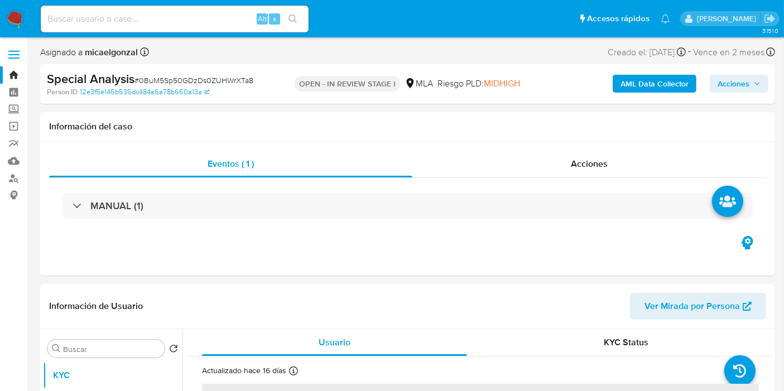
select select "10"
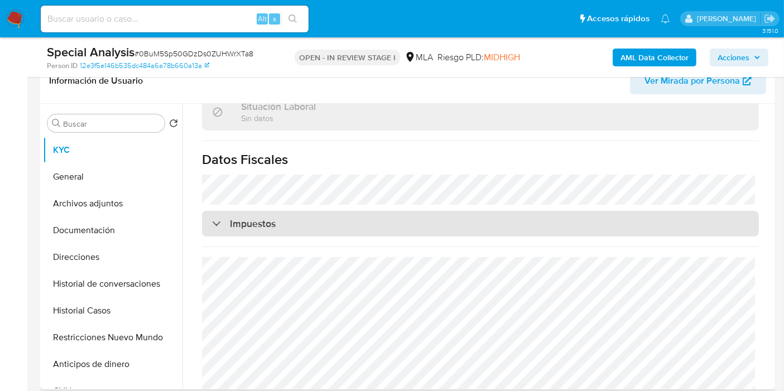
scroll to position [371, 0]
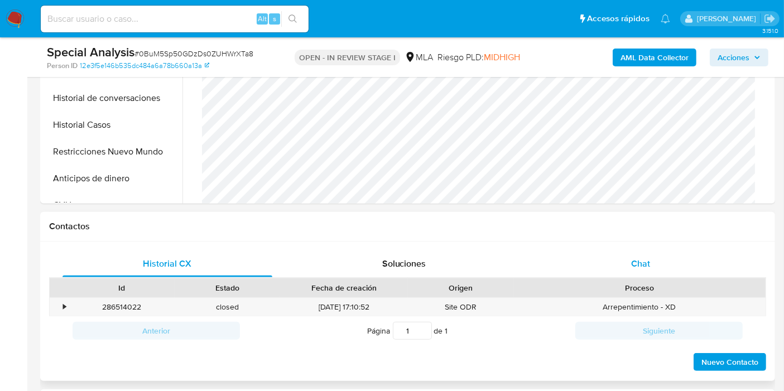
click at [661, 266] on div "Chat" at bounding box center [640, 263] width 210 height 27
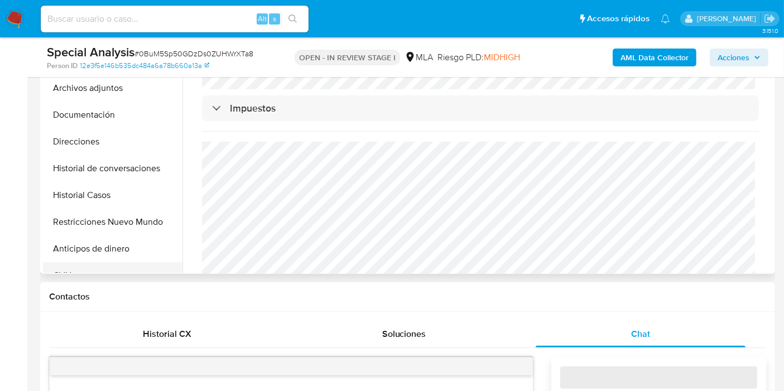
scroll to position [248, 0]
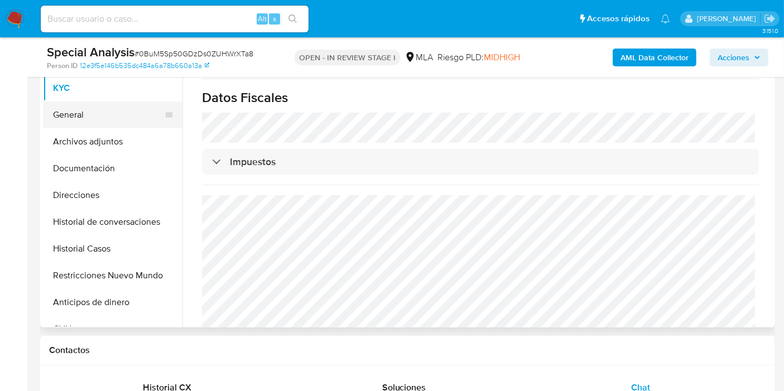
click at [103, 109] on button "General" at bounding box center [108, 115] width 131 height 27
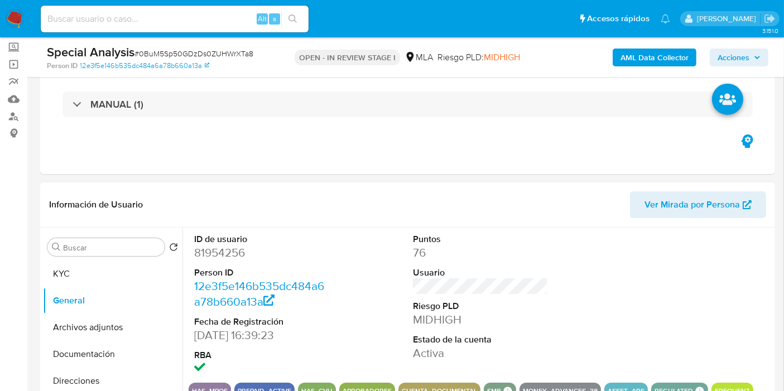
scroll to position [124, 0]
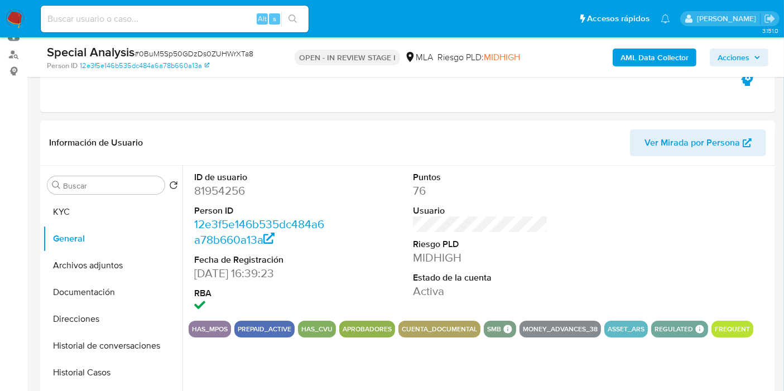
click at [242, 197] on dd "81954256" at bounding box center [261, 191] width 135 height 16
click at [233, 183] on dd "81954256" at bounding box center [261, 191] width 135 height 16
drag, startPoint x: 234, startPoint y: 181, endPoint x: 222, endPoint y: 189, distance: 14.4
click at [222, 189] on dd "81954256" at bounding box center [261, 191] width 135 height 16
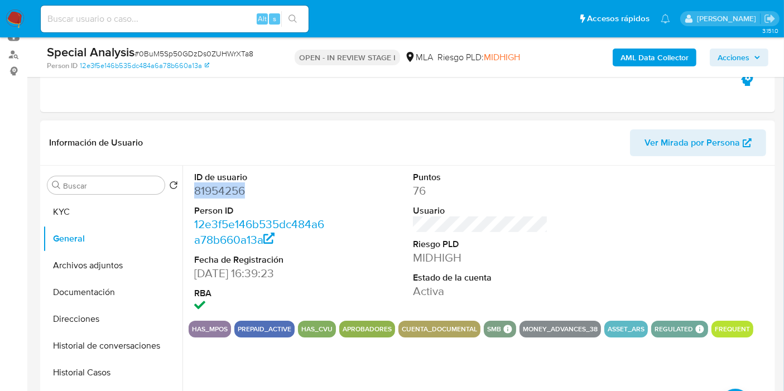
click at [222, 189] on dd "81954256" at bounding box center [261, 191] width 135 height 16
copy dd "81954256"
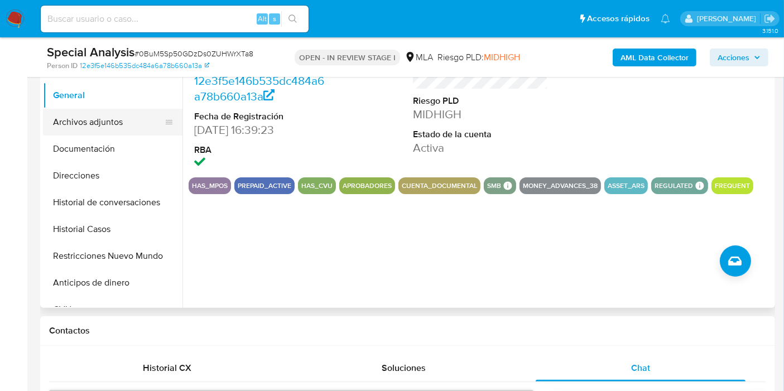
scroll to position [248, 0]
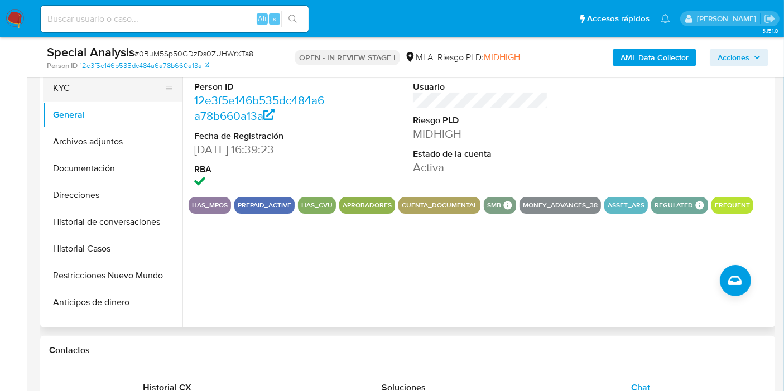
click at [111, 90] on button "KYC" at bounding box center [108, 88] width 131 height 27
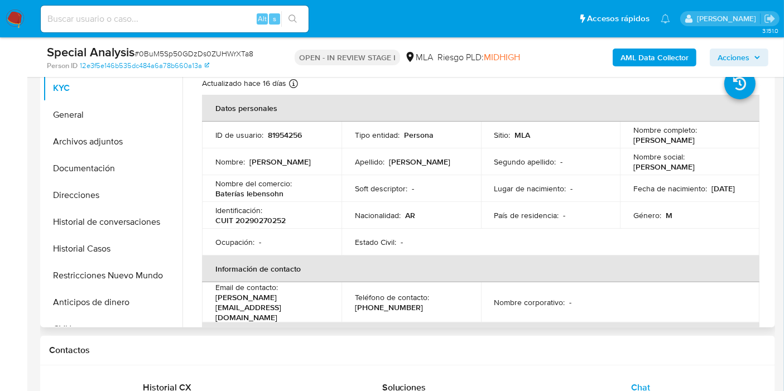
click at [269, 304] on p "[PERSON_NAME][EMAIL_ADDRESS][DOMAIN_NAME]" at bounding box center [269, 307] width 108 height 30
click at [268, 303] on p "[PERSON_NAME][EMAIL_ADDRESS][DOMAIN_NAME]" at bounding box center [269, 307] width 108 height 30
click at [269, 303] on p "[PERSON_NAME][EMAIL_ADDRESS][DOMAIN_NAME]" at bounding box center [269, 307] width 108 height 30
click at [294, 303] on p "[PERSON_NAME][EMAIL_ADDRESS][DOMAIN_NAME]" at bounding box center [269, 307] width 108 height 30
drag, startPoint x: 311, startPoint y: 303, endPoint x: 216, endPoint y: 305, distance: 94.3
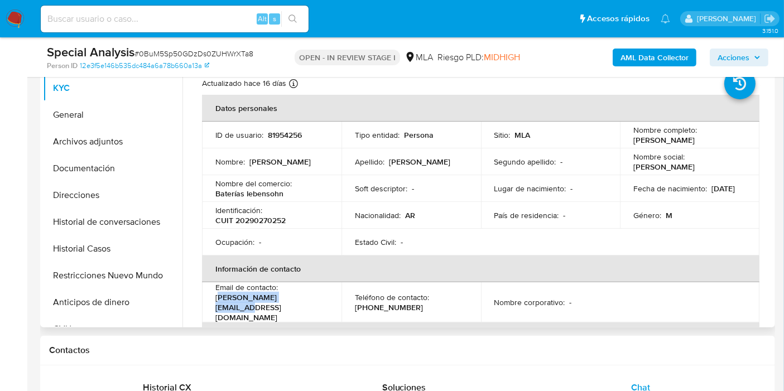
click at [216, 305] on div "Email de contacto : [PERSON_NAME][EMAIL_ADDRESS][DOMAIN_NAME]" at bounding box center [271, 302] width 113 height 40
drag, startPoint x: 213, startPoint y: 302, endPoint x: 311, endPoint y: 298, distance: 97.7
click at [311, 298] on td "Email de contacto : [PERSON_NAME][EMAIL_ADDRESS][DOMAIN_NAME]" at bounding box center [271, 302] width 139 height 40
copy p "[PERSON_NAME][EMAIL_ADDRESS][DOMAIN_NAME]"
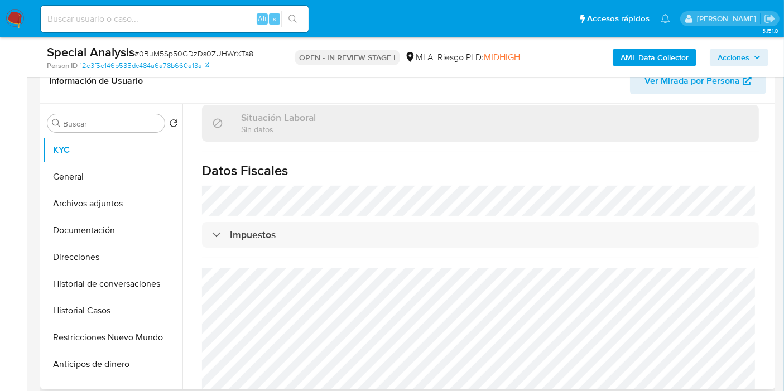
scroll to position [593, 0]
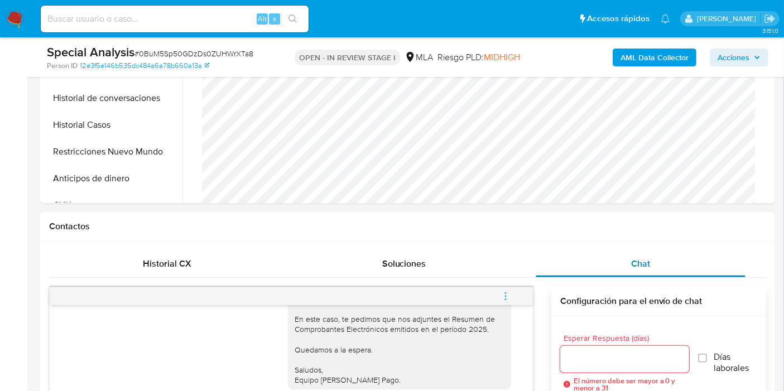
click at [616, 251] on div "Chat" at bounding box center [640, 263] width 210 height 27
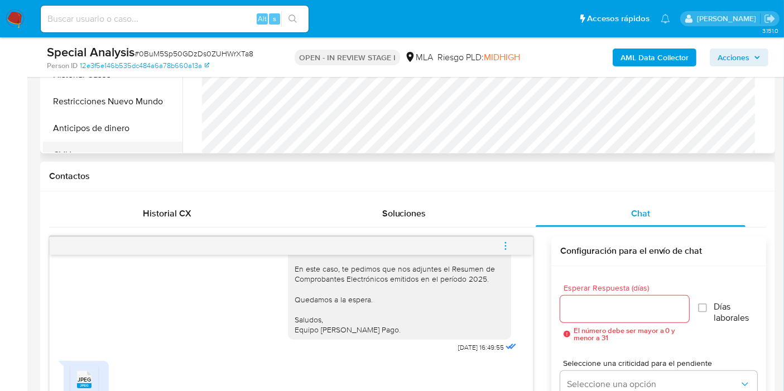
scroll to position [248, 0]
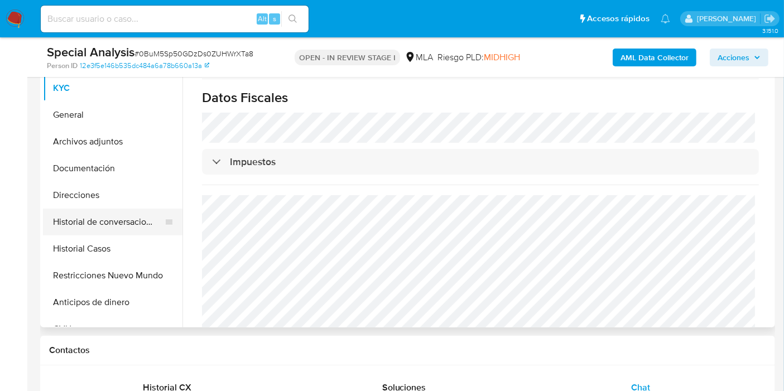
click at [96, 220] on button "Historial de conversaciones" at bounding box center [108, 222] width 131 height 27
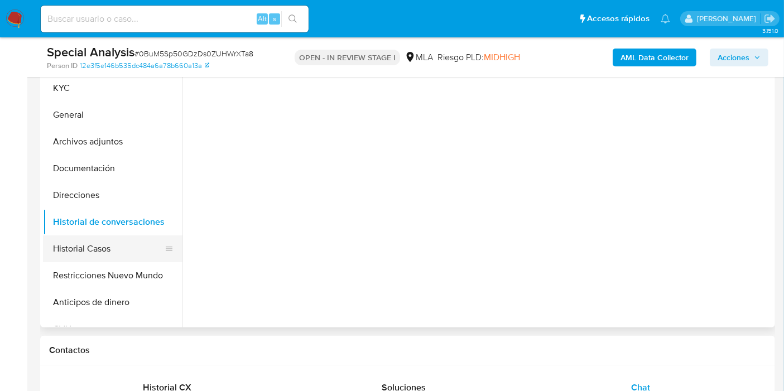
click at [97, 243] on button "Historial Casos" at bounding box center [108, 248] width 131 height 27
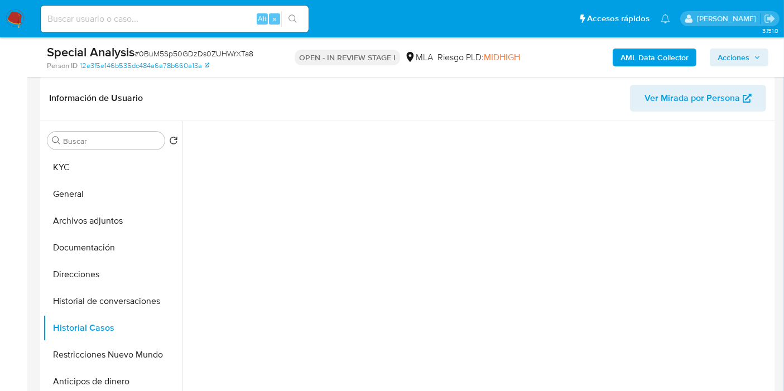
scroll to position [124, 0]
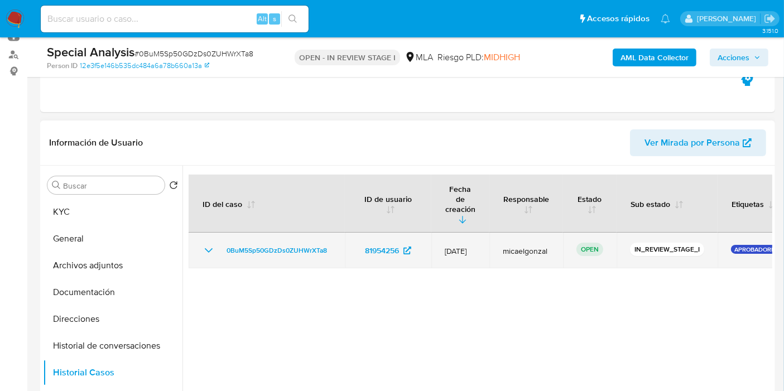
click at [213, 244] on icon "Mostrar/Ocultar" at bounding box center [208, 250] width 13 height 13
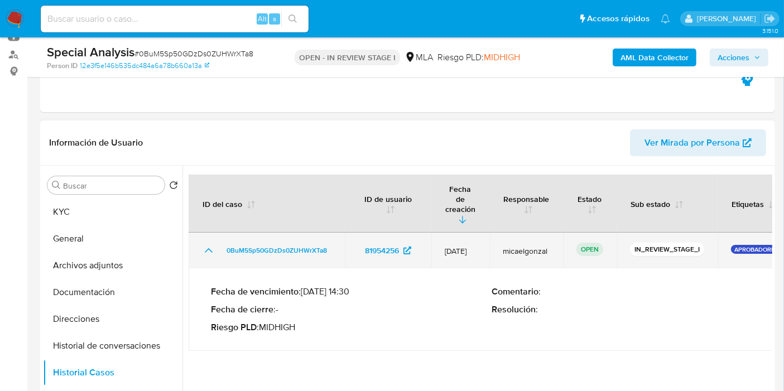
click at [213, 244] on icon "Mostrar/Ocultar" at bounding box center [208, 250] width 13 height 13
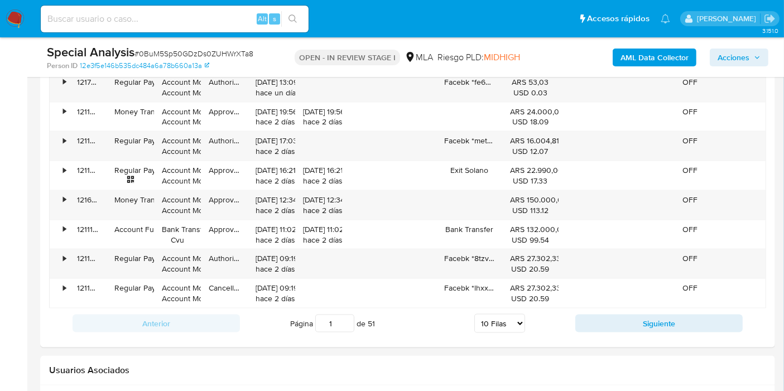
scroll to position [1301, 0]
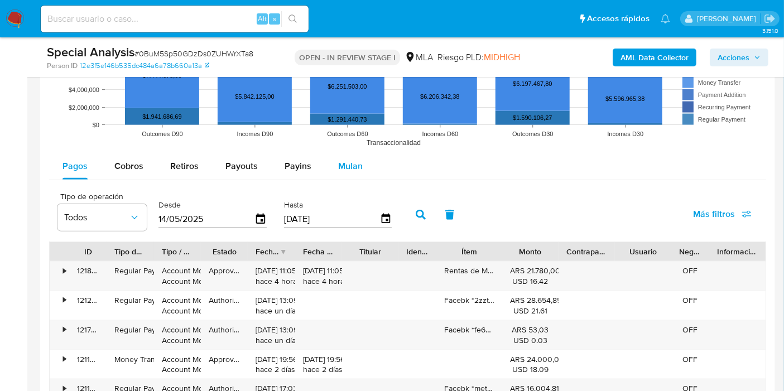
click at [353, 161] on span "Mulan" at bounding box center [350, 166] width 25 height 13
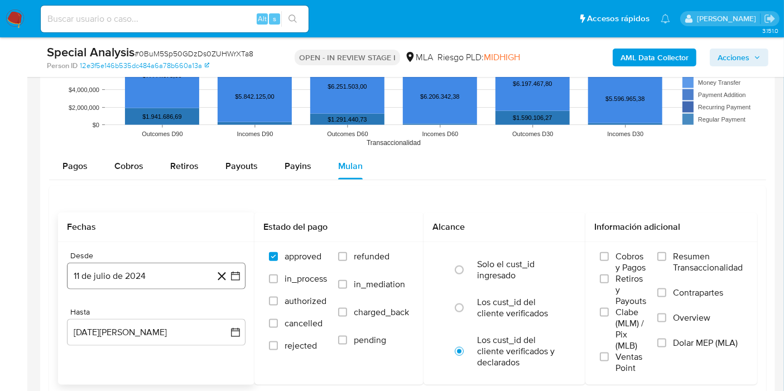
click at [238, 276] on icon "button" at bounding box center [235, 275] width 11 height 11
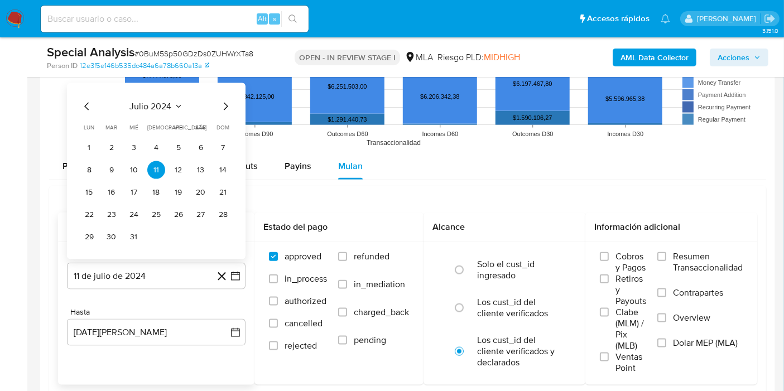
click at [91, 107] on icon "Mes anterior" at bounding box center [86, 106] width 13 height 13
click at [229, 103] on icon "Mes siguiente" at bounding box center [225, 106] width 13 height 13
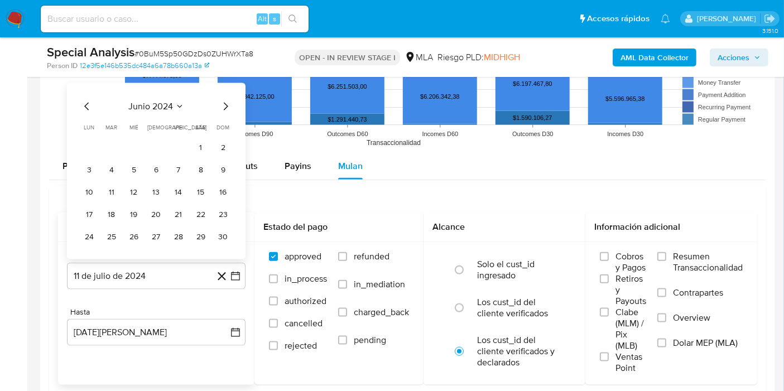
click at [229, 103] on icon "Mes siguiente" at bounding box center [225, 106] width 13 height 13
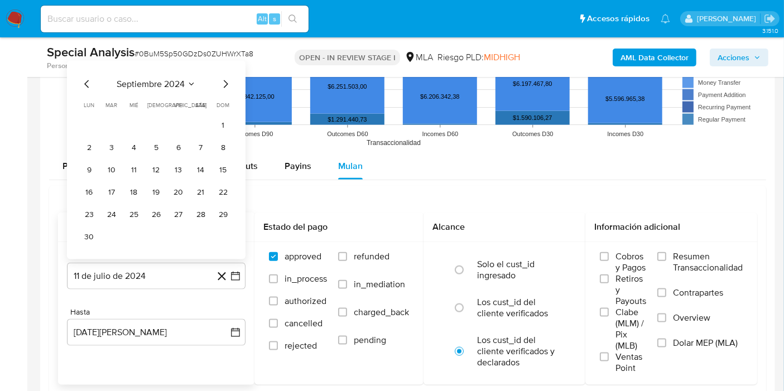
click at [229, 103] on span "dom" at bounding box center [223, 105] width 13 height 8
click at [228, 94] on div "septiembre 2024 septiembre 2024 lun lunes mar martes mié miércoles jue jueves v…" at bounding box center [156, 162] width 152 height 168
click at [228, 88] on icon "Mes siguiente" at bounding box center [225, 84] width 13 height 13
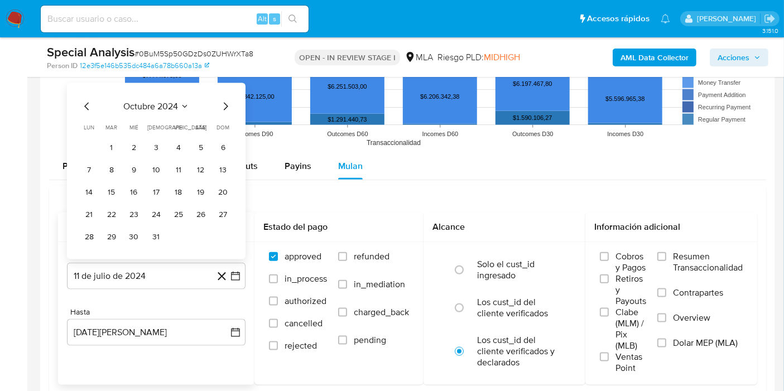
click at [228, 88] on div "octubre 2024 octubre 2024 lun lunes mar martes mié miércoles jue jueves vie vie…" at bounding box center [156, 171] width 178 height 176
click at [228, 100] on icon "Mes siguiente" at bounding box center [225, 106] width 13 height 13
click at [224, 103] on icon "Mes siguiente" at bounding box center [225, 106] width 13 height 13
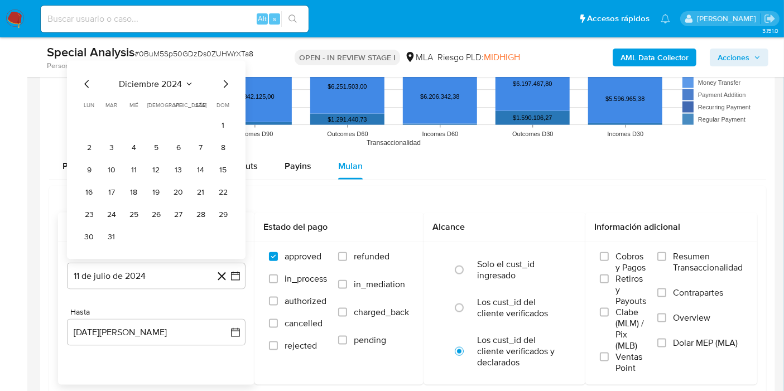
click at [224, 103] on span "dom" at bounding box center [223, 105] width 13 height 8
click at [223, 85] on icon "Mes siguiente" at bounding box center [225, 84] width 13 height 13
click at [223, 85] on div "diciembre 2024 diciembre 2024 lun lunes mar martes mié miércoles jue jueves vie…" at bounding box center [156, 160] width 178 height 199
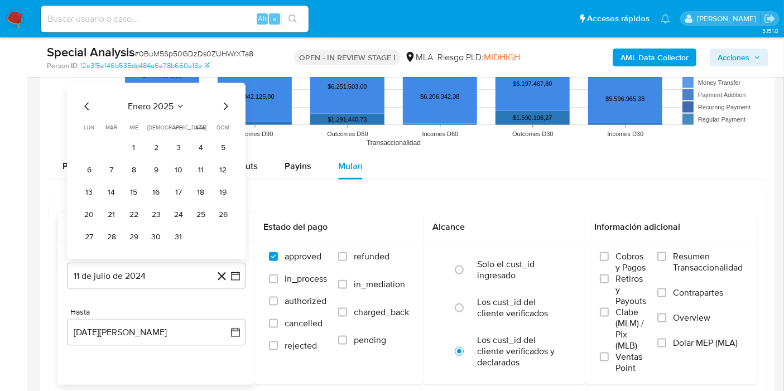
click at [226, 101] on icon "Mes siguiente" at bounding box center [225, 106] width 13 height 13
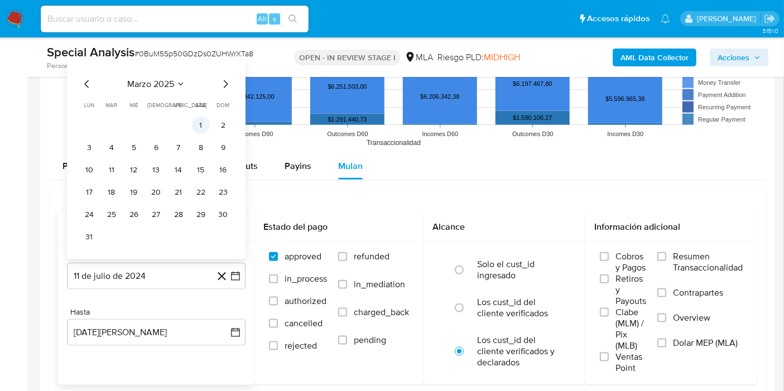
click at [204, 129] on button "1" at bounding box center [201, 126] width 18 height 18
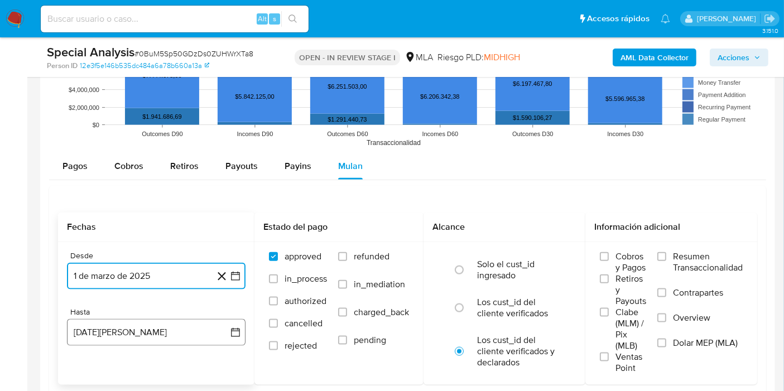
drag, startPoint x: 224, startPoint y: 323, endPoint x: 234, endPoint y: 328, distance: 11.2
click at [225, 324] on button "11 de agosto de 2025" at bounding box center [156, 332] width 178 height 27
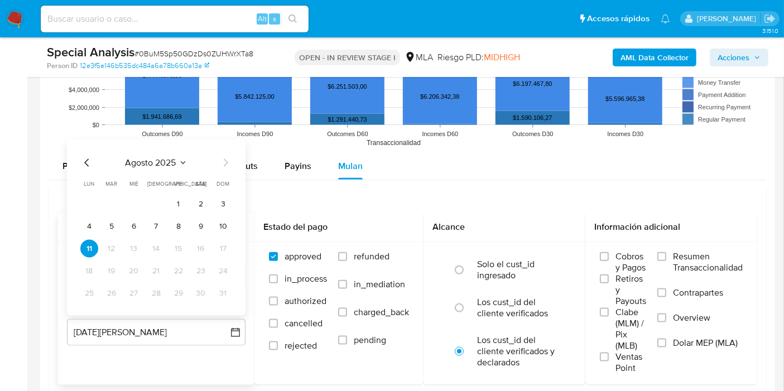
click at [83, 160] on icon "Mes anterior" at bounding box center [86, 162] width 13 height 13
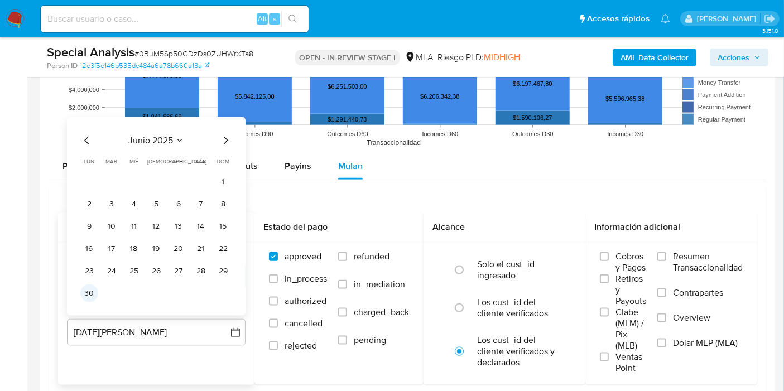
click at [82, 293] on button "30" at bounding box center [89, 293] width 18 height 18
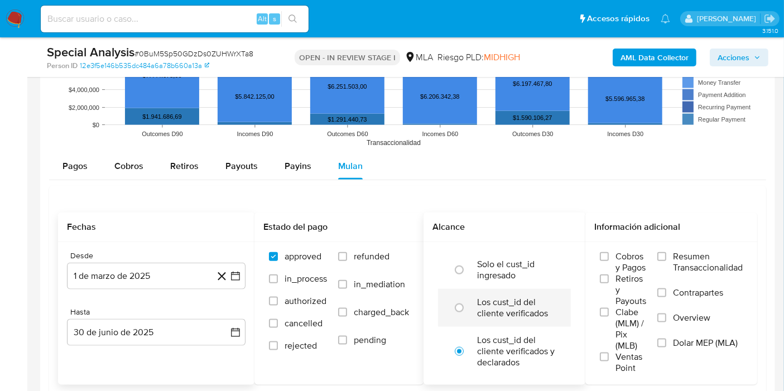
drag, startPoint x: 519, startPoint y: 307, endPoint x: 529, endPoint y: 307, distance: 10.6
click at [519, 307] on label "Los cust_id del cliente verificados" at bounding box center [516, 308] width 78 height 22
click at [714, 343] on span "Dolar MEP (MLA)" at bounding box center [705, 342] width 65 height 11
click at [666, 343] on input "Dolar MEP (MLA)" at bounding box center [661, 343] width 9 height 9
click at [467, 308] on input "radio" at bounding box center [459, 308] width 18 height 18
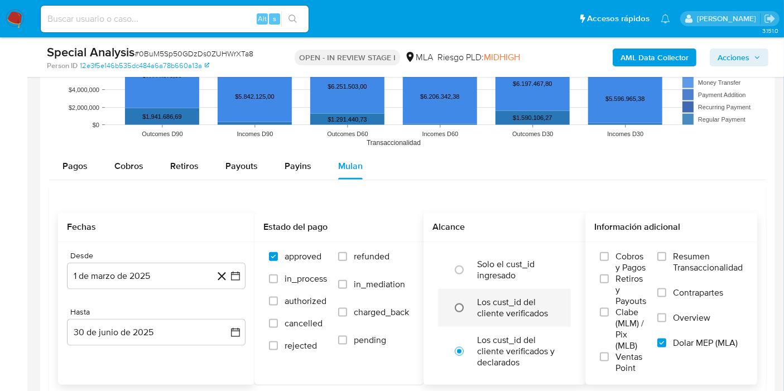
radio input "true"
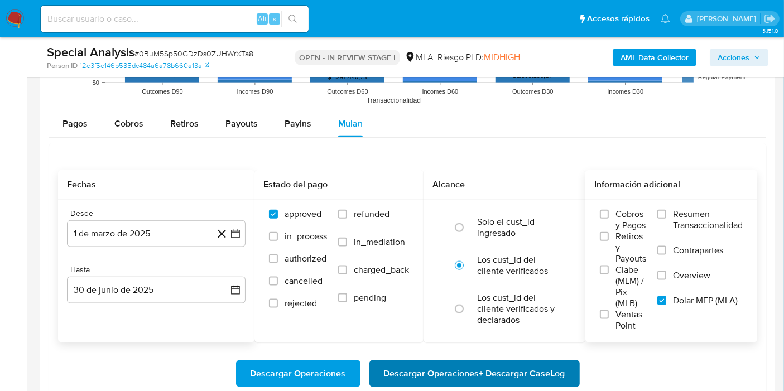
scroll to position [1363, 0]
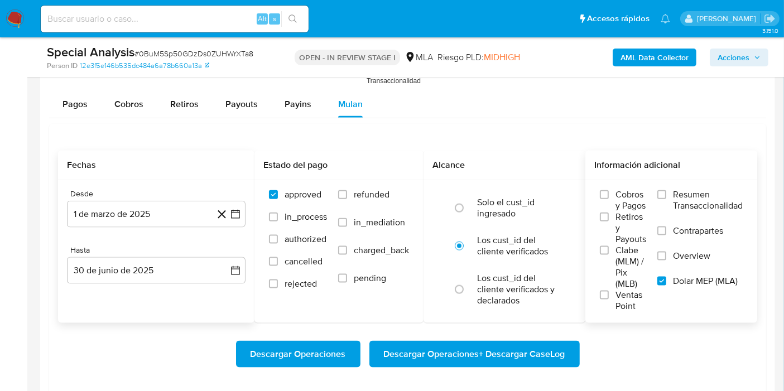
click at [465, 342] on span "Descargar Operaciones + Descargar CaseLog" at bounding box center [474, 354] width 181 height 25
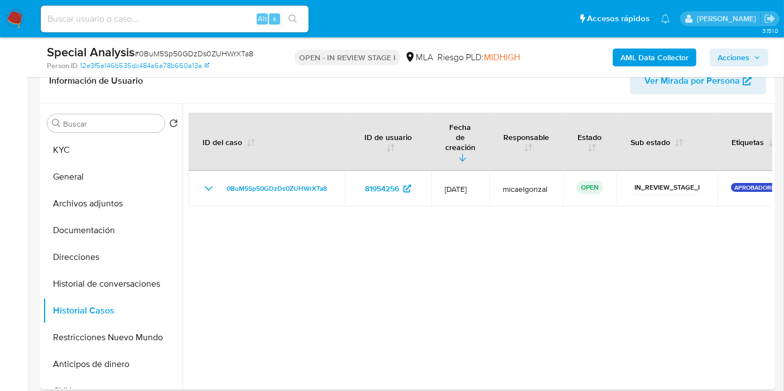
scroll to position [0, 0]
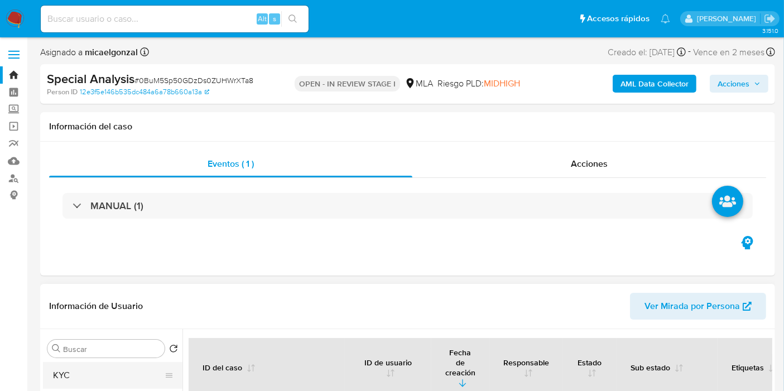
click at [71, 365] on button "KYC" at bounding box center [108, 375] width 131 height 27
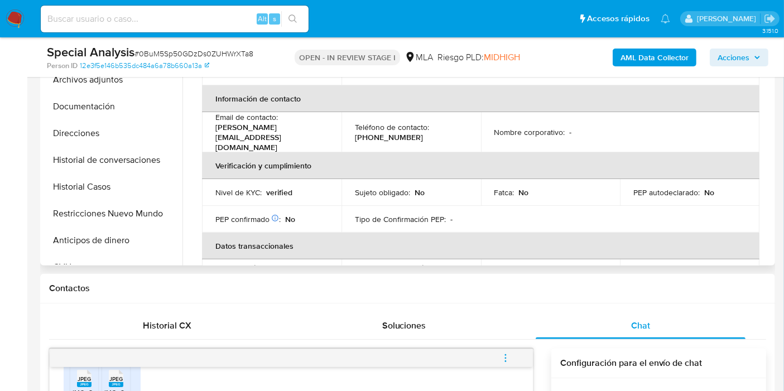
scroll to position [62, 0]
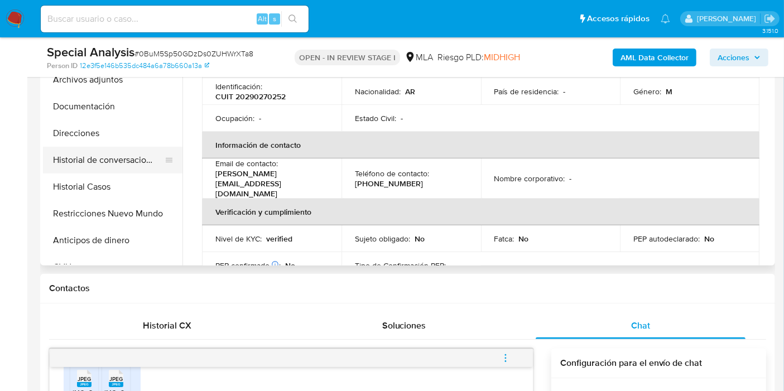
click at [91, 171] on button "Historial de conversaciones" at bounding box center [108, 160] width 131 height 27
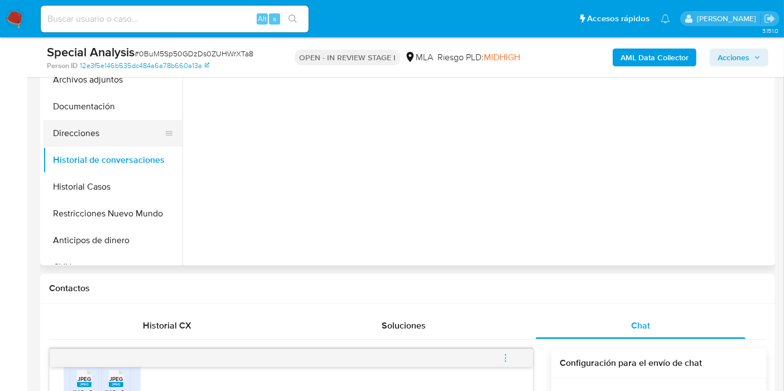
click at [103, 142] on button "Direcciones" at bounding box center [108, 133] width 131 height 27
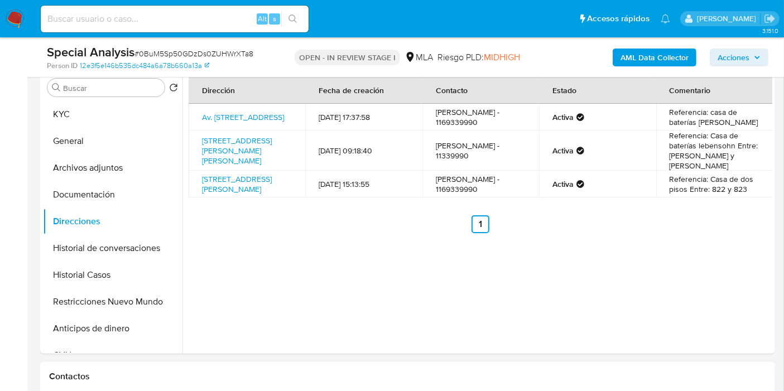
scroll to position [248, 0]
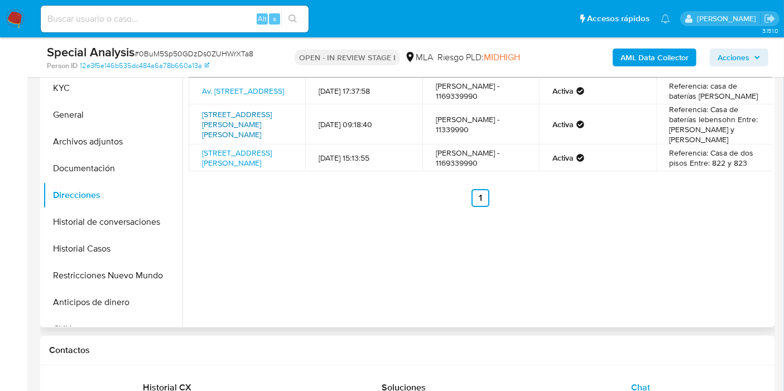
click at [216, 122] on link "Av Manuel Belgrano 5945, Wilde, Buenos Aires, 1875, Argentina 5945" at bounding box center [237, 124] width 70 height 31
drag, startPoint x: 201, startPoint y: 112, endPoint x: 219, endPoint y: 132, distance: 26.8
click at [219, 132] on td "Av Manuel Belgrano 5945, Wilde, Buenos Aires, 1875, Argentina 5945" at bounding box center [247, 124] width 117 height 40
copy link "Av Manuel Belgrano 5945, Wilde, Buenos Aires"
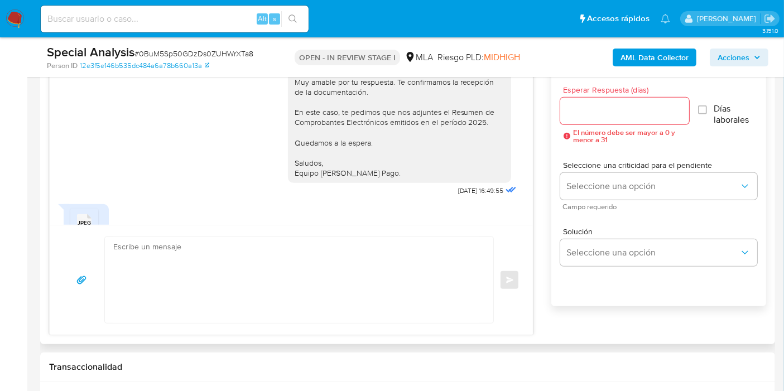
scroll to position [871, 0]
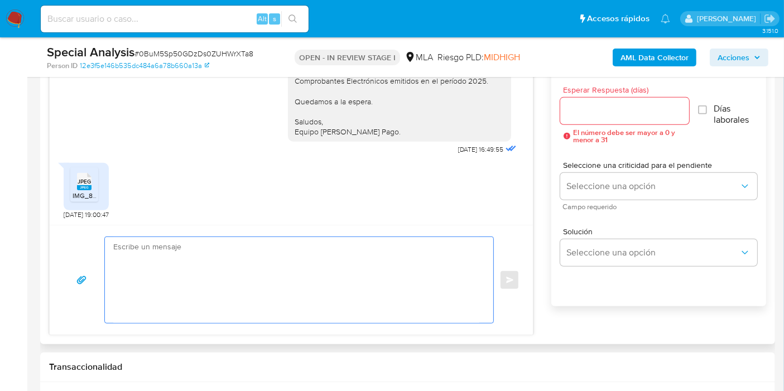
click at [259, 240] on textarea at bounding box center [296, 280] width 366 height 86
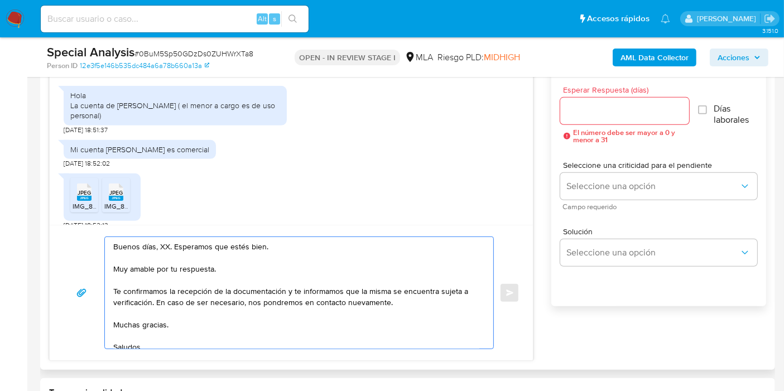
scroll to position [685, 0]
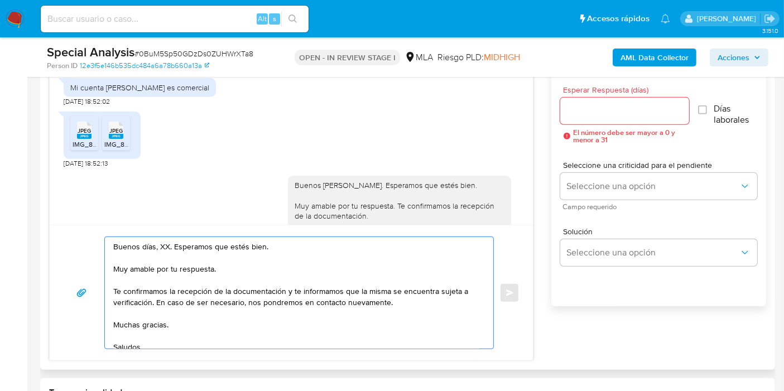
click at [159, 245] on textarea "Buenos días, XX. Esperamos que estés bien. Muy amable por tu respuesta. Te conf…" at bounding box center [296, 293] width 366 height 112
click at [185, 278] on textarea "Buenos días, Javier. Esperamos que estés bien. Muy amable por tu respuesta. Te …" at bounding box center [296, 293] width 366 height 112
click at [214, 264] on textarea "Buenos días, Javier. Esperamos que estés bien. Muy amable por tu respuesta. Te …" at bounding box center [296, 293] width 366 height 112
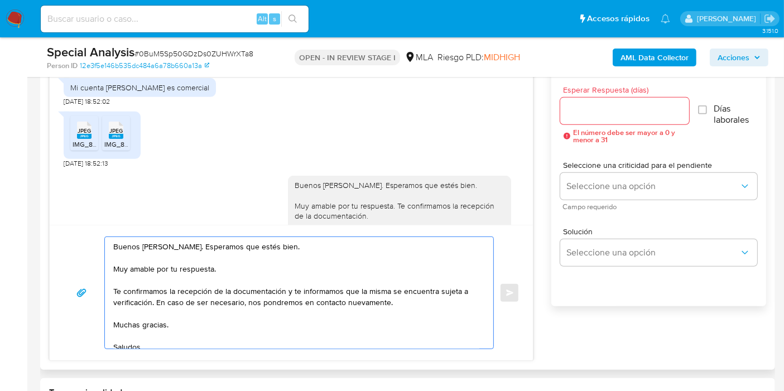
click at [214, 264] on textarea "Buenos días, Javier. Esperamos que estés bien. Muy amable por tu respuesta. Te …" at bounding box center [296, 293] width 366 height 112
drag, startPoint x: 286, startPoint y: 288, endPoint x: 151, endPoint y: 302, distance: 135.1
click at [151, 302] on textarea "Buenos días, Javier. Esperamos que estés bien. Muchas gracias por tu respuesta.…" at bounding box center [296, 293] width 366 height 112
click at [160, 327] on textarea "Buenos días, Javier. Esperamos que estés bien. Muchas gracias por tu respuesta.…" at bounding box center [296, 293] width 366 height 112
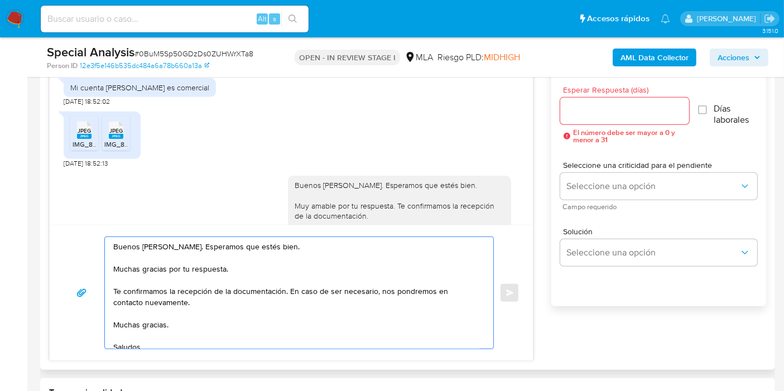
click at [160, 327] on textarea "Buenos días, Javier. Esperamos que estés bien. Muchas gracias por tu respuesta.…" at bounding box center [296, 293] width 366 height 112
drag, startPoint x: 153, startPoint y: 326, endPoint x: 148, endPoint y: 345, distance: 19.6
click at [153, 329] on textarea "Buenos días, Javier. Esperamos que estés bien. Muchas gracias por tu respuesta.…" at bounding box center [296, 293] width 366 height 112
click at [148, 345] on textarea "Buenos días, Javier. Esperamos que estés bien. Muchas gracias por tu respuesta.…" at bounding box center [296, 293] width 366 height 112
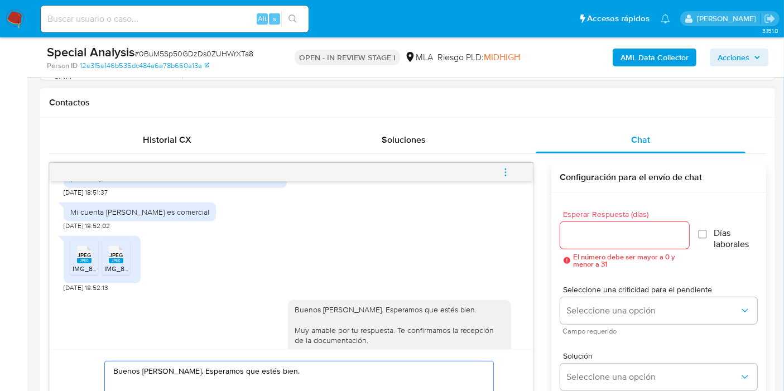
type textarea "Buenos días, Javier. Esperamos que estés bien. Muchas gracias por tu respuesta.…"
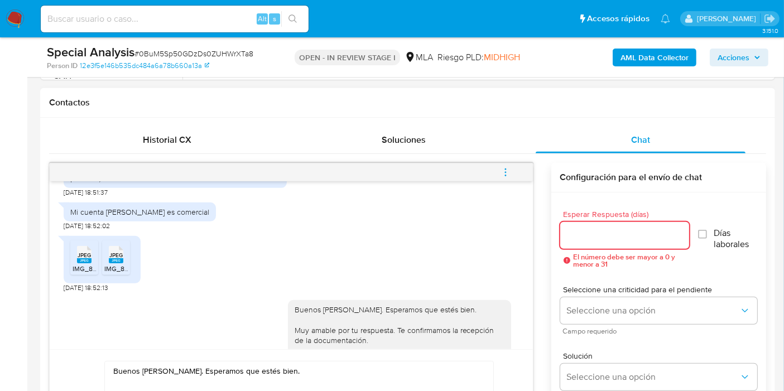
click at [580, 231] on input "Esperar Respuesta (días)" at bounding box center [624, 235] width 129 height 15
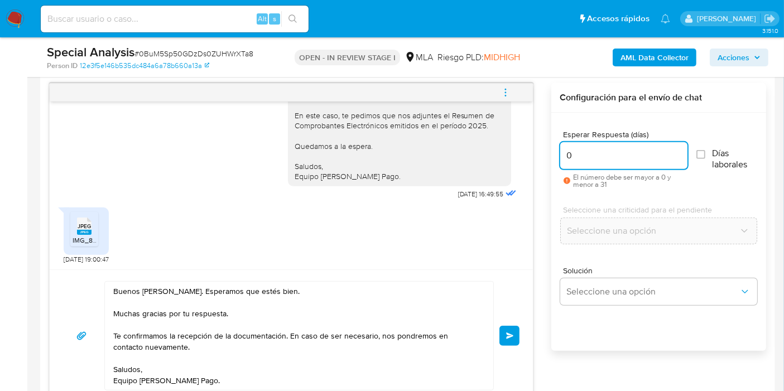
scroll to position [620, 0]
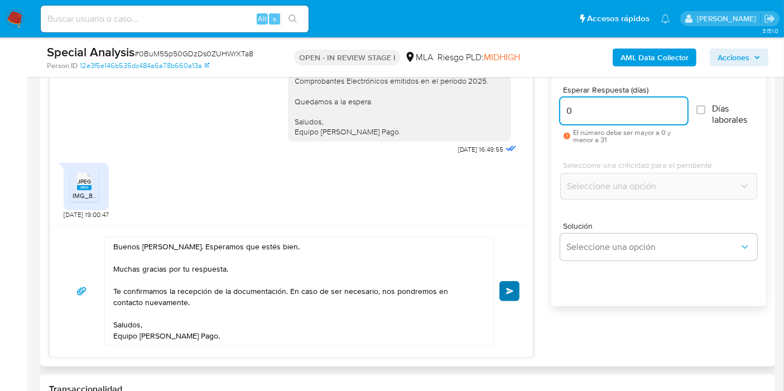
type input "0"
click at [515, 297] on button "Enviar" at bounding box center [509, 291] width 20 height 20
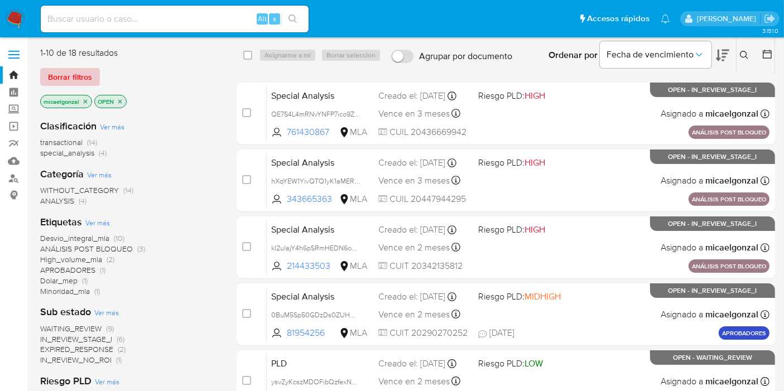
click at [65, 75] on span "Borrar filtros" at bounding box center [70, 77] width 44 height 16
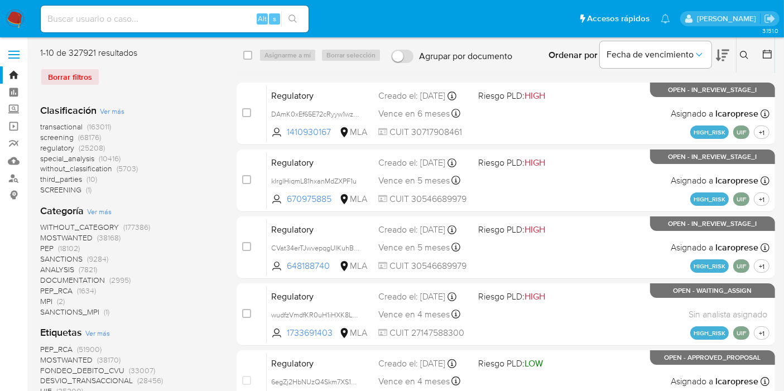
click at [741, 46] on div "Ingrese ID de usuario o caso Buscar Borrar filtros" at bounding box center [745, 55] width 19 height 35
click at [743, 52] on icon at bounding box center [744, 55] width 9 height 9
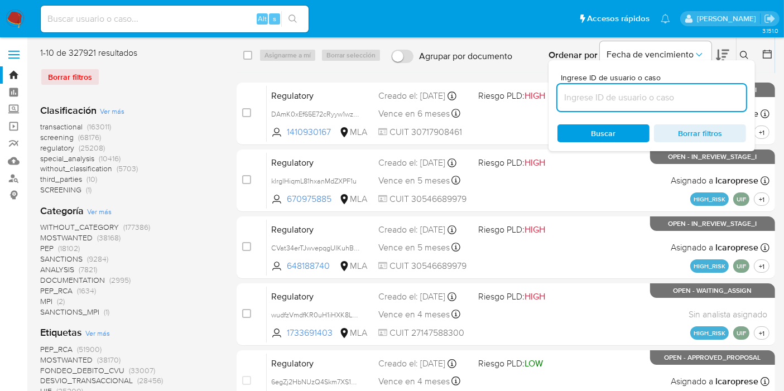
click at [678, 102] on input at bounding box center [651, 97] width 189 height 15
type input "ysvZyKcszMDOFibQzfexN3g0"
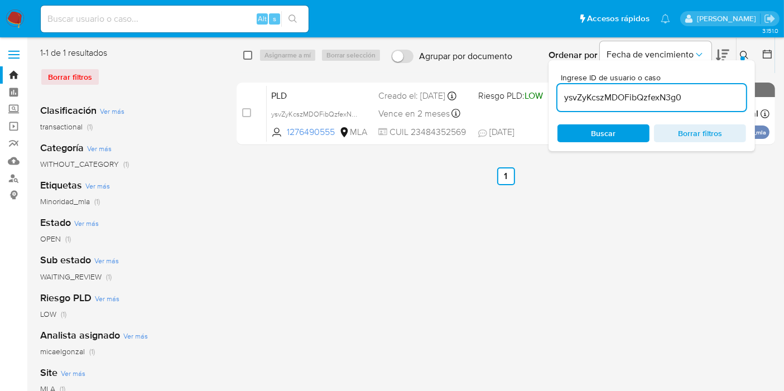
click at [250, 56] on input "checkbox" at bounding box center [247, 55] width 9 height 9
checkbox input "true"
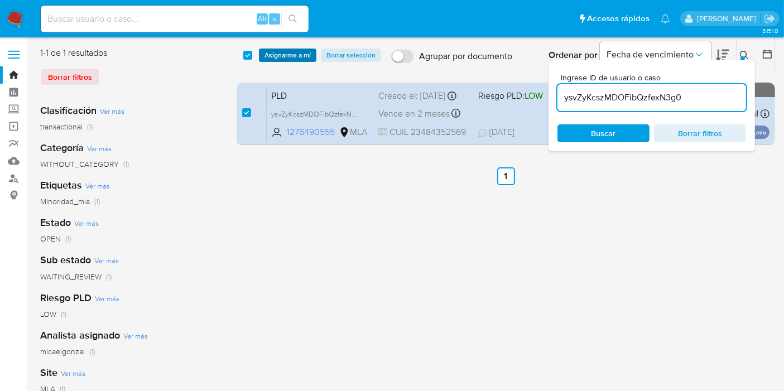
click at [293, 60] on span "Asignarme a mí" at bounding box center [287, 55] width 46 height 11
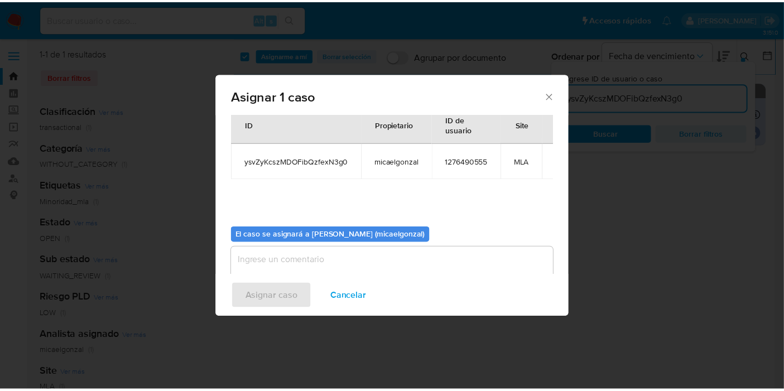
scroll to position [57, 0]
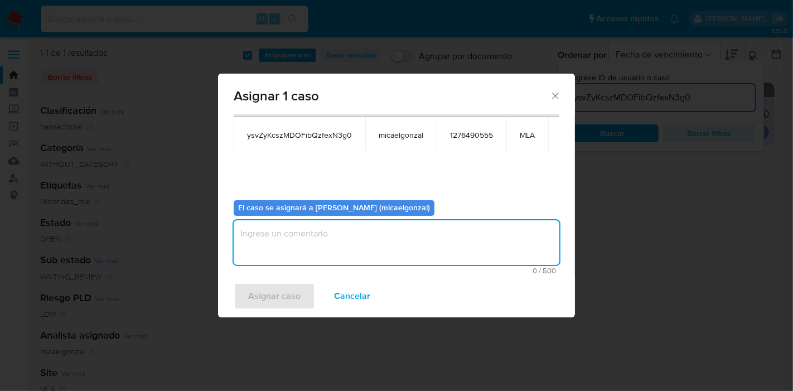
click at [292, 237] on textarea "assign-modal" at bounding box center [397, 242] width 326 height 45
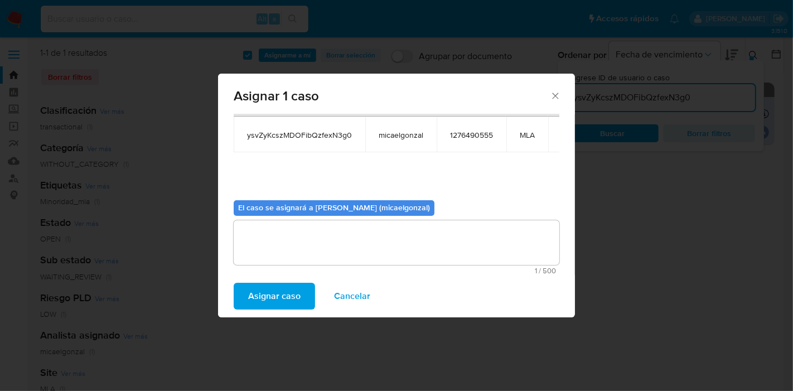
click at [280, 291] on span "Asignar caso" at bounding box center [274, 296] width 52 height 25
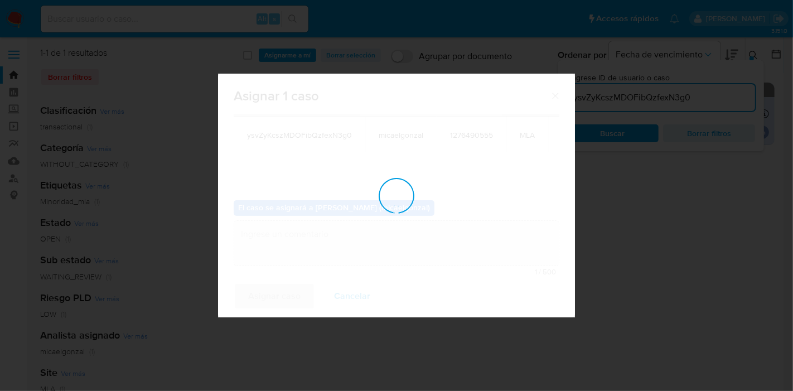
checkbox input "false"
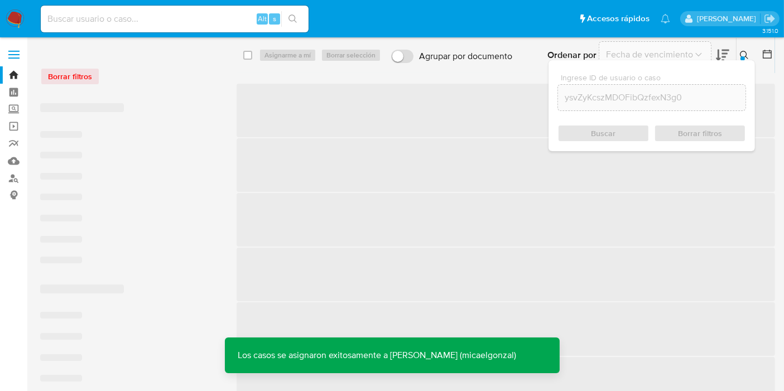
drag, startPoint x: 186, startPoint y: 30, endPoint x: 202, endPoint y: 20, distance: 19.0
click at [186, 28] on div "Alt s" at bounding box center [175, 19] width 268 height 27
click at [202, 20] on input at bounding box center [175, 19] width 268 height 15
paste input "ysvZyKcszMDOFibQzfexN3g0"
type input "ysvZyKcszMDOFibQzfexN3g0"
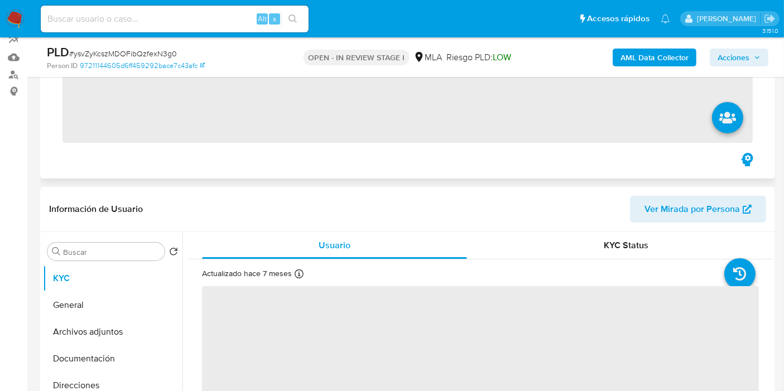
scroll to position [124, 0]
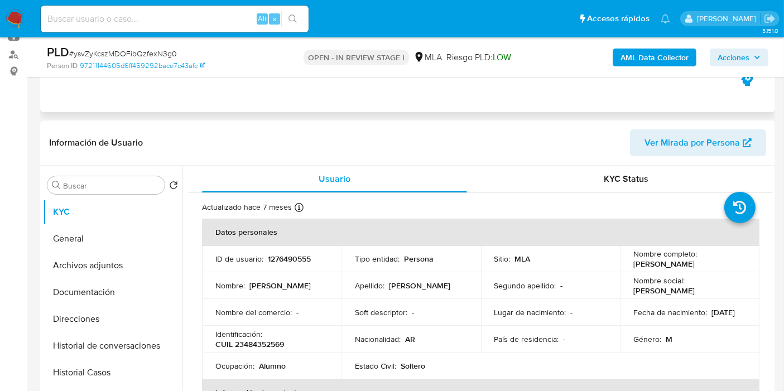
select select "10"
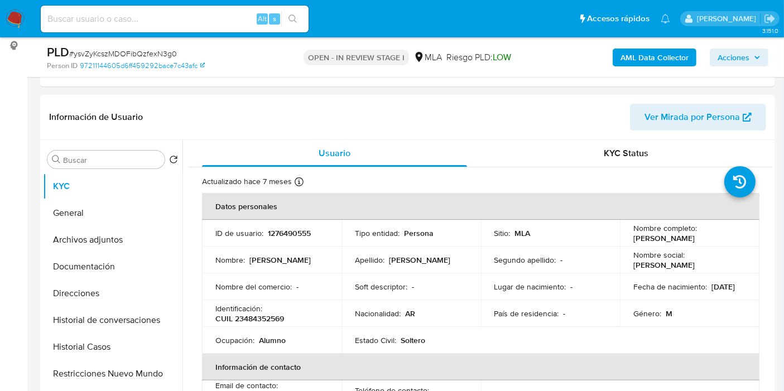
scroll to position [62, 0]
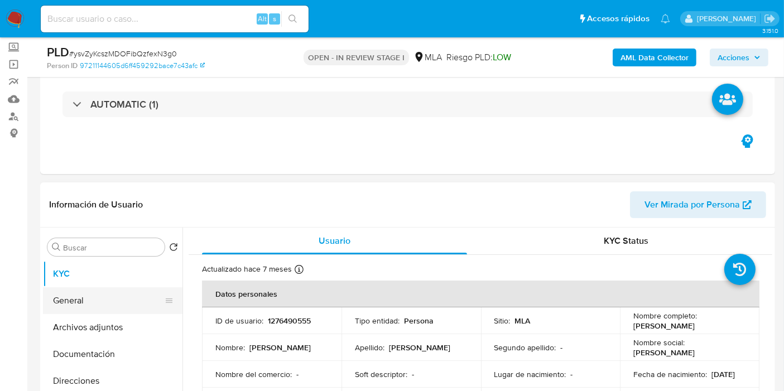
click at [112, 300] on button "General" at bounding box center [108, 300] width 131 height 27
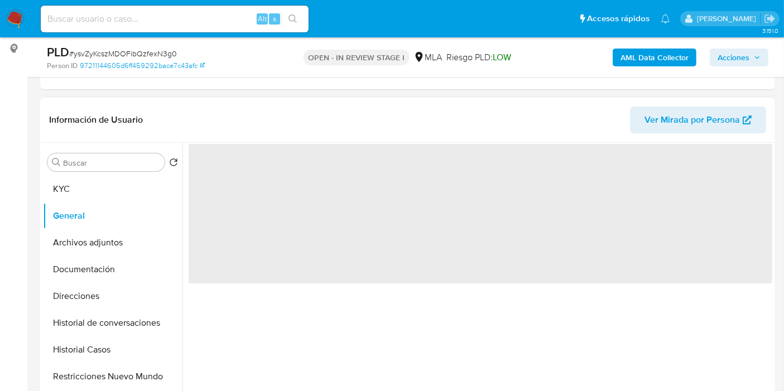
scroll to position [186, 0]
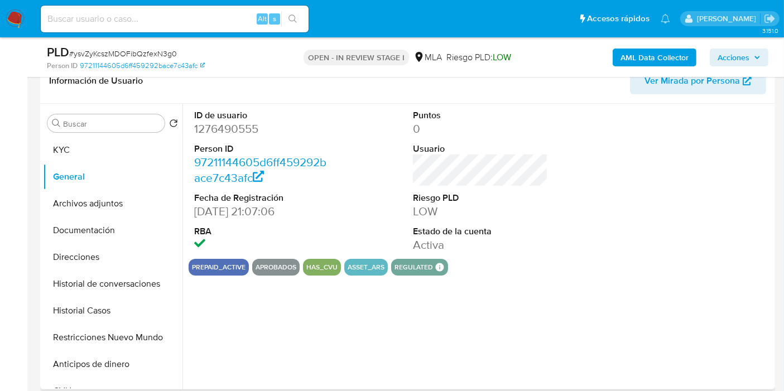
click at [229, 133] on dd "1276490555" at bounding box center [261, 129] width 135 height 16
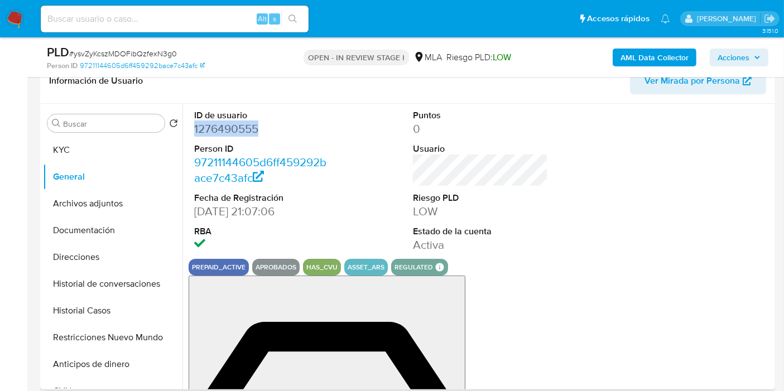
copy dd "1276490555"
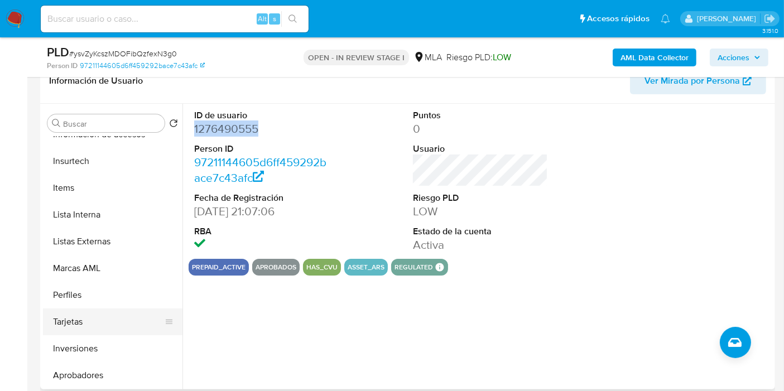
scroll to position [524, 0]
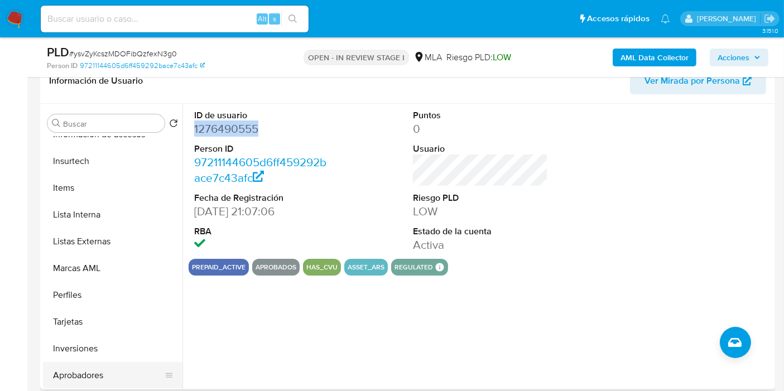
click at [96, 381] on button "Aprobadores" at bounding box center [108, 375] width 131 height 27
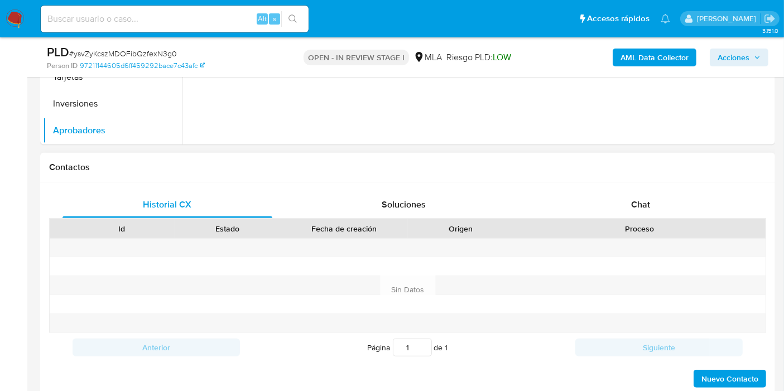
scroll to position [495, 0]
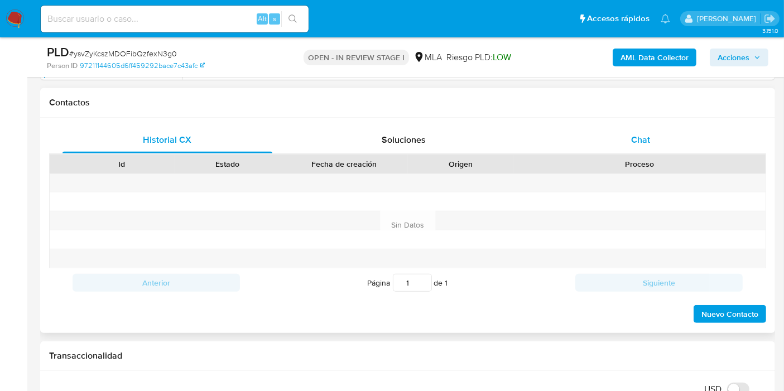
click at [637, 150] on div "Chat" at bounding box center [640, 140] width 210 height 27
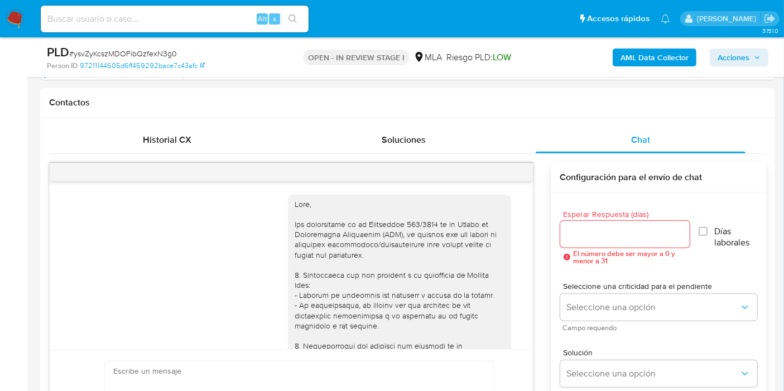
scroll to position [675, 0]
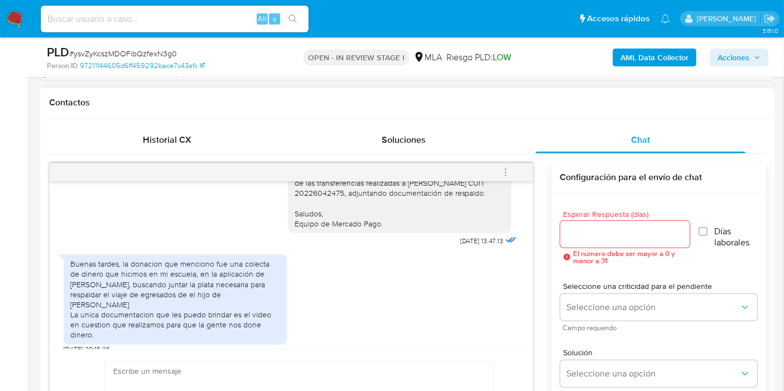
click at [147, 302] on div "Buenas tardes, la donacion que menciono fue una colecta de dinero que hicimos e…" at bounding box center [175, 299] width 210 height 81
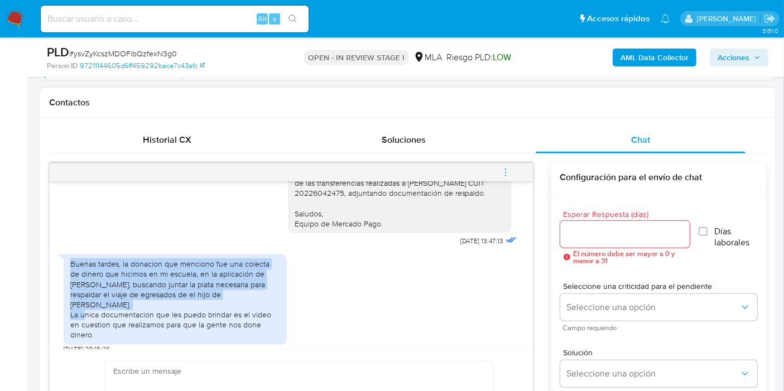
click at [147, 302] on div "Buenas tardes, la donacion que menciono fue una colecta de dinero que hicimos e…" at bounding box center [175, 299] width 210 height 81
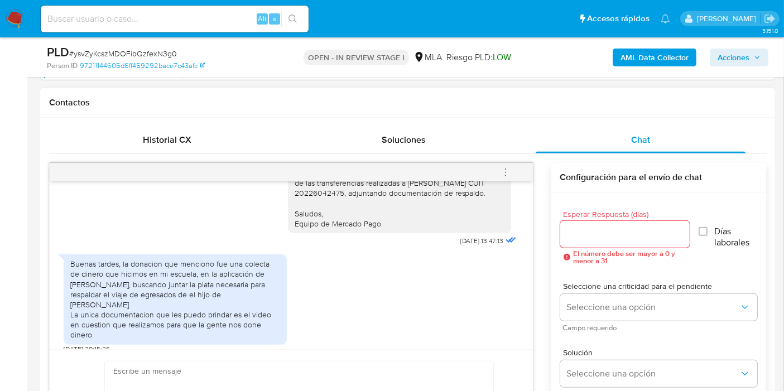
click at [195, 331] on div "Buenas tardes, la donacion que menciono fue una colecta de dinero que hicimos e…" at bounding box center [175, 299] width 223 height 90
drag, startPoint x: 280, startPoint y: 322, endPoint x: 68, endPoint y: 275, distance: 217.2
click at [68, 275] on div "Buenas tardes, la donacion que menciono fue una colecta de dinero que hicimos e…" at bounding box center [175, 299] width 223 height 90
copy div "Buenas tardes, la donacion que menciono fue una colecta de dinero que hicimos e…"
click at [404, 283] on div "Buenas tardes, la donacion que menciono fue una colecta de dinero que hicimos e…" at bounding box center [291, 301] width 455 height 105
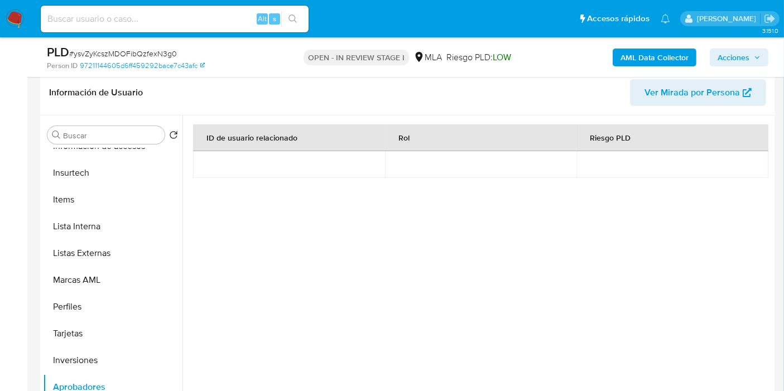
scroll to position [62, 0]
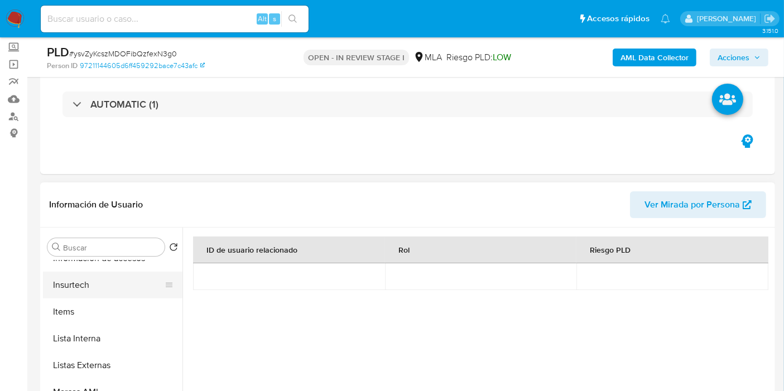
click at [82, 289] on button "Insurtech" at bounding box center [108, 285] width 131 height 27
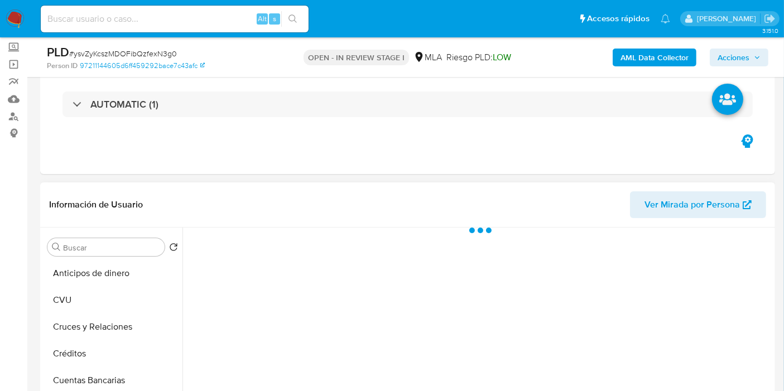
scroll to position [0, 0]
click at [108, 273] on button "KYC" at bounding box center [108, 273] width 131 height 27
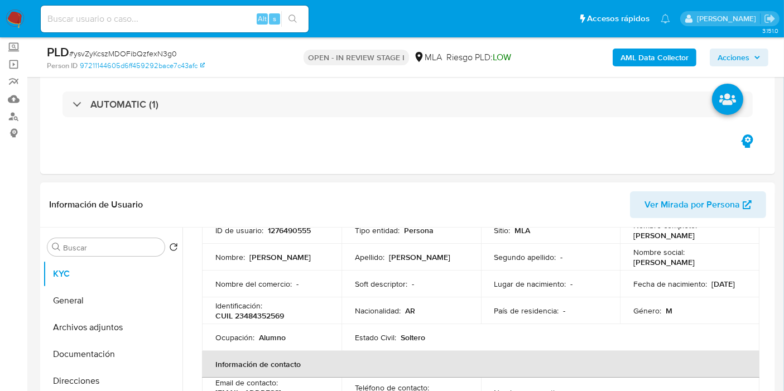
scroll to position [124, 0]
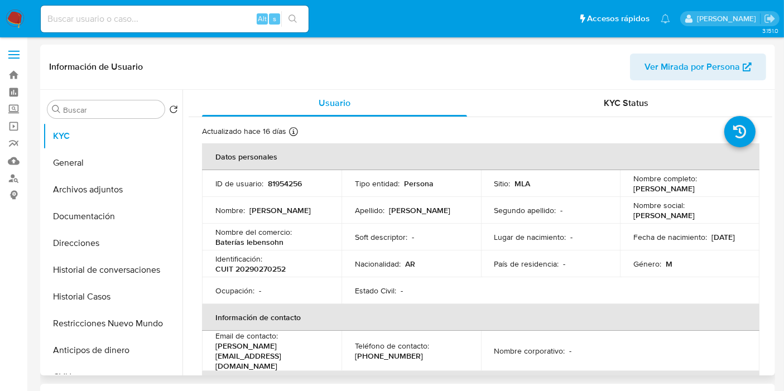
select select "10"
drag, startPoint x: 719, startPoint y: 189, endPoint x: 629, endPoint y: 192, distance: 90.4
click at [629, 192] on td "Nombre completo : [PERSON_NAME]" at bounding box center [689, 183] width 139 height 27
copy p "[PERSON_NAME]"
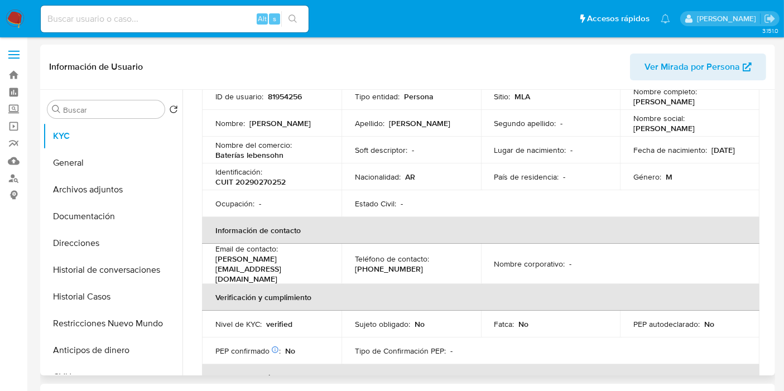
scroll to position [124, 0]
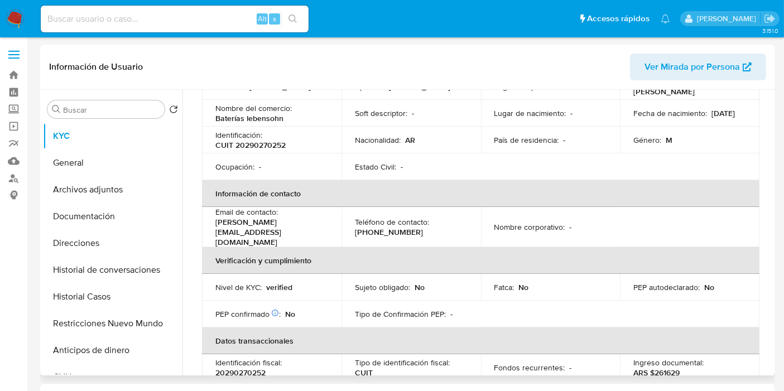
click at [274, 140] on p "CUIT 20290270252" at bounding box center [250, 145] width 70 height 10
click at [266, 149] on p "CUIT 20290270252" at bounding box center [250, 145] width 70 height 10
copy p "20290270252"
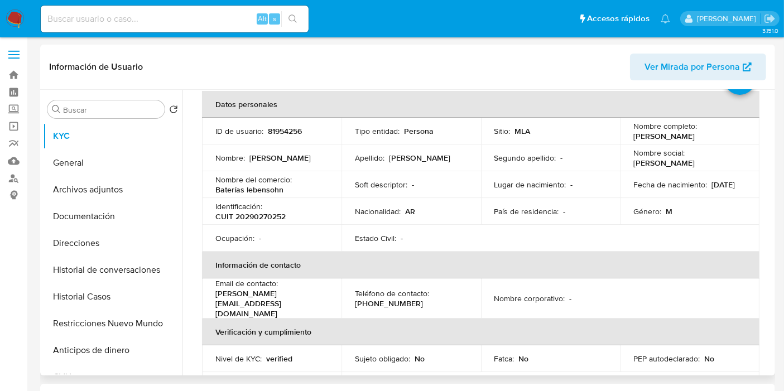
scroll to position [0, 0]
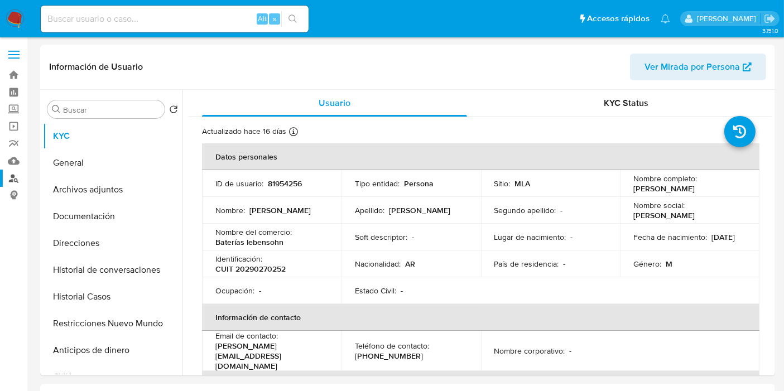
click at [12, 176] on link "Buscador de personas" at bounding box center [66, 178] width 133 height 17
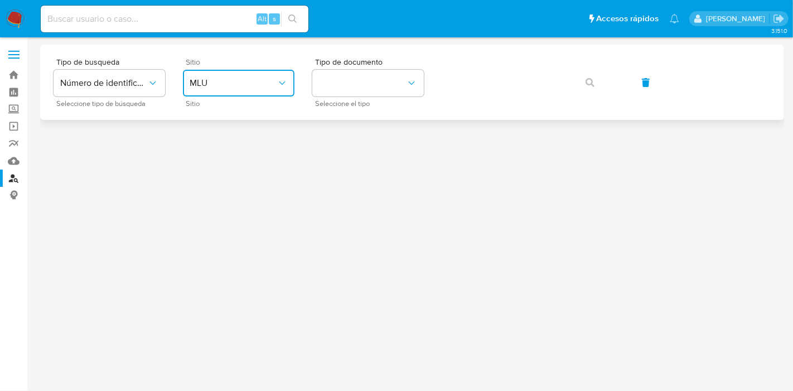
click at [284, 88] on icon "site_id" at bounding box center [282, 83] width 11 height 11
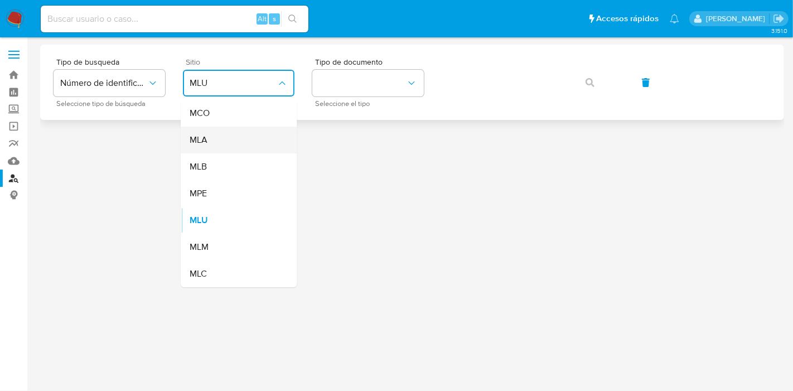
click at [261, 134] on div "MLA" at bounding box center [235, 140] width 91 height 27
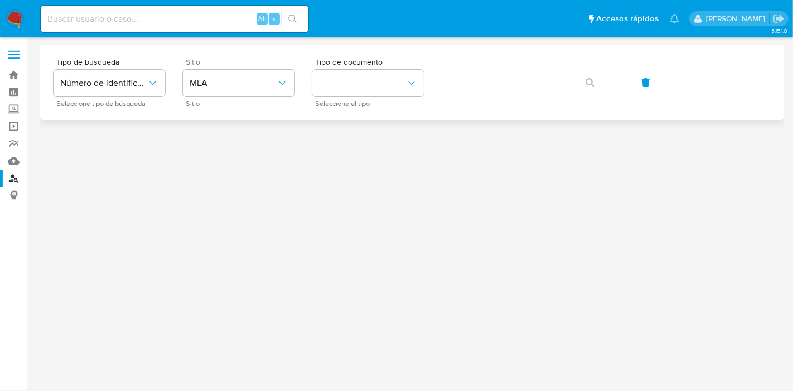
click at [309, 70] on div "Tipo de busqueda Número de identificación Seleccione tipo de búsqueda Sitio MLA…" at bounding box center [412, 82] width 717 height 49
click at [346, 79] on button "identificationType" at bounding box center [368, 83] width 112 height 27
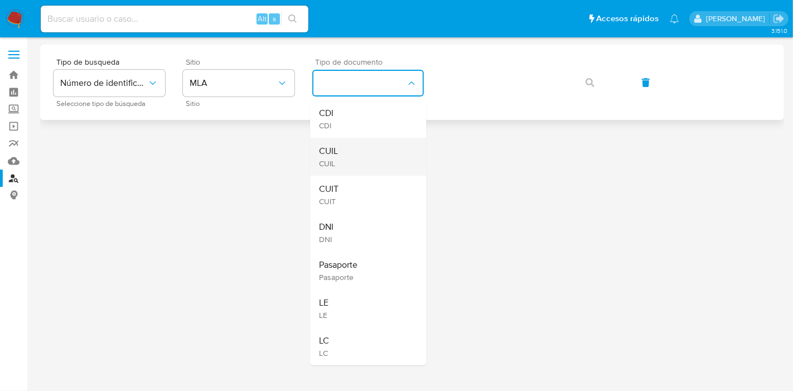
click at [359, 150] on div "CUIL CUIL" at bounding box center [364, 157] width 91 height 38
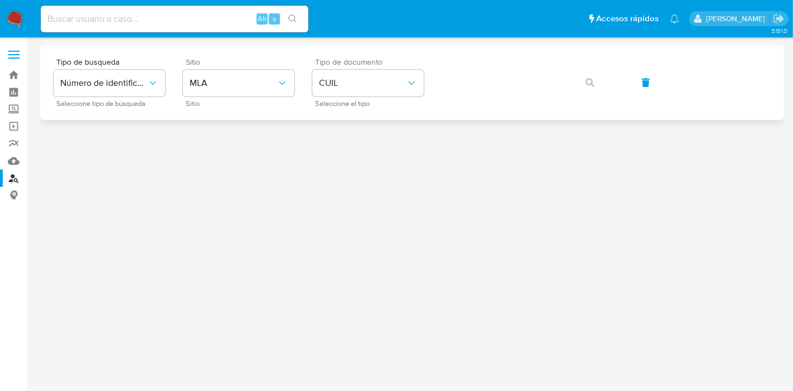
click at [452, 90] on div "Tipo de busqueda Número de identificación Seleccione tipo de búsqueda Sitio MLA…" at bounding box center [412, 82] width 717 height 49
click at [597, 83] on button "button" at bounding box center [590, 82] width 38 height 27
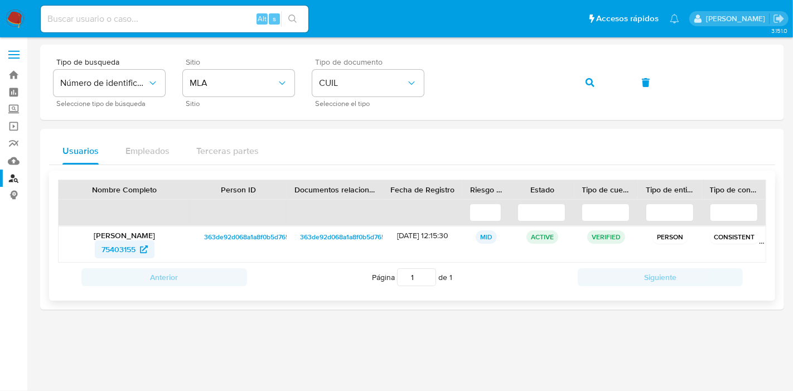
click at [128, 250] on span "75403155" at bounding box center [119, 249] width 34 height 18
drag, startPoint x: 606, startPoint y: 94, endPoint x: 596, endPoint y: 89, distance: 11.5
click at [603, 94] on button "button" at bounding box center [590, 82] width 38 height 27
click at [156, 245] on link "244549711" at bounding box center [125, 249] width 62 height 18
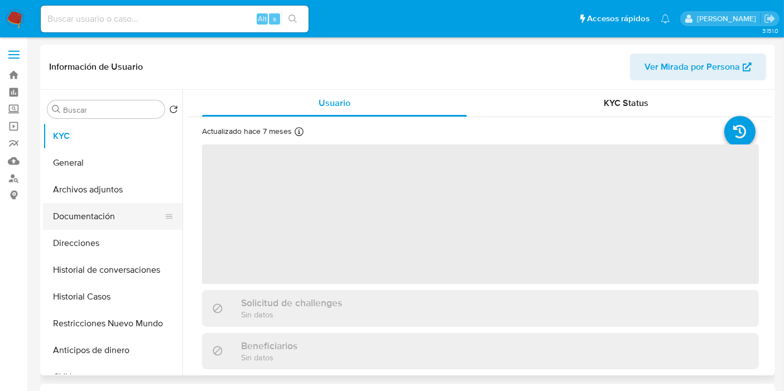
click at [85, 216] on button "Documentación" at bounding box center [108, 216] width 131 height 27
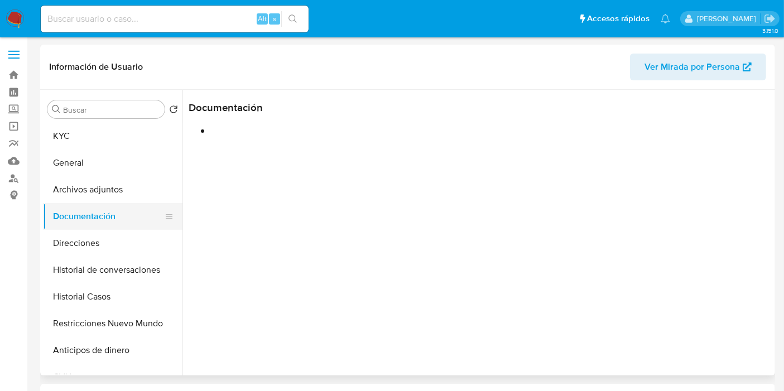
select select "10"
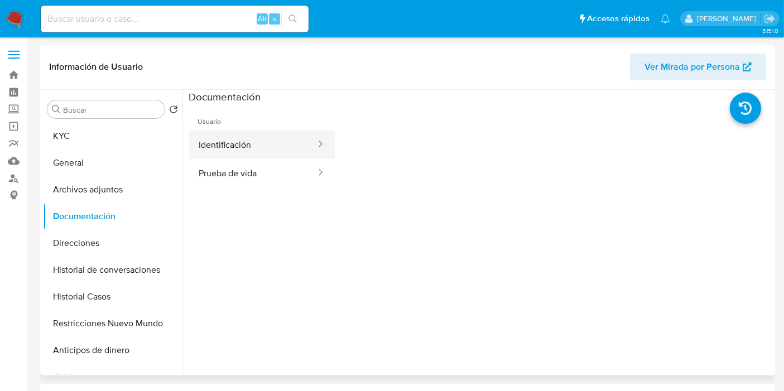
click at [242, 156] on button "Identificación" at bounding box center [253, 145] width 128 height 28
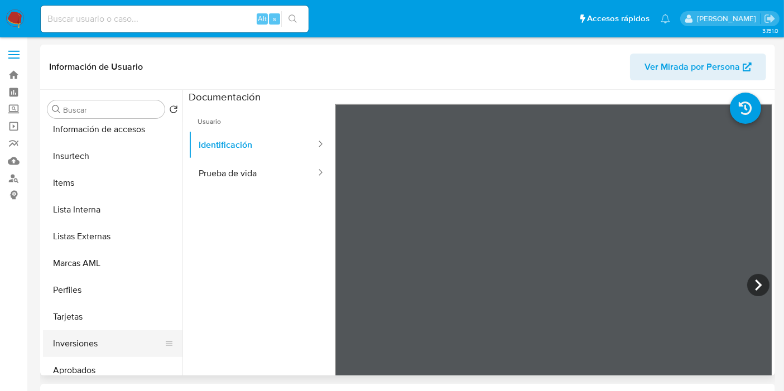
scroll to position [524, 0]
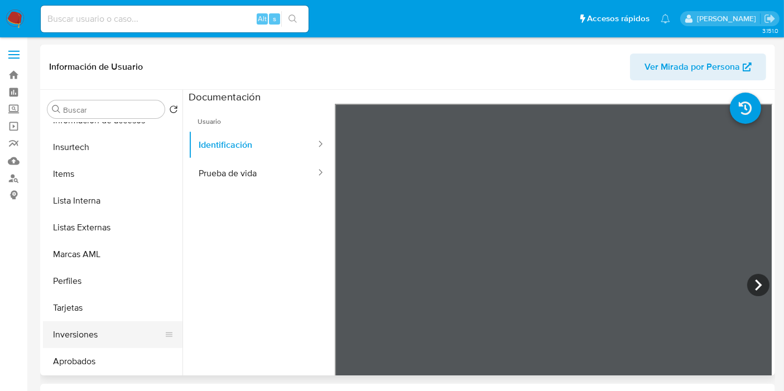
click at [112, 356] on button "Aprobados" at bounding box center [112, 361] width 139 height 27
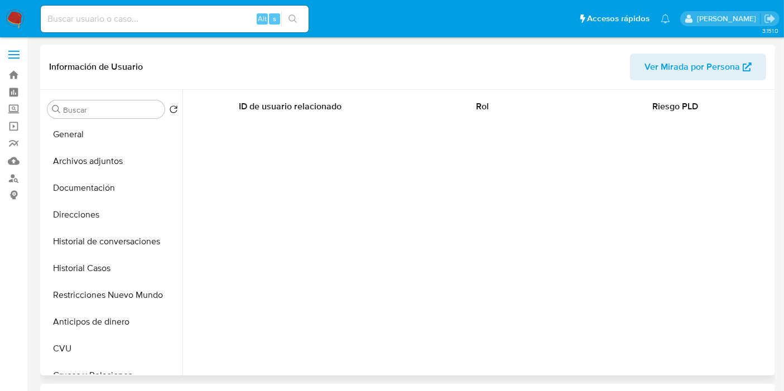
scroll to position [0, 0]
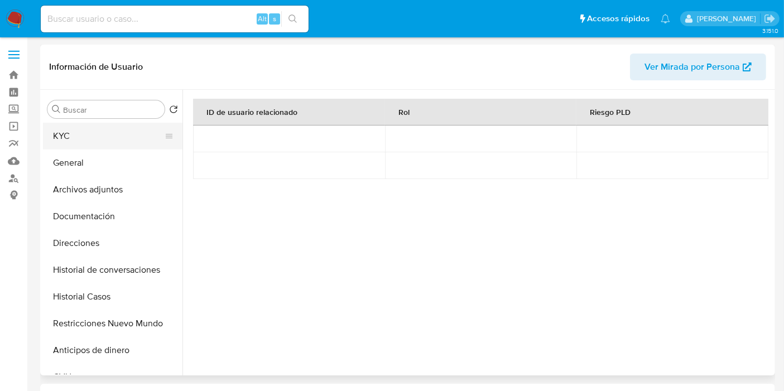
click at [117, 137] on button "KYC" at bounding box center [108, 136] width 131 height 27
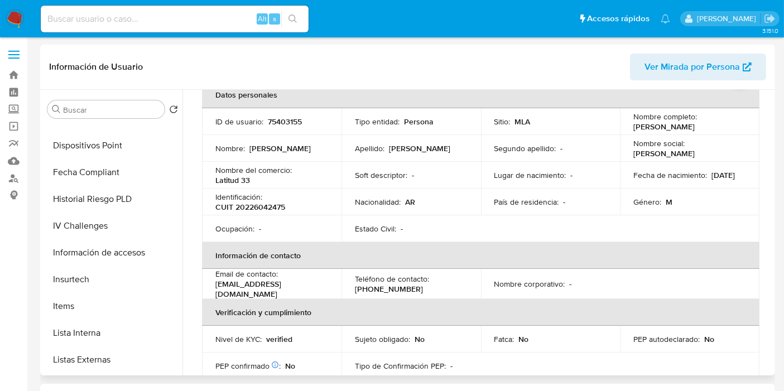
scroll to position [524, 0]
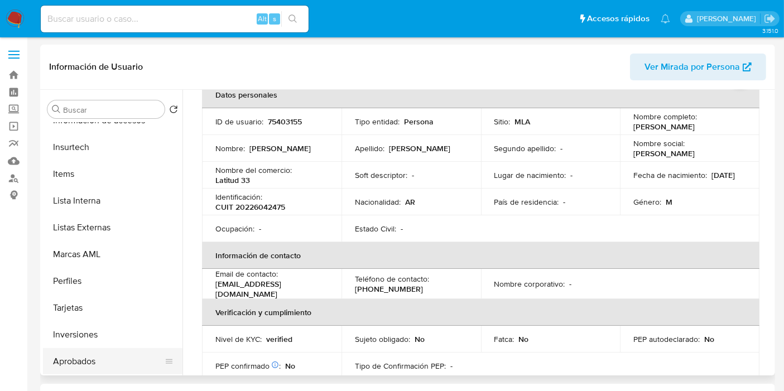
click at [89, 354] on button "Aprobados" at bounding box center [108, 361] width 131 height 27
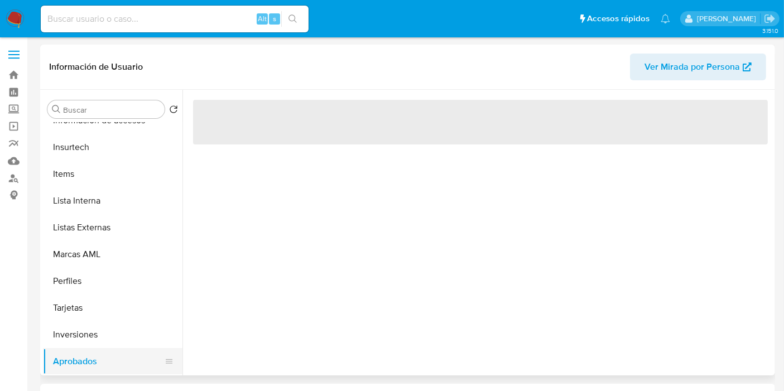
scroll to position [0, 0]
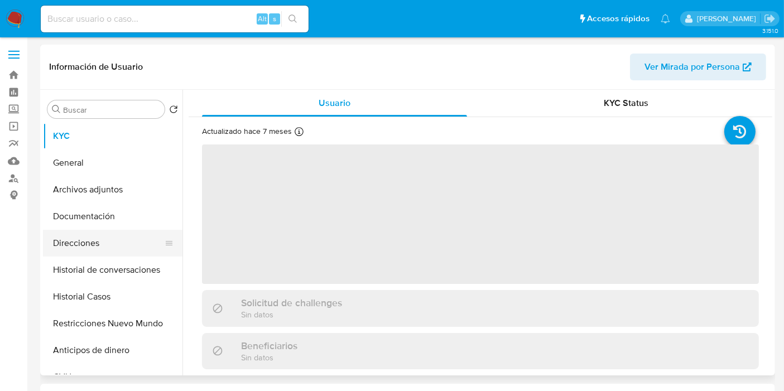
click at [142, 235] on button "Direcciones" at bounding box center [108, 243] width 131 height 27
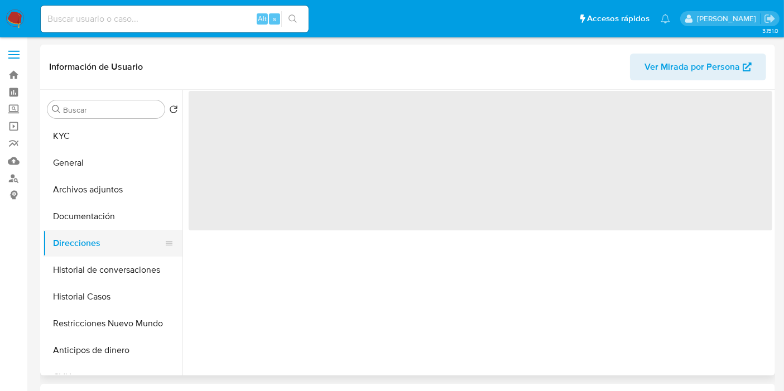
select select "10"
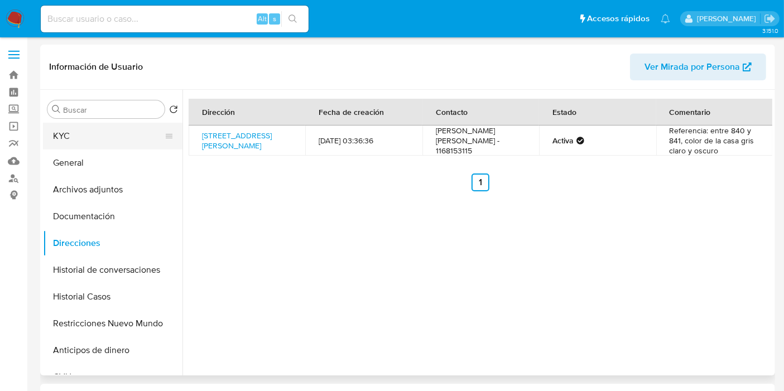
click at [94, 129] on button "KYC" at bounding box center [108, 136] width 131 height 27
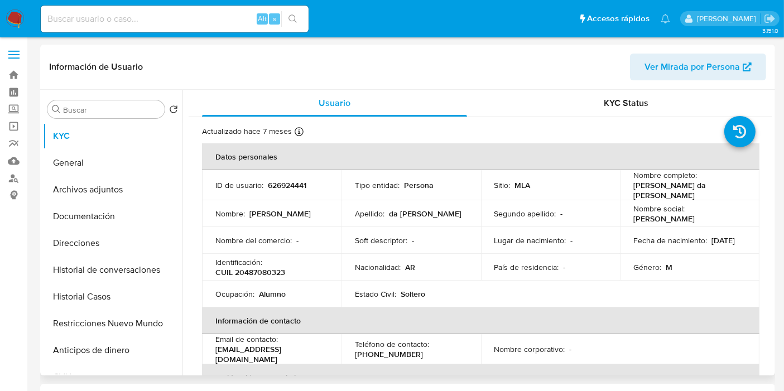
select select "10"
click at [113, 212] on button "Documentación" at bounding box center [108, 216] width 131 height 27
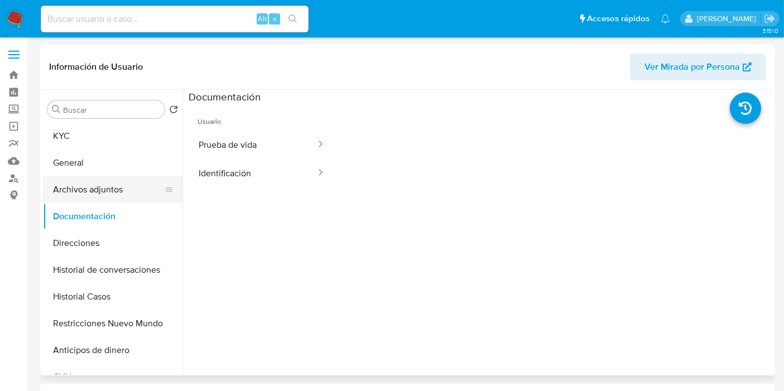
click at [118, 191] on button "Archivos adjuntos" at bounding box center [108, 189] width 131 height 27
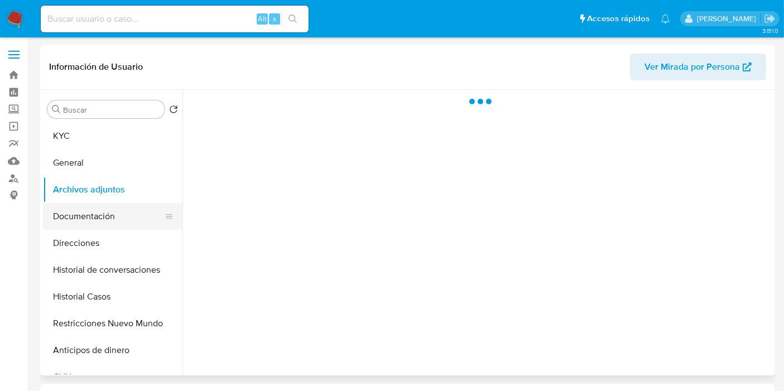
click at [112, 216] on button "Documentación" at bounding box center [108, 216] width 131 height 27
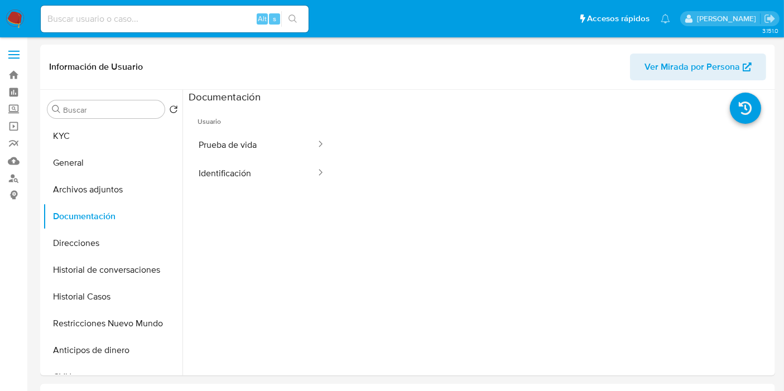
click at [231, 170] on button "Identificación" at bounding box center [253, 173] width 128 height 28
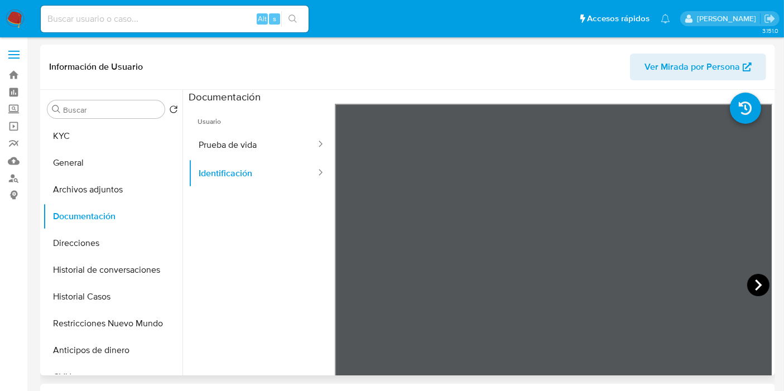
click at [762, 279] on icon at bounding box center [758, 285] width 22 height 22
click at [108, 141] on button "KYC" at bounding box center [108, 136] width 131 height 27
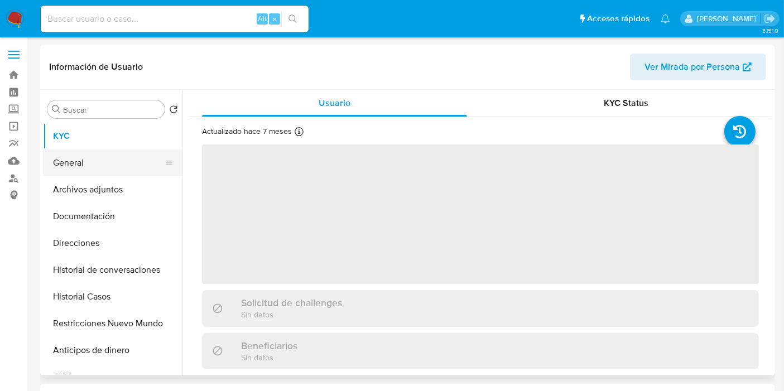
click at [92, 162] on button "General" at bounding box center [108, 162] width 131 height 27
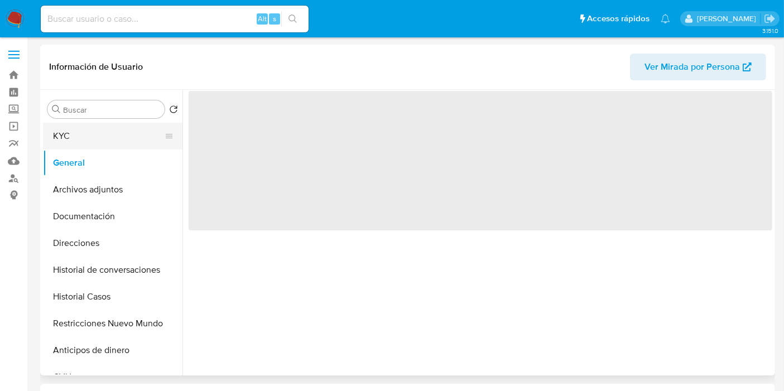
click at [113, 129] on button "KYC" at bounding box center [108, 136] width 131 height 27
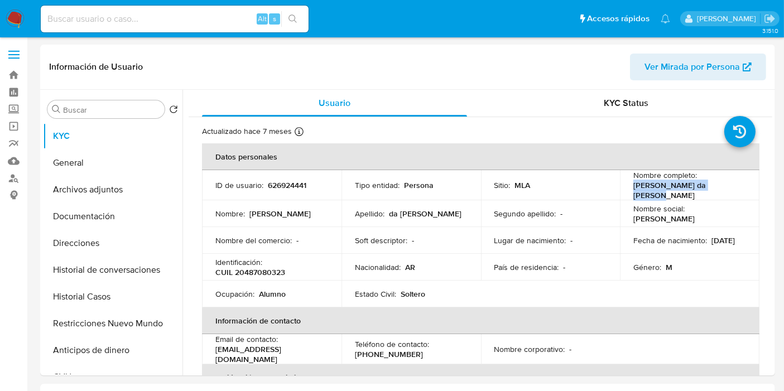
drag, startPoint x: 715, startPoint y: 185, endPoint x: 631, endPoint y: 187, distance: 84.2
click at [633, 187] on div "Nombre completo : Lautaro Gabriel da Silva" at bounding box center [689, 185] width 113 height 30
copy p "Lautaro Gabriel da Silva"
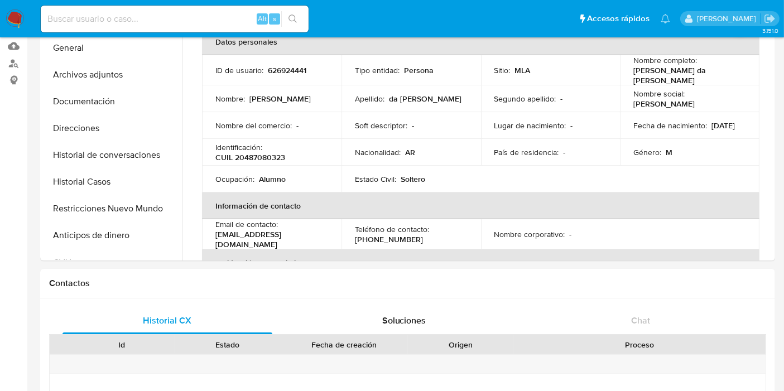
scroll to position [99, 0]
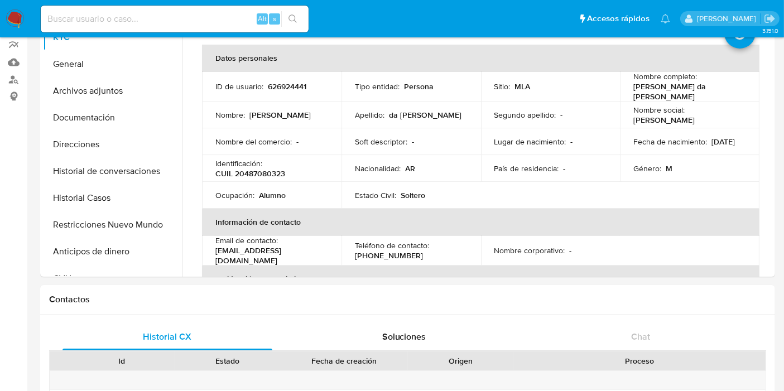
click at [277, 168] on p "CUIL 20487080323" at bounding box center [250, 173] width 70 height 10
drag, startPoint x: 277, startPoint y: 167, endPoint x: 242, endPoint y: 165, distance: 34.7
click at [242, 168] on p "CUIL 20487080323" at bounding box center [250, 173] width 70 height 10
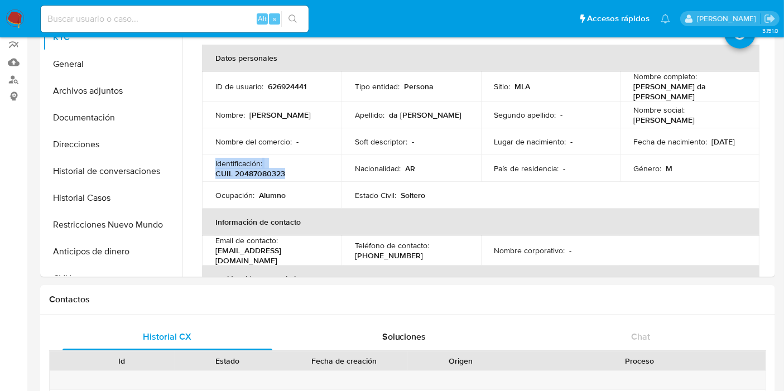
click at [242, 168] on p "CUIL 20487080323" at bounding box center [250, 173] width 70 height 10
click at [247, 168] on p "CUIL 20487080323" at bounding box center [250, 173] width 70 height 10
click at [250, 168] on p "CUIL 20487080323" at bounding box center [250, 173] width 70 height 10
copy p "20487080323"
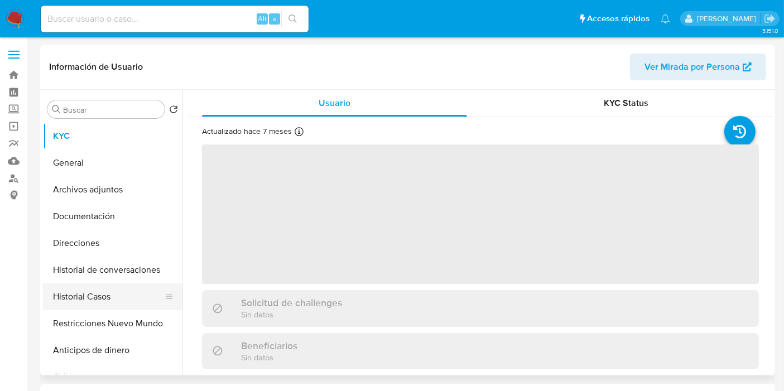
click at [112, 292] on button "Historial Casos" at bounding box center [108, 296] width 131 height 27
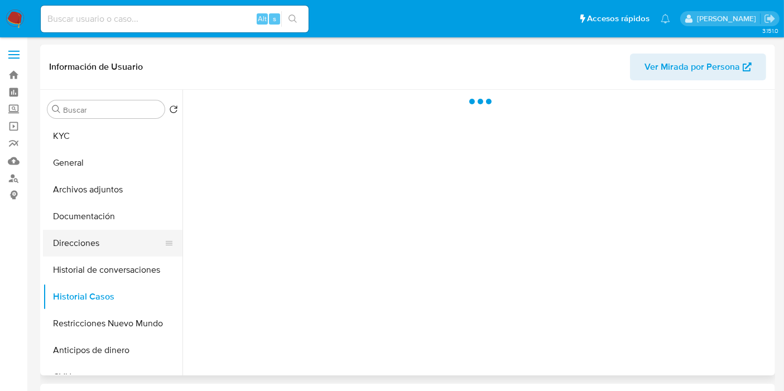
select select "10"
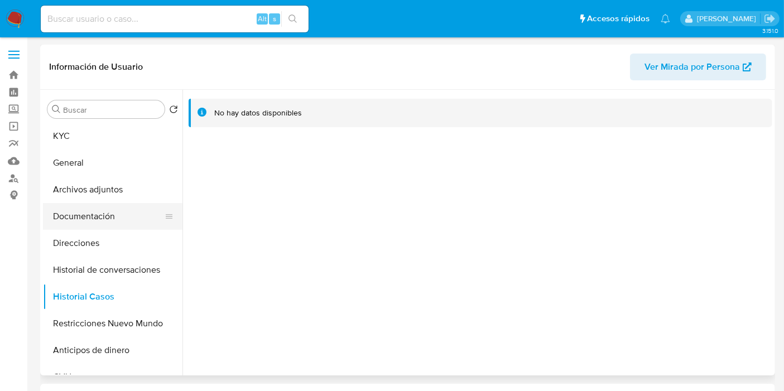
click at [113, 224] on button "Documentación" at bounding box center [108, 216] width 131 height 27
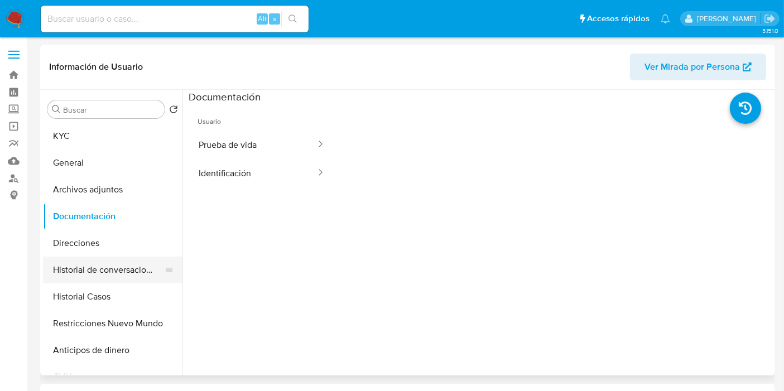
click at [94, 260] on button "Historial de conversaciones" at bounding box center [108, 270] width 131 height 27
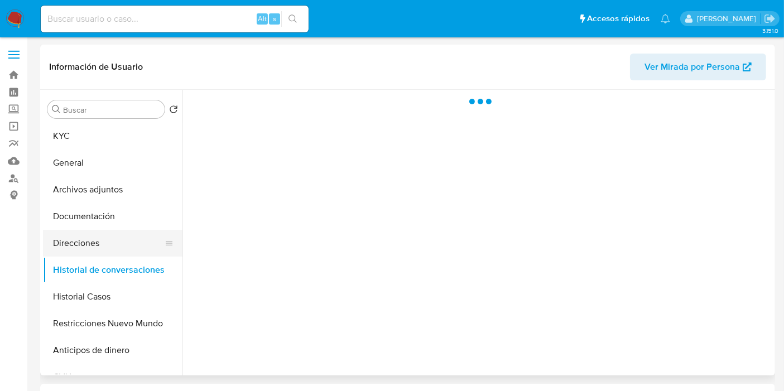
click at [105, 241] on button "Direcciones" at bounding box center [108, 243] width 131 height 27
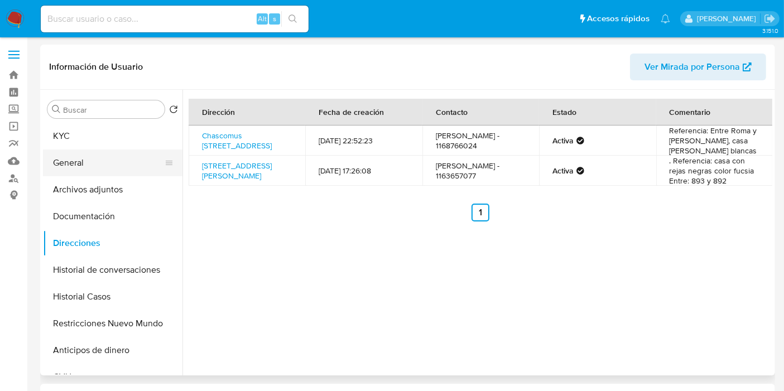
click at [76, 165] on button "General" at bounding box center [108, 162] width 131 height 27
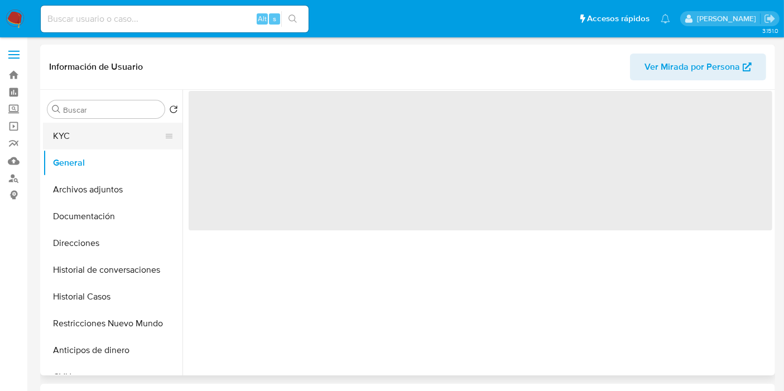
click at [102, 144] on button "KYC" at bounding box center [108, 136] width 131 height 27
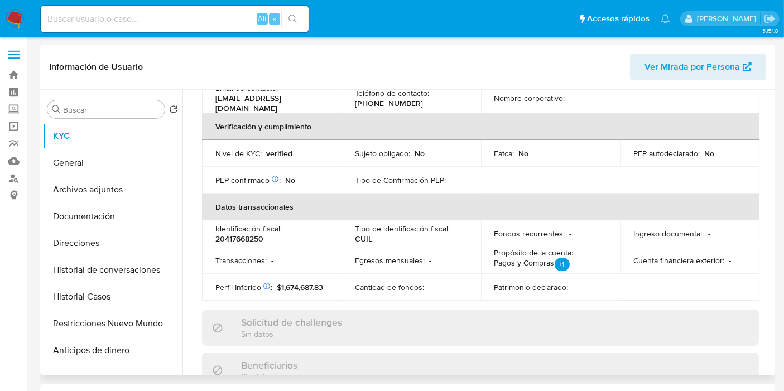
scroll to position [62, 0]
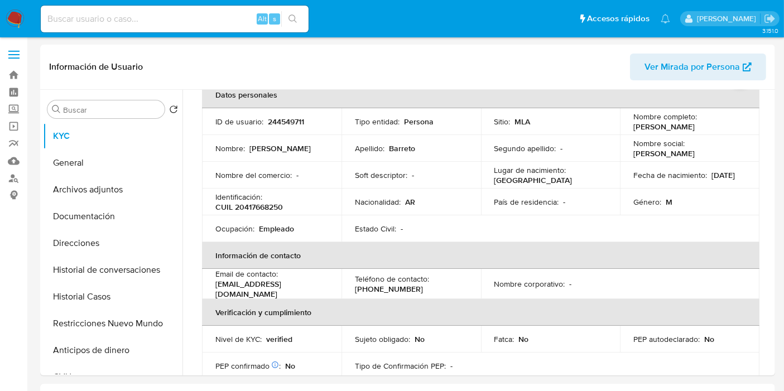
click at [30, 24] on nav "Pausado Ver notificaciones Alt s Accesos rápidos Presiona las siguientes teclas…" at bounding box center [392, 18] width 784 height 37
click at [23, 24] on img at bounding box center [15, 18] width 19 height 19
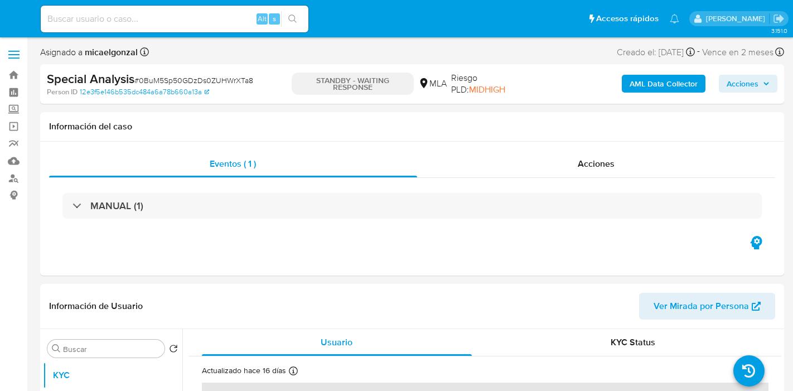
select select "10"
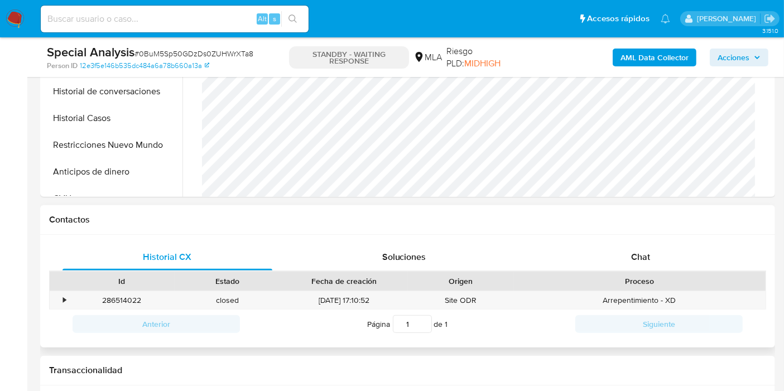
scroll to position [433, 0]
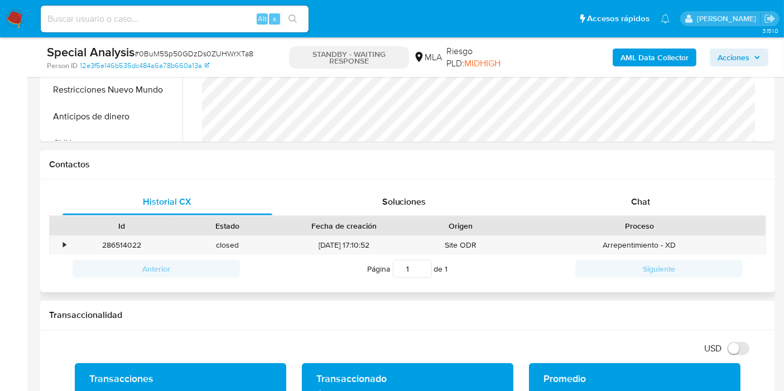
click at [647, 184] on div "Historial CX Soluciones Chat Id Estado Fecha de creación Origen Proceso • 28651…" at bounding box center [407, 236] width 735 height 113
click at [641, 202] on span "Chat" at bounding box center [640, 201] width 19 height 13
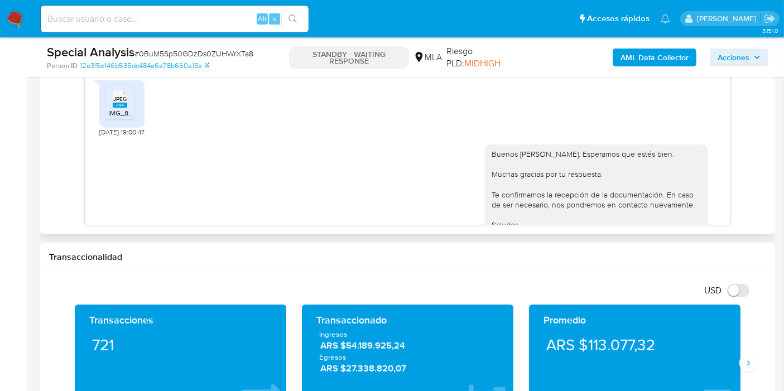
scroll to position [994, 0]
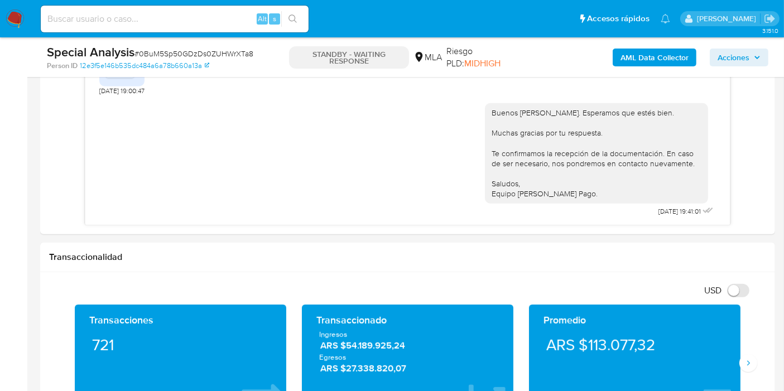
click at [166, 55] on span "# 0BuM5Sp50GDzDs0ZUHWrXTa8" at bounding box center [193, 53] width 119 height 11
copy span "0BuM5Sp50GDzDs0ZUHWrXTa8"
click at [15, 12] on img at bounding box center [15, 18] width 19 height 19
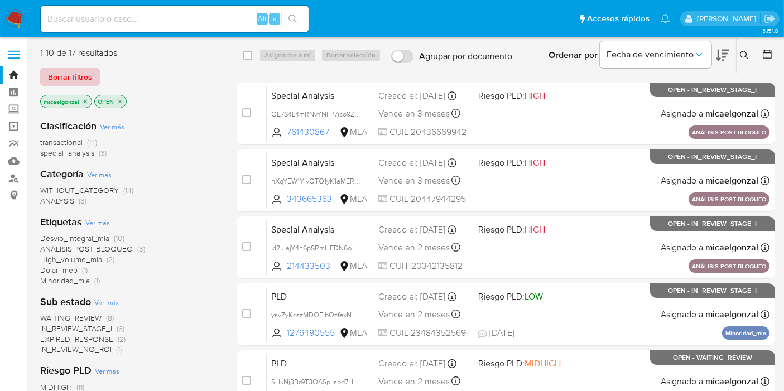
click at [78, 80] on span "Borrar filtros" at bounding box center [70, 77] width 44 height 16
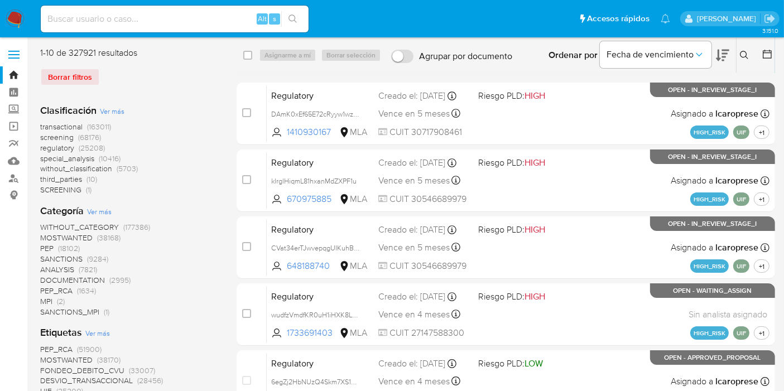
click at [743, 54] on icon at bounding box center [744, 55] width 9 height 9
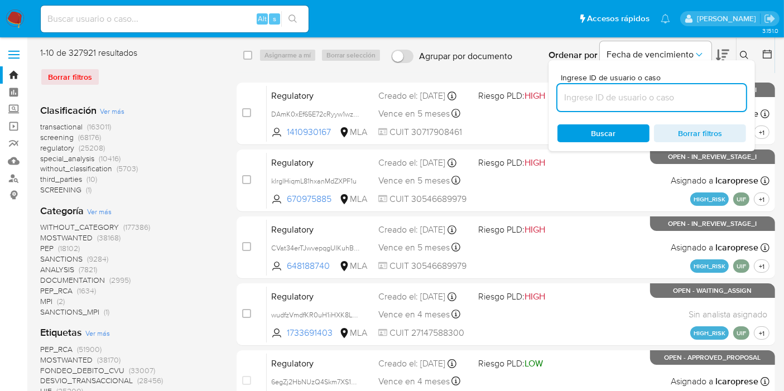
click at [663, 98] on input at bounding box center [651, 97] width 189 height 15
type input "ysvZyKcszMDOFibQzfexN3g0"
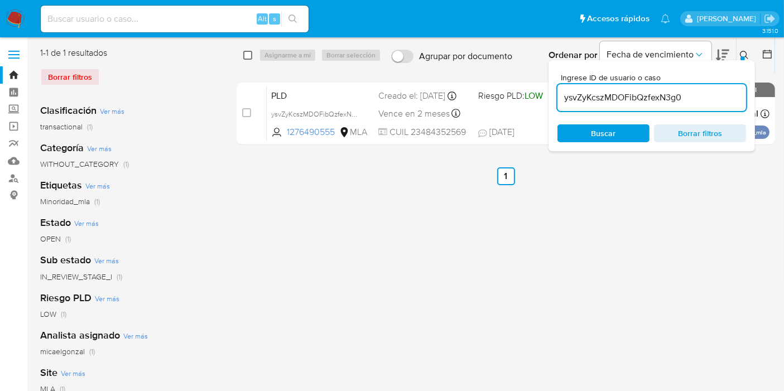
click at [250, 55] on input "checkbox" at bounding box center [247, 55] width 9 height 9
checkbox input "true"
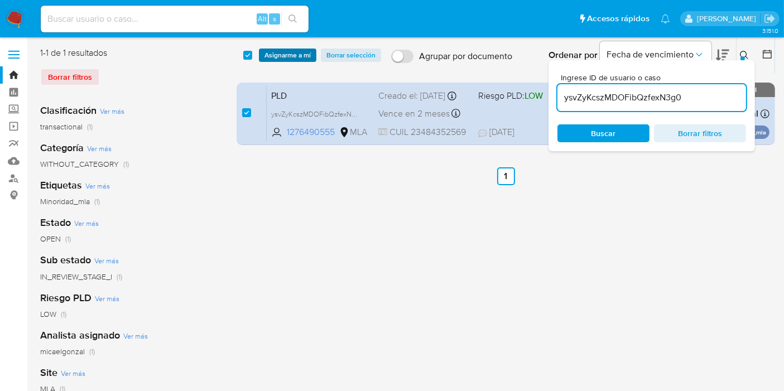
click at [298, 54] on span "Asignarme a mí" at bounding box center [287, 55] width 46 height 11
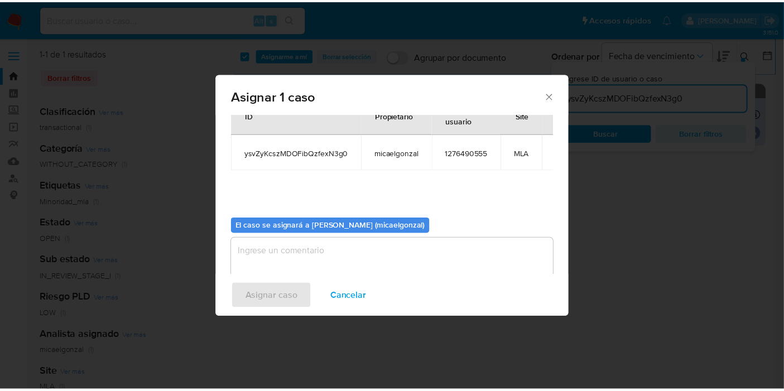
scroll to position [57, 0]
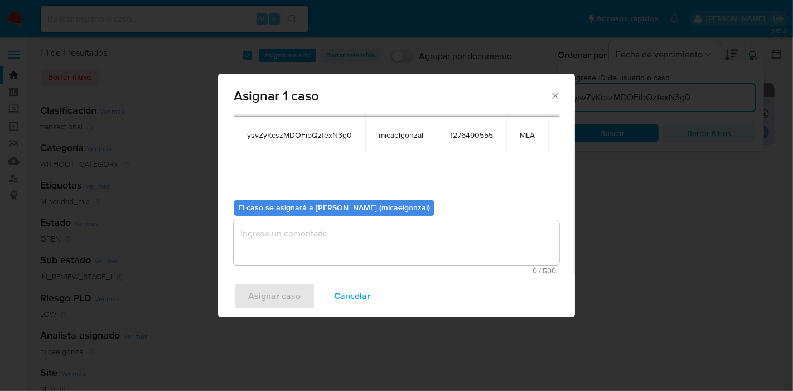
click at [354, 238] on textarea "assign-modal" at bounding box center [397, 242] width 326 height 45
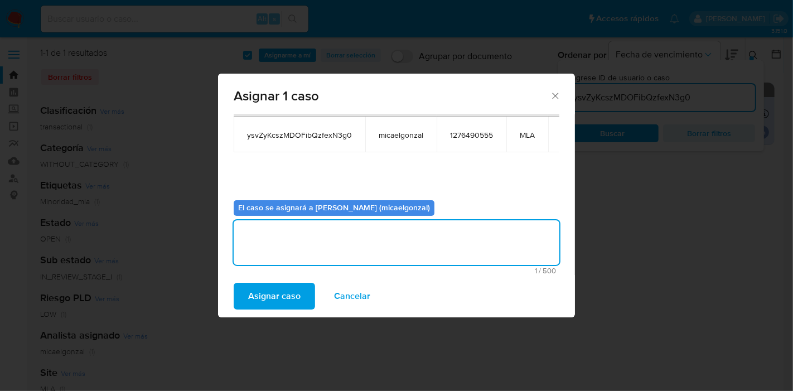
click at [304, 281] on div "Asignar caso Cancelar" at bounding box center [396, 296] width 357 height 42
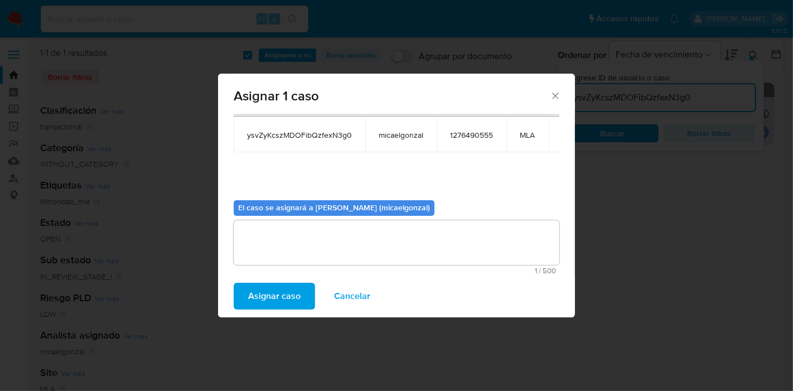
click at [294, 288] on span "Asignar caso" at bounding box center [274, 296] width 52 height 25
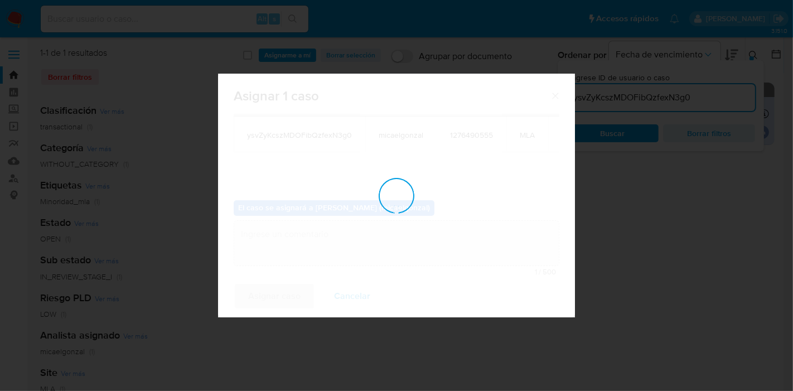
checkbox input "false"
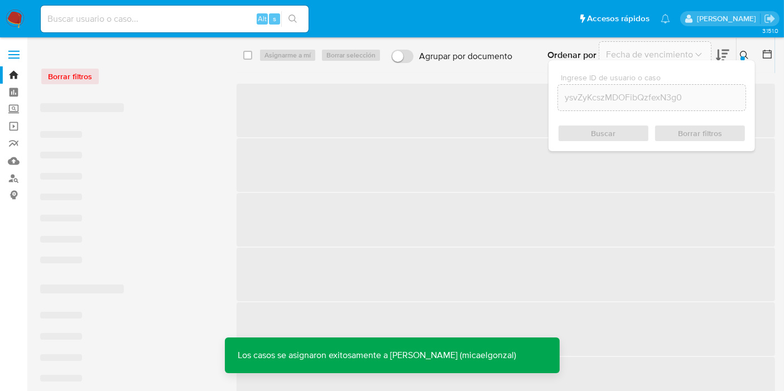
click at [99, 13] on input at bounding box center [175, 19] width 268 height 15
paste input "ysvZyKcszMDOFibQzfexN3g0"
type input "ysvZyKcszMDOFibQzfexN3g0"
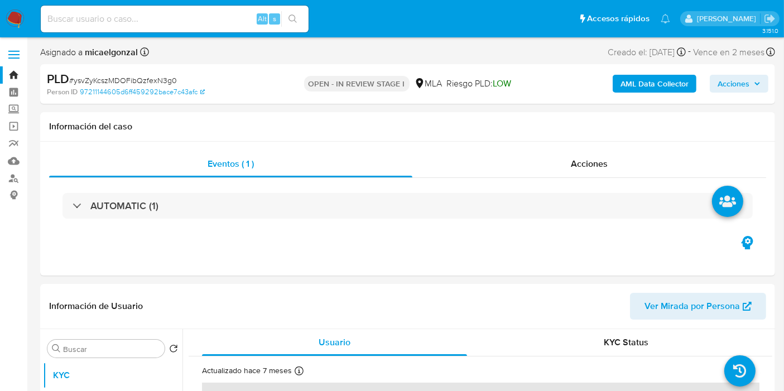
select select "10"
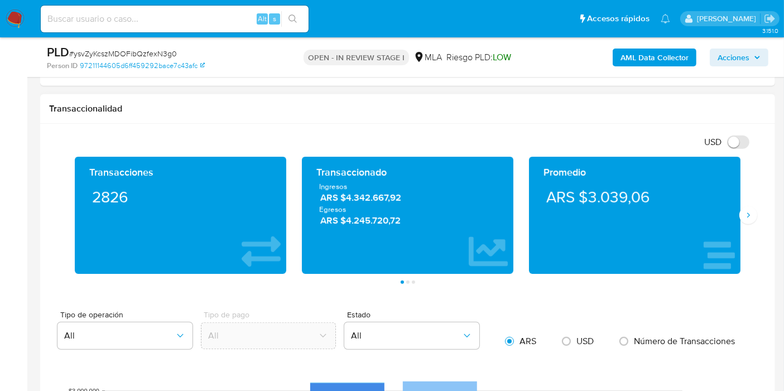
scroll to position [495, 0]
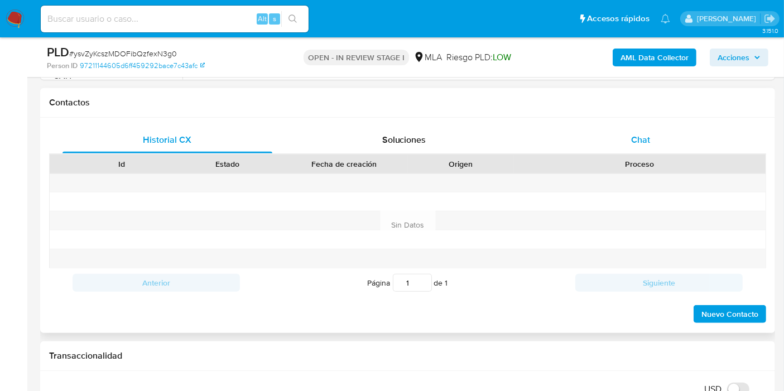
click at [667, 151] on div "Chat" at bounding box center [640, 140] width 210 height 27
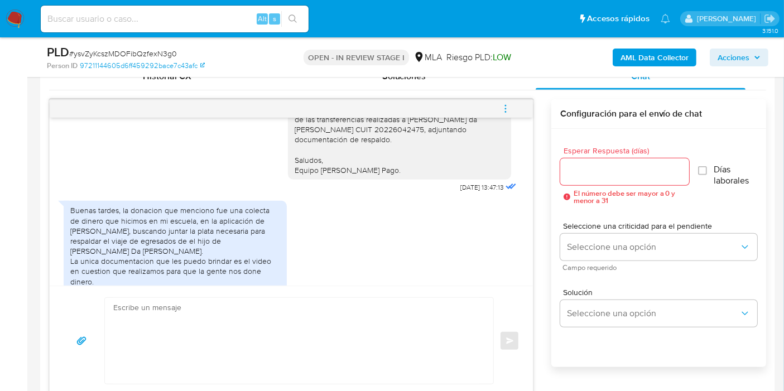
scroll to position [620, 0]
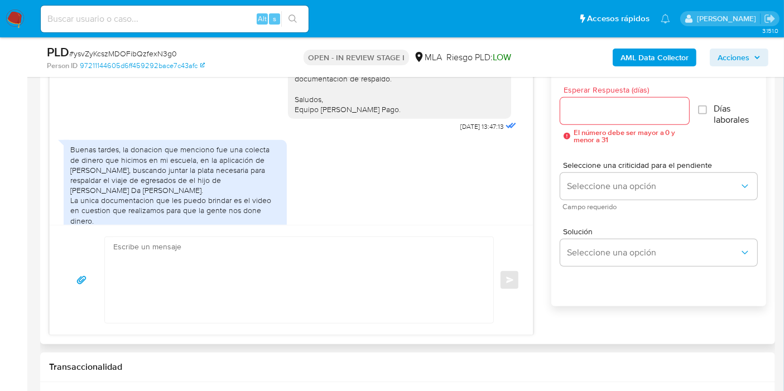
click at [337, 249] on textarea at bounding box center [296, 280] width 366 height 86
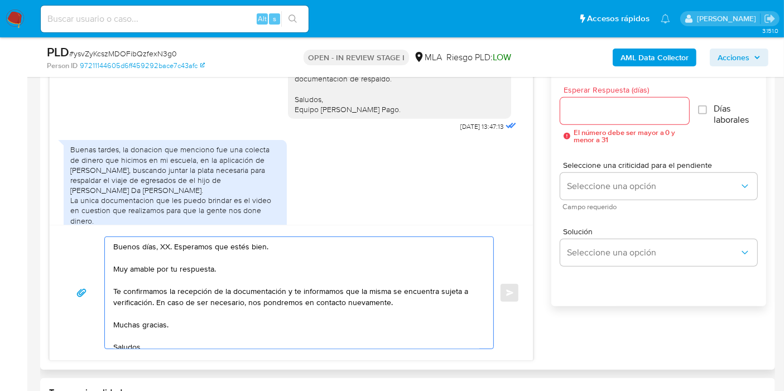
click at [163, 248] on textarea "Buenos días, XX. Esperamos que estés bien. Muy amable por tu respuesta. Te conf…" at bounding box center [296, 293] width 366 height 112
drag, startPoint x: 151, startPoint y: 300, endPoint x: 106, endPoint y: 269, distance: 54.9
click at [106, 269] on div "Buenos días, Enzo. Esperamos que estés bien. Muy amable por tu respuesta. Te co…" at bounding box center [296, 293] width 383 height 112
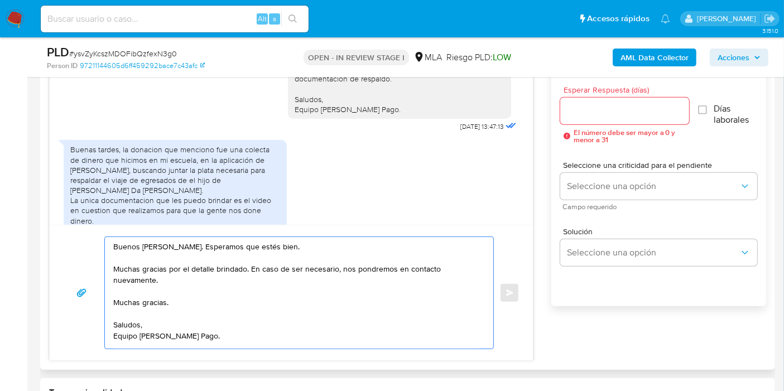
click at [103, 291] on div "Buenos días, Enzo. Esperamos que estés bien. Muchas gracias por el detalle brin…" at bounding box center [291, 292] width 456 height 113
click at [141, 309] on textarea "Buenos días, Enzo. Esperamos que estés bien. Muchas gracias por el detalle brin…" at bounding box center [296, 293] width 366 height 112
click at [144, 298] on textarea "Buenos días, Enzo. Esperamos que estés bien. Muchas gracias por el detalle brin…" at bounding box center [296, 293] width 366 height 112
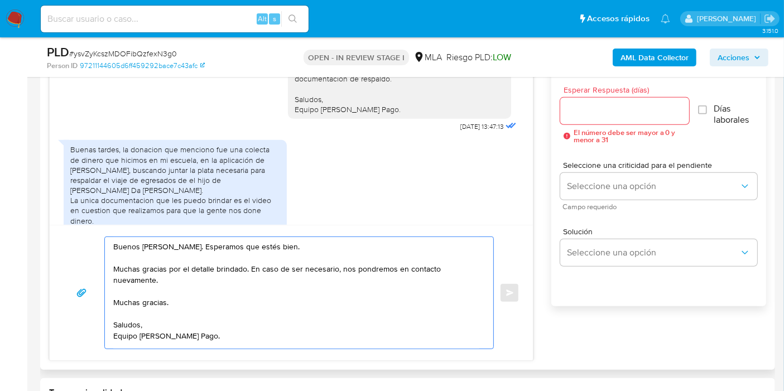
click at [144, 298] on textarea "Buenos días, Enzo. Esperamos que estés bien. Muchas gracias por el detalle brin…" at bounding box center [296, 293] width 366 height 112
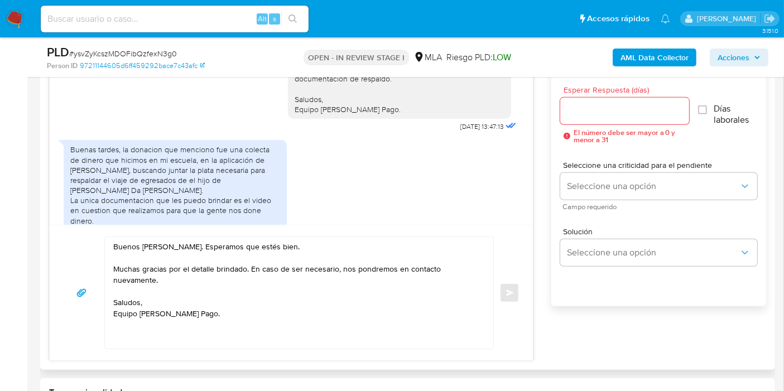
click at [125, 347] on div "Buenos [PERSON_NAME]. Esperamos que estés bien. Muchas gracias por el detalle b…" at bounding box center [298, 292] width 389 height 113
click at [129, 340] on textarea "Buenos [PERSON_NAME]. Esperamos que estés bien. Muchas gracias por el detalle b…" at bounding box center [296, 293] width 366 height 112
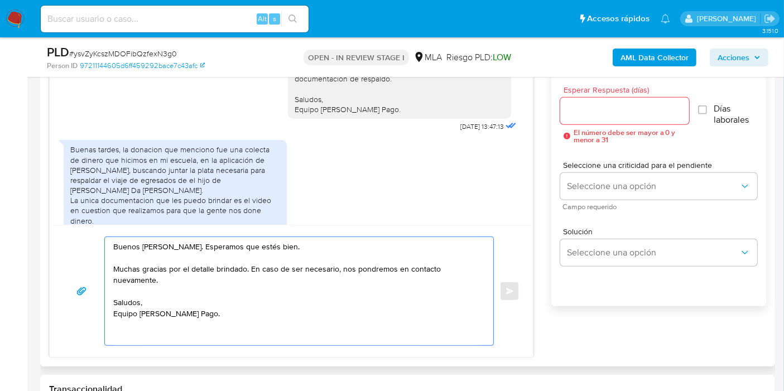
click at [129, 340] on textarea "Buenos [PERSON_NAME]. Esperamos que estés bien. Muchas gracias por el detalle b…" at bounding box center [296, 291] width 366 height 108
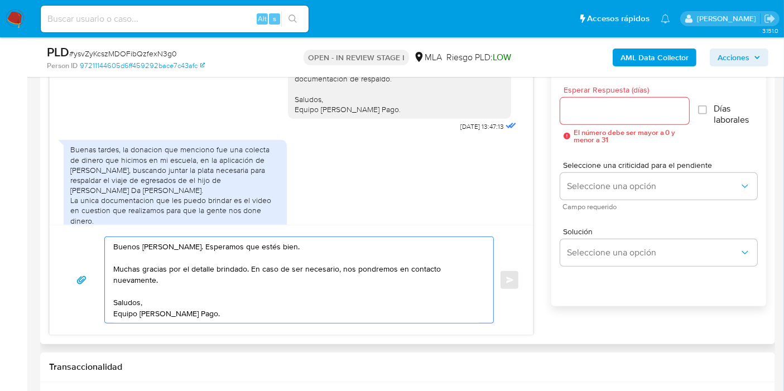
scroll to position [495, 0]
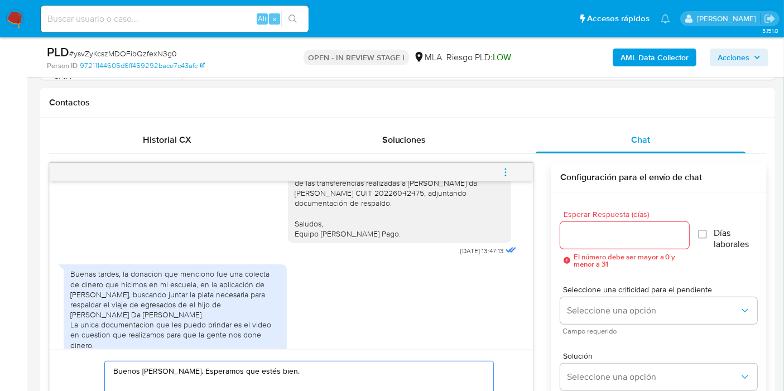
type textarea "Buenos [PERSON_NAME]. Esperamos que estés bien. Muchas gracias por el detalle b…"
click at [654, 244] on div at bounding box center [624, 235] width 129 height 27
click at [650, 229] on input "Esperar Respuesta (días)" at bounding box center [624, 235] width 129 height 15
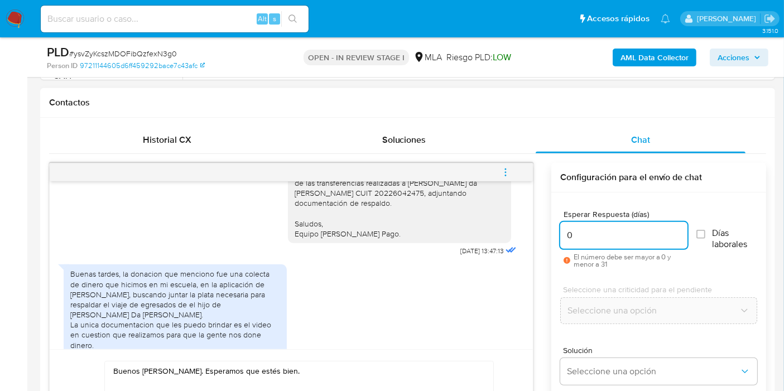
type input "0"
click at [505, 257] on div at bounding box center [511, 251] width 13 height 16
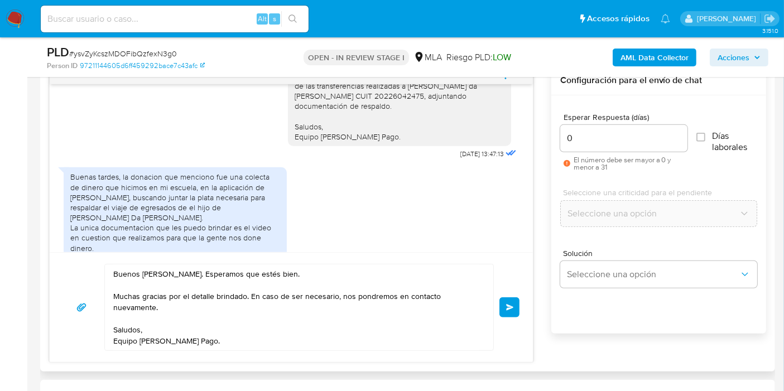
scroll to position [620, 0]
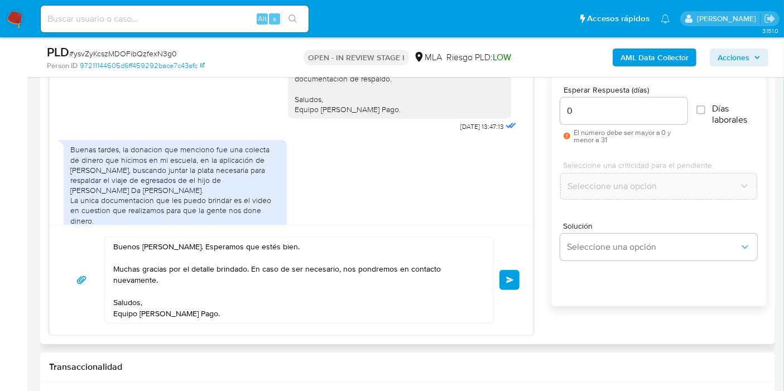
click at [510, 277] on span "Enviar" at bounding box center [510, 280] width 8 height 7
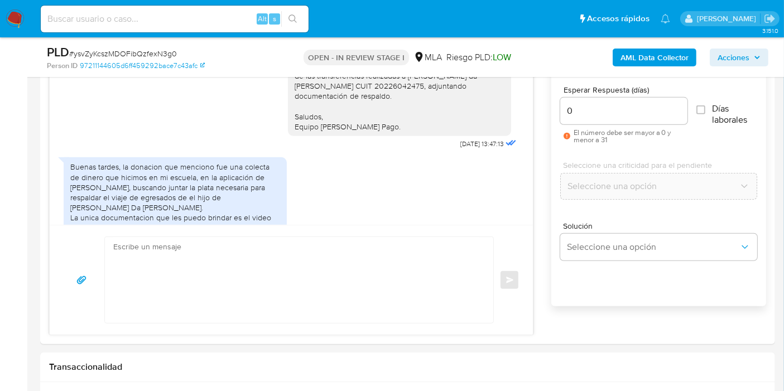
scroll to position [655, 0]
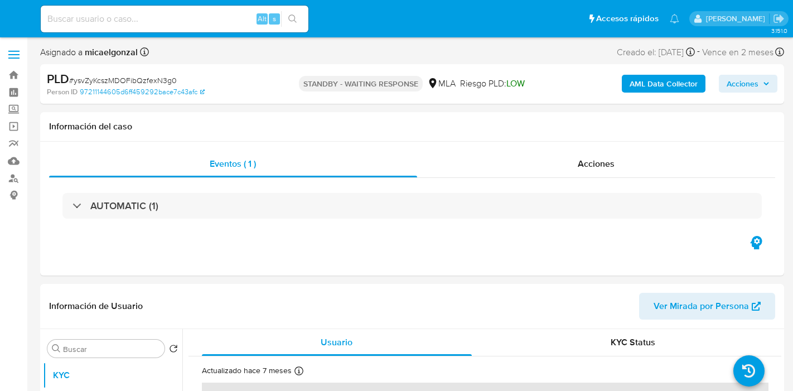
select select "10"
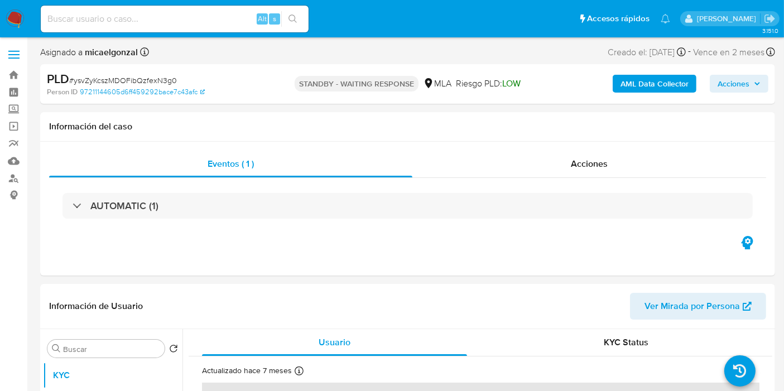
click at [162, 80] on span "# ysvZyKcszMDOFibQzfexN3g0" at bounding box center [123, 80] width 108 height 11
copy span "ysvZyKcszMDOFibQzfexN3g0"
click at [14, 20] on img at bounding box center [15, 18] width 19 height 19
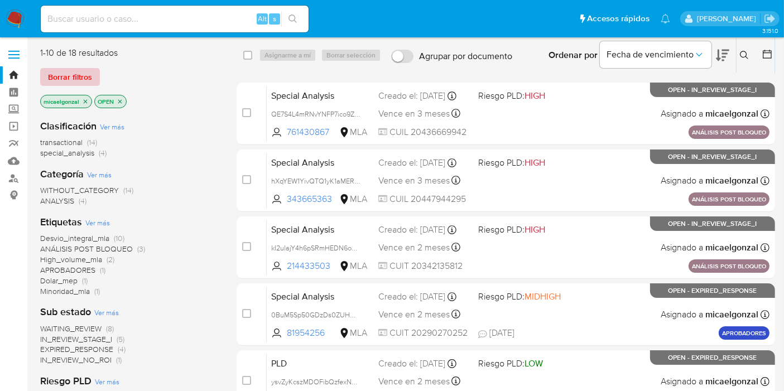
click at [84, 80] on span "Borrar filtros" at bounding box center [70, 77] width 44 height 16
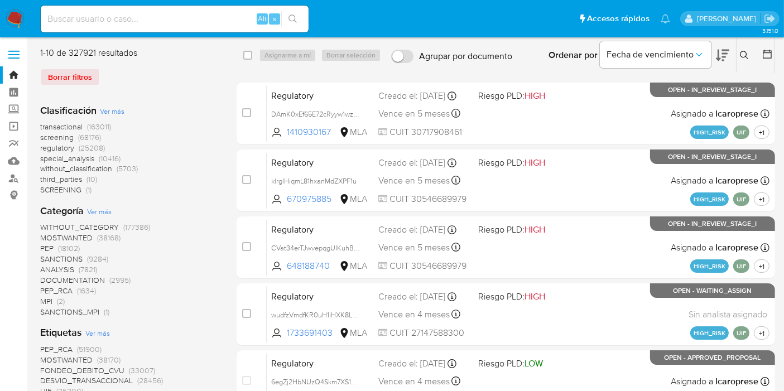
click at [747, 47] on div "Ingrese ID de usuario o caso Buscar Borrar filtros" at bounding box center [745, 55] width 19 height 35
click at [744, 59] on icon at bounding box center [744, 55] width 9 height 9
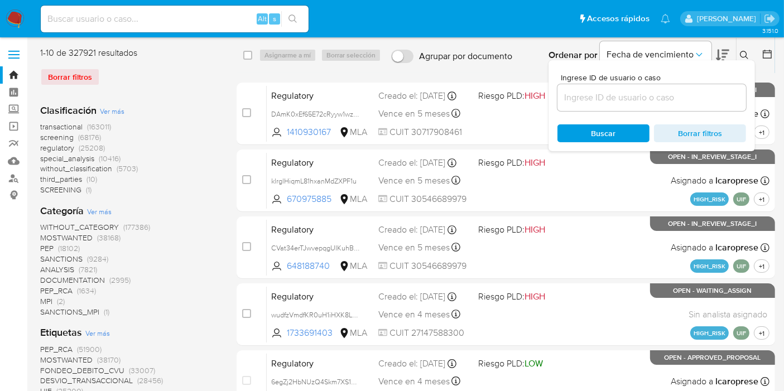
click at [661, 96] on input at bounding box center [651, 97] width 189 height 15
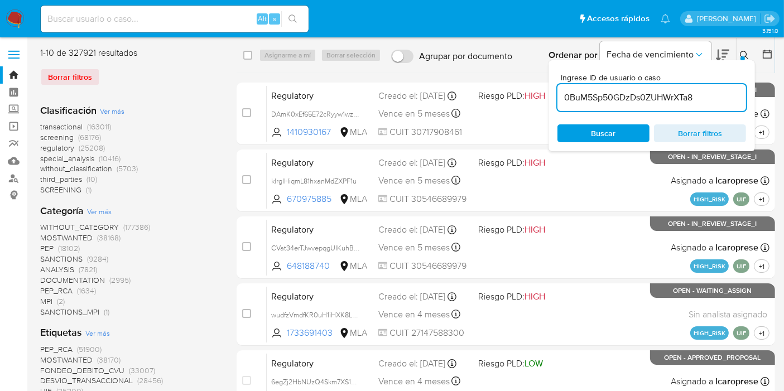
type input "0BuM5Sp50GDzDs0ZUHWrXTa8"
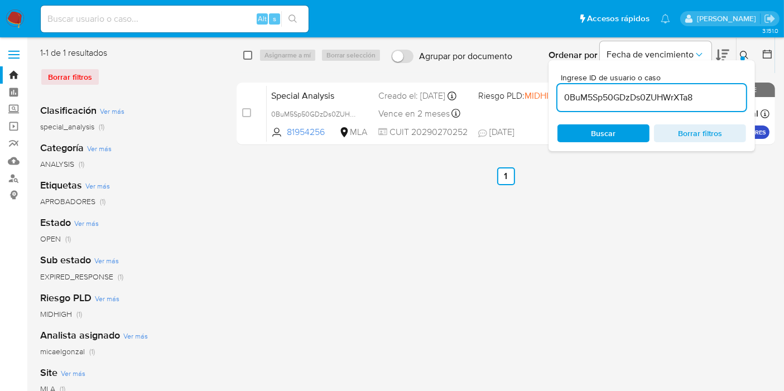
click at [247, 53] on input "checkbox" at bounding box center [247, 55] width 9 height 9
checkbox input "true"
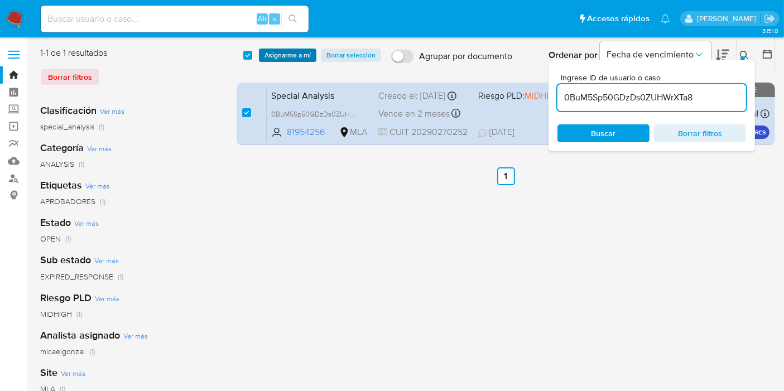
click at [278, 51] on span "Asignarme a mí" at bounding box center [287, 55] width 46 height 11
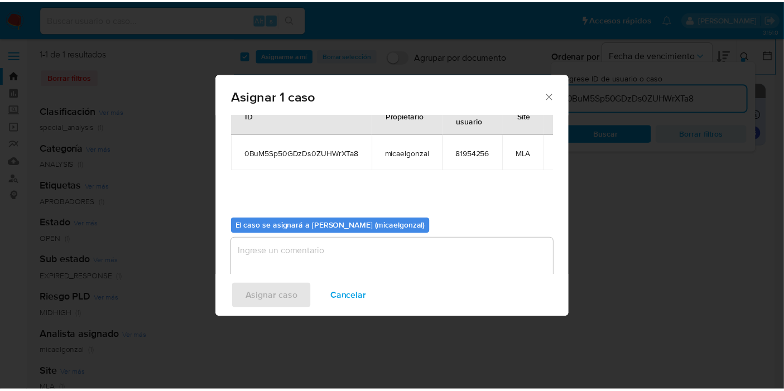
scroll to position [57, 0]
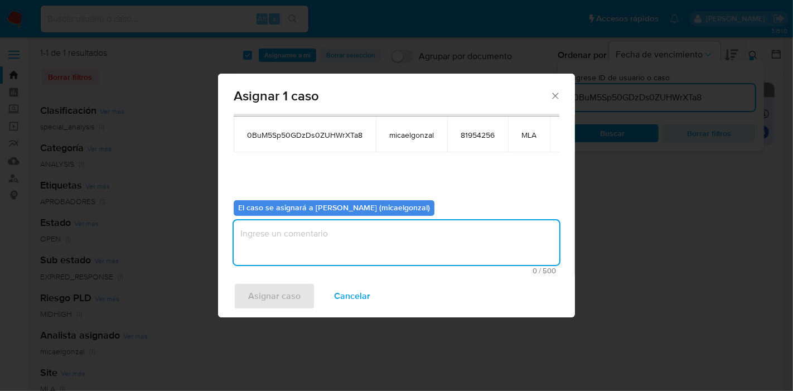
click at [348, 241] on textarea "assign-modal" at bounding box center [397, 242] width 326 height 45
click at [263, 289] on span "Asignar caso" at bounding box center [274, 296] width 52 height 25
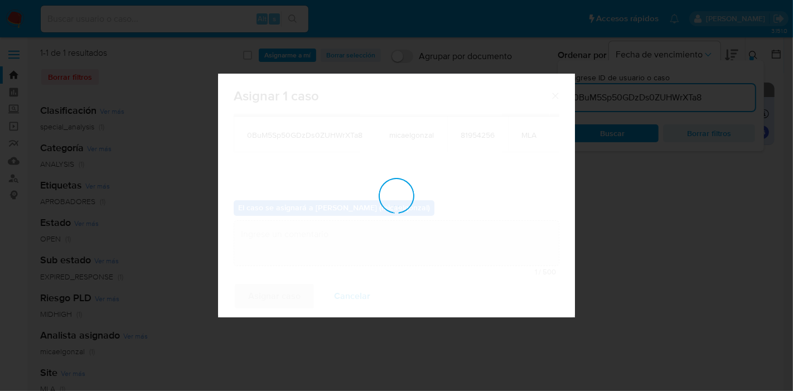
checkbox input "false"
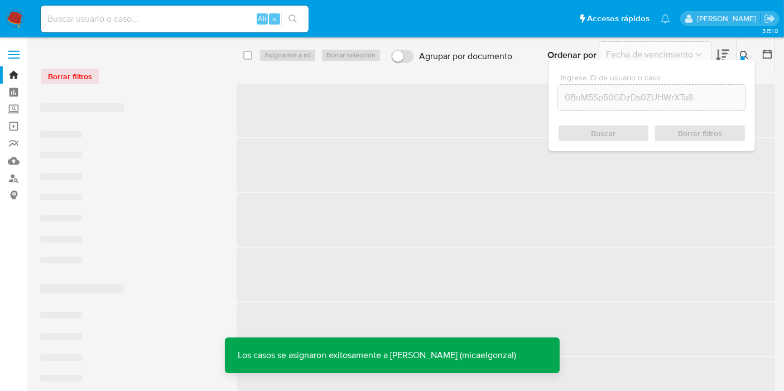
click at [150, 21] on input at bounding box center [175, 19] width 268 height 15
paste input "0BuM5Sp50GDzDs0ZUHWrXTa8"
type input "0BuM5Sp50GDzDs0ZUHWrXTa8"
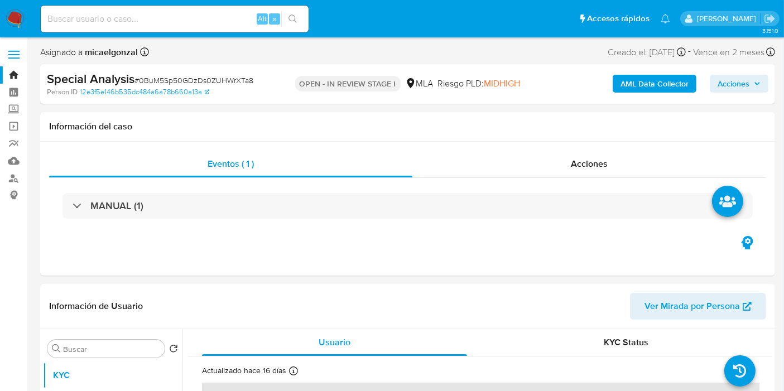
select select "10"
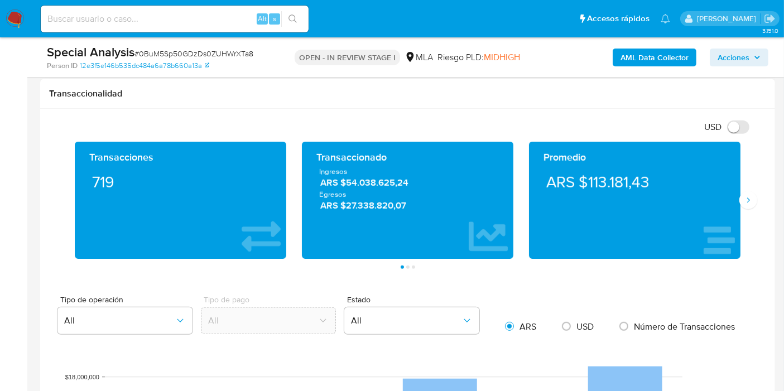
scroll to position [495, 0]
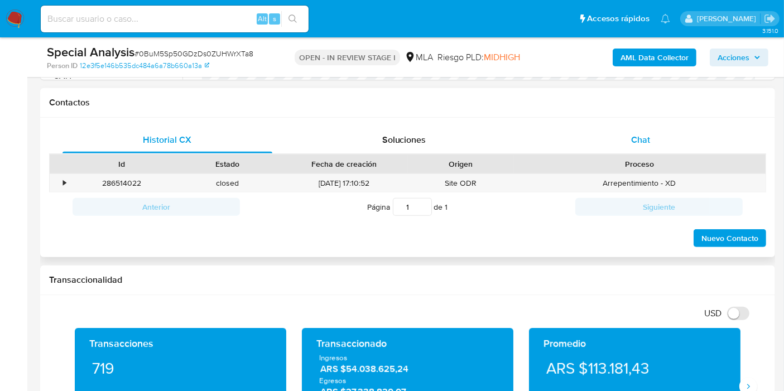
click at [694, 135] on div "Chat" at bounding box center [640, 140] width 210 height 27
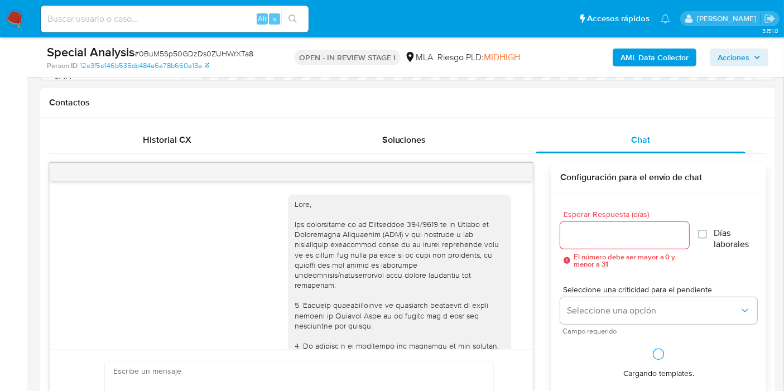
scroll to position [994, 0]
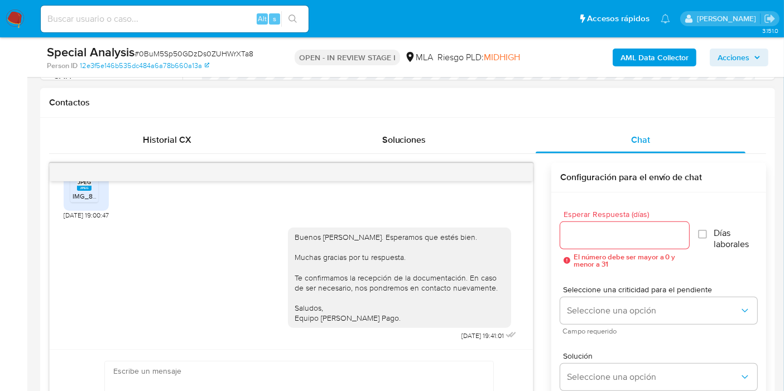
click at [508, 166] on div at bounding box center [291, 172] width 483 height 18
click at [511, 168] on button "menu-action" at bounding box center [505, 172] width 37 height 27
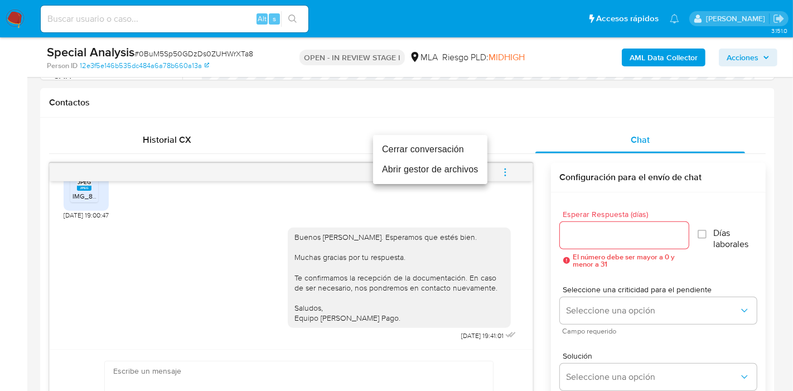
click at [422, 153] on li "Cerrar conversación" at bounding box center [430, 149] width 114 height 20
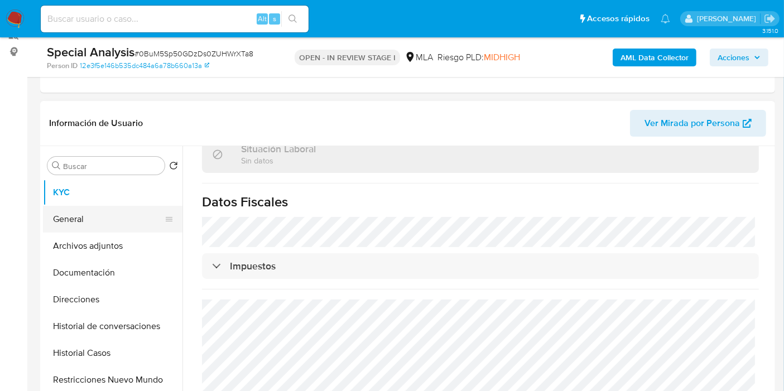
scroll to position [124, 0]
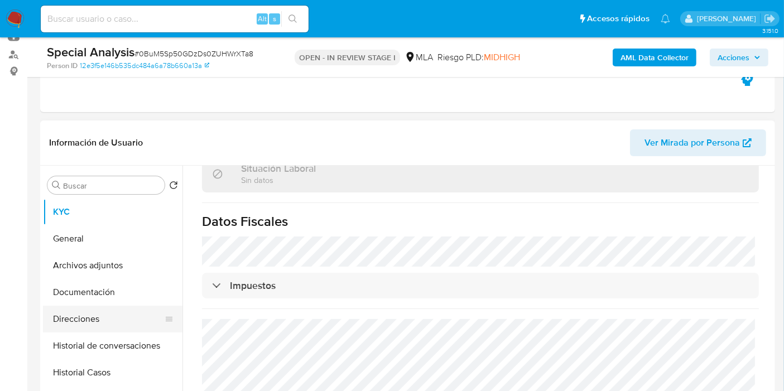
drag, startPoint x: 103, startPoint y: 249, endPoint x: 97, endPoint y: 321, distance: 71.7
click at [103, 252] on ul "KYC General Archivos adjuntos Documentación Direcciones Historial de conversaci…" at bounding box center [112, 325] width 139 height 252
click at [119, 248] on button "General" at bounding box center [108, 238] width 131 height 27
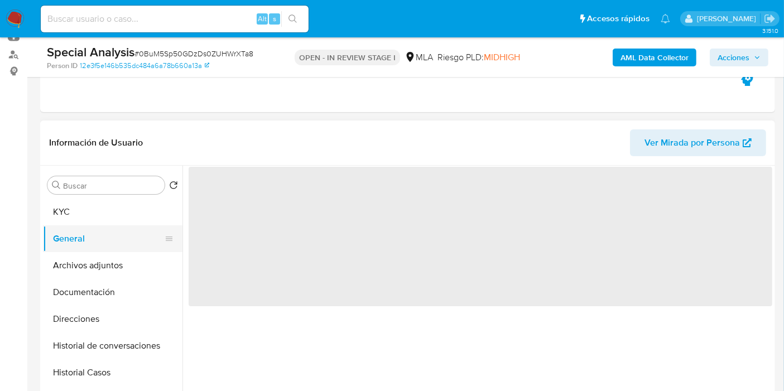
scroll to position [0, 0]
click at [97, 273] on button "Archivos adjuntos" at bounding box center [108, 265] width 131 height 27
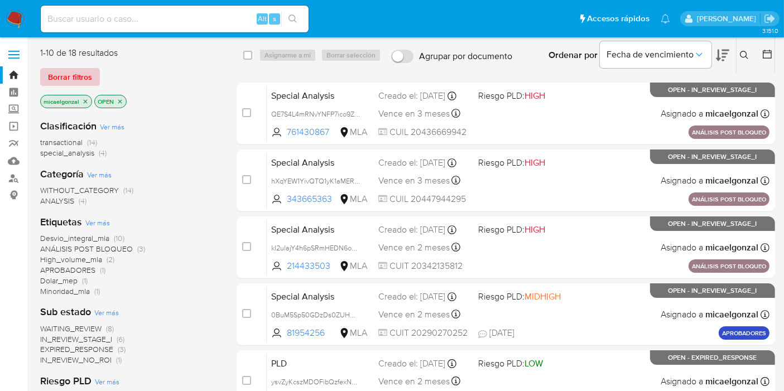
click at [91, 73] on button "Borrar filtros" at bounding box center [70, 77] width 60 height 18
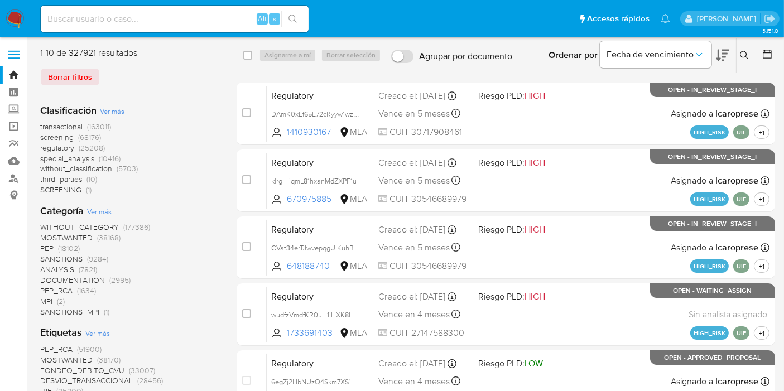
click at [747, 61] on button at bounding box center [745, 55] width 18 height 13
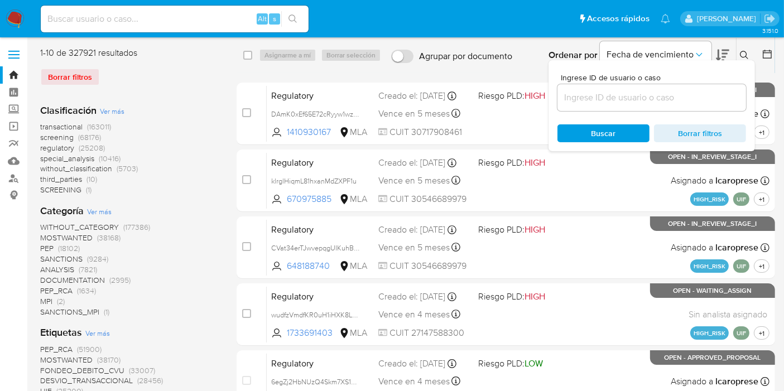
click at [677, 99] on input at bounding box center [651, 97] width 189 height 15
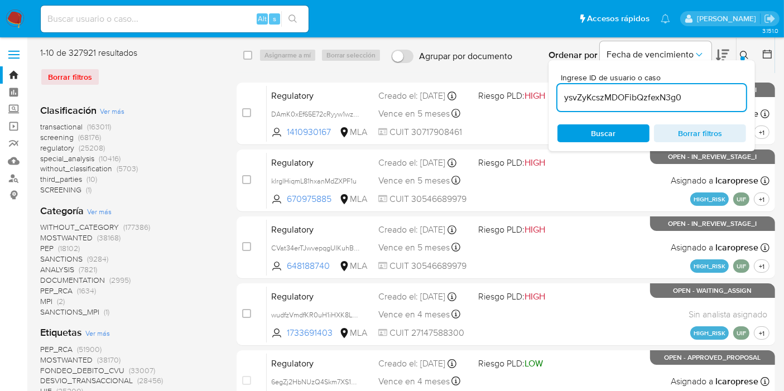
type input "ysvZyKcszMDOFibQzfexN3g0"
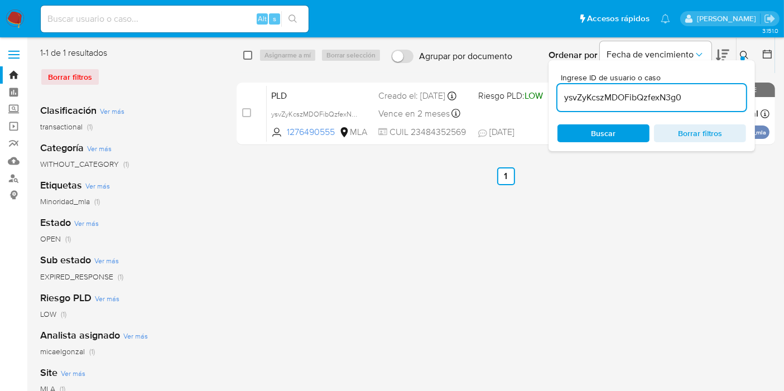
click at [248, 56] on input "checkbox" at bounding box center [247, 55] width 9 height 9
checkbox input "true"
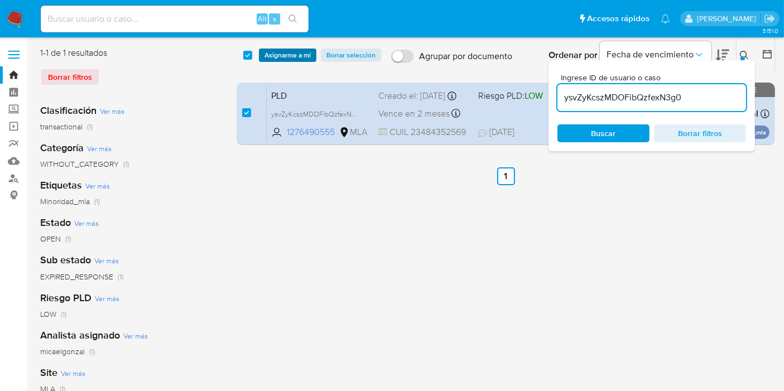
click at [288, 54] on span "Asignarme a mí" at bounding box center [287, 55] width 46 height 11
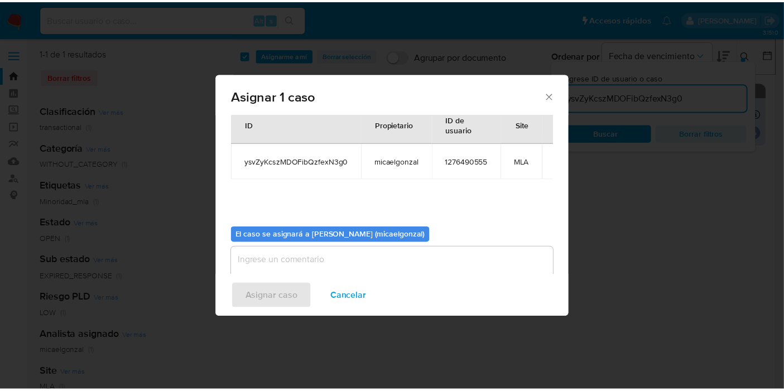
scroll to position [57, 0]
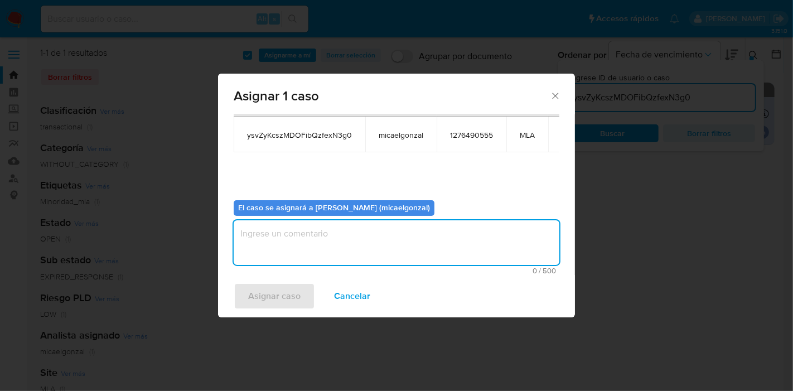
click at [379, 249] on textarea "assign-modal" at bounding box center [397, 242] width 326 height 45
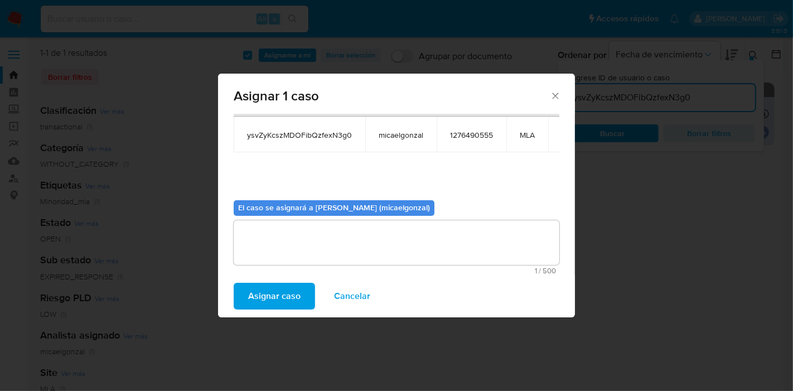
click at [271, 284] on span "Asignar caso" at bounding box center [274, 296] width 52 height 25
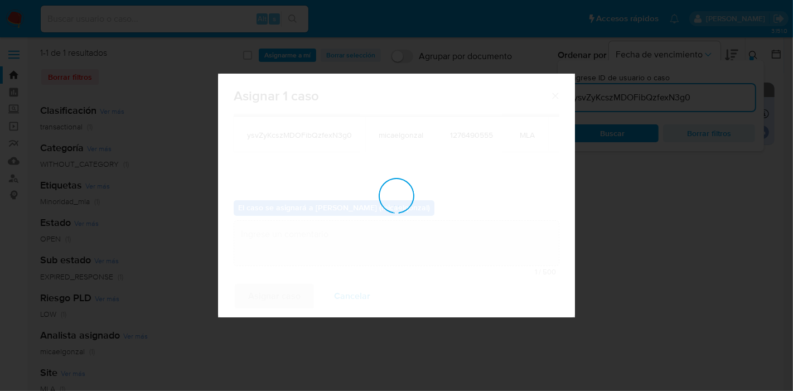
checkbox input "false"
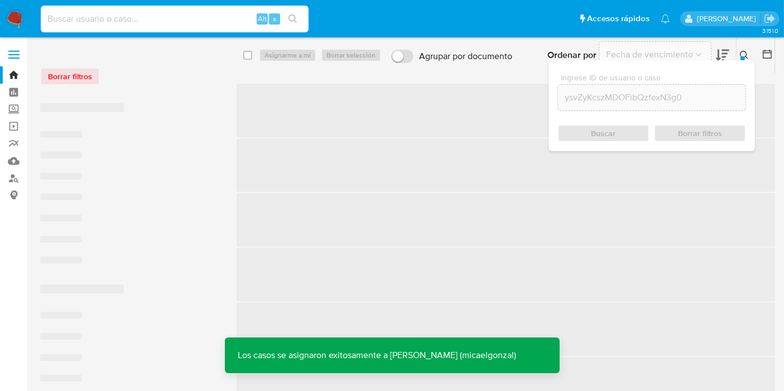
click at [149, 19] on input at bounding box center [175, 19] width 268 height 15
paste input "ysvZyKcszMDOFibQzfexN3g0"
type input "ysvZyKcszMDOFibQzfexN3g0"
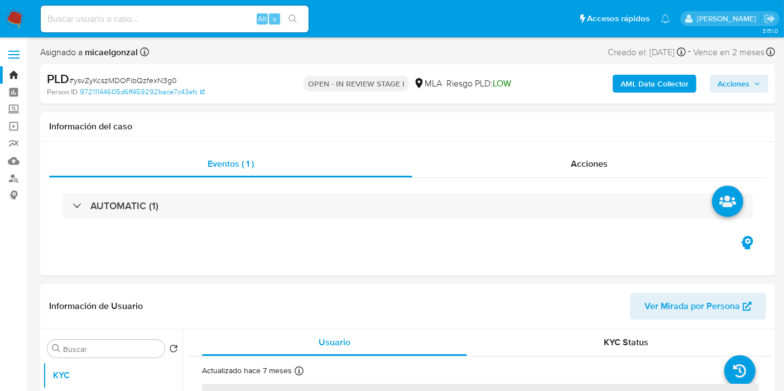
select select "10"
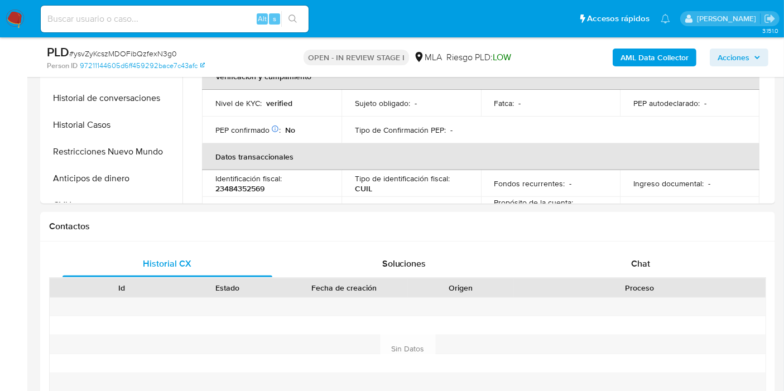
scroll to position [186, 0]
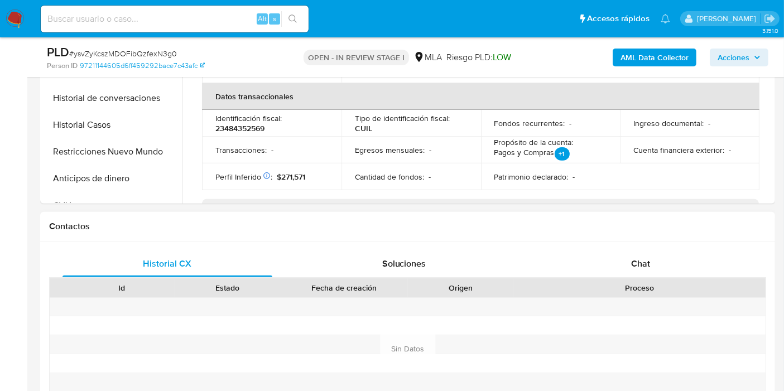
click at [632, 244] on div "Historial CX Soluciones Chat Id Estado Fecha de creación Origen Proceso Anterio…" at bounding box center [407, 348] width 735 height 215
click at [645, 258] on span "Chat" at bounding box center [640, 263] width 19 height 13
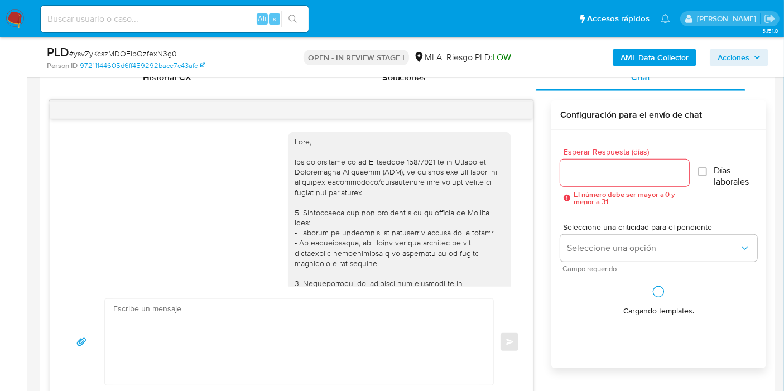
scroll to position [779, 0]
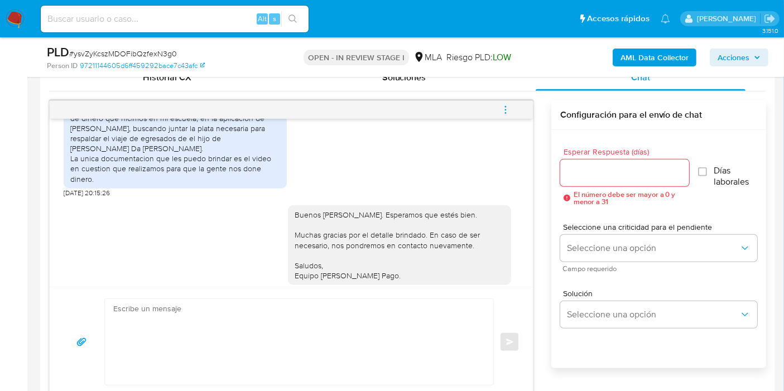
click at [509, 109] on icon "menu-action" at bounding box center [505, 110] width 10 height 10
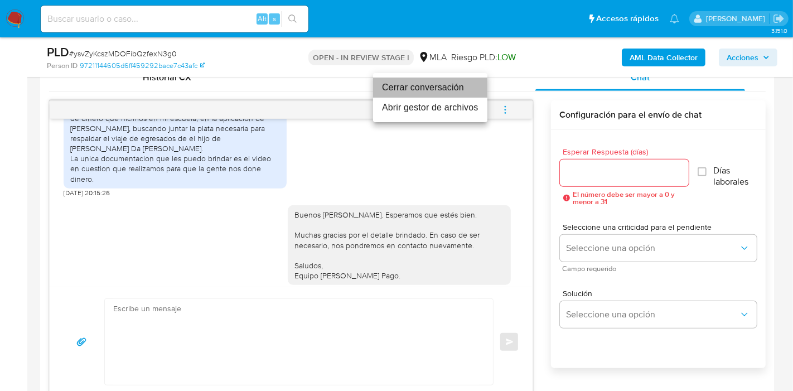
click at [471, 80] on li "Cerrar conversación" at bounding box center [430, 88] width 114 height 20
